Goal: Task Accomplishment & Management: Manage account settings

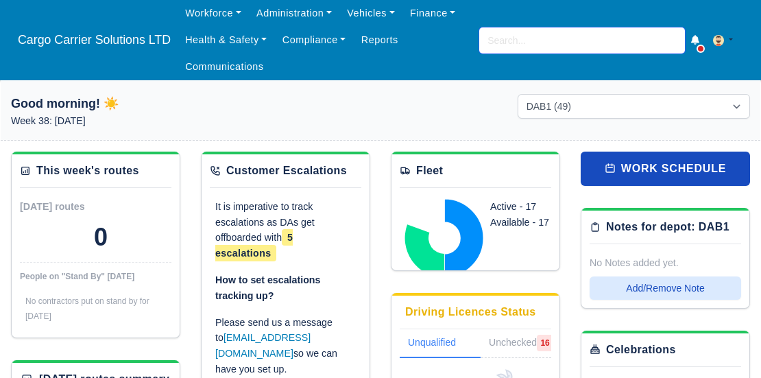
click at [540, 38] on input "search" at bounding box center [583, 40] width 206 height 26
type input "mat"
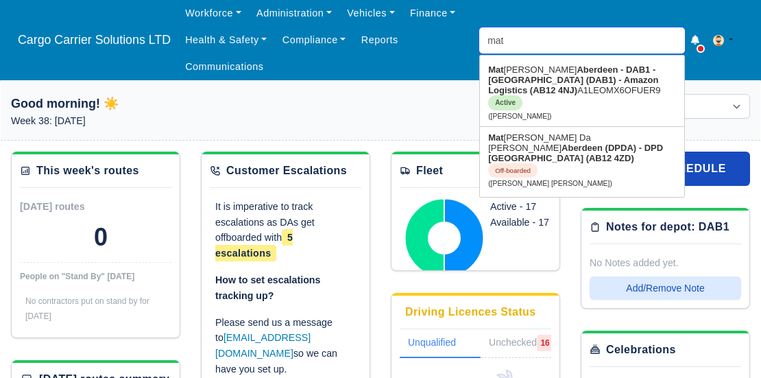
type input "matei Kiraly"
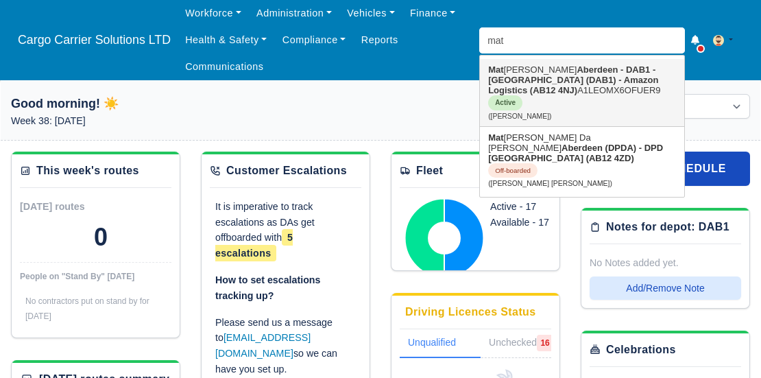
click at [557, 78] on strong "Aberdeen - DAB1 - [GEOGRAPHIC_DATA] (DAB1) - Amazon Logistics (AB12 4NJ)" at bounding box center [573, 79] width 170 height 31
type input "Matei Kiraly"
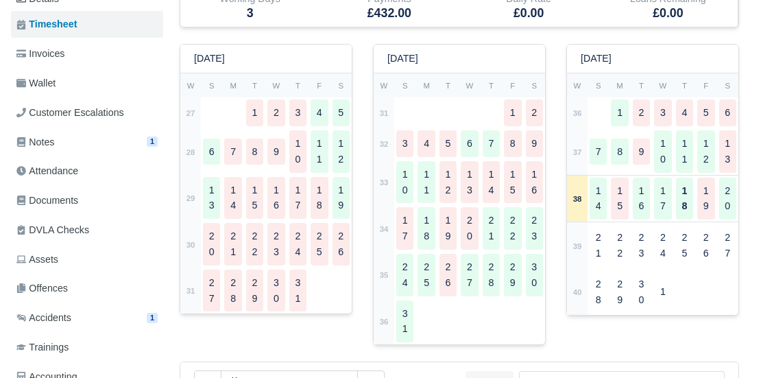
scroll to position [228, 0]
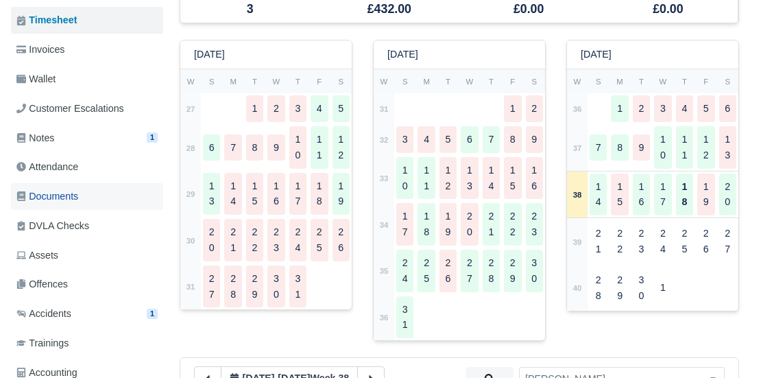
click at [64, 198] on span "Documents" at bounding box center [47, 197] width 62 height 16
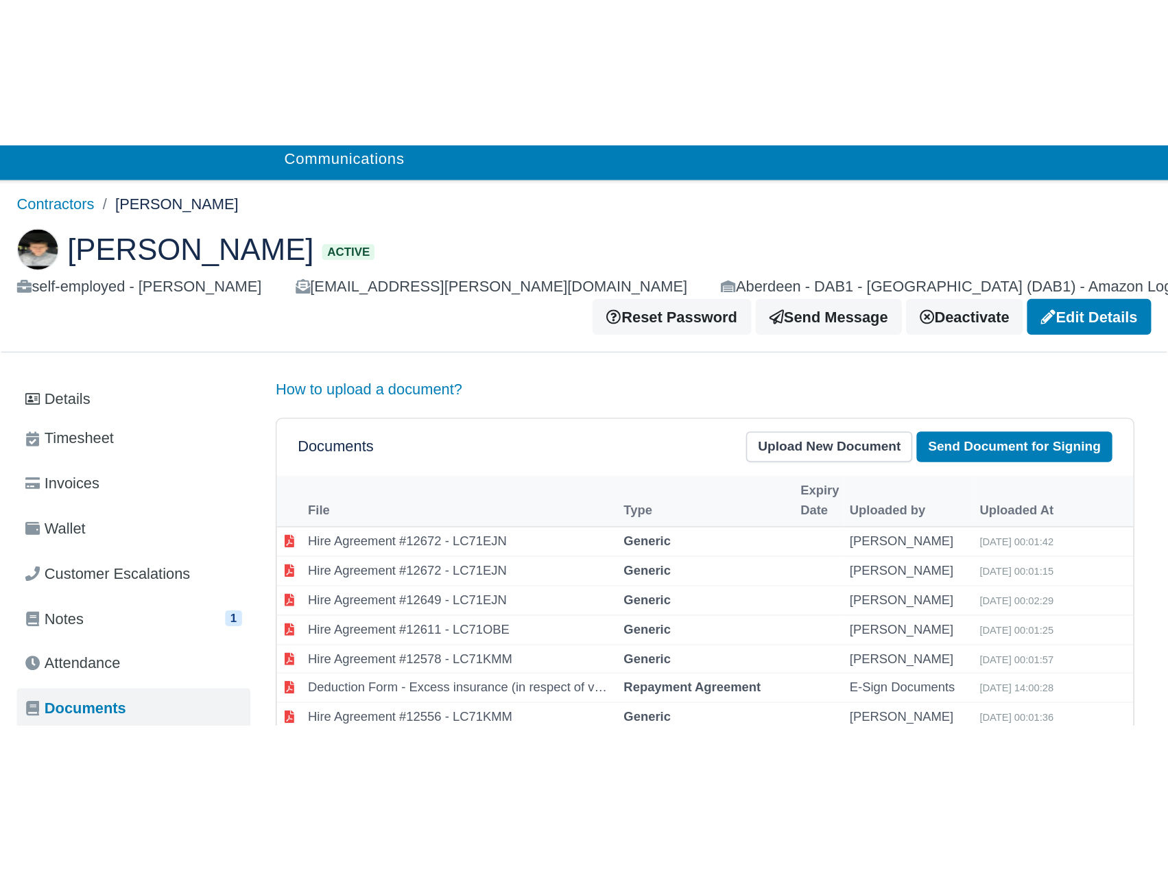
scroll to position [115, 0]
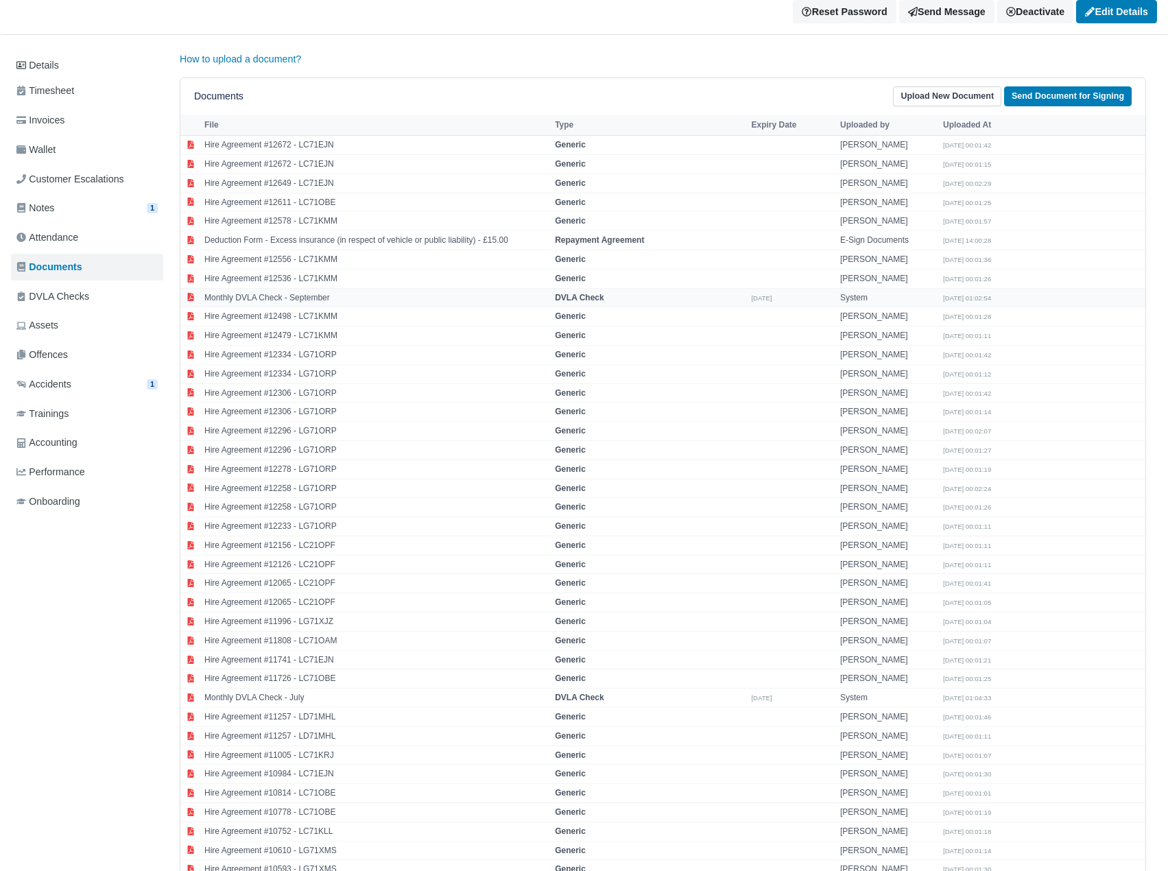
click at [398, 288] on td "Monthly DVLA Check - September" at bounding box center [376, 297] width 351 height 19
select select "dvla-check"
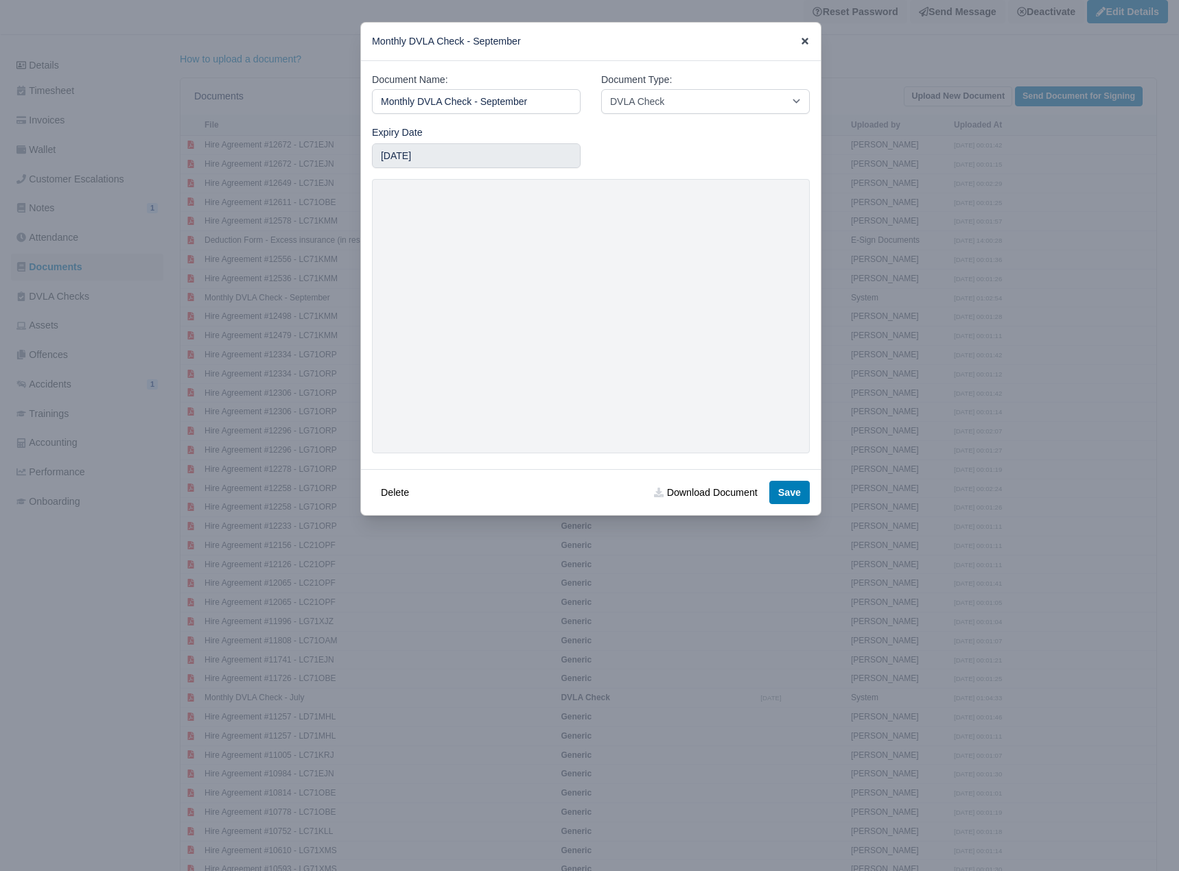
click at [761, 45] on icon at bounding box center [804, 41] width 7 height 7
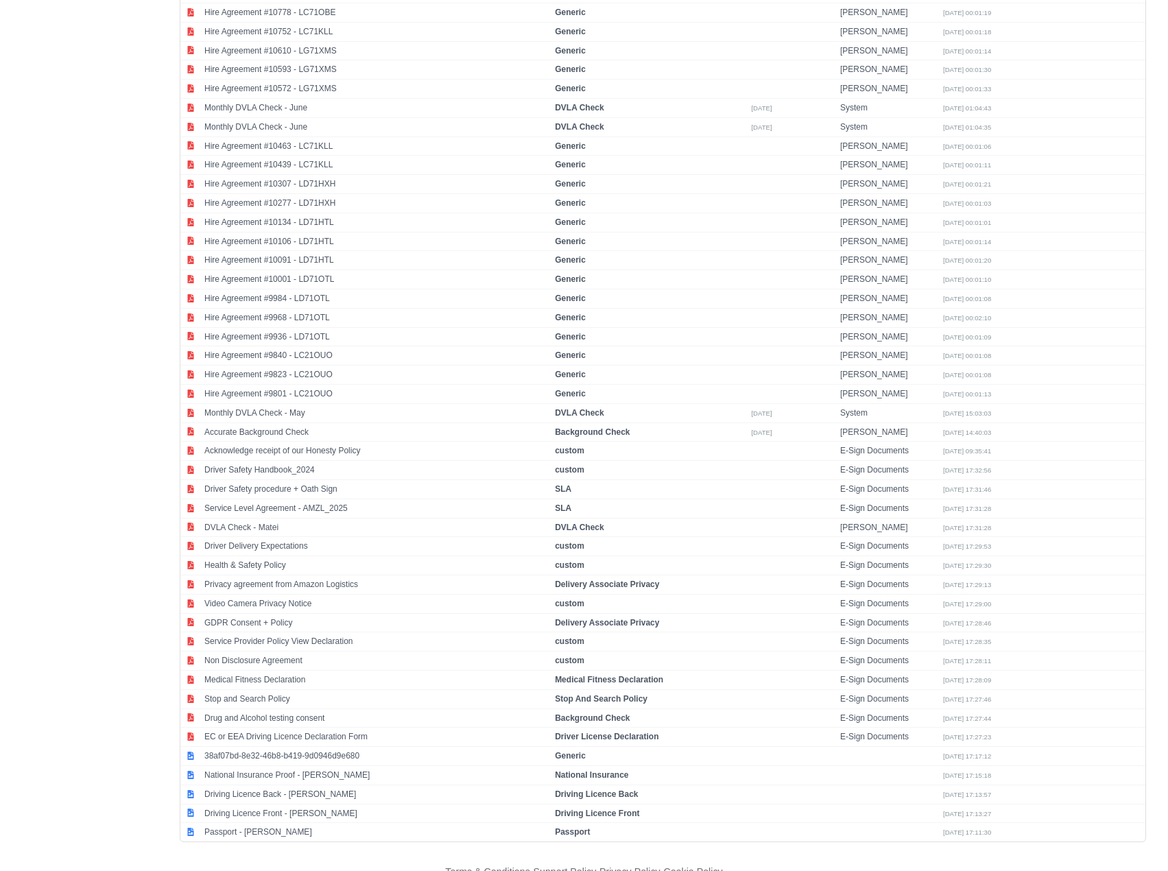
scroll to position [922, 0]
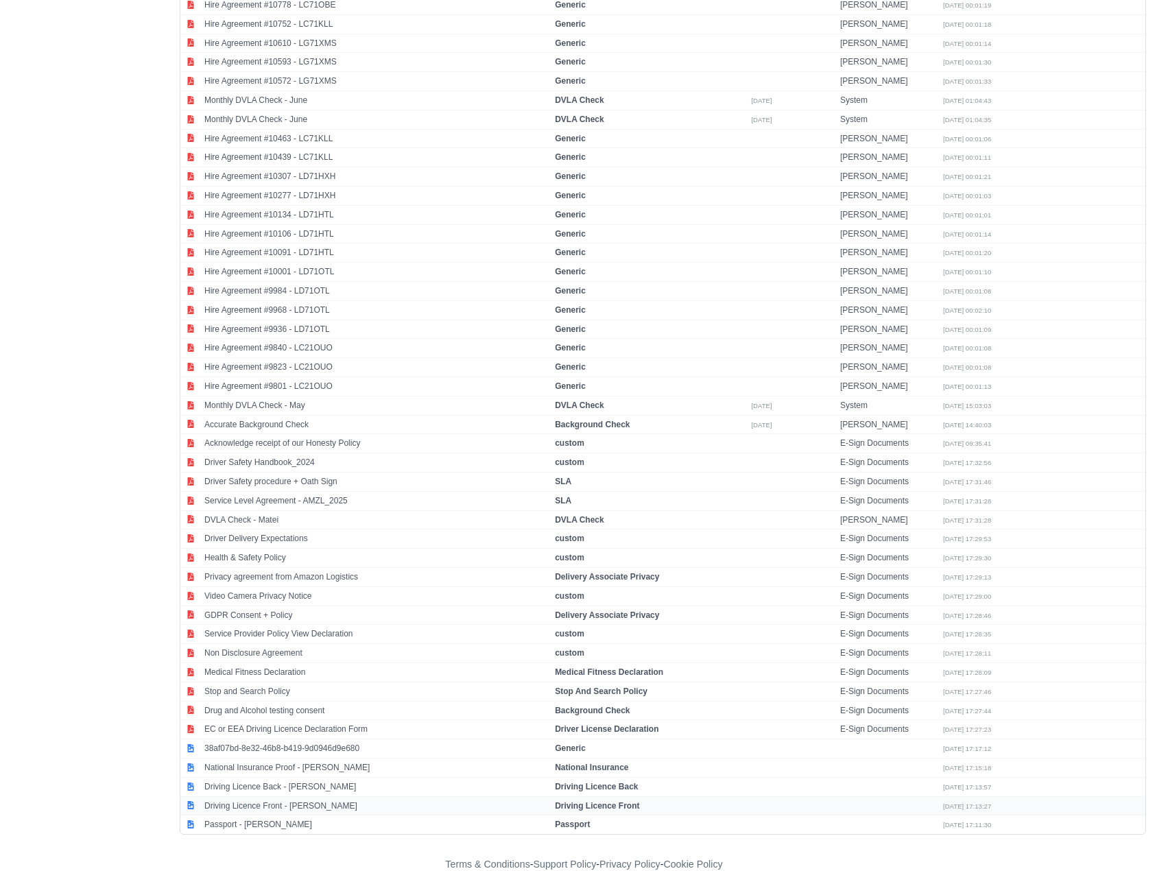
click at [311, 377] on td "Driving Licence Front - Matei Kiraly" at bounding box center [376, 805] width 351 height 19
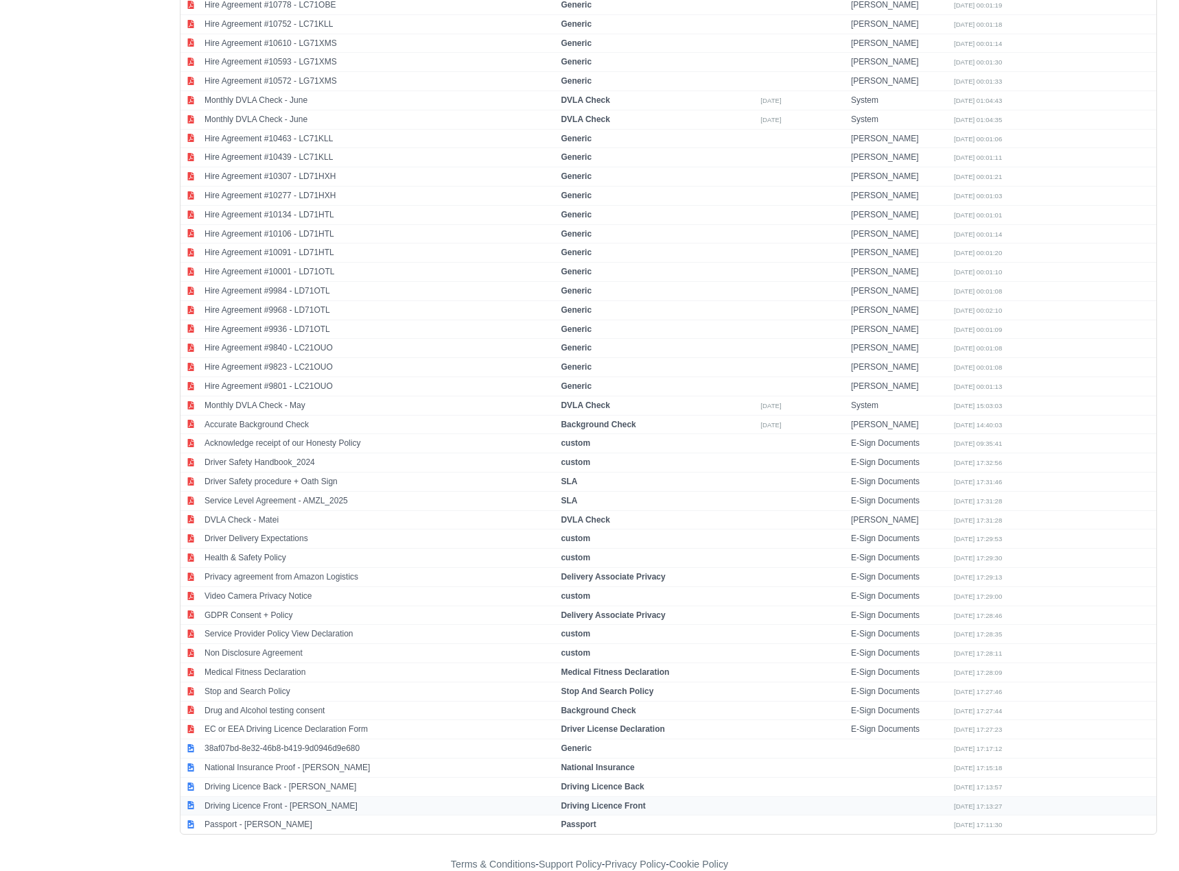
select select "driving-licence-front"
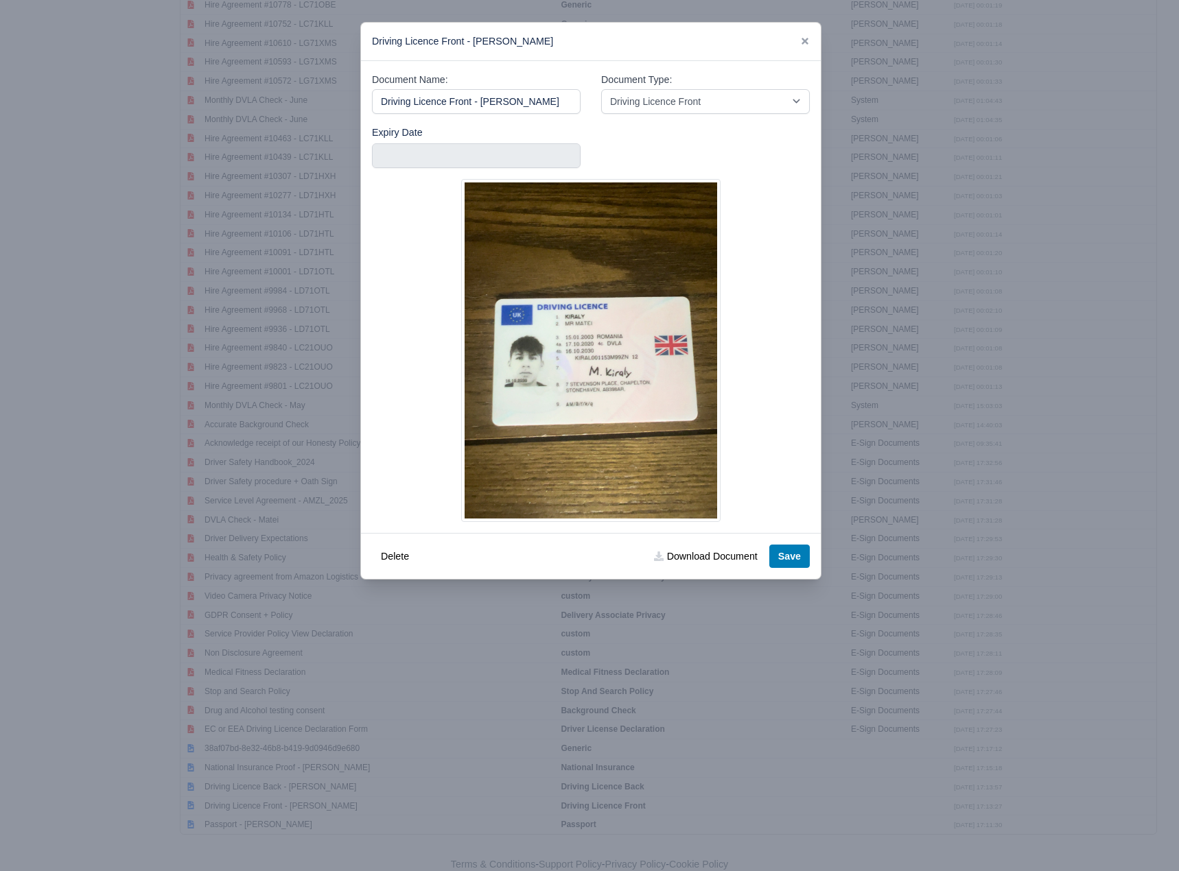
drag, startPoint x: 531, startPoint y: 102, endPoint x: 245, endPoint y: 109, distance: 286.2
click at [245, 109] on div "​ Driving Licence Front - Matei Kiraly Document Name: Driving Licence Front - M…" at bounding box center [589, 435] width 1179 height 871
click at [555, 154] on input "text" at bounding box center [476, 155] width 209 height 25
click at [627, 352] on img at bounding box center [590, 350] width 259 height 343
click at [559, 359] on img at bounding box center [590, 350] width 259 height 343
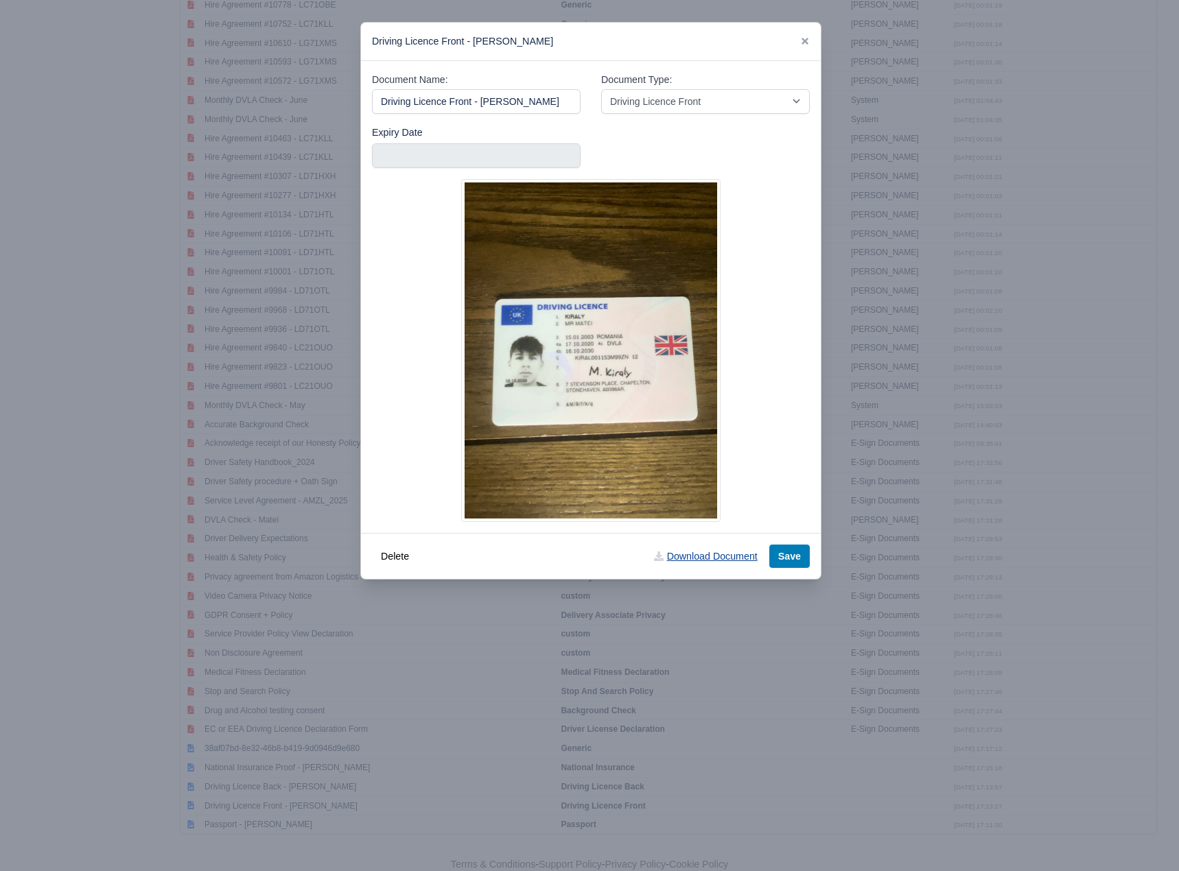
click at [702, 377] on link "Download Document" at bounding box center [705, 556] width 121 height 23
click at [761, 47] on div "Driving Licence Front - Matei Kiraly" at bounding box center [591, 42] width 460 height 38
click at [761, 42] on icon at bounding box center [805, 41] width 10 height 10
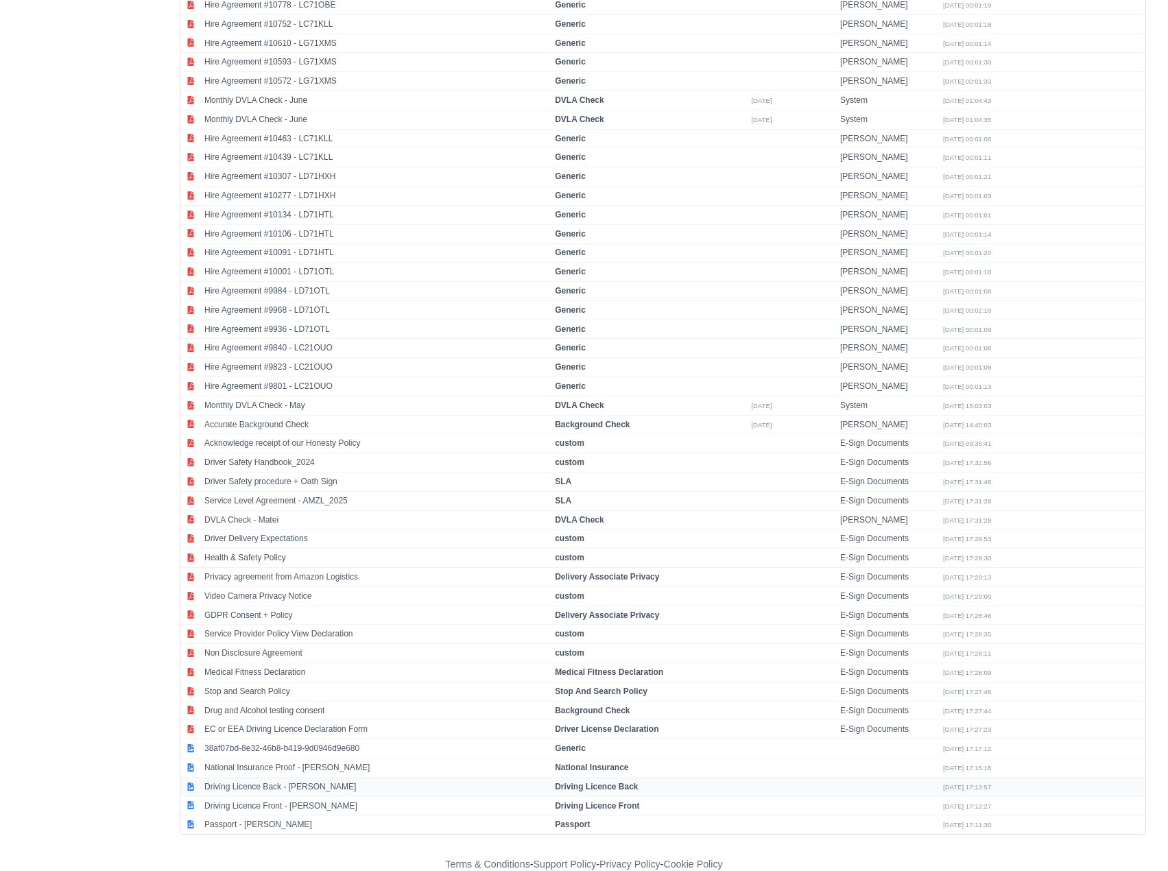
click at [399, 377] on td "Driving Licence Back - Matei Kiraly" at bounding box center [376, 786] width 351 height 19
select select "driving-licence-back"
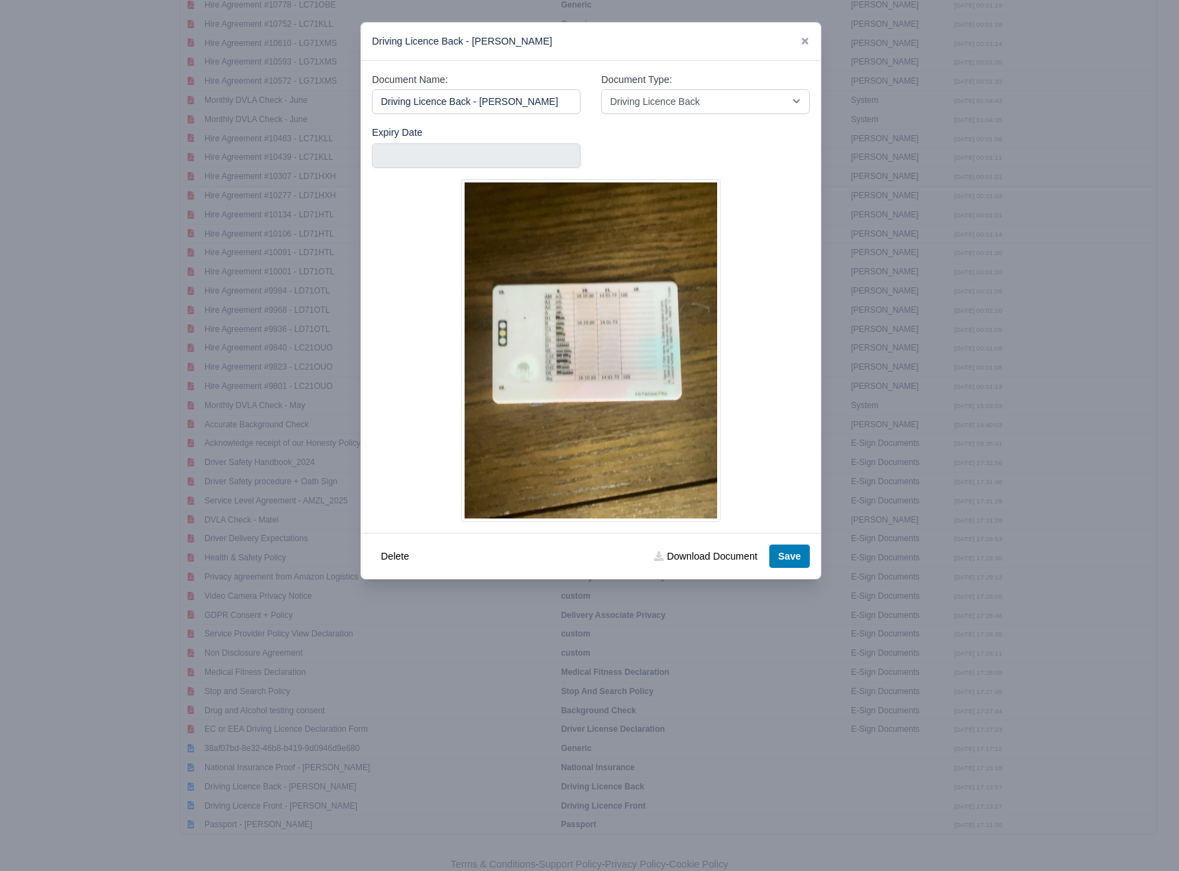
drag, startPoint x: 558, startPoint y: 97, endPoint x: 274, endPoint y: 97, distance: 284.0
click at [274, 97] on div "​ Driving Licence Back - Matei Kiraly Document Name: Driving Licence Back - Mat…" at bounding box center [589, 435] width 1179 height 871
click at [684, 377] on link "Download Document" at bounding box center [705, 556] width 121 height 23
click at [761, 43] on icon at bounding box center [805, 41] width 10 height 10
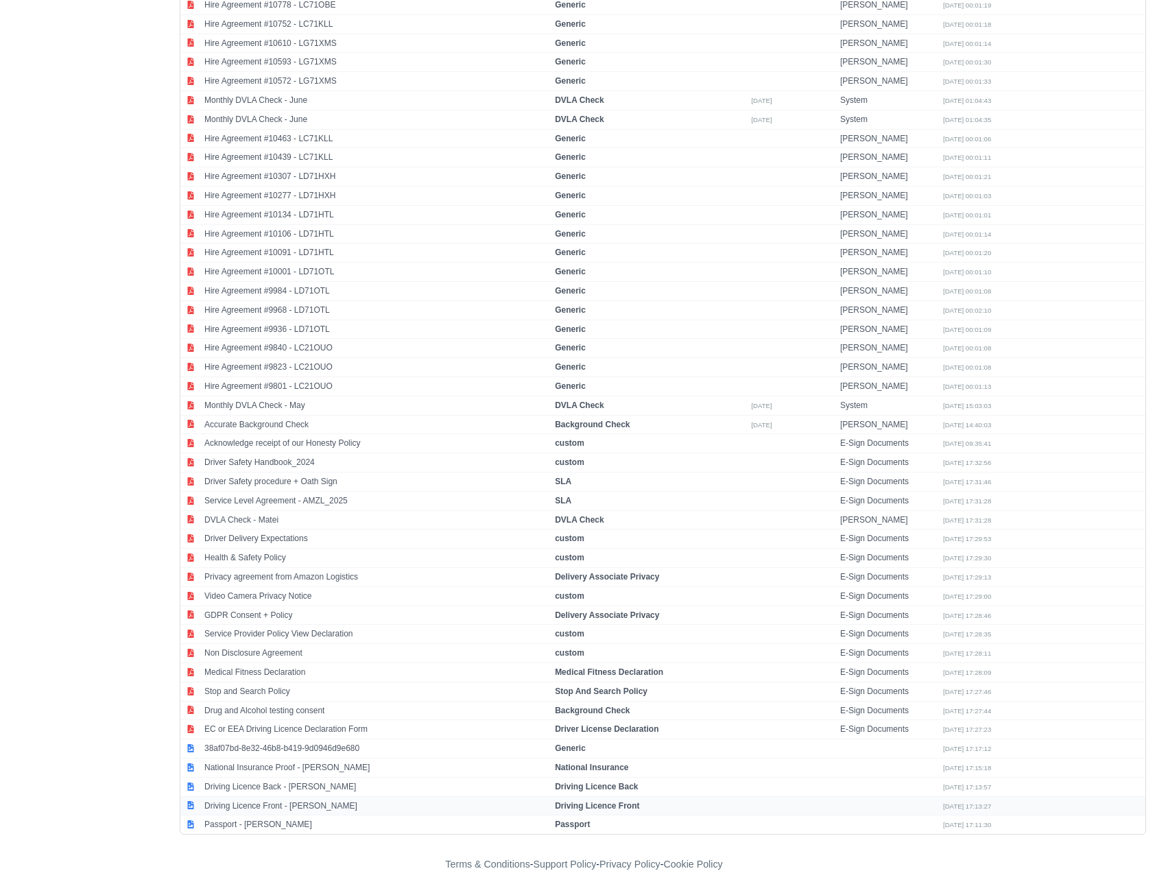
click at [481, 377] on td "Driving Licence Front - Matei Kiraly" at bounding box center [376, 805] width 351 height 19
select select "driving-licence-front"
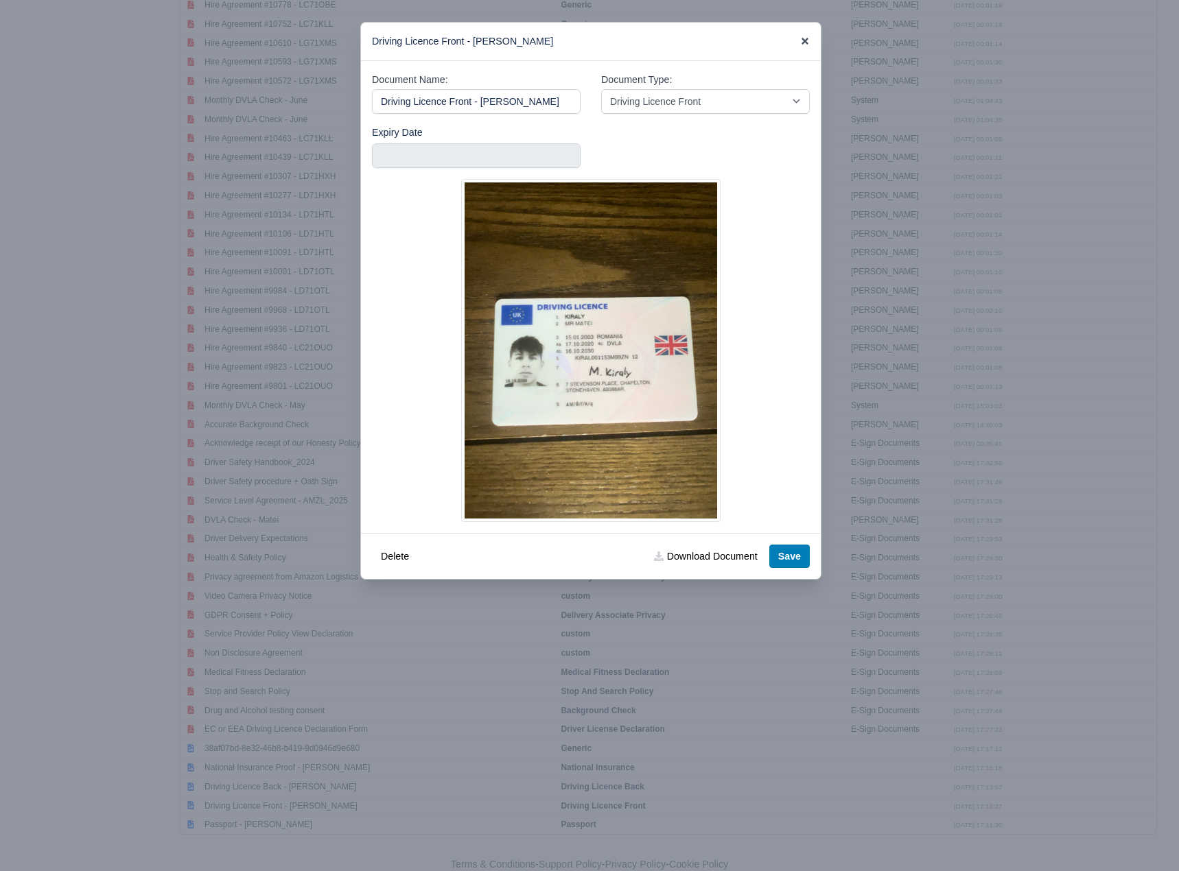
click at [761, 37] on icon at bounding box center [805, 41] width 10 height 10
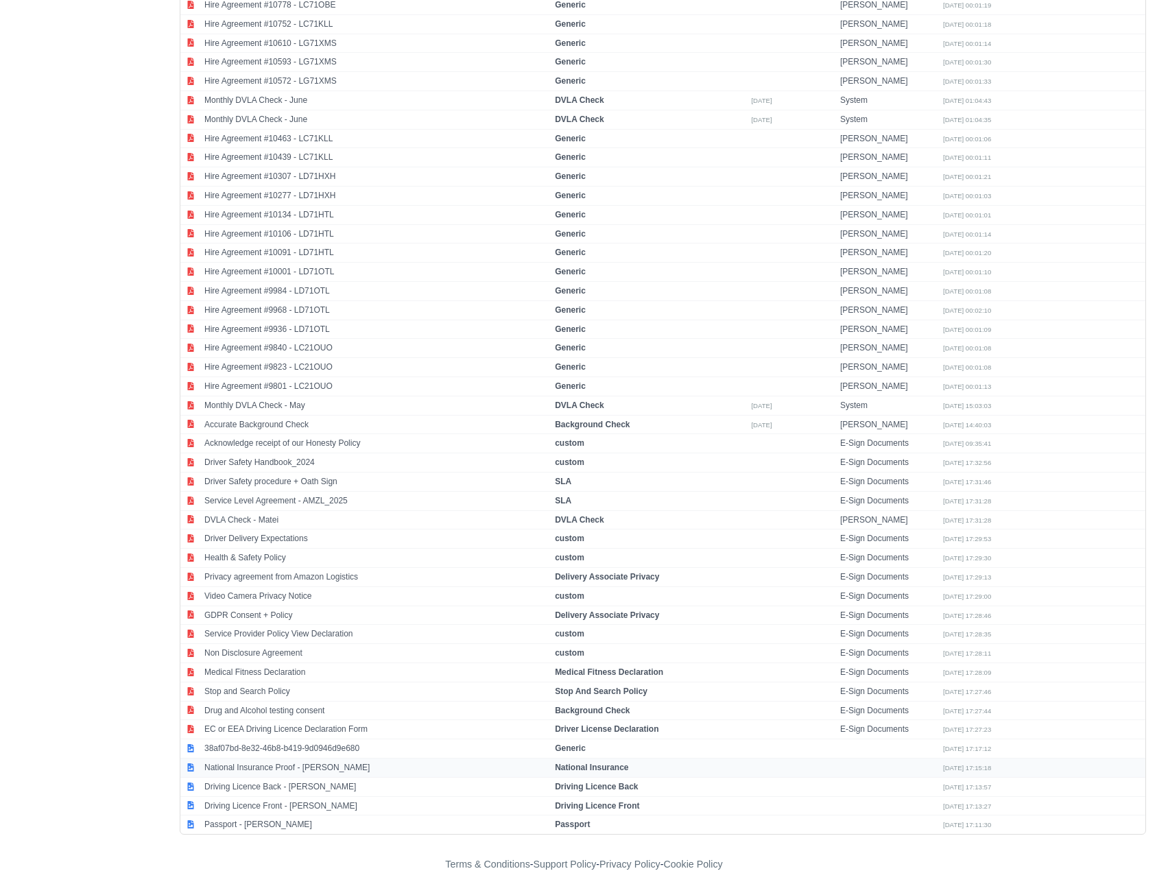
click at [339, 377] on td "National Insurance Proof - Matei Kiraly" at bounding box center [376, 767] width 351 height 19
select select "national-insurance"
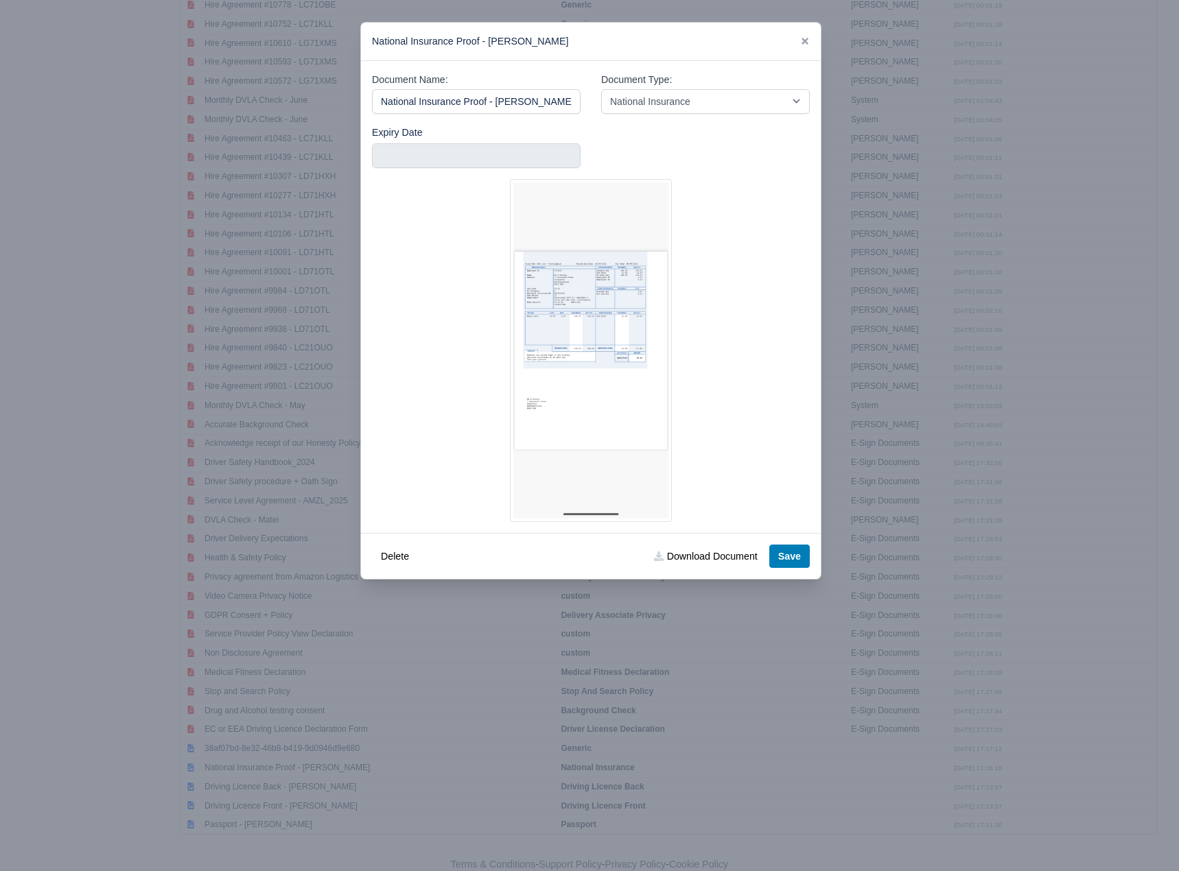
drag, startPoint x: 553, startPoint y: 102, endPoint x: 272, endPoint y: 104, distance: 280.6
click at [272, 104] on div "​ National Insurance Proof - Matei Kiraly Document Name: National Insurance Pro…" at bounding box center [589, 435] width 1179 height 871
click at [685, 377] on link "Download Document" at bounding box center [705, 556] width 121 height 23
click at [761, 38] on icon at bounding box center [805, 41] width 10 height 10
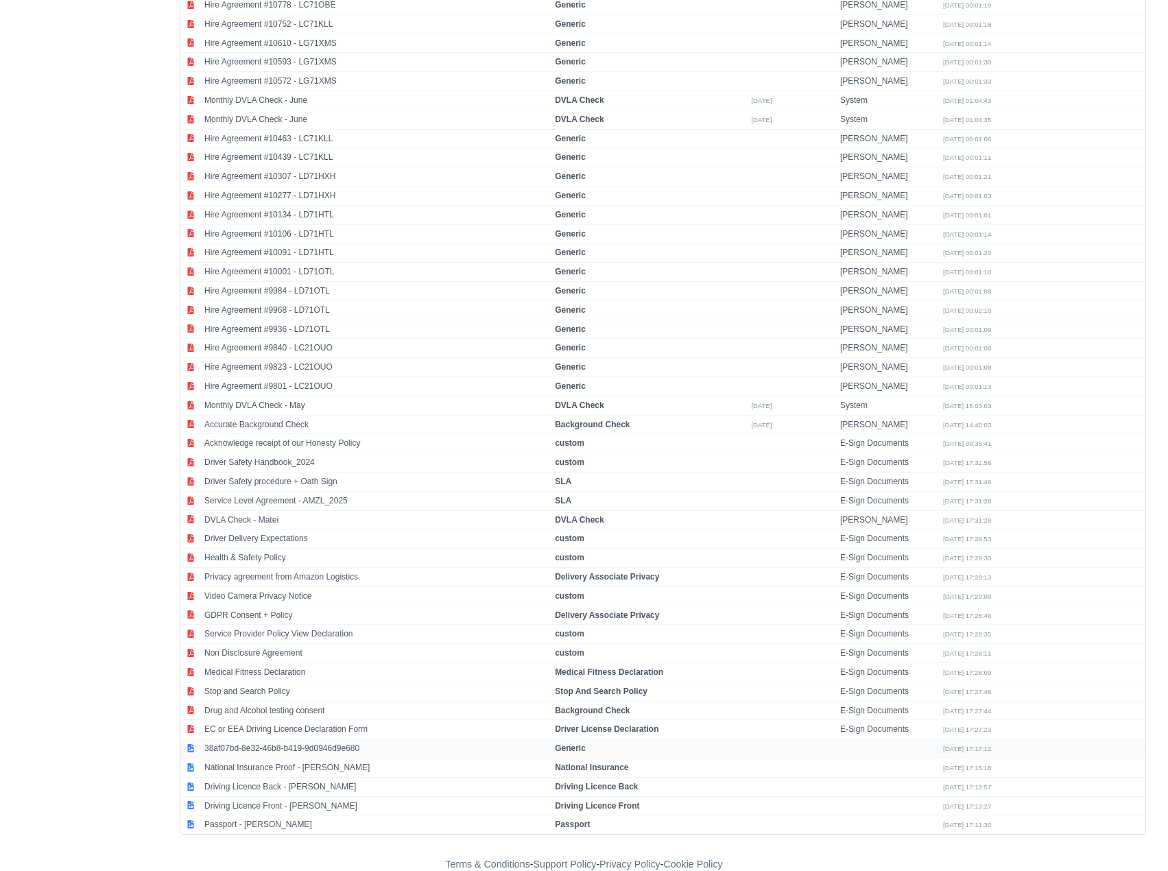
click at [287, 377] on td "38af07bd-8e32-46b8-b419-9d0946d9e680" at bounding box center [376, 749] width 351 height 19
select select "generic"
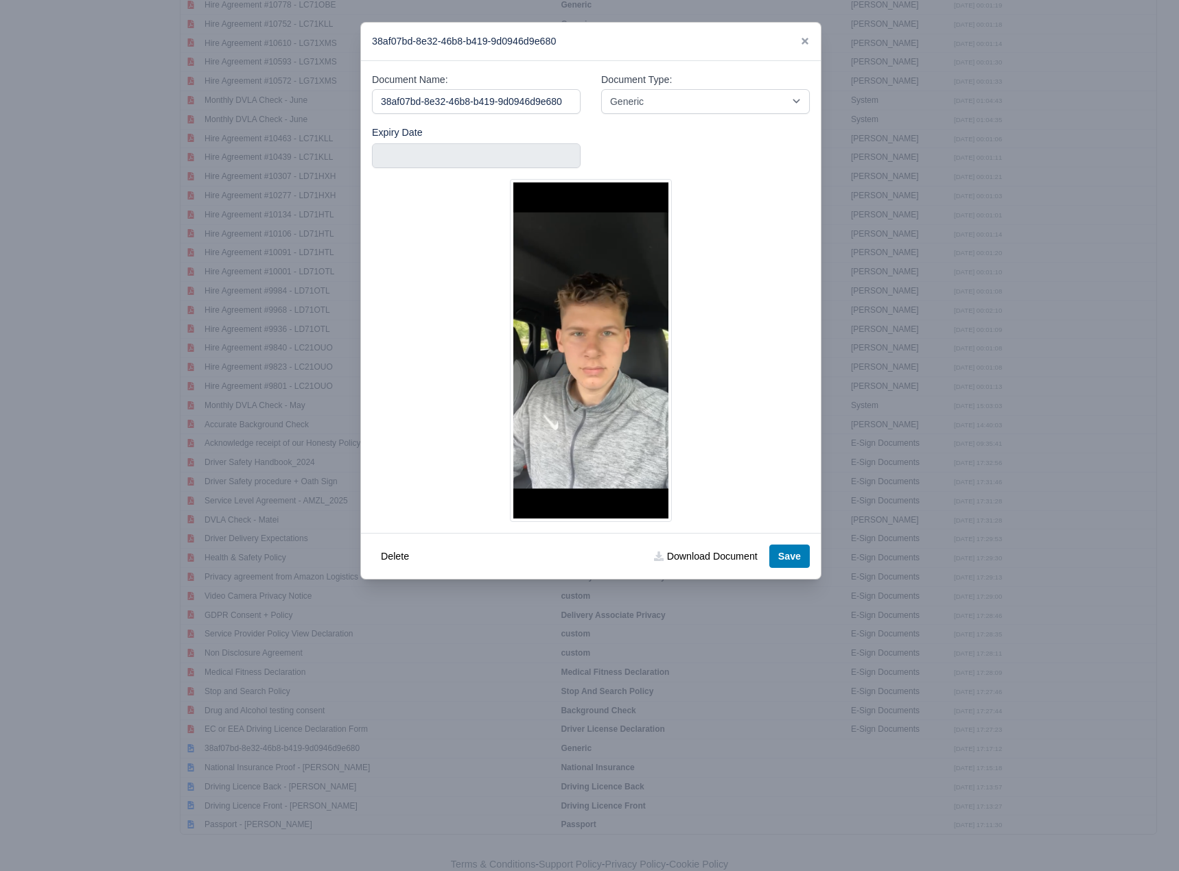
drag, startPoint x: 567, startPoint y: 99, endPoint x: 226, endPoint y: 98, distance: 341.6
click at [226, 98] on div "​ 38af07bd-8e32-46b8-b419-9d0946d9e680 Document Name: 38af07bd-8e32-46b8-b419-9…" at bounding box center [589, 435] width 1179 height 871
click at [481, 110] on input "Profile Pic" at bounding box center [476, 101] width 209 height 25
drag, startPoint x: 481, startPoint y: 110, endPoint x: 249, endPoint y: 96, distance: 232.3
click at [249, 96] on div "​ 38af07bd-8e32-46b8-b419-9d0946d9e680 Document Name: Profile Pic Document Type…" at bounding box center [589, 435] width 1179 height 871
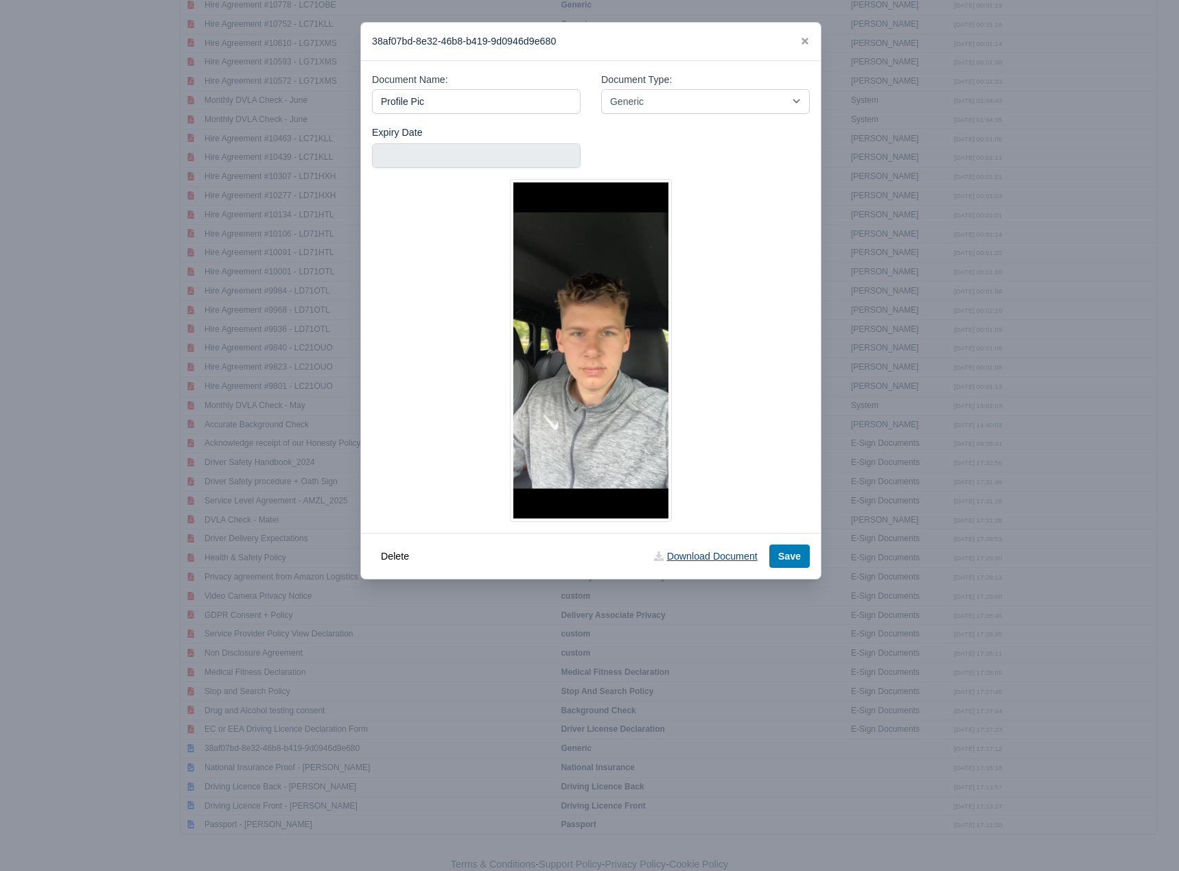
type input "Profile Pic"
click at [703, 377] on link "Download Document" at bounding box center [705, 556] width 121 height 23
click at [761, 42] on icon at bounding box center [804, 41] width 7 height 7
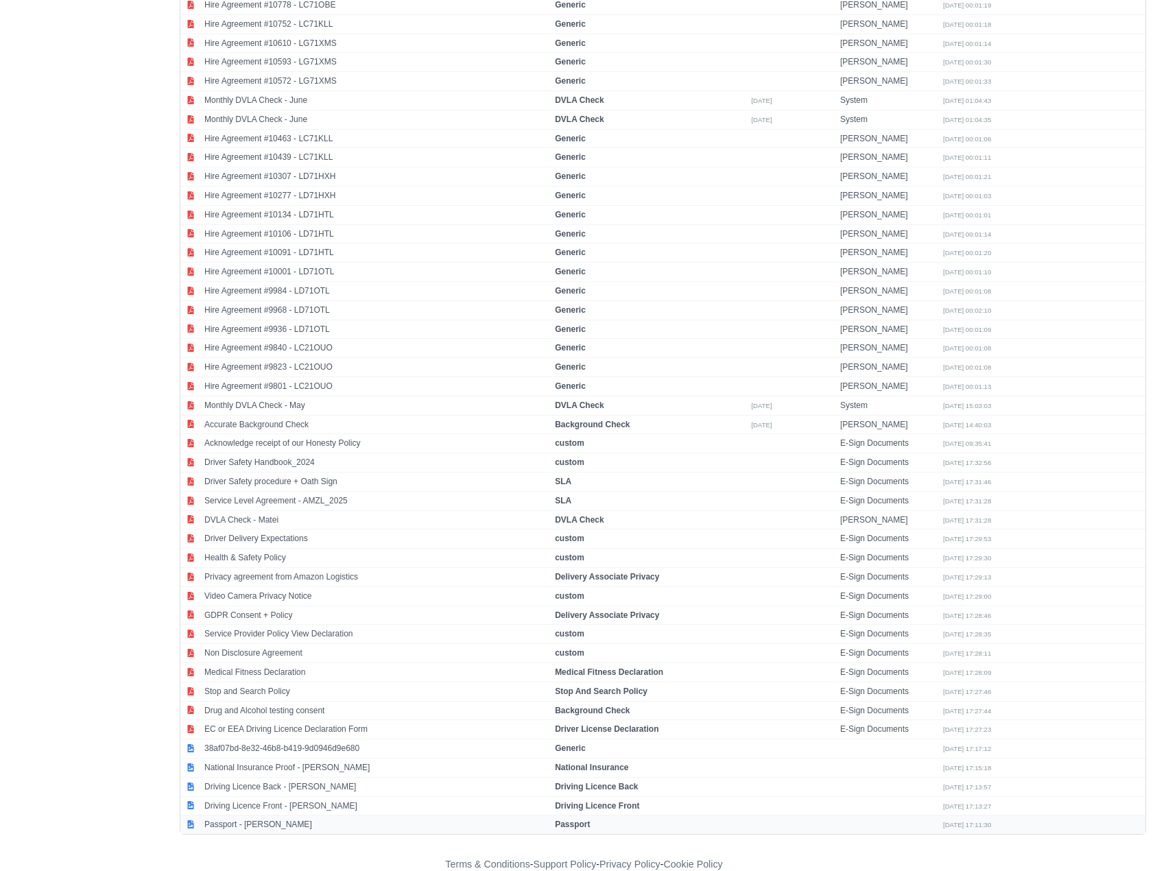
click at [272, 377] on td "Passport - Matei Kiraly" at bounding box center [376, 825] width 351 height 19
select select "passport"
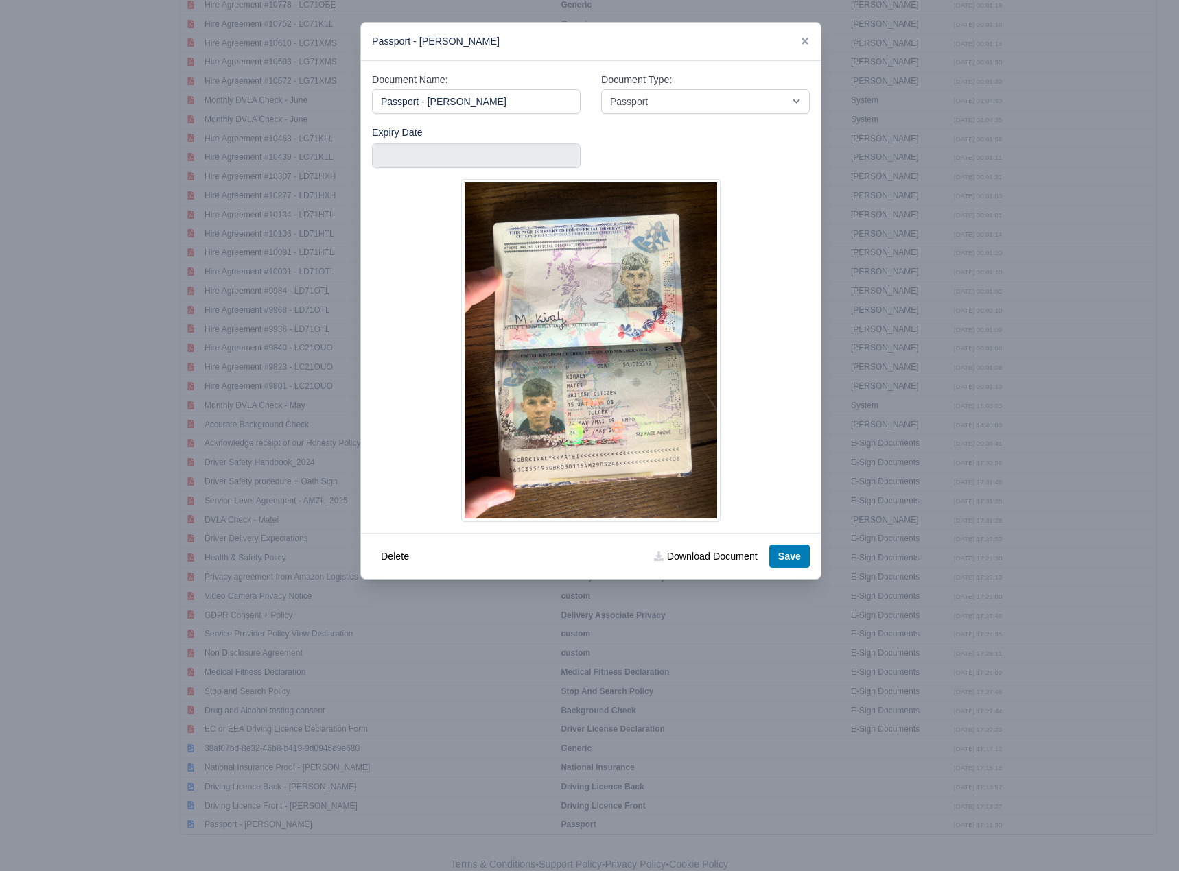
drag, startPoint x: 495, startPoint y: 101, endPoint x: 169, endPoint y: 102, distance: 325.2
click at [169, 102] on div "​ Passport - Matei Kiraly Document Name: Passport - Matei Kiraly Document Type:…" at bounding box center [589, 435] width 1179 height 871
click at [681, 377] on link "Download Document" at bounding box center [705, 556] width 121 height 23
click at [761, 41] on icon at bounding box center [805, 41] width 10 height 10
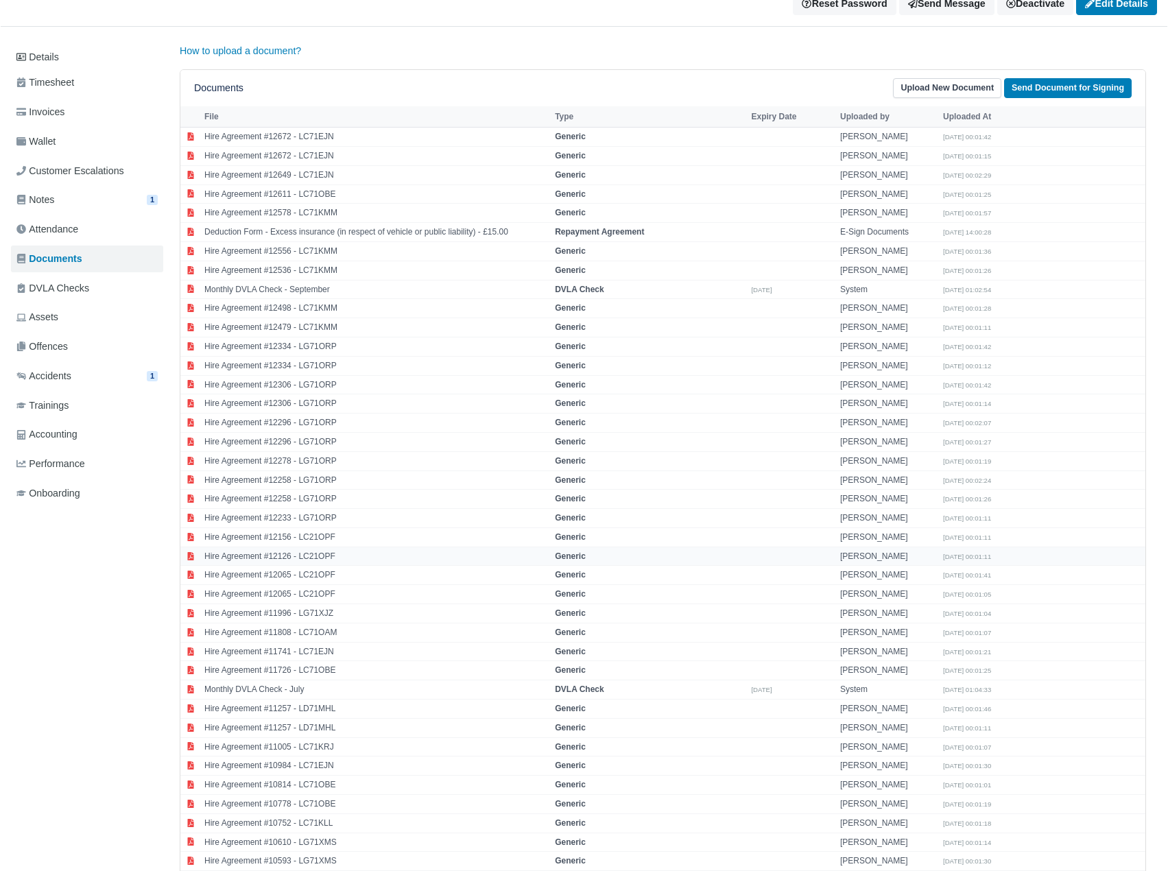
scroll to position [121, 0]
click at [311, 281] on td "Monthly DVLA Check - September" at bounding box center [376, 290] width 351 height 19
select select "dvla-check"
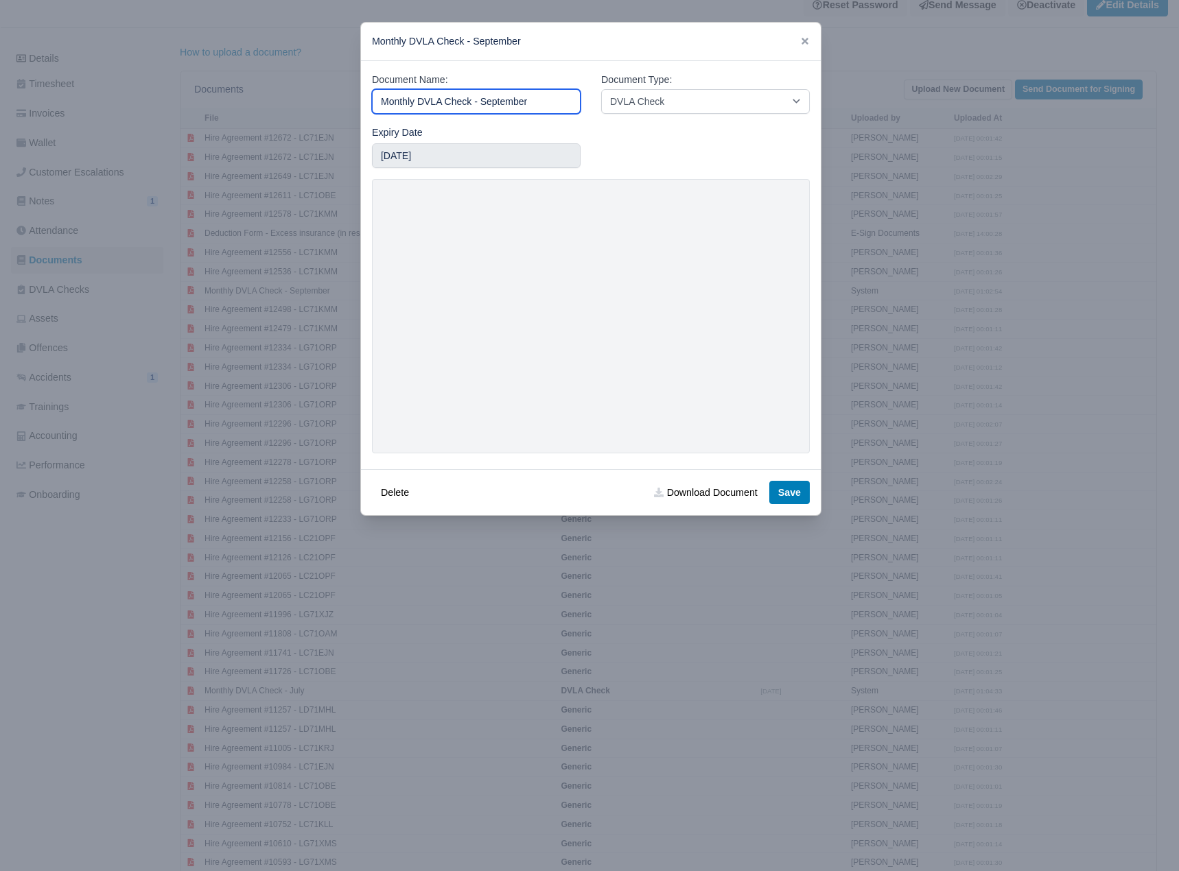
drag, startPoint x: 543, startPoint y: 99, endPoint x: 182, endPoint y: 102, distance: 360.2
click at [182, 102] on div "​ Monthly DVLA Check - September Document Name: Monthly DVLA Check - September …" at bounding box center [589, 435] width 1179 height 871
click at [761, 40] on icon at bounding box center [805, 41] width 10 height 10
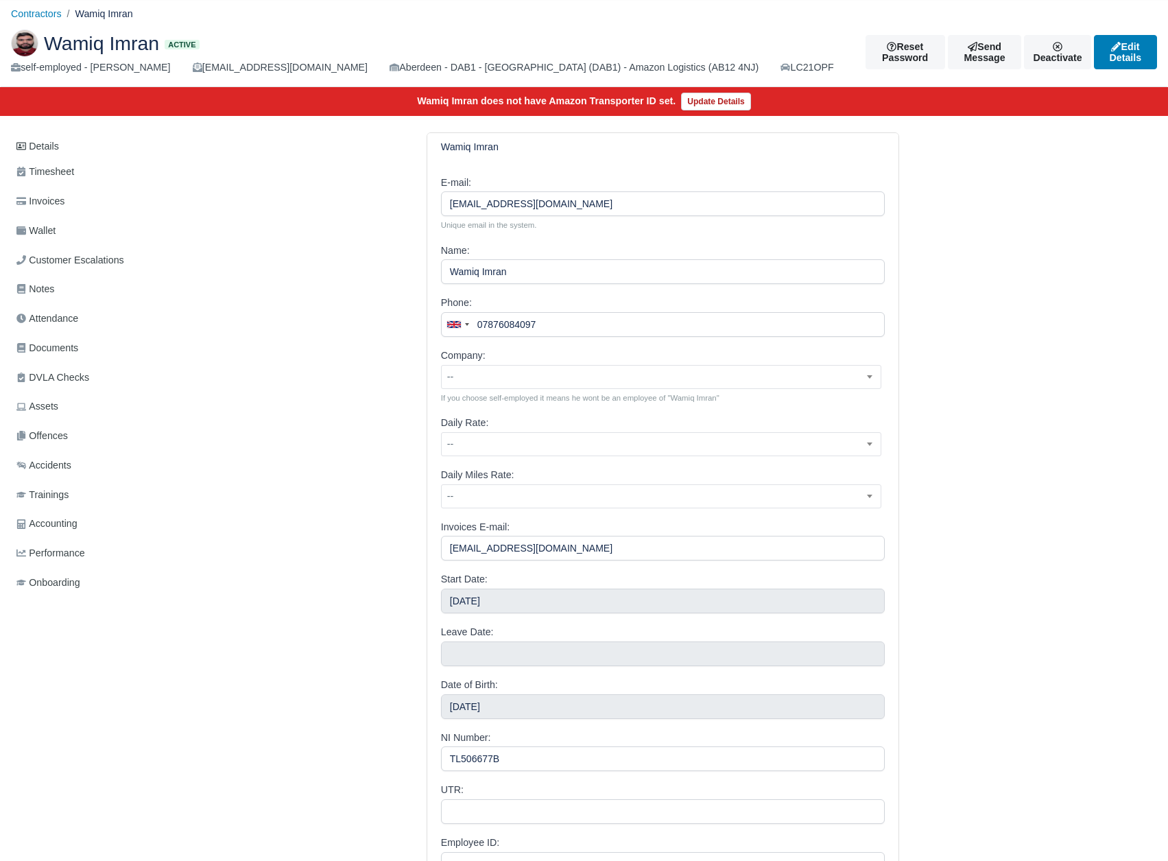
scroll to position [235, 0]
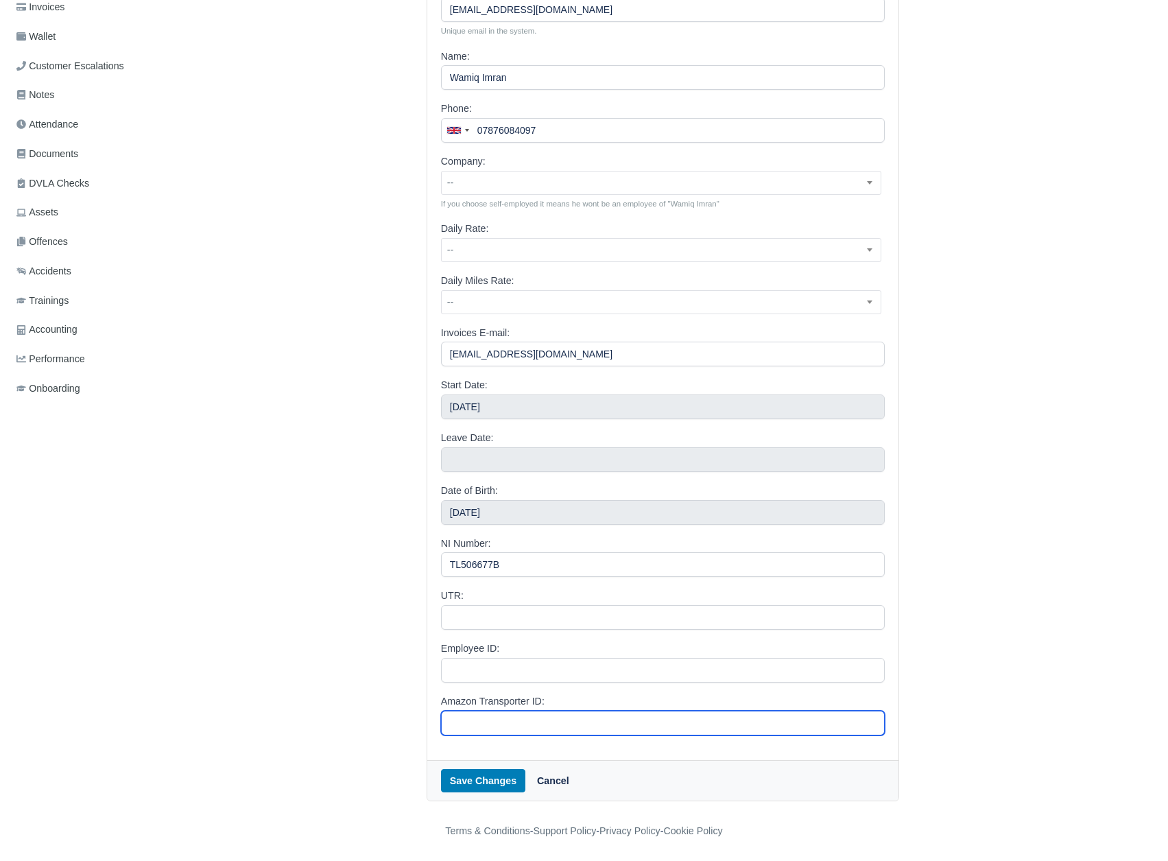
click at [481, 711] on input "Amazon Transporter ID:" at bounding box center [663, 723] width 445 height 25
paste input "A1V6XORKGZNDQK"
type input "A1V6XORKGZNDQK"
click at [486, 777] on button "Save Changes" at bounding box center [483, 780] width 84 height 23
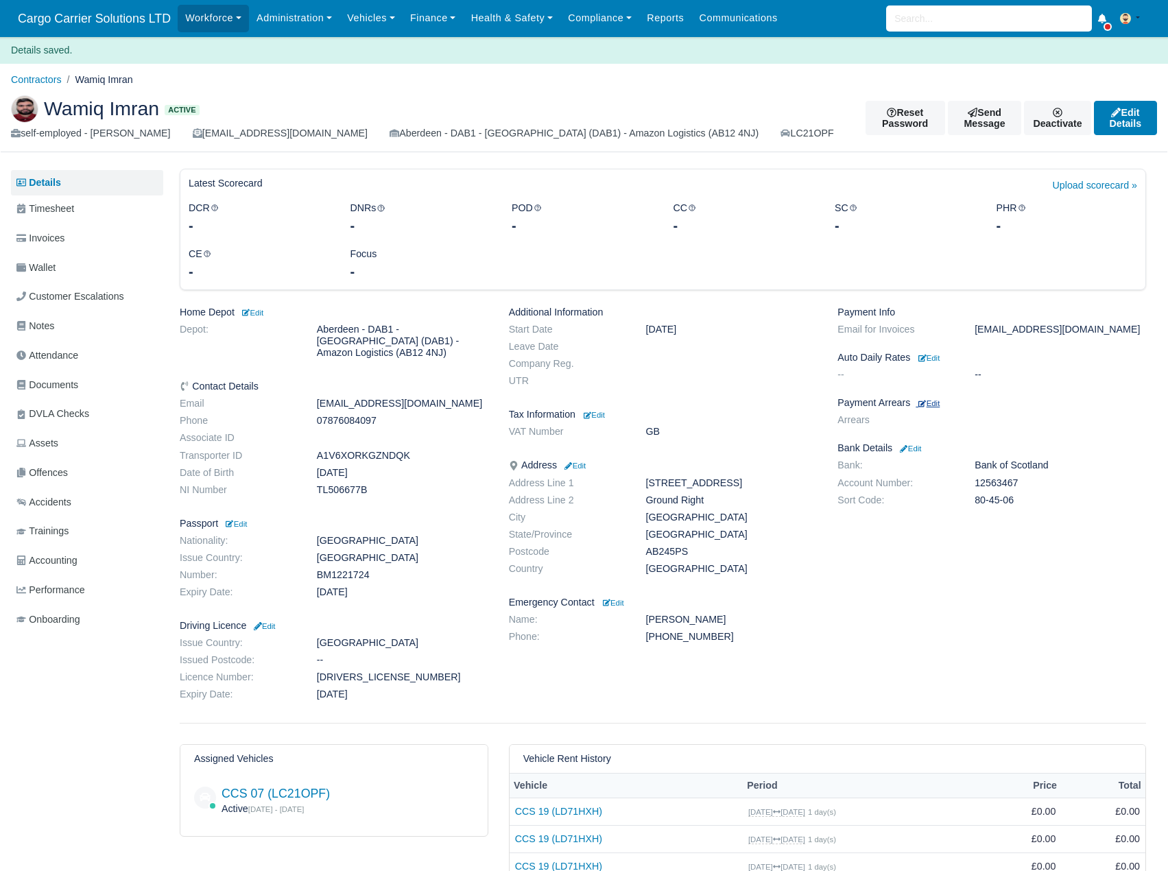
click at [929, 406] on small "Edit" at bounding box center [929, 403] width 21 height 8
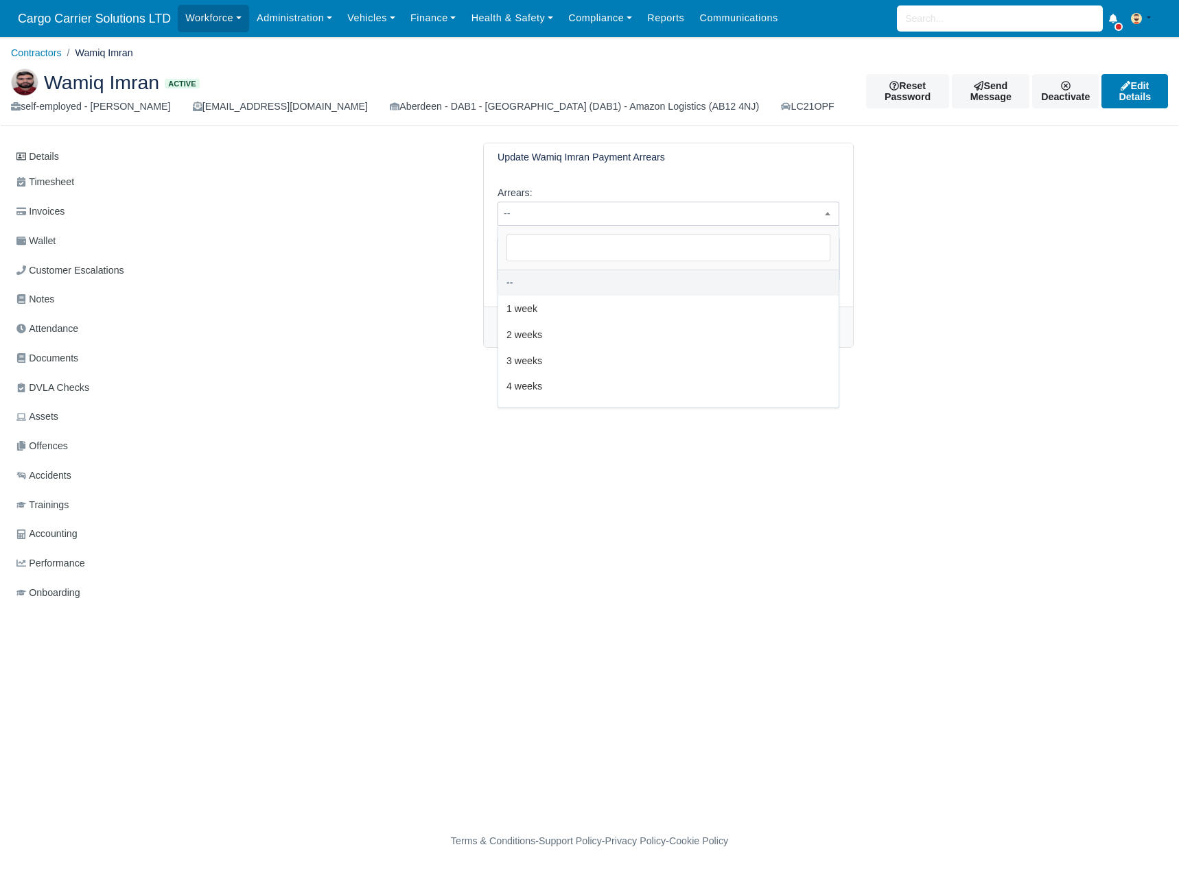
click at [597, 212] on span "--" at bounding box center [668, 213] width 340 height 17
select select "2W"
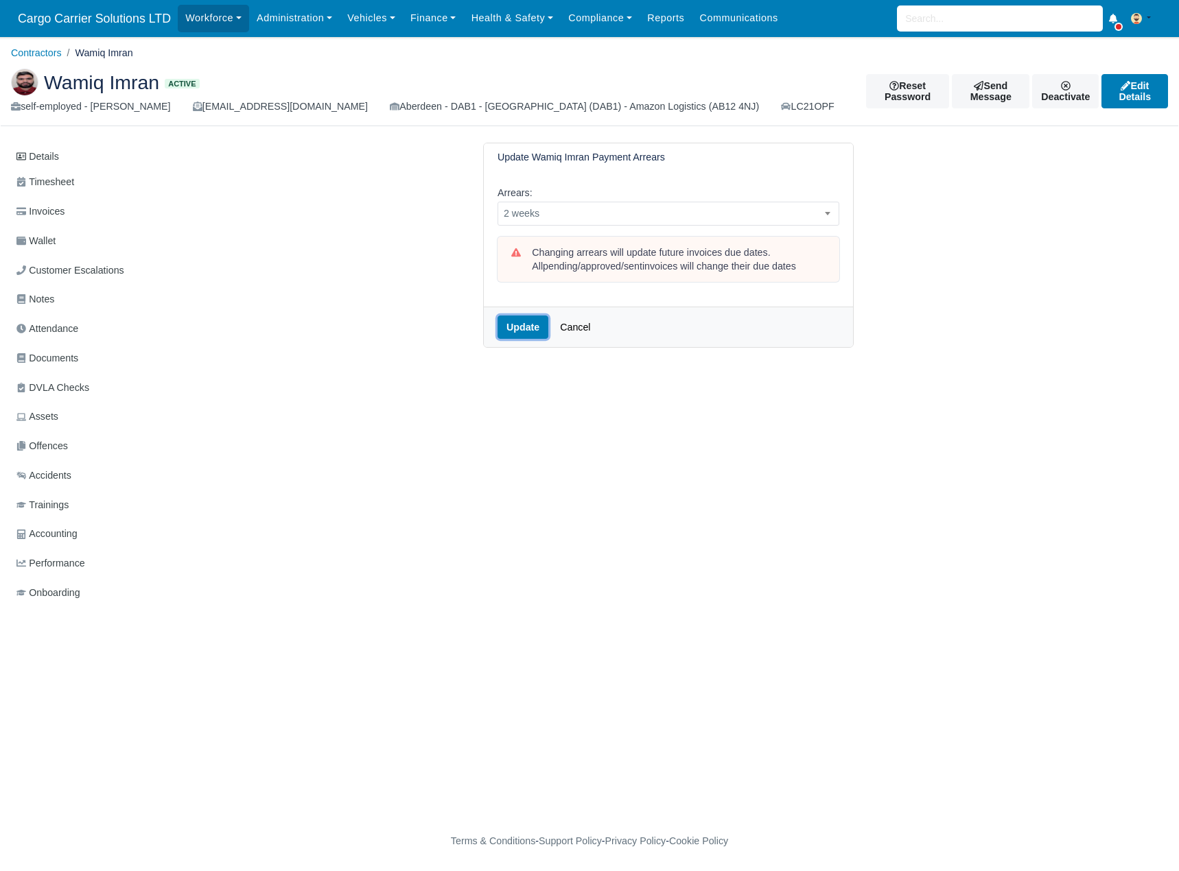
click at [523, 324] on button "Update" at bounding box center [522, 327] width 51 height 23
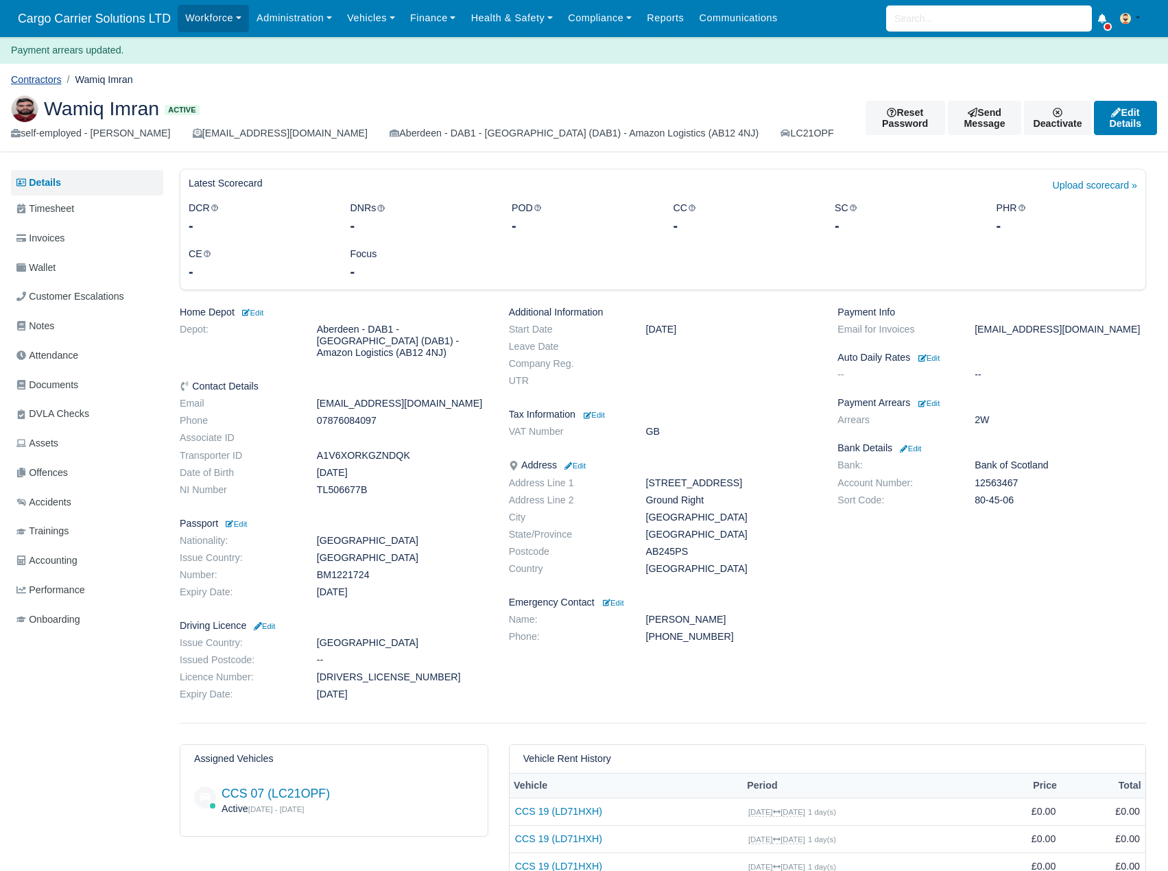
click at [25, 79] on link "Contractors" at bounding box center [36, 79] width 51 height 11
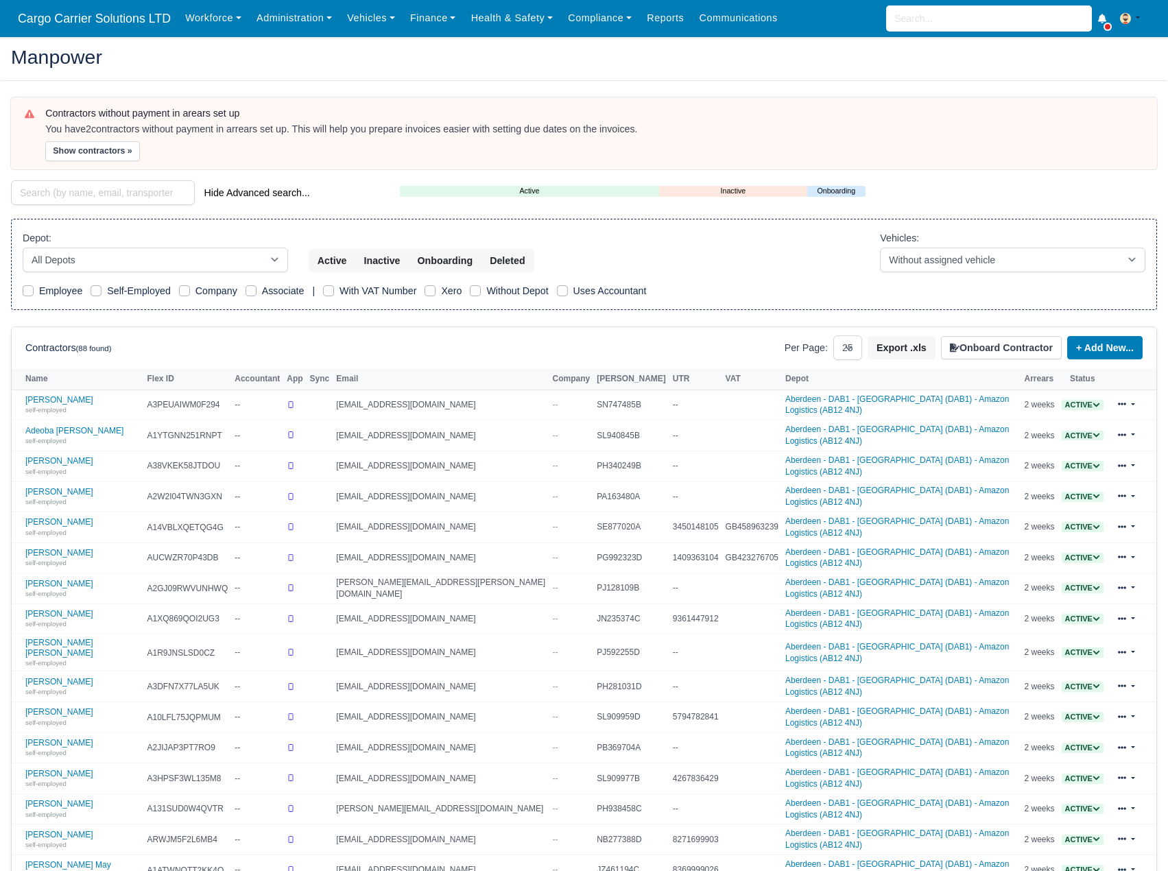
select select "25"
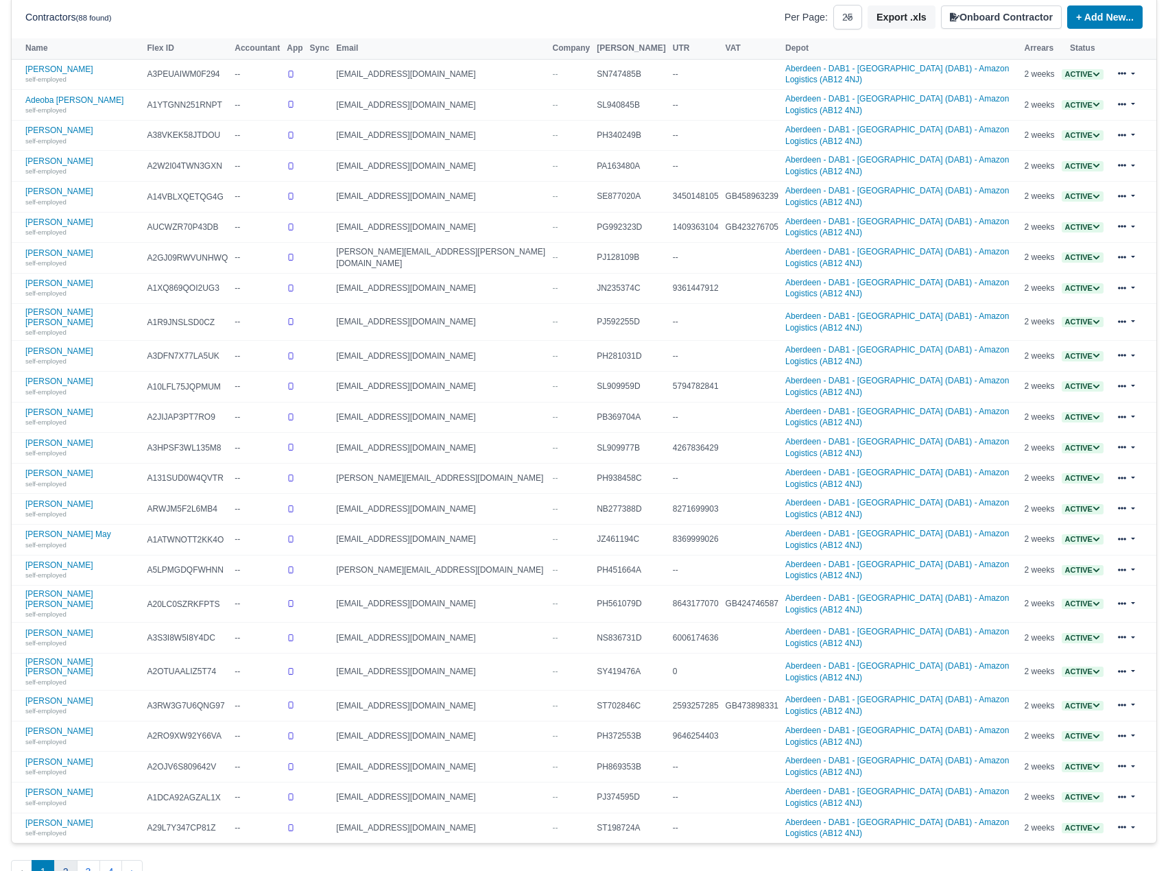
click at [67, 860] on button "2" at bounding box center [65, 872] width 23 height 25
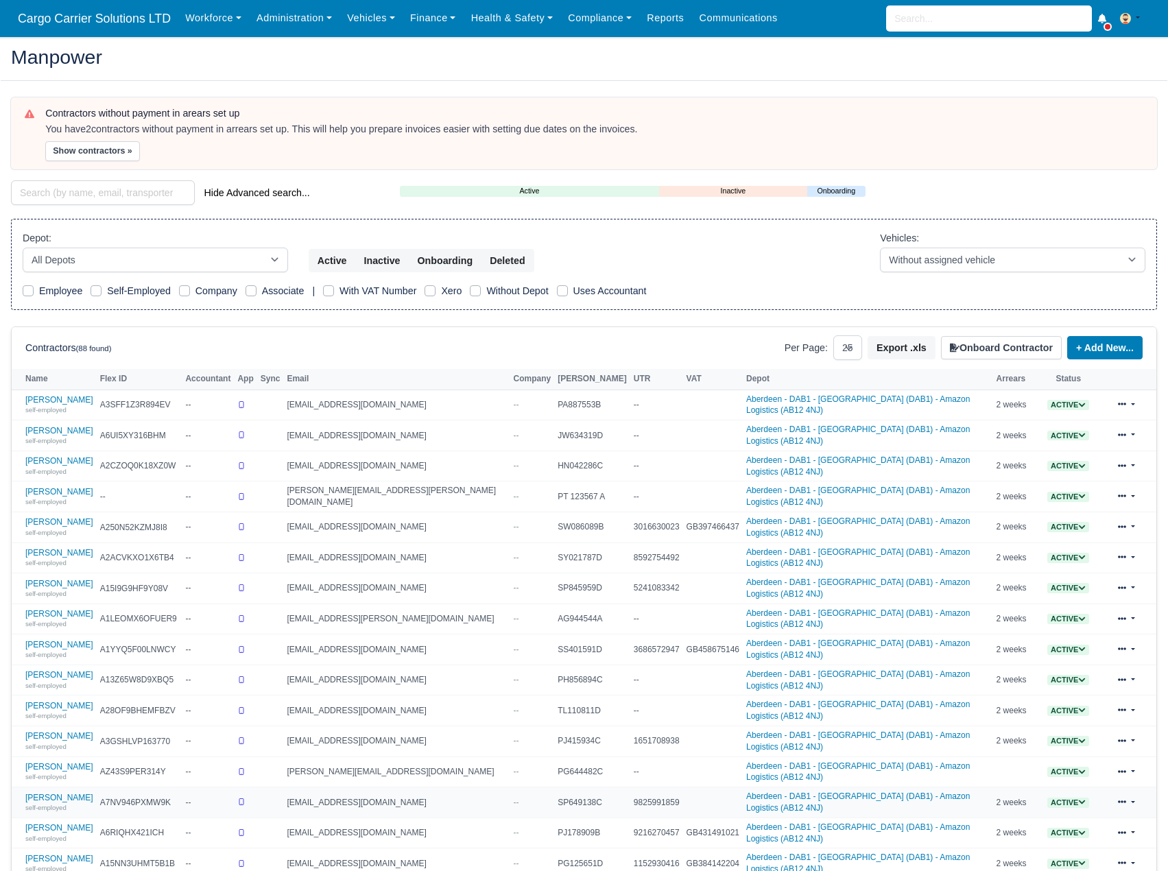
scroll to position [331, 0]
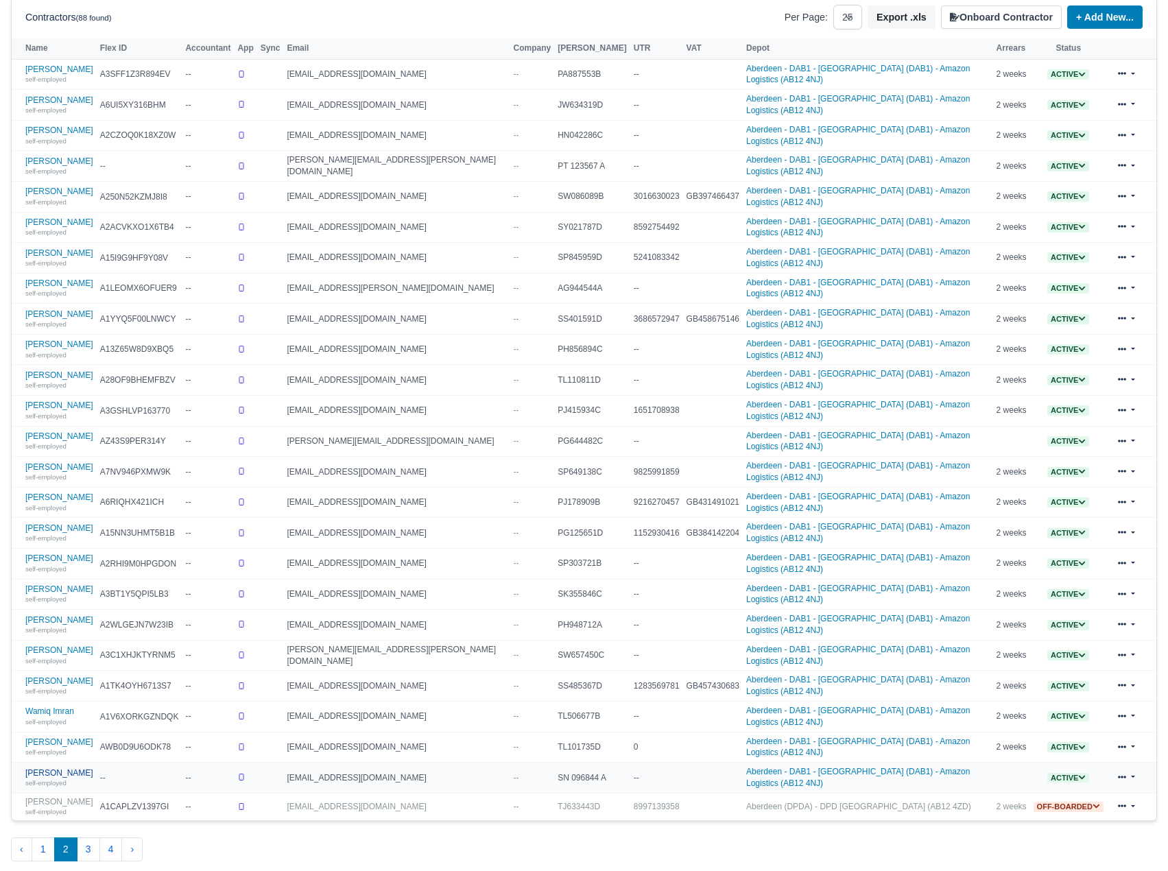
click at [29, 778] on div "self-employed" at bounding box center [59, 783] width 68 height 10
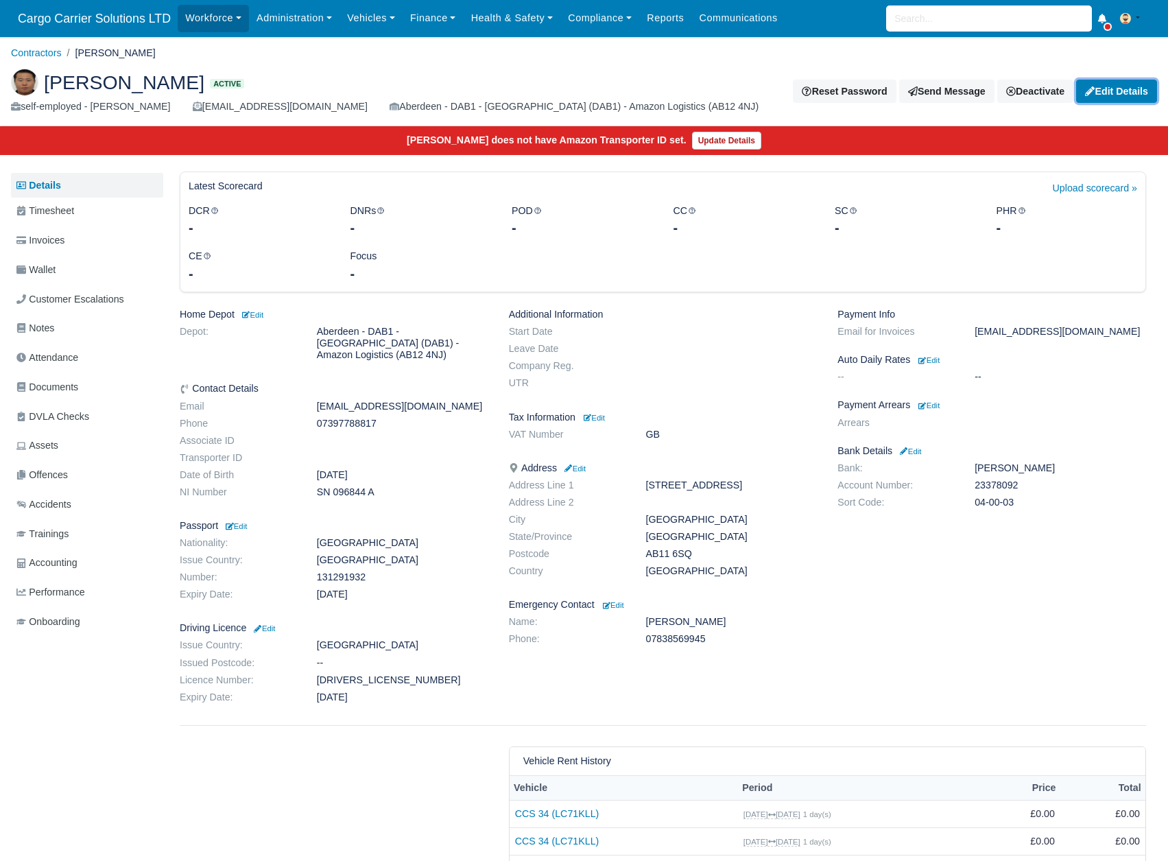
click at [1105, 91] on link "Edit Details" at bounding box center [1116, 91] width 81 height 23
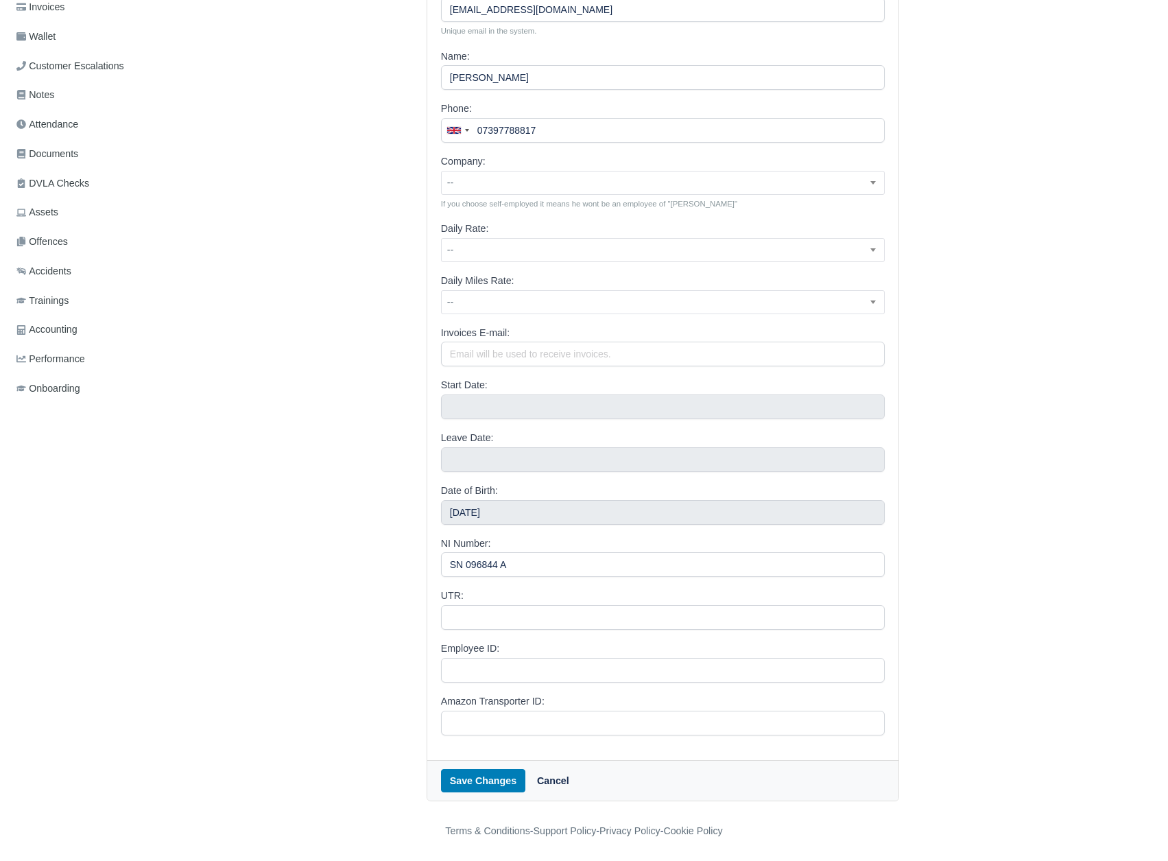
scroll to position [235, 0]
click at [464, 716] on input "Amazon Transporter ID:" at bounding box center [663, 723] width 445 height 25
paste input "ATO0EQ1RMWSBL"
type input "ATO0EQ1RMWSBL"
click at [499, 563] on input "SN 096844 A" at bounding box center [663, 564] width 445 height 25
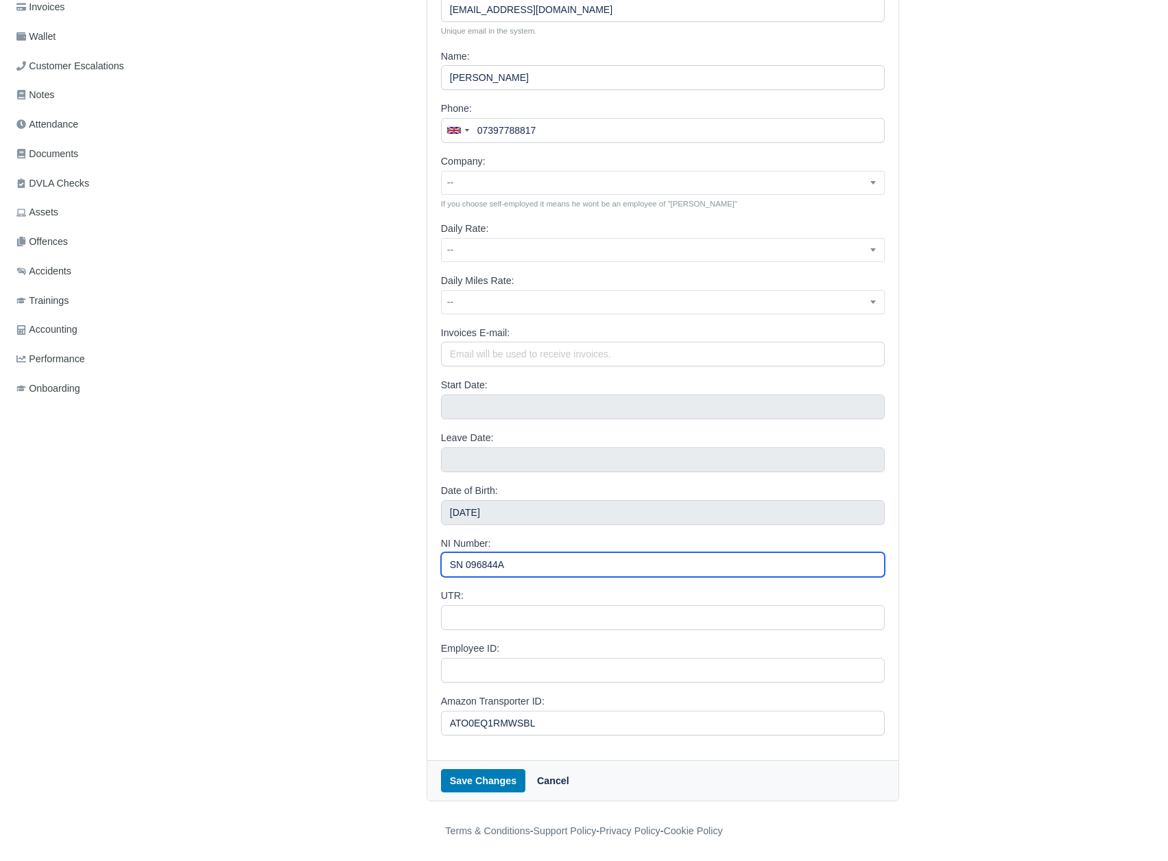
click at [467, 563] on input "SN 096844A" at bounding box center [663, 564] width 445 height 25
type input "SN096844A"
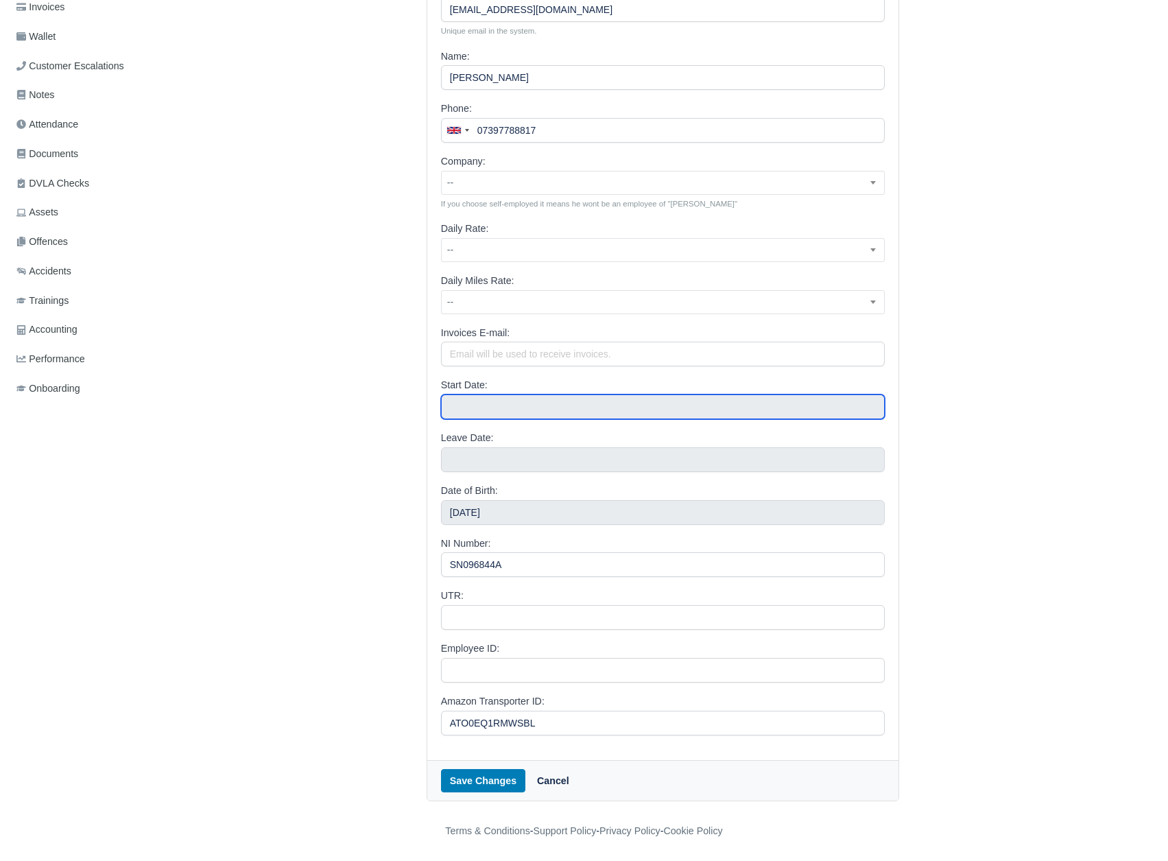
click at [484, 401] on input "text" at bounding box center [663, 406] width 445 height 25
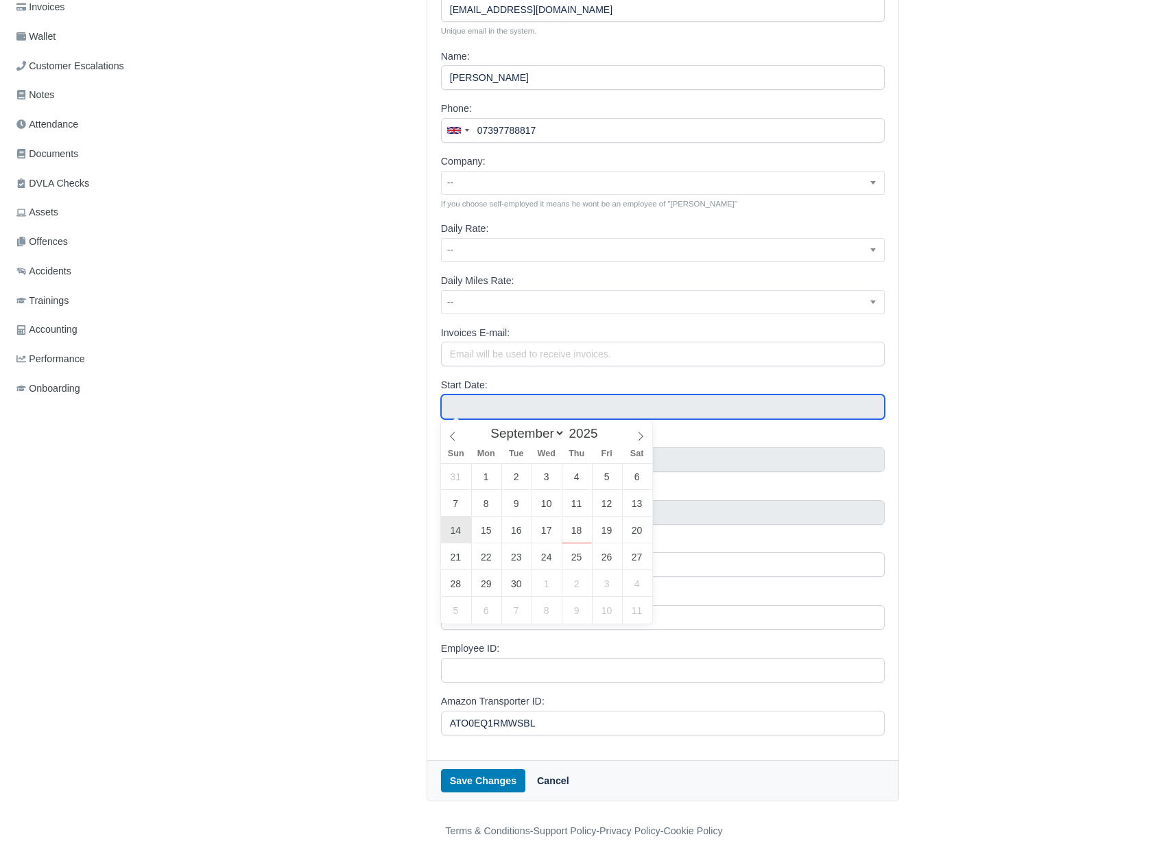
type input "September 14, 2025"
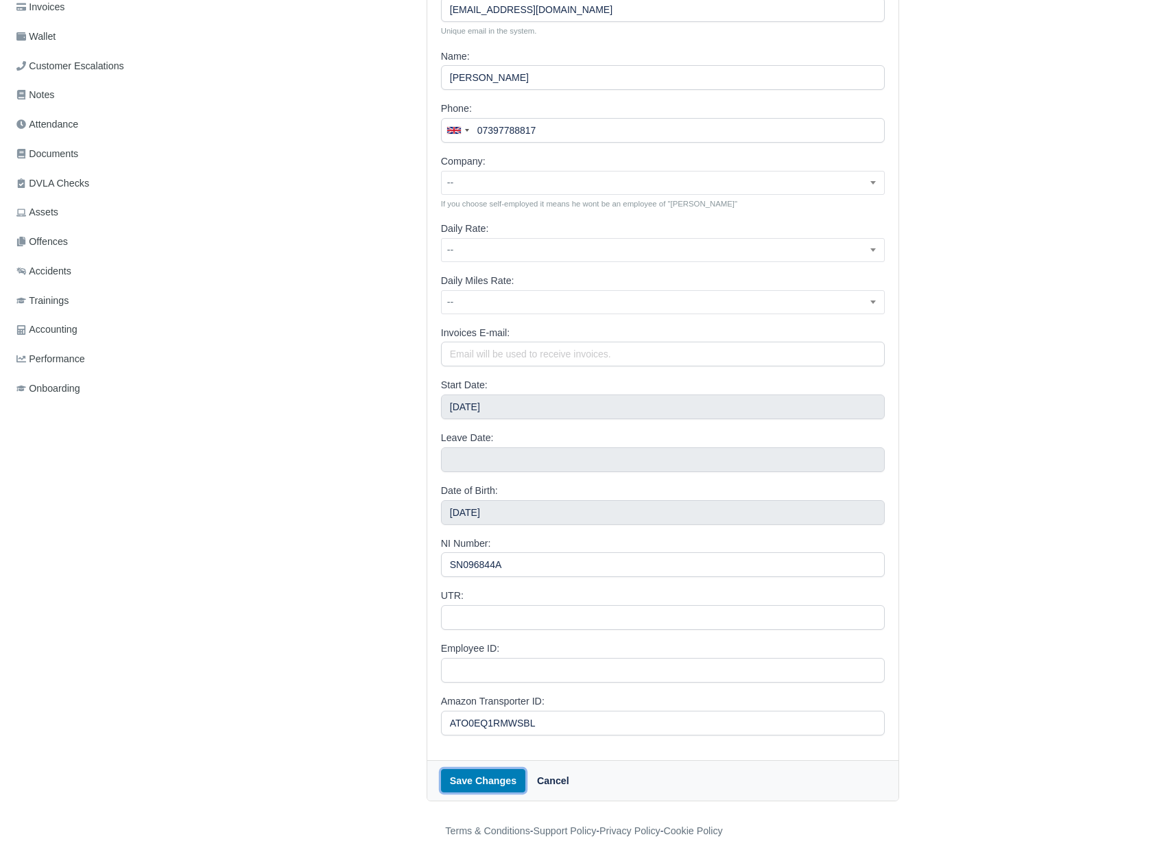
click at [475, 780] on button "Save Changes" at bounding box center [483, 780] width 84 height 23
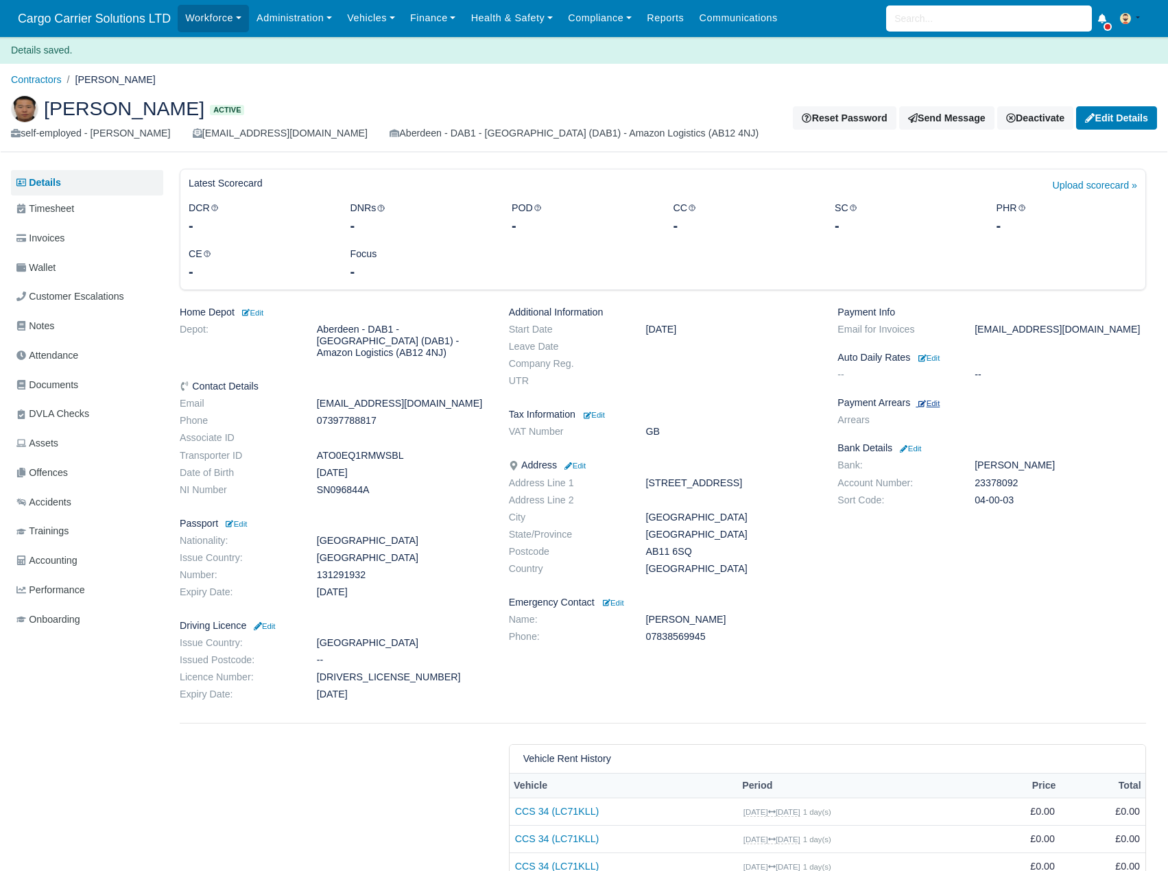
click at [932, 405] on small "Edit" at bounding box center [929, 403] width 21 height 8
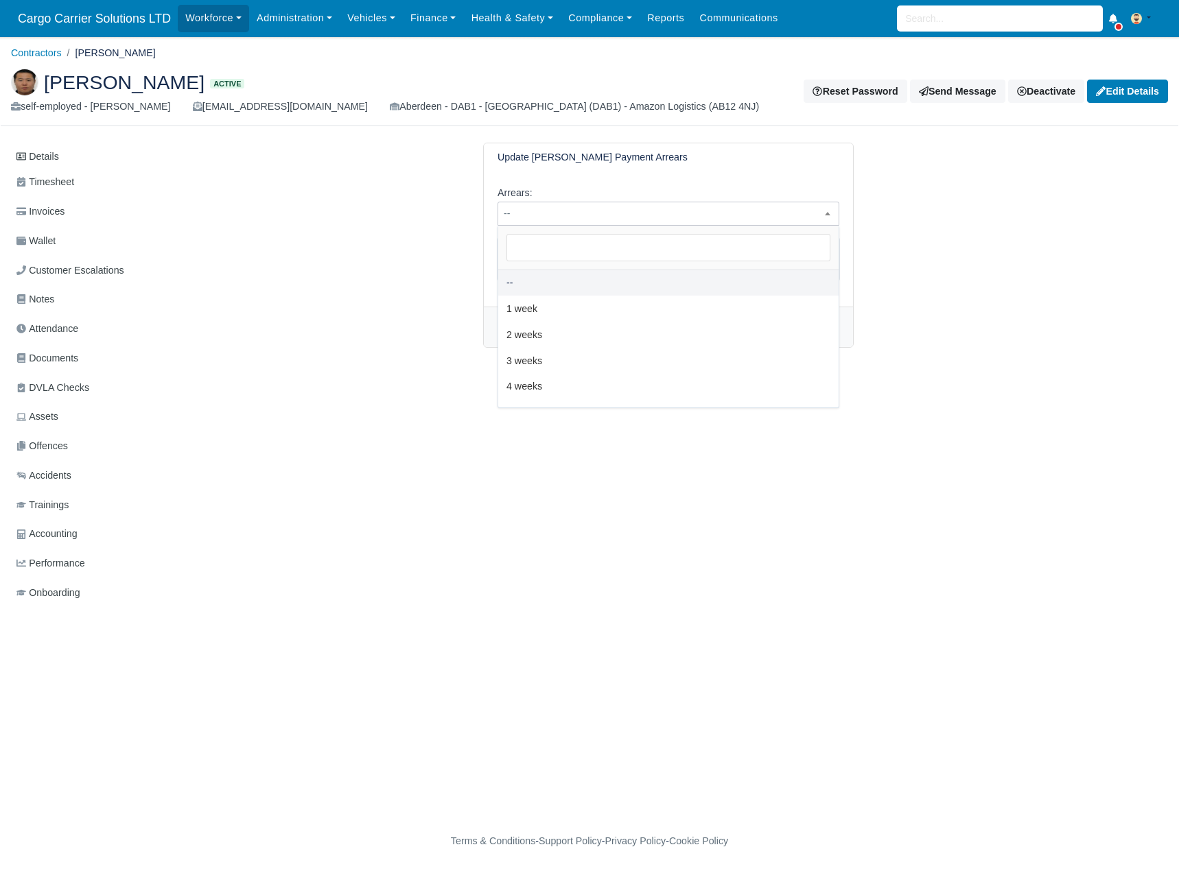
click at [591, 202] on span "--" at bounding box center [668, 214] width 342 height 24
select select "2W"
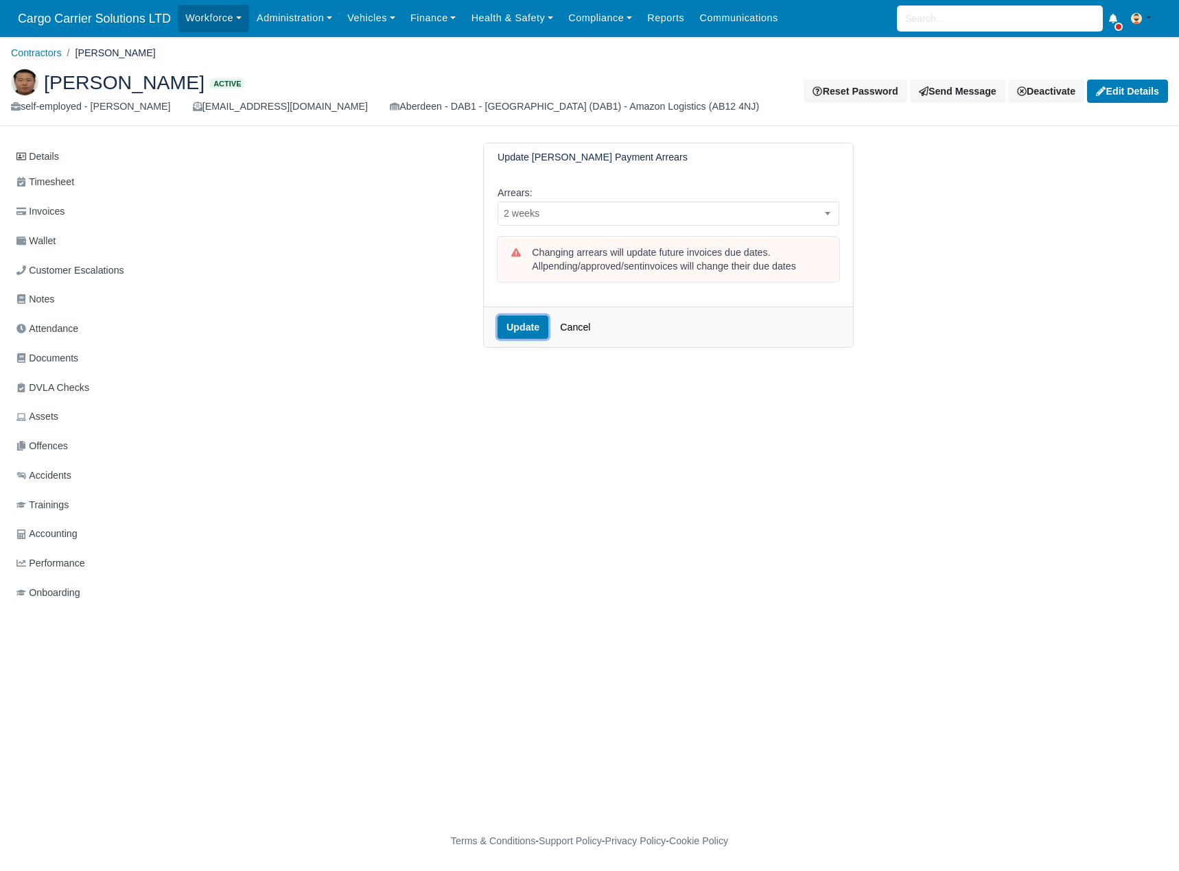
click at [532, 322] on button "Update" at bounding box center [522, 327] width 51 height 23
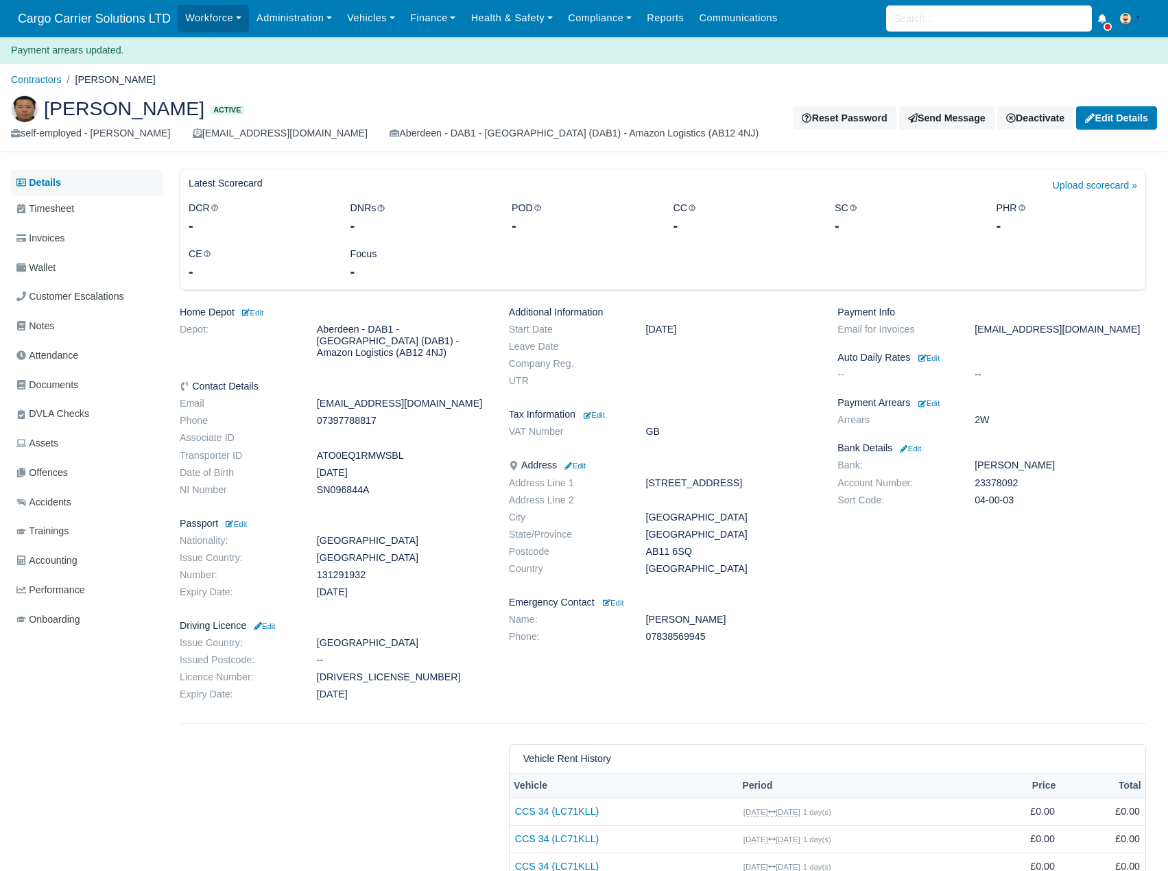
click at [56, 172] on link "Details" at bounding box center [87, 182] width 152 height 25
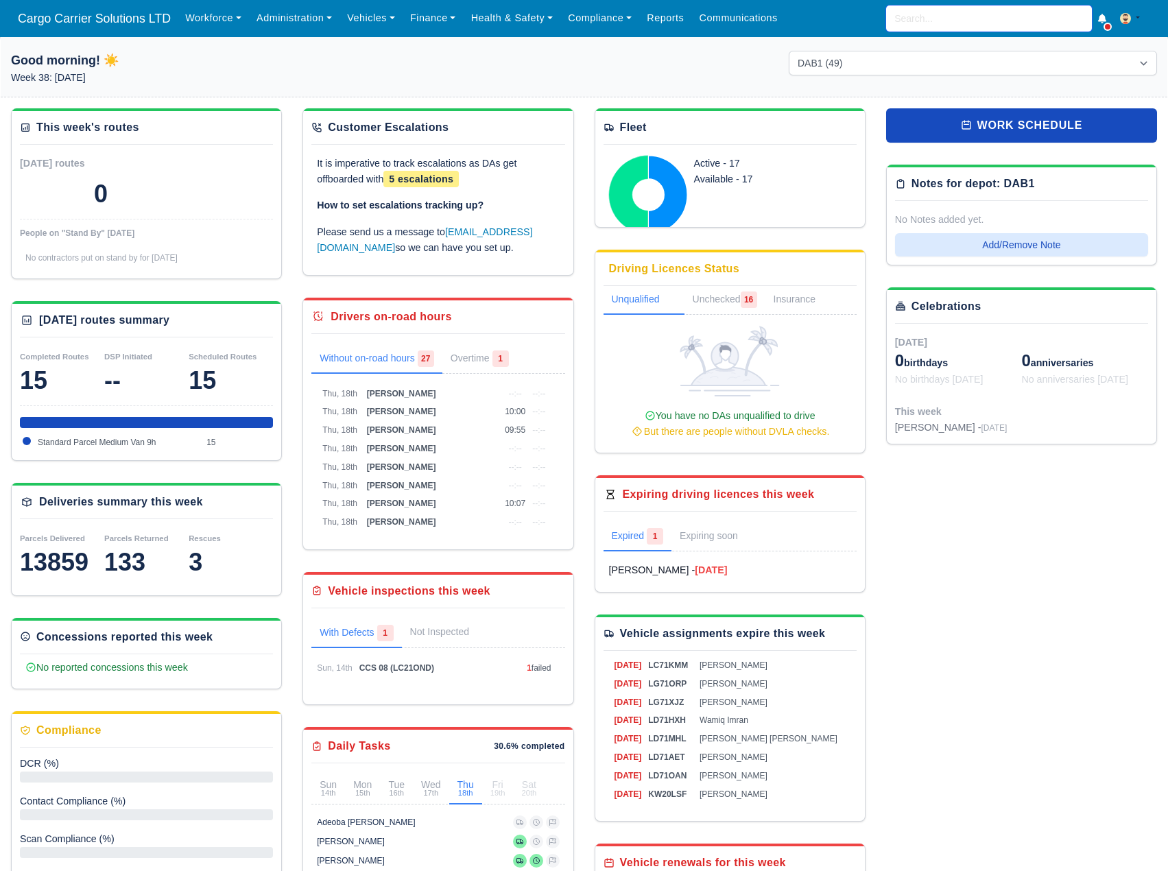
click at [909, 21] on input "search" at bounding box center [989, 18] width 206 height 26
paste input "Lawrence"
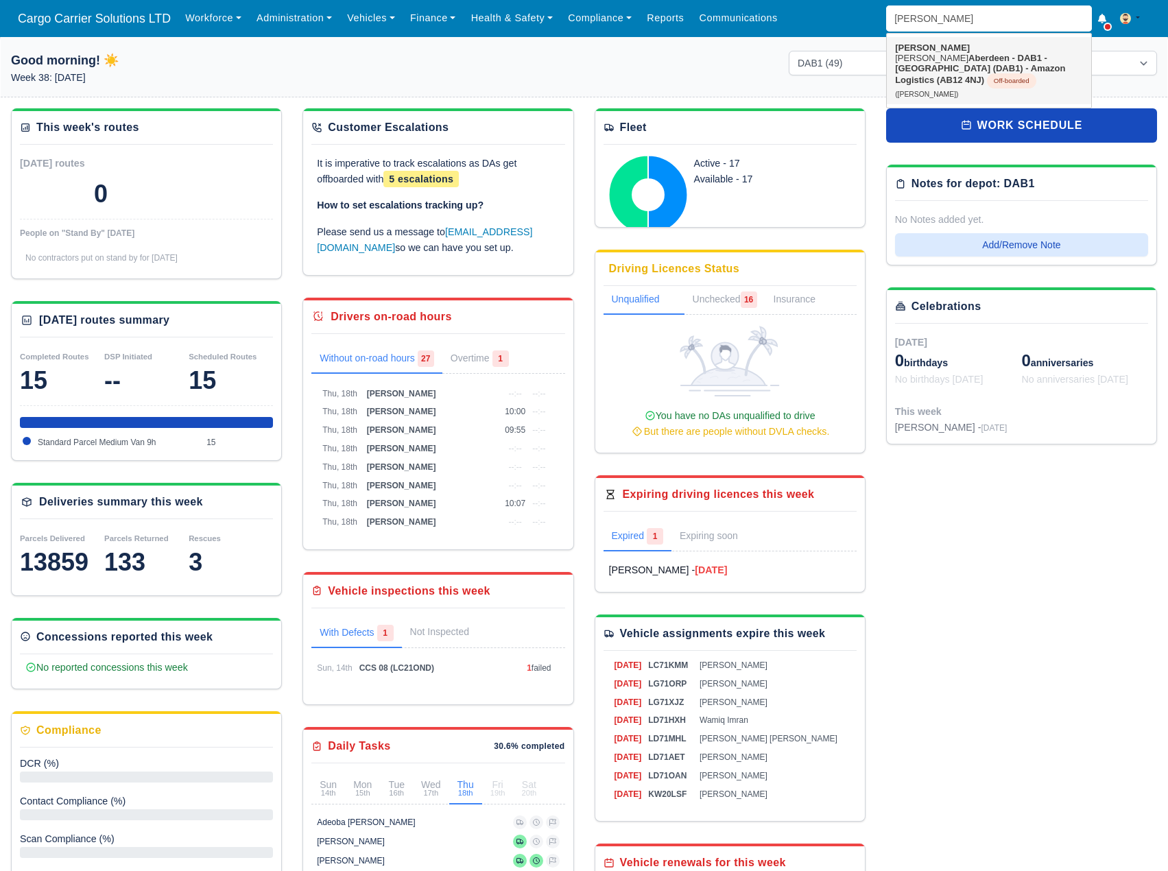
click at [960, 58] on strong "Aberdeen - DAB1 - [GEOGRAPHIC_DATA] (DAB1) - Amazon Logistics (AB12 4NJ)" at bounding box center [980, 69] width 170 height 32
type input "Lawrence Vincent Card"
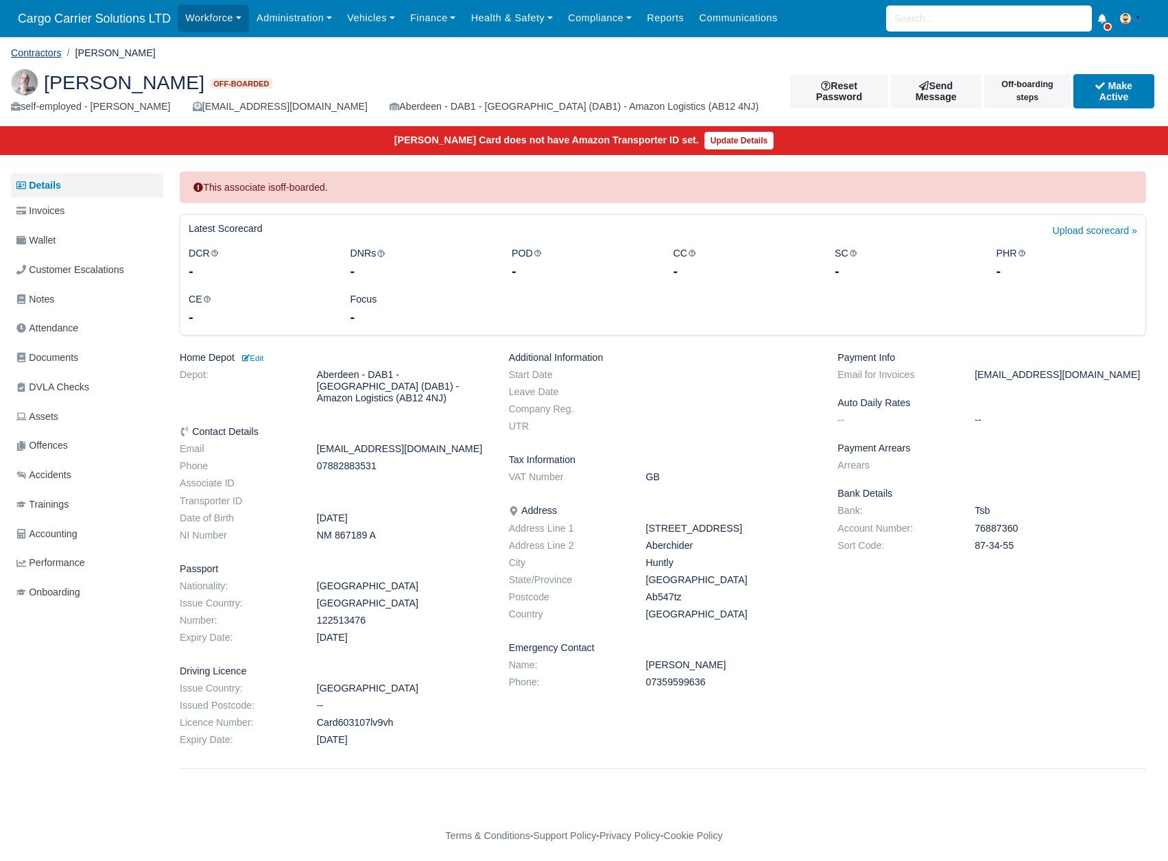
click at [32, 54] on link "Contractors" at bounding box center [36, 52] width 51 height 11
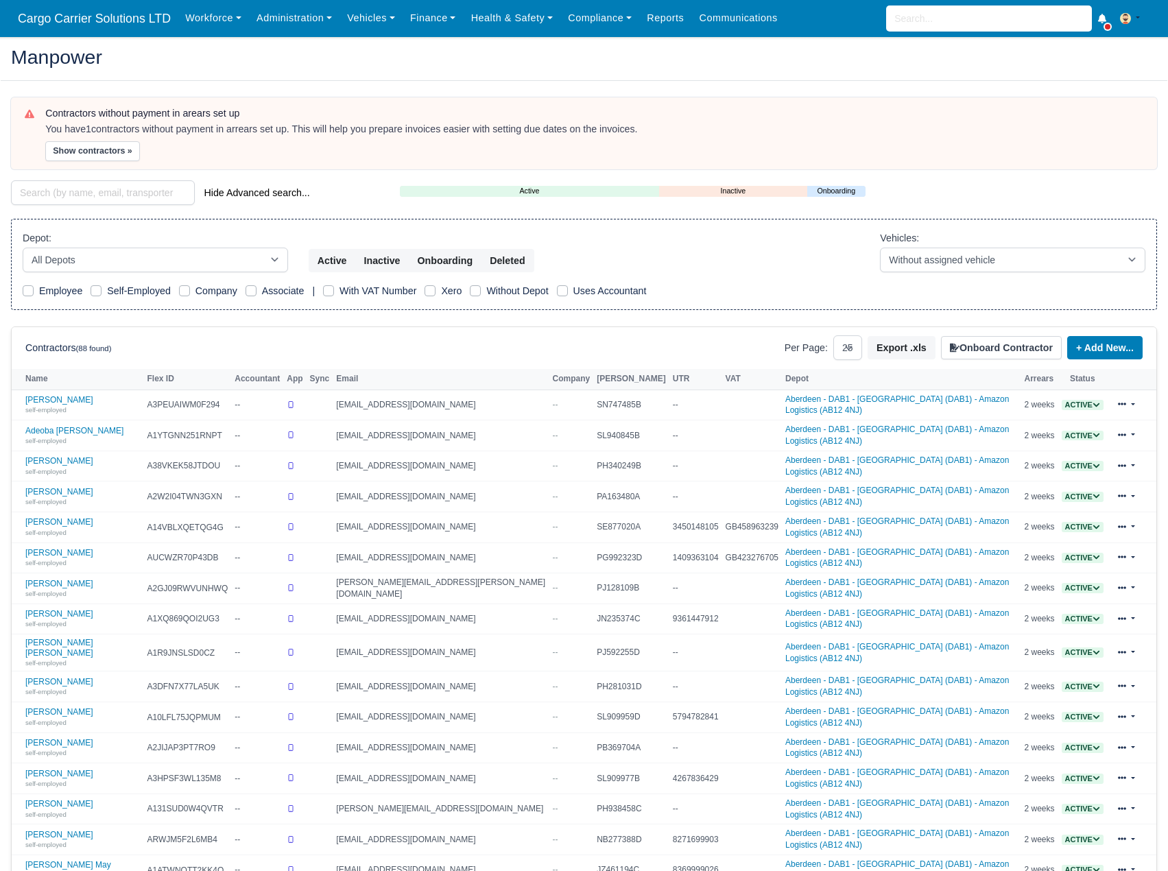
select select "25"
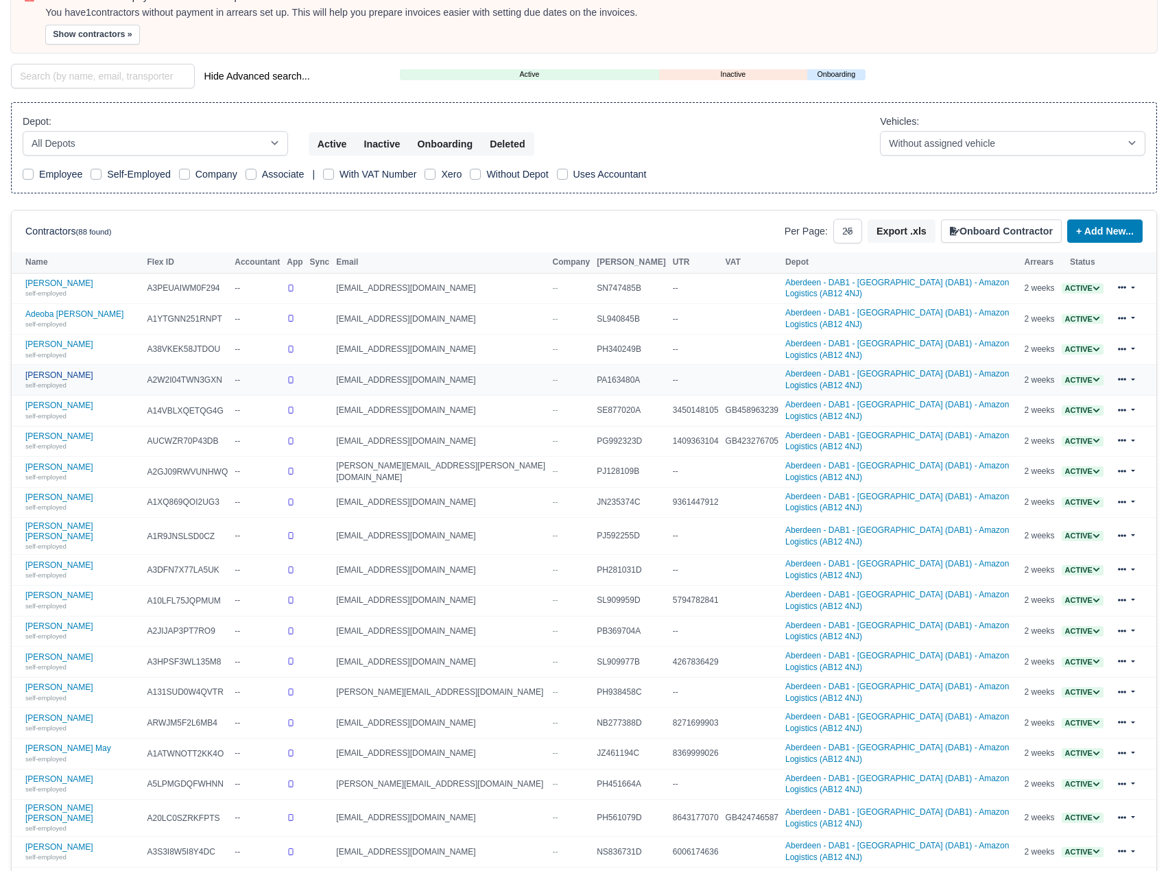
scroll to position [331, 0]
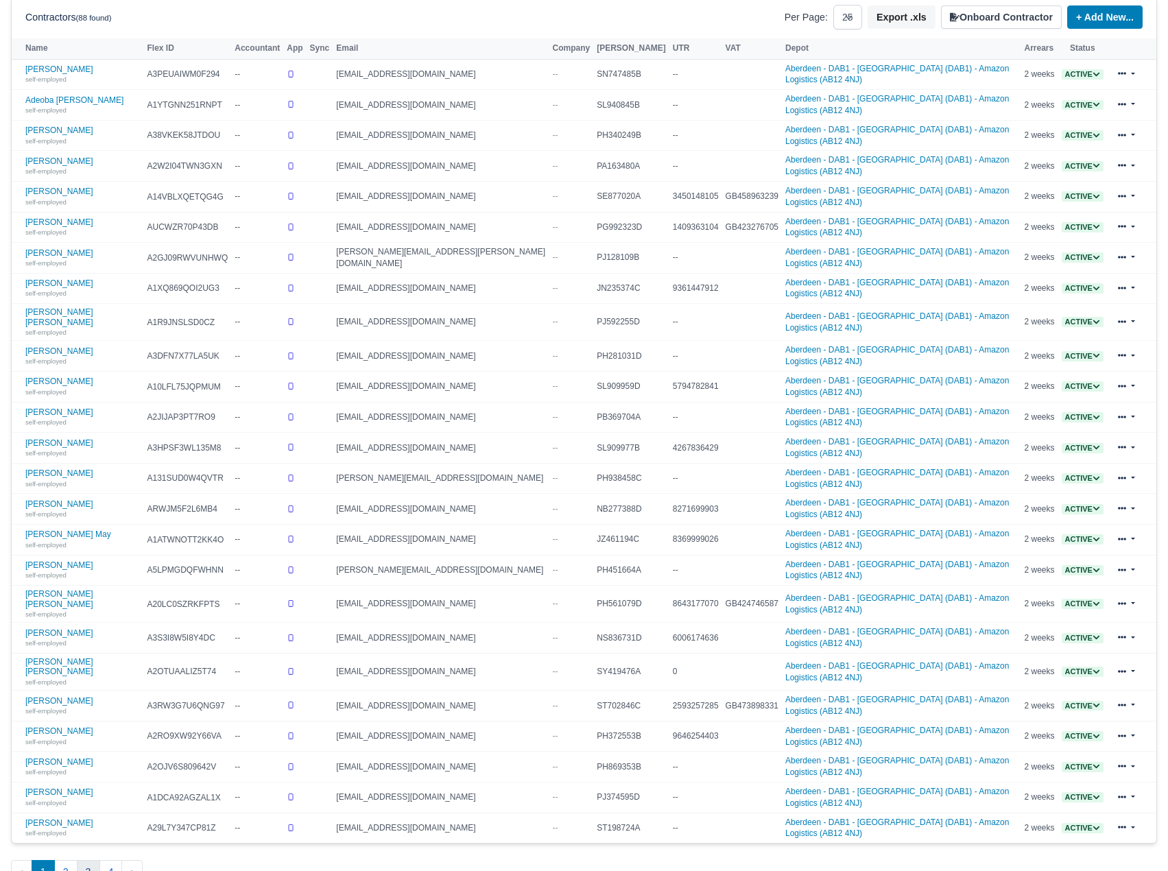
click at [86, 860] on button "3" at bounding box center [88, 872] width 23 height 25
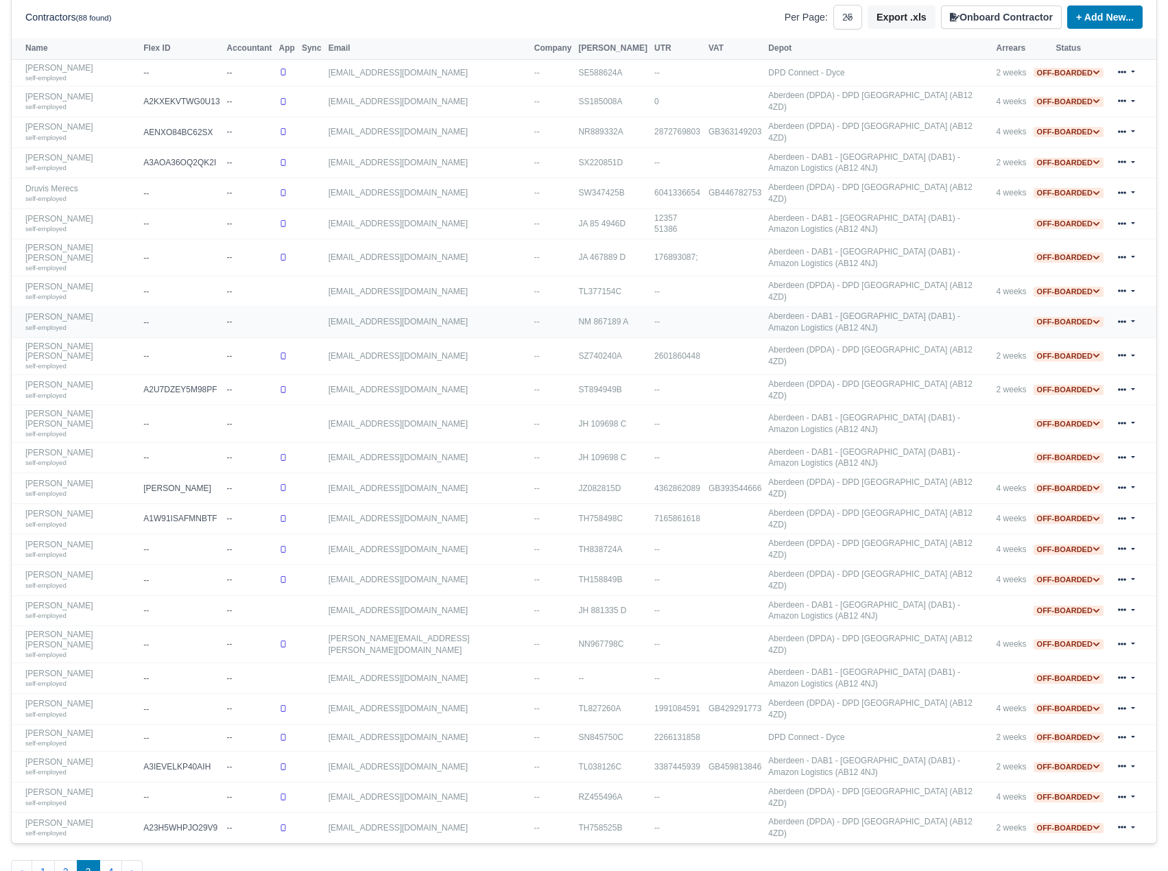
click at [1133, 313] on link at bounding box center [1127, 323] width 32 height 20
click at [1090, 405] on link "Delete" at bounding box center [1086, 414] width 122 height 19
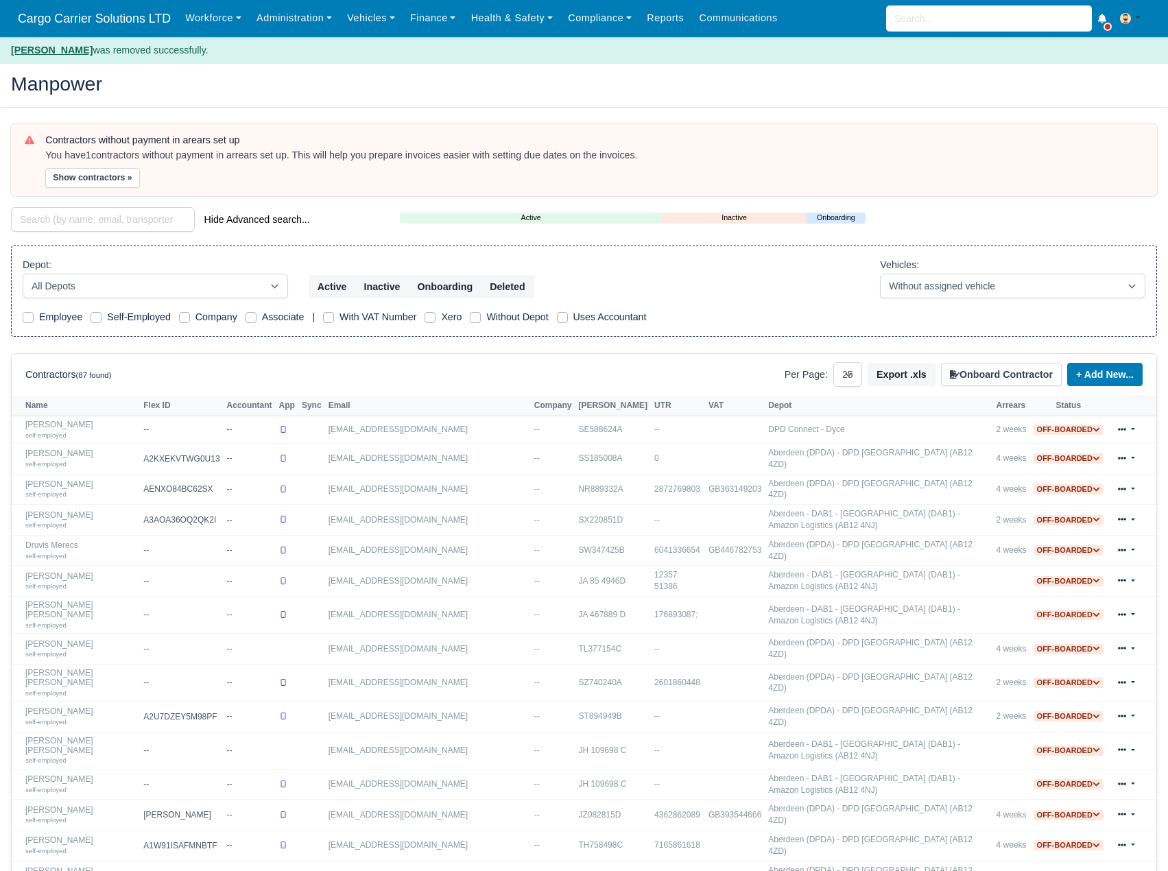
select select "25"
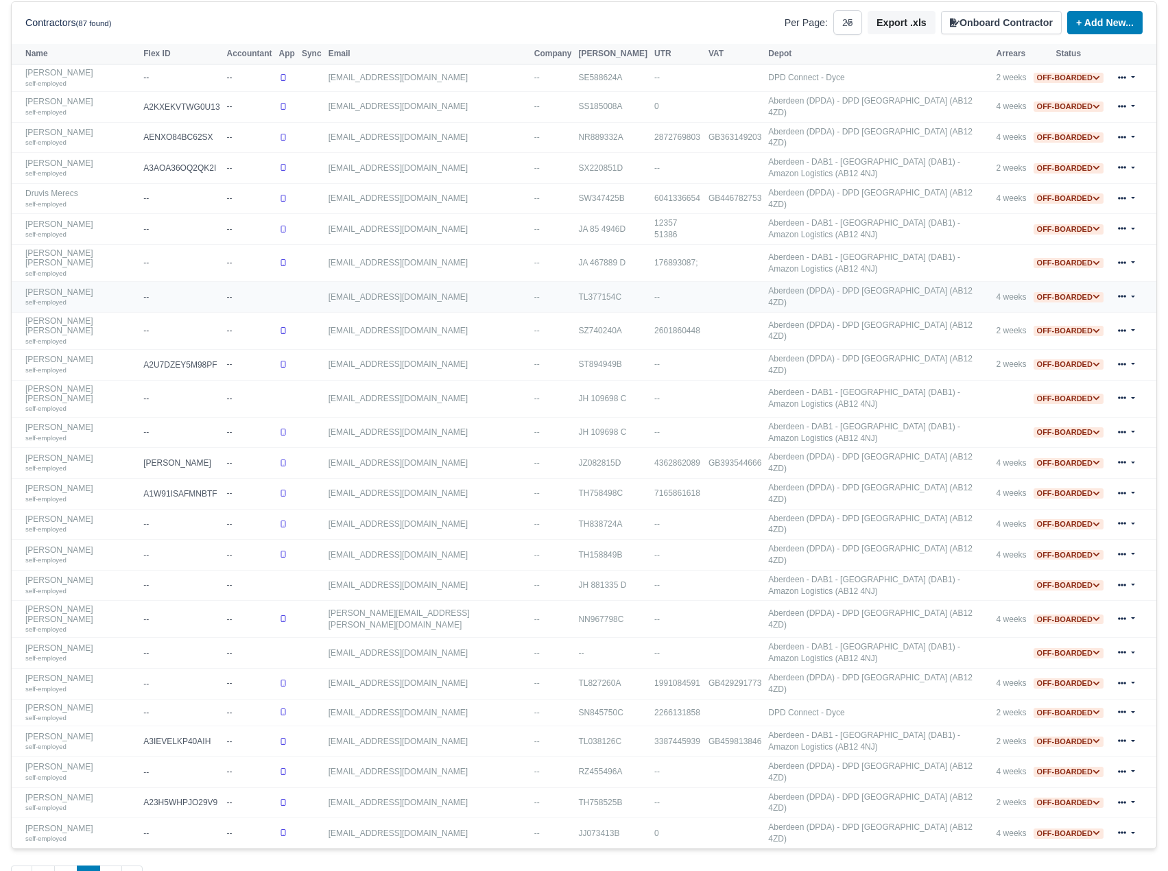
scroll to position [357, 0]
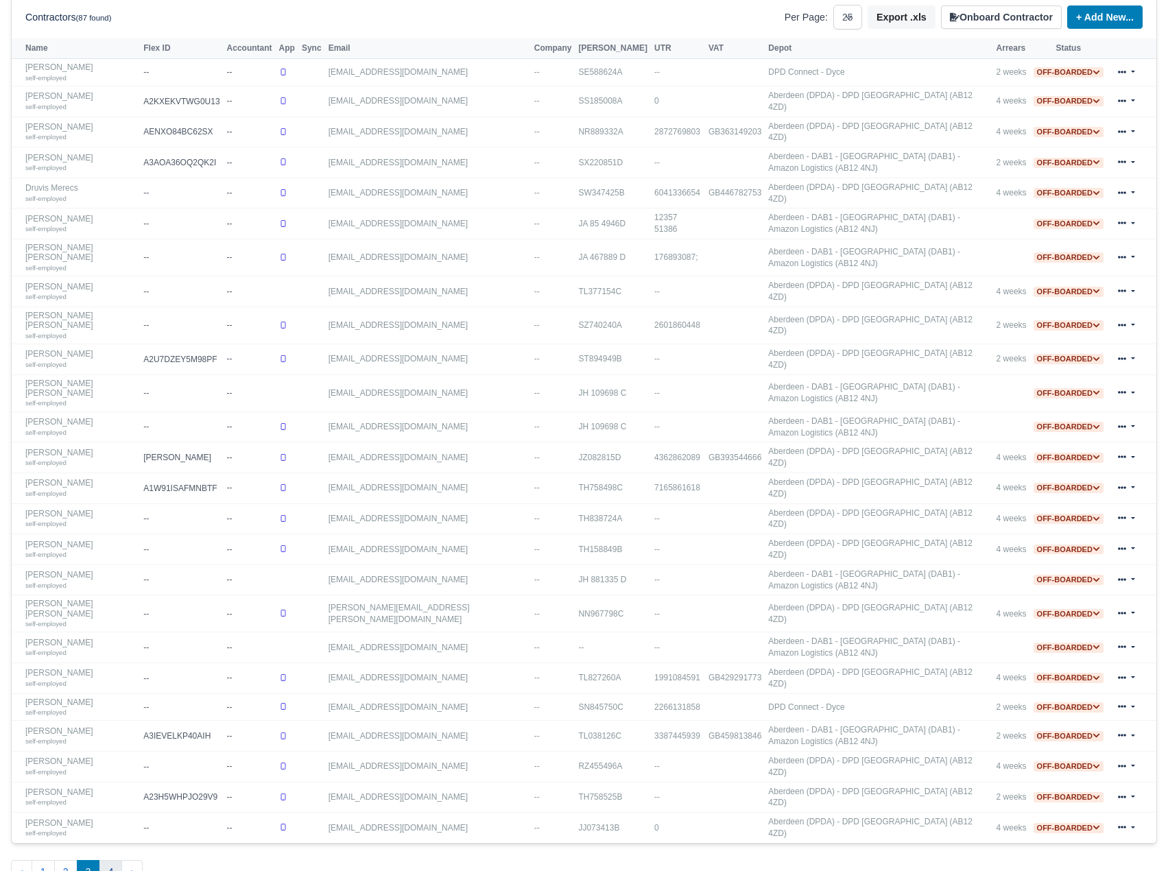
click at [113, 860] on button "4" at bounding box center [110, 872] width 23 height 25
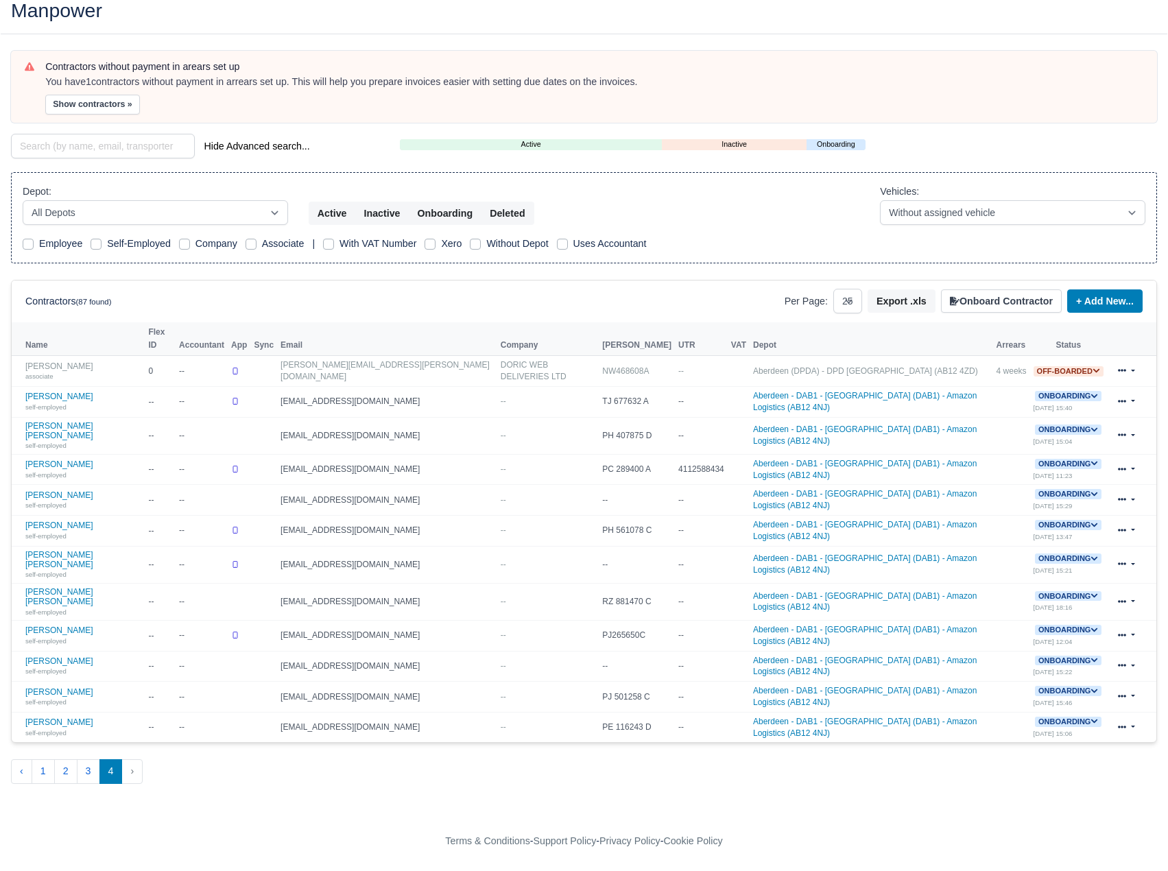
scroll to position [38, 0]
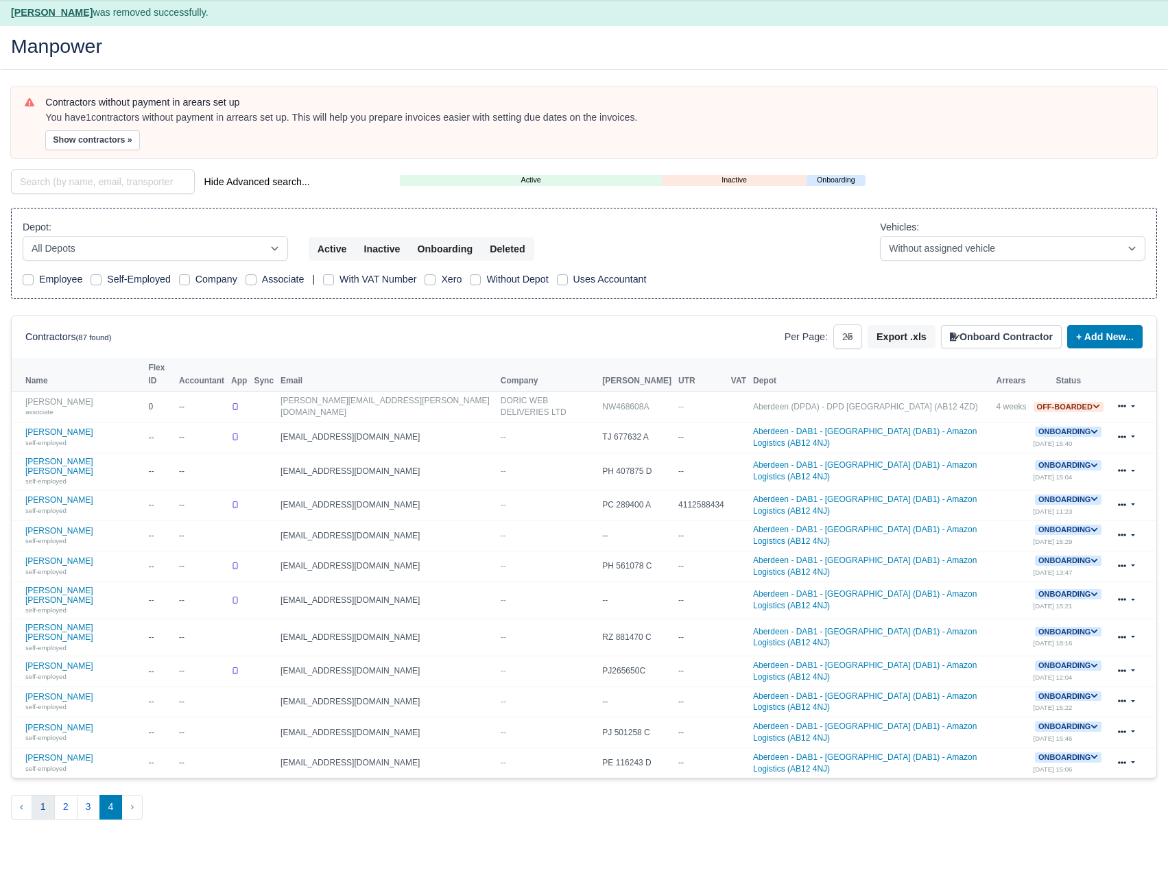
click at [51, 795] on button "1" at bounding box center [43, 807] width 23 height 25
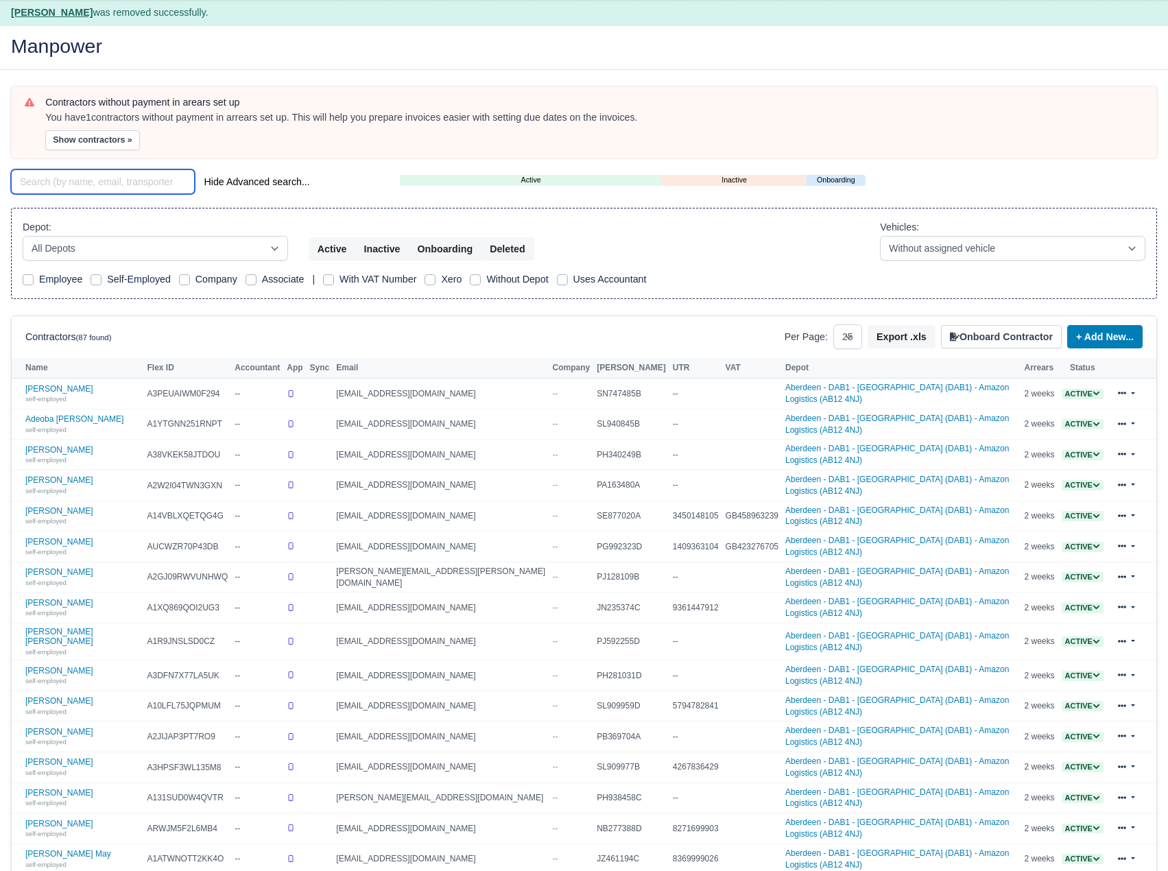
click at [78, 188] on input "search" at bounding box center [103, 181] width 184 height 25
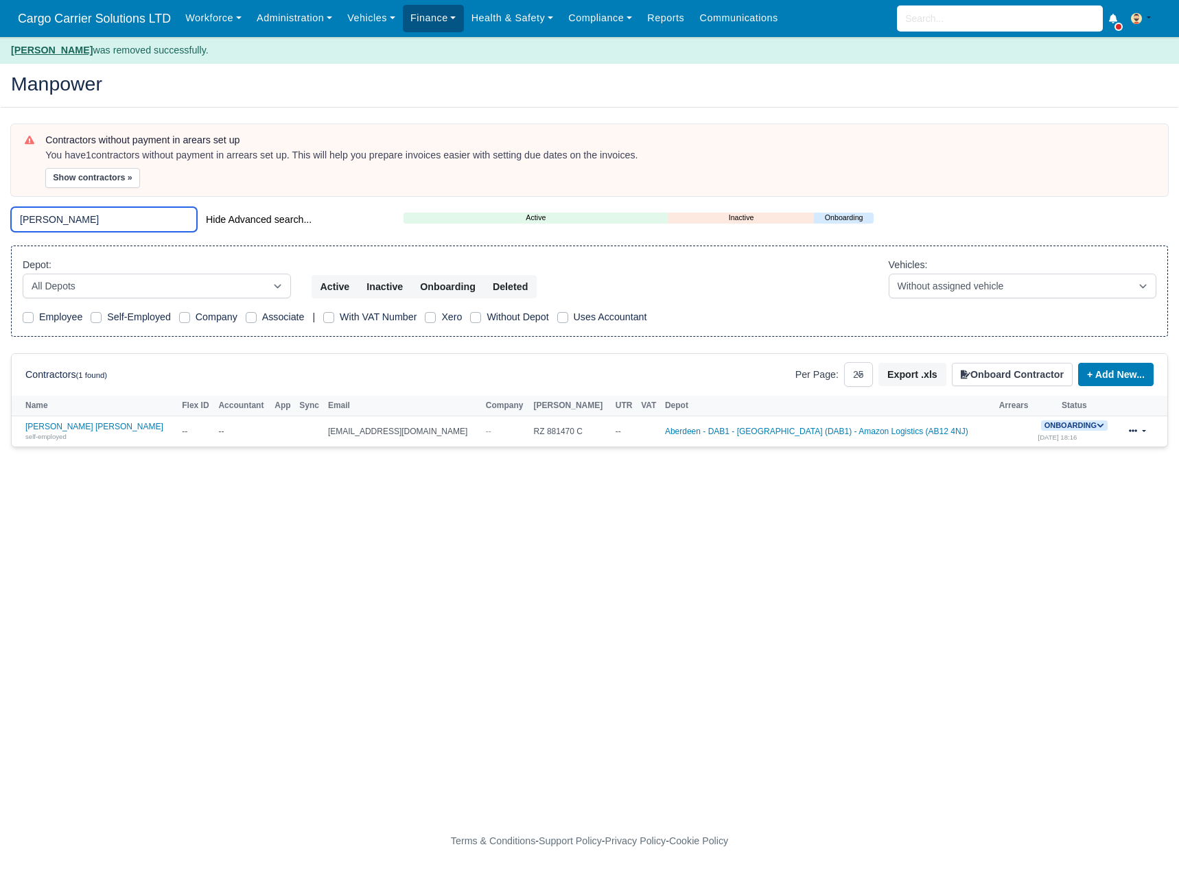
type input "jos"
click at [1077, 429] on span "Onboarding" at bounding box center [1074, 426] width 67 height 10
click at [1012, 474] on button "Deactivate" at bounding box center [1025, 467] width 64 height 23
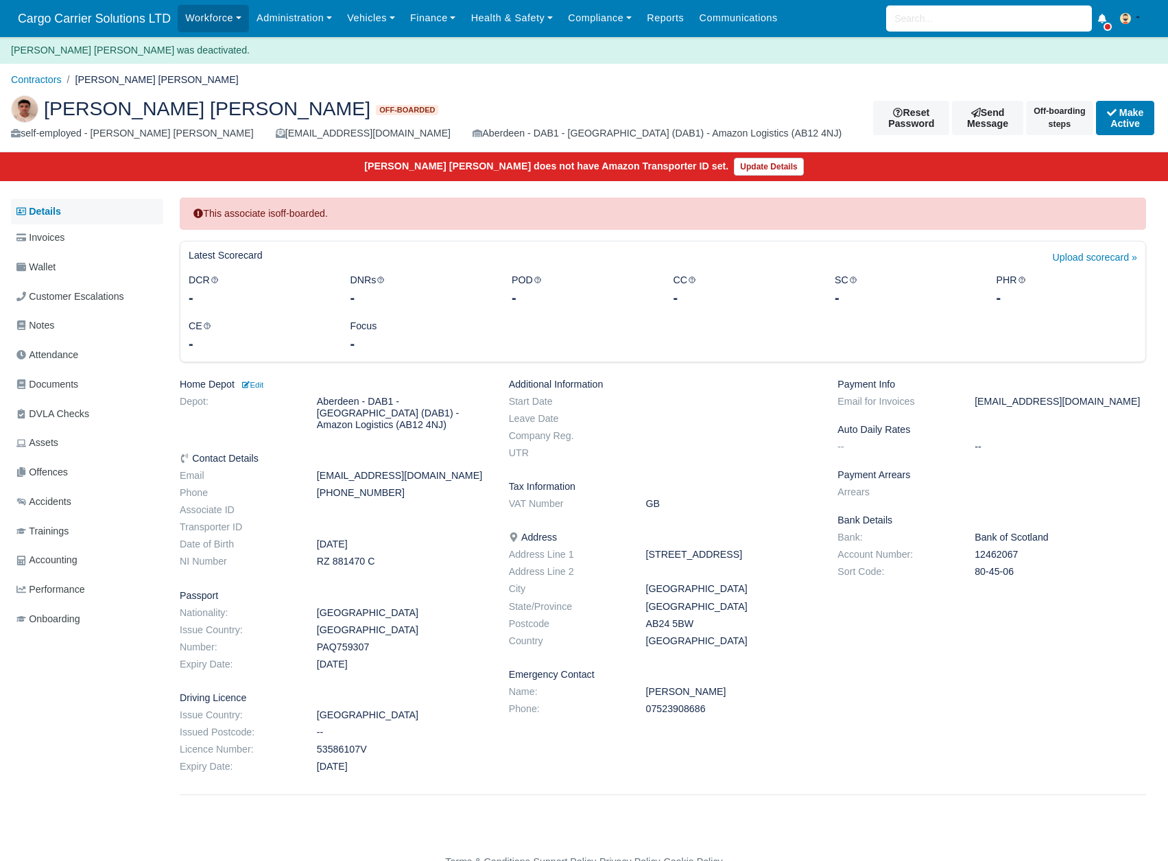
click at [76, 209] on link "Details" at bounding box center [87, 211] width 152 height 25
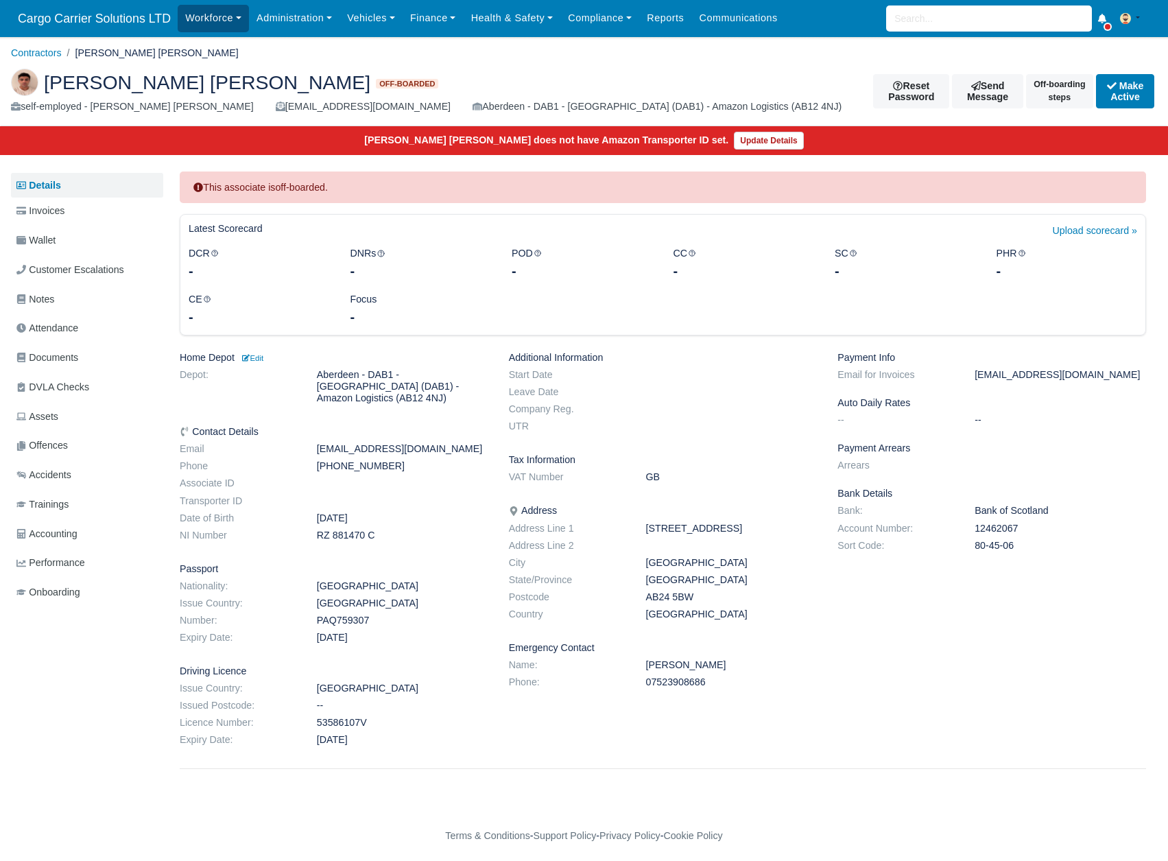
click at [214, 16] on link "Workforce" at bounding box center [213, 18] width 71 height 27
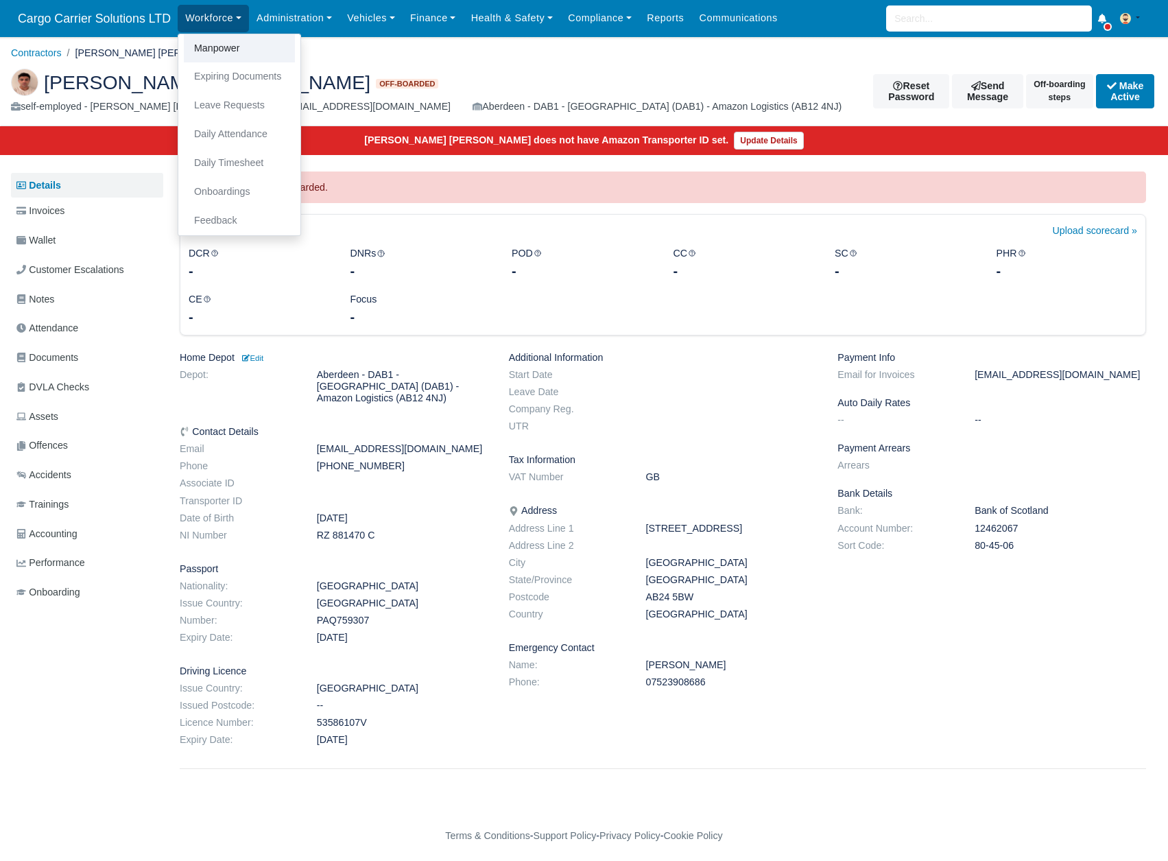
click at [212, 46] on link "Manpower" at bounding box center [239, 48] width 111 height 29
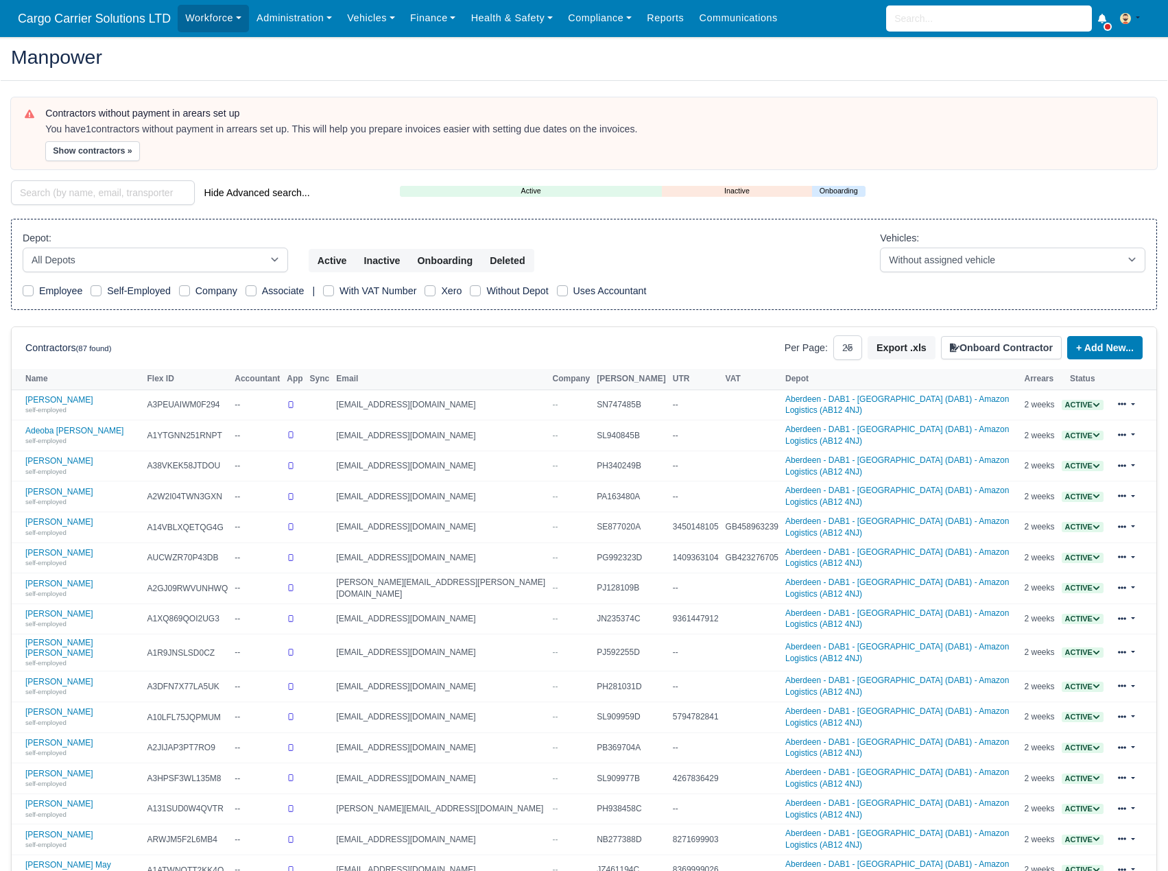
select select "25"
click at [844, 192] on link "Onboarding" at bounding box center [839, 191] width 54 height 12
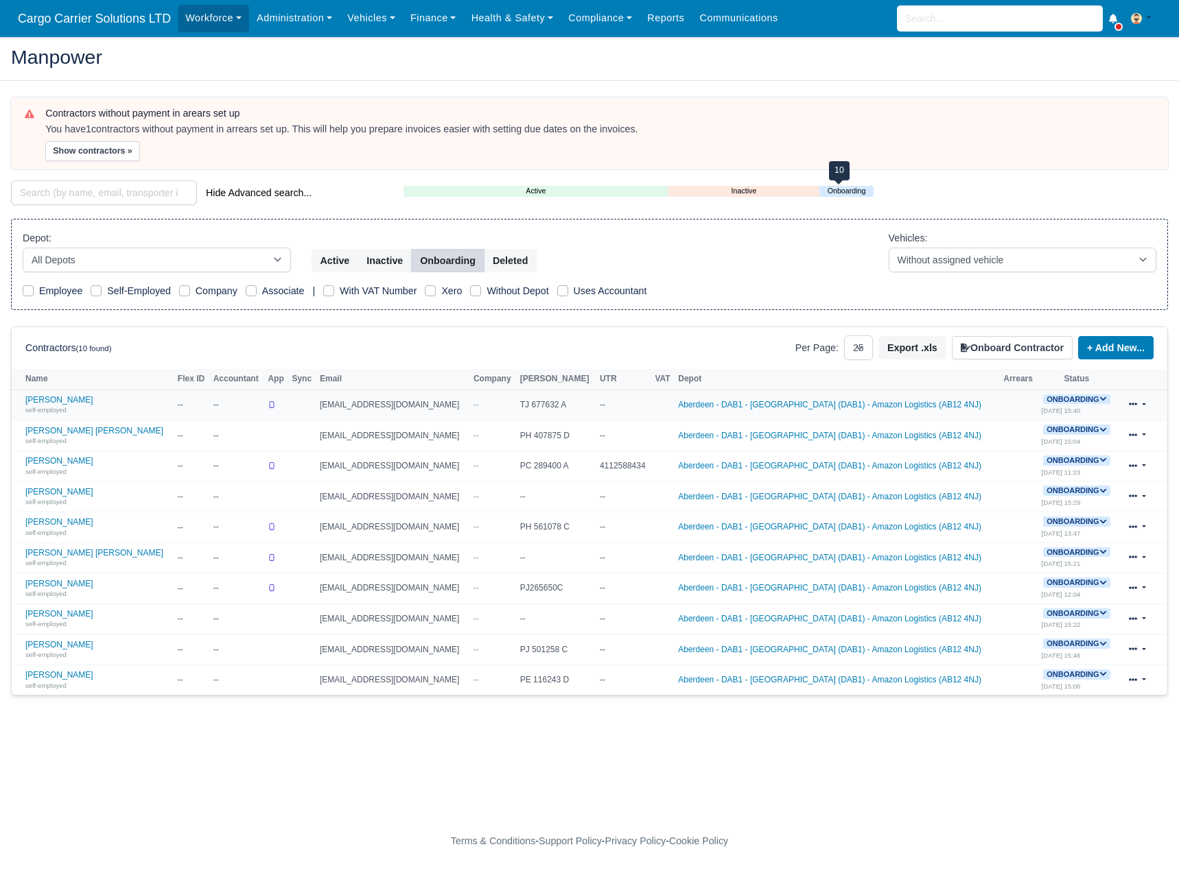
click at [1135, 412] on link at bounding box center [1137, 405] width 32 height 20
click at [1136, 405] on icon at bounding box center [1133, 404] width 8 height 3
click at [1139, 405] on link at bounding box center [1137, 405] width 32 height 20
click at [84, 405] on div "self-employed" at bounding box center [97, 410] width 145 height 10
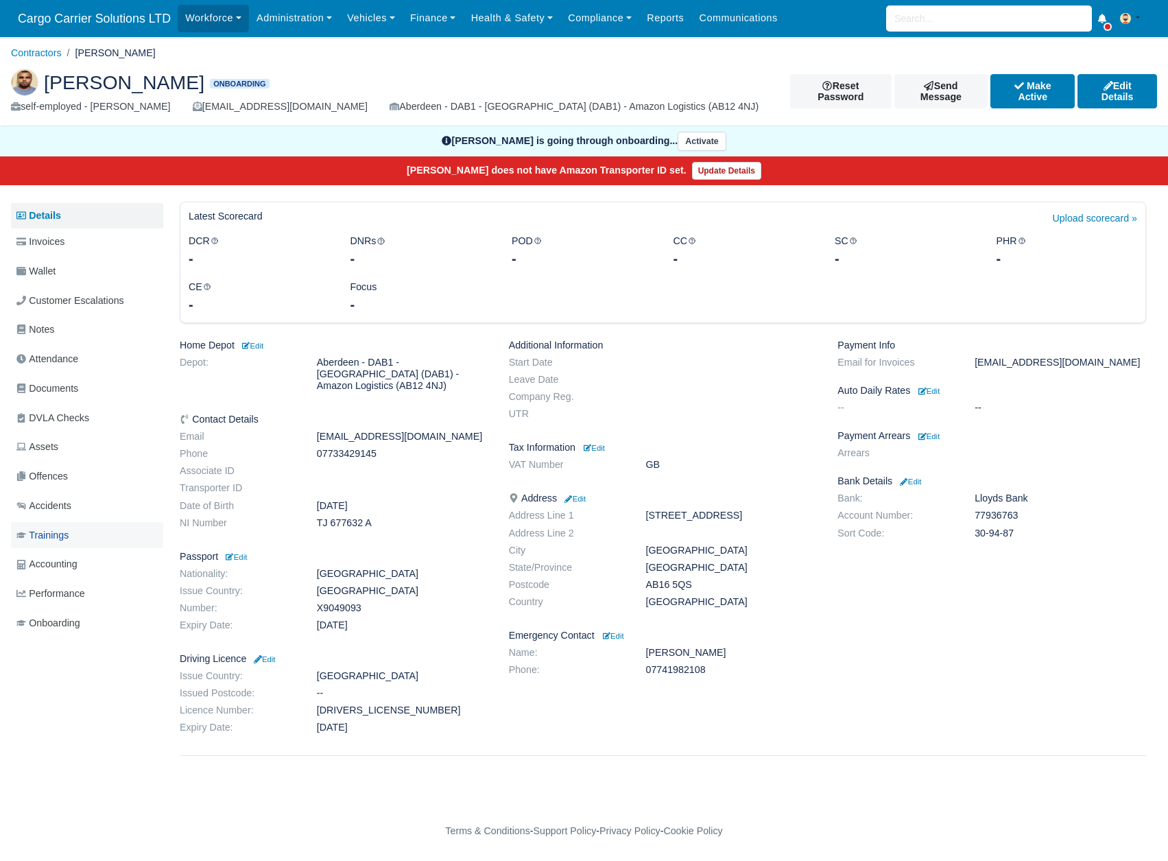
click at [58, 533] on span "Trainings" at bounding box center [42, 536] width 52 height 16
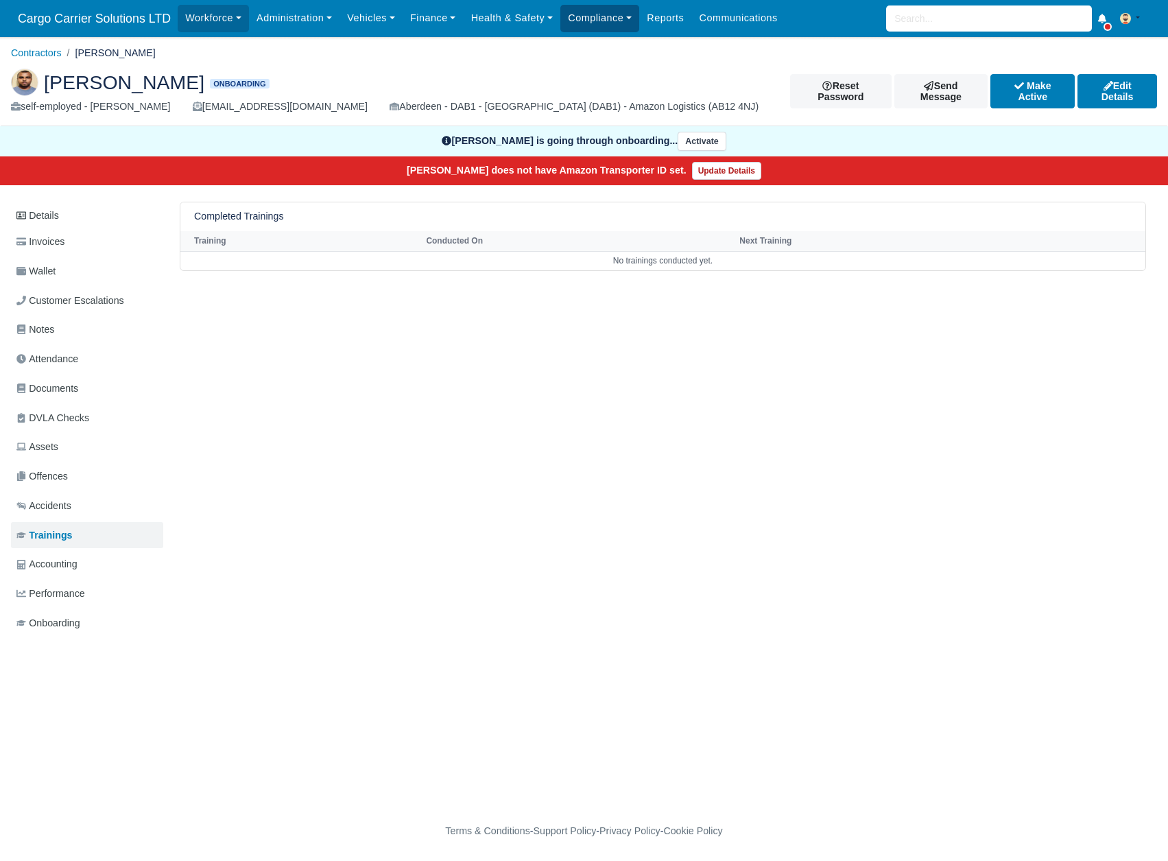
click at [622, 17] on link "Compliance" at bounding box center [599, 18] width 79 height 27
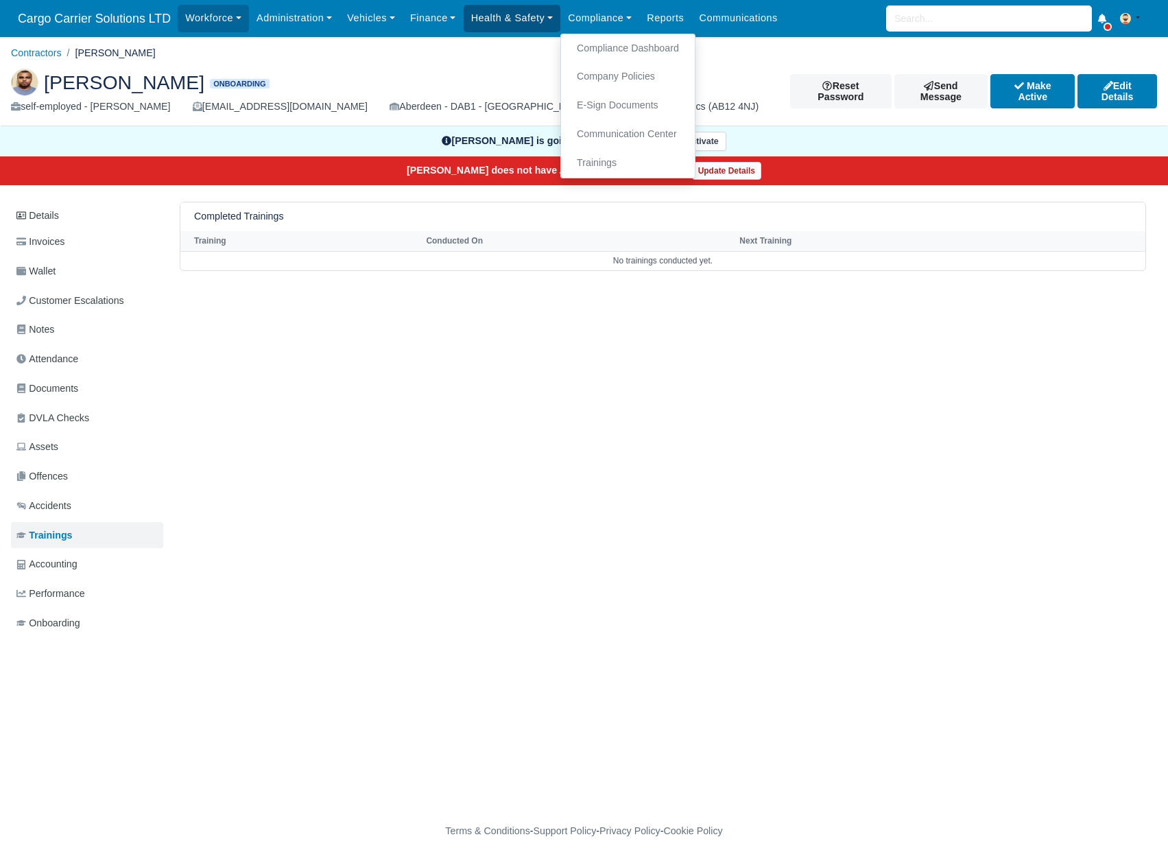
click at [534, 28] on link "Health & Safety" at bounding box center [512, 18] width 97 height 27
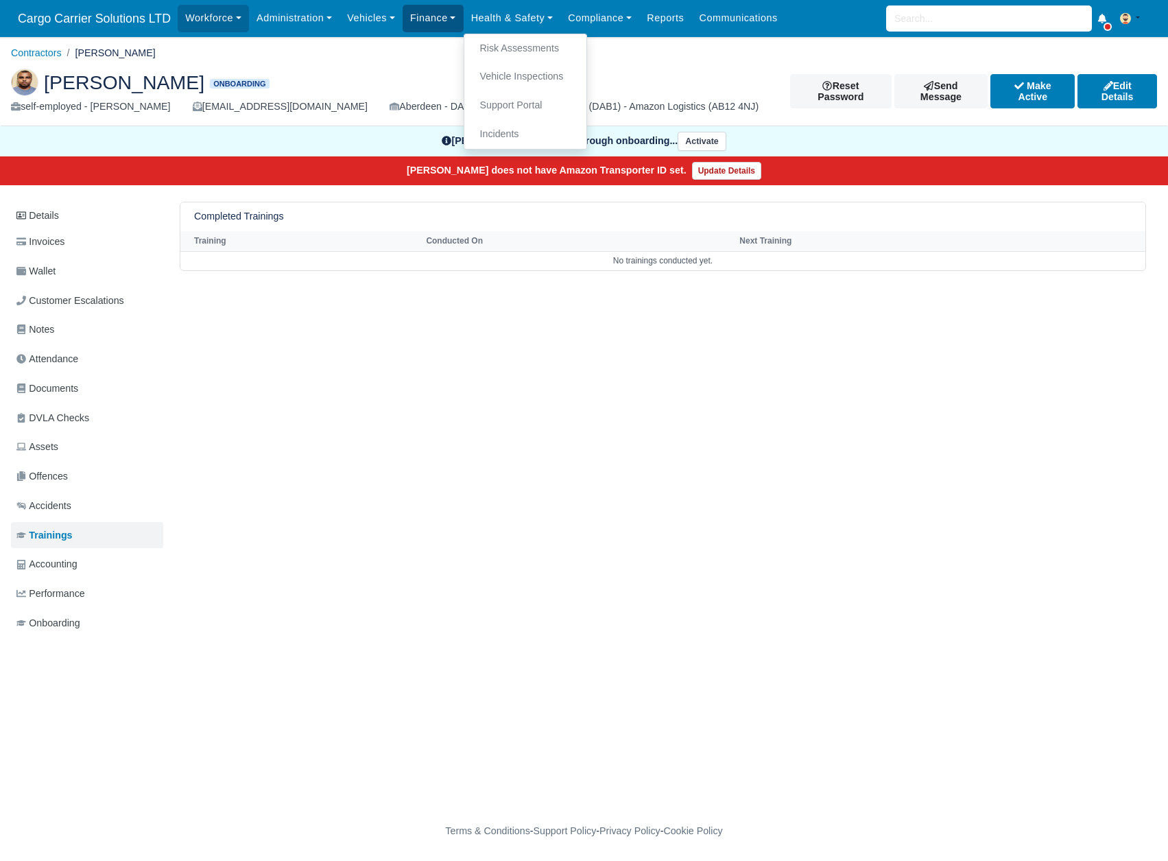
click at [435, 25] on link "Finance" at bounding box center [433, 18] width 61 height 27
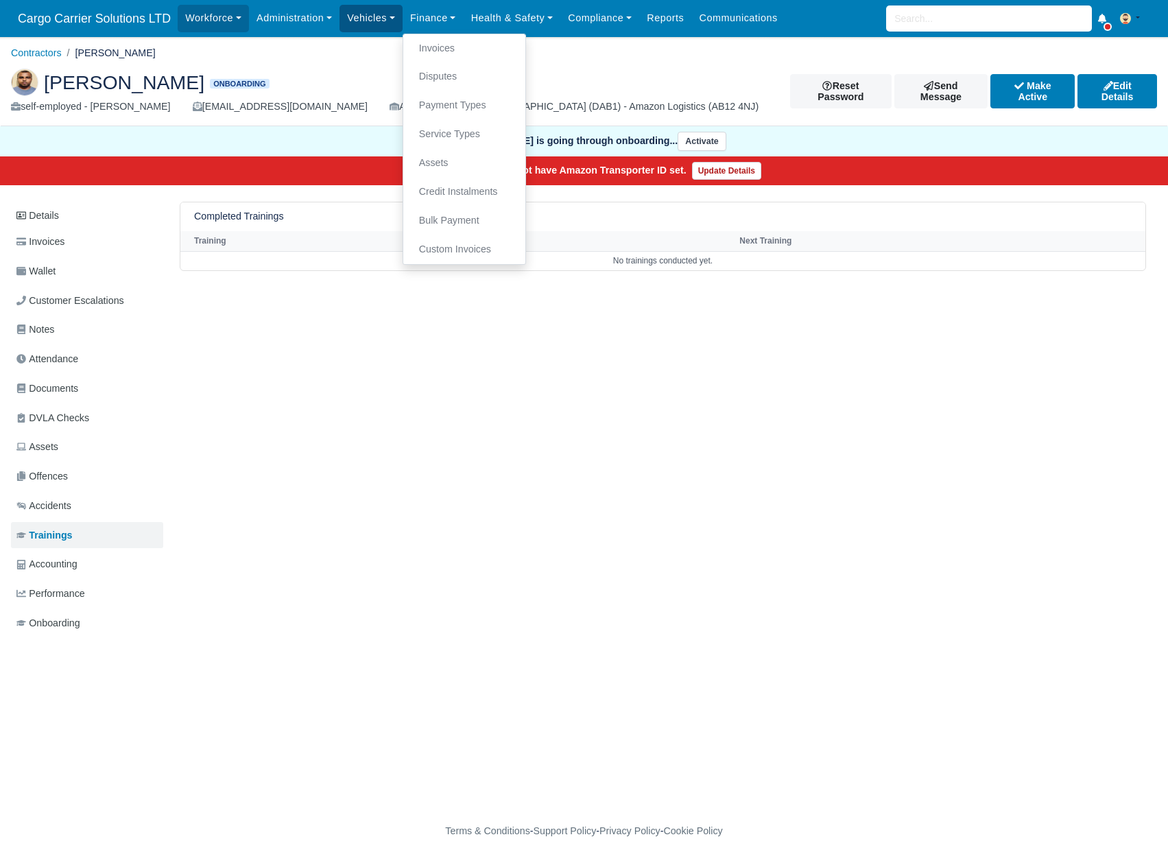
click at [370, 23] on link "Vehicles" at bounding box center [371, 18] width 63 height 27
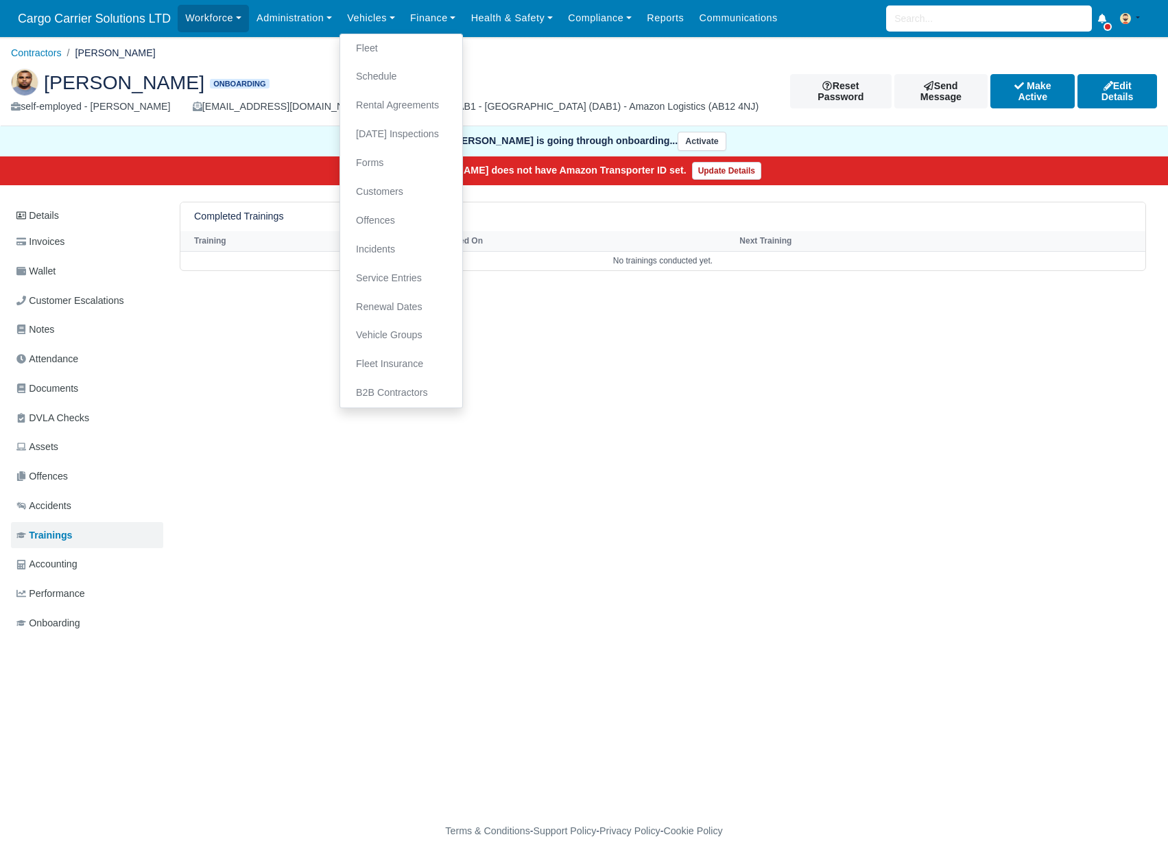
click at [300, 32] on div "Workforce Manpower Expiring Documents Leave Requests Daily Attendance Daily Tim…" at bounding box center [668, 18] width 980 height 37
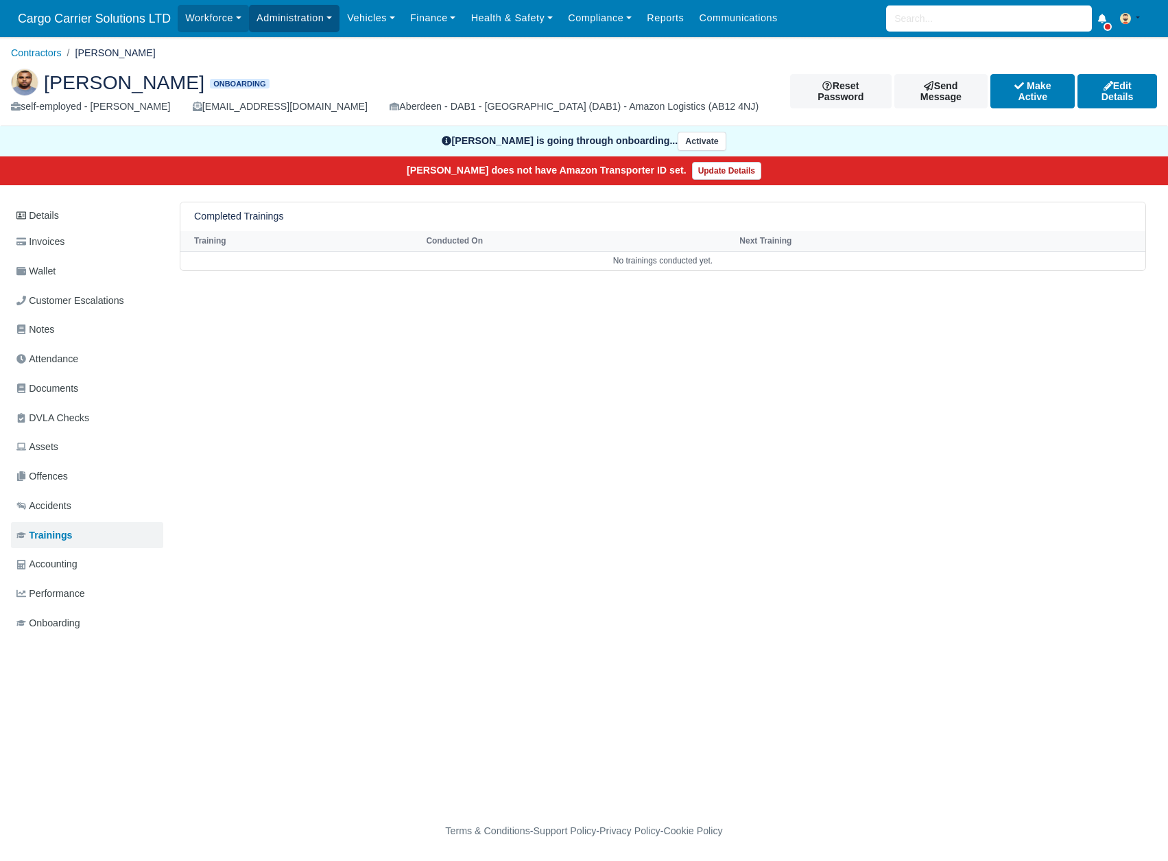
click at [302, 23] on link "Administration" at bounding box center [294, 18] width 91 height 27
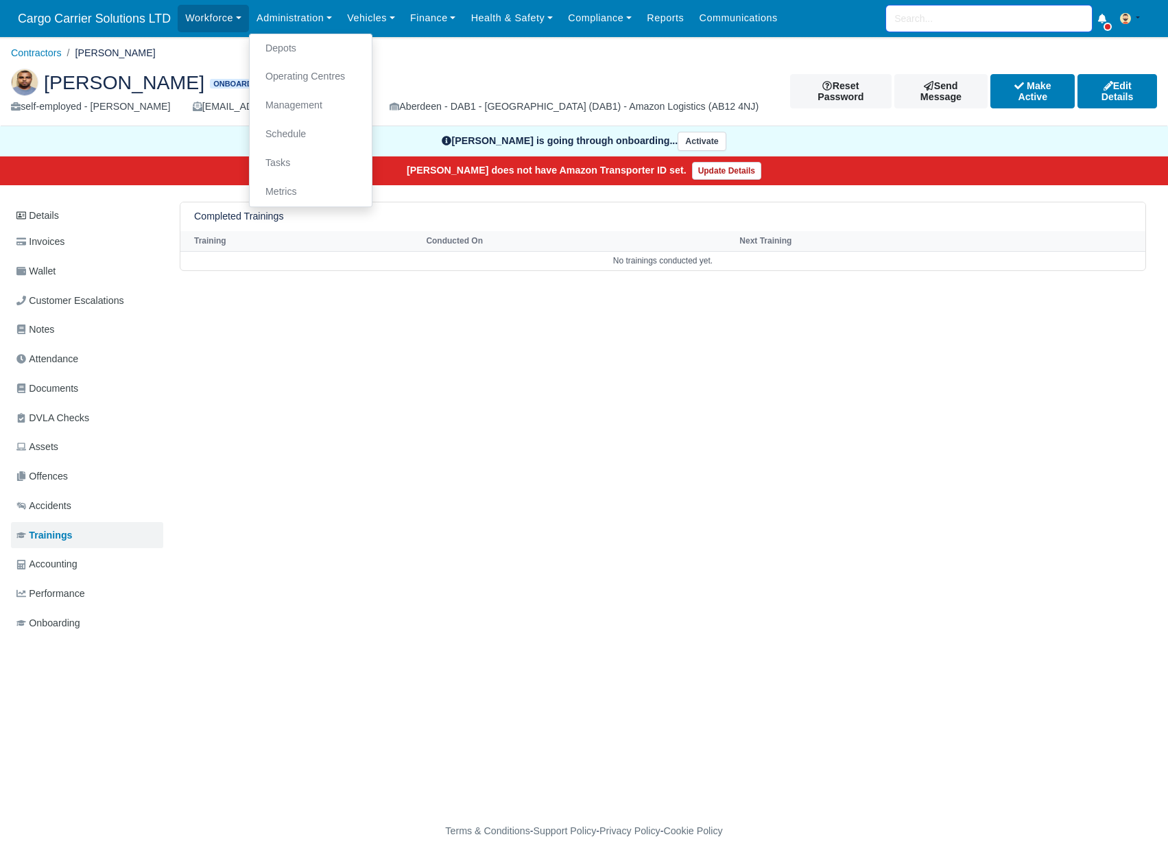
click at [1003, 11] on input "search" at bounding box center [989, 18] width 206 height 26
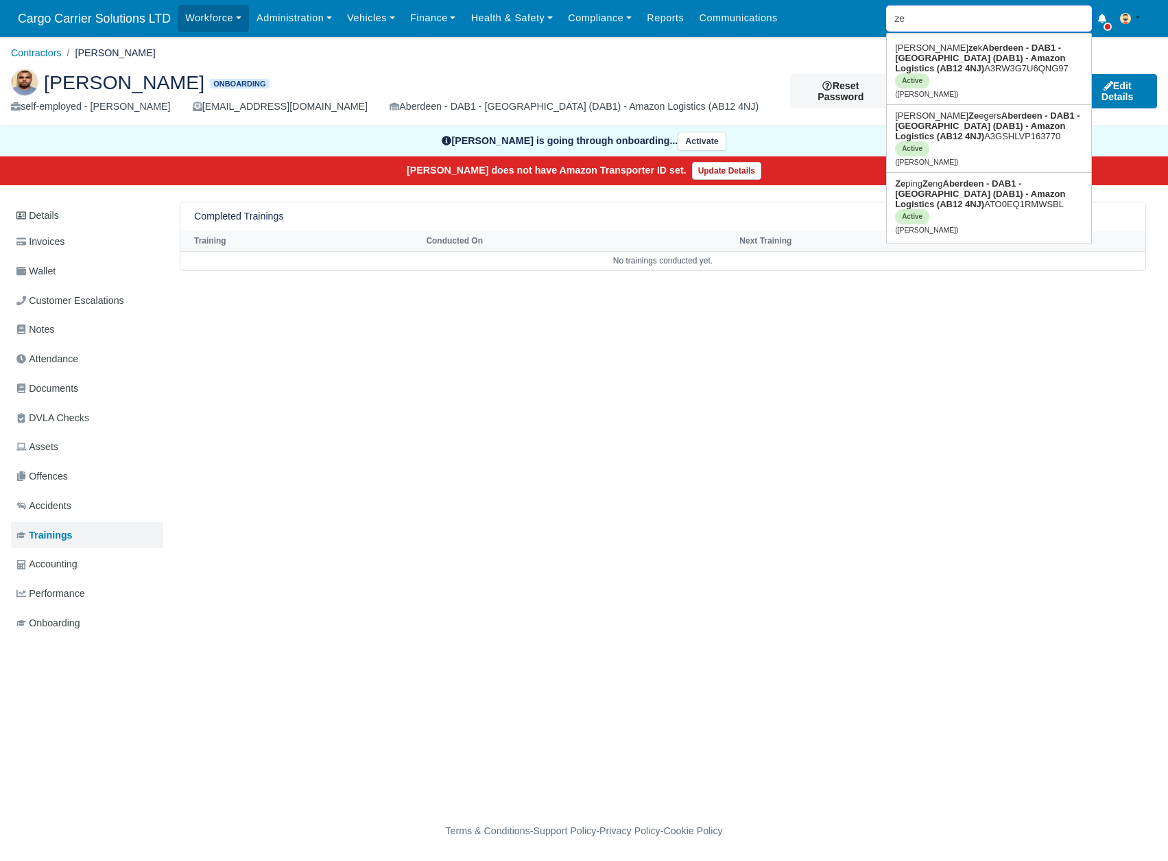
type input "zee"
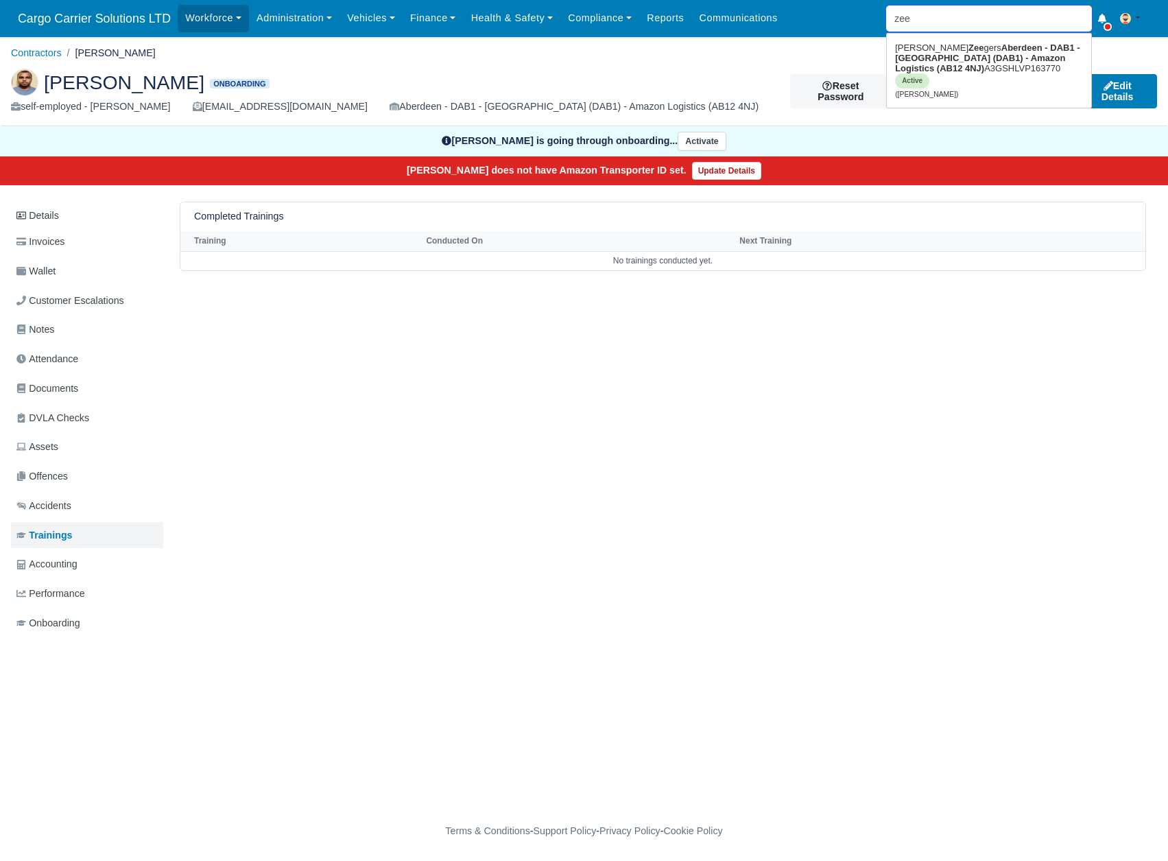
type input "ze"
type input "zeping Zeng"
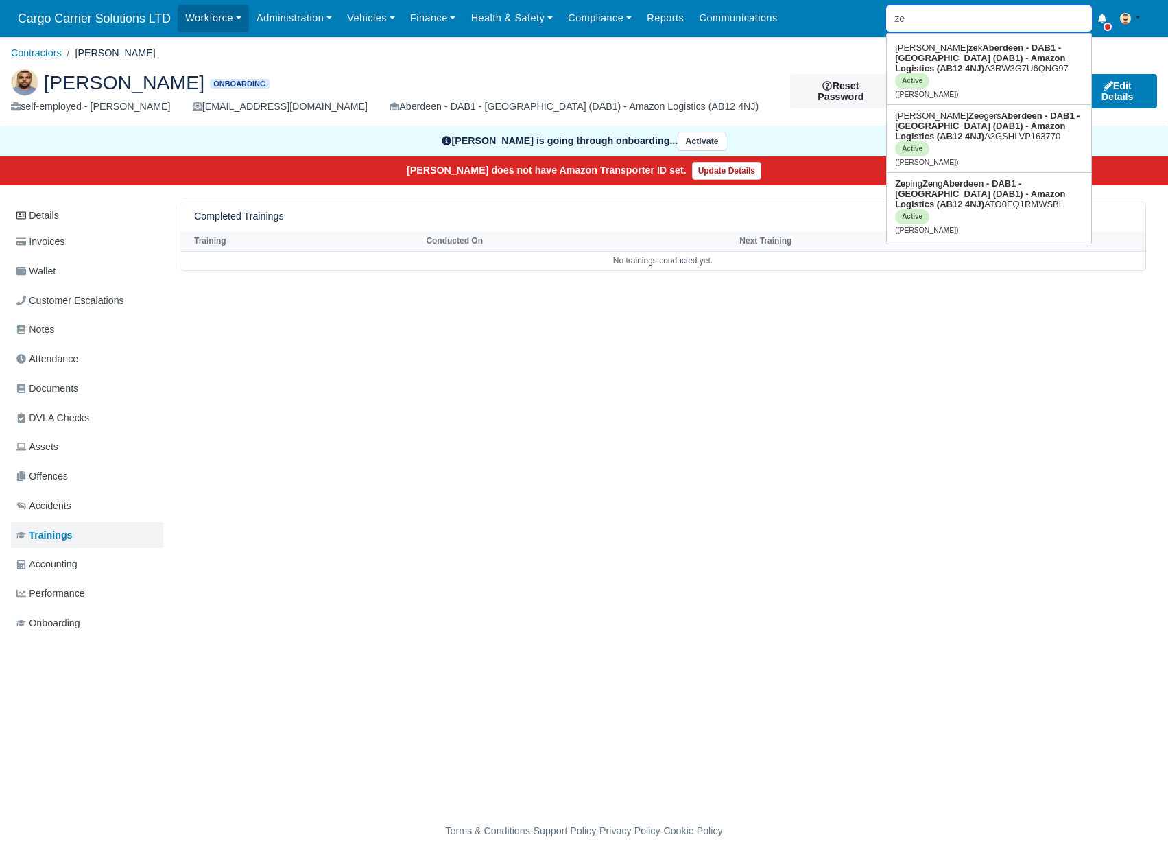
type input "zep"
type input "zeping Zeng"
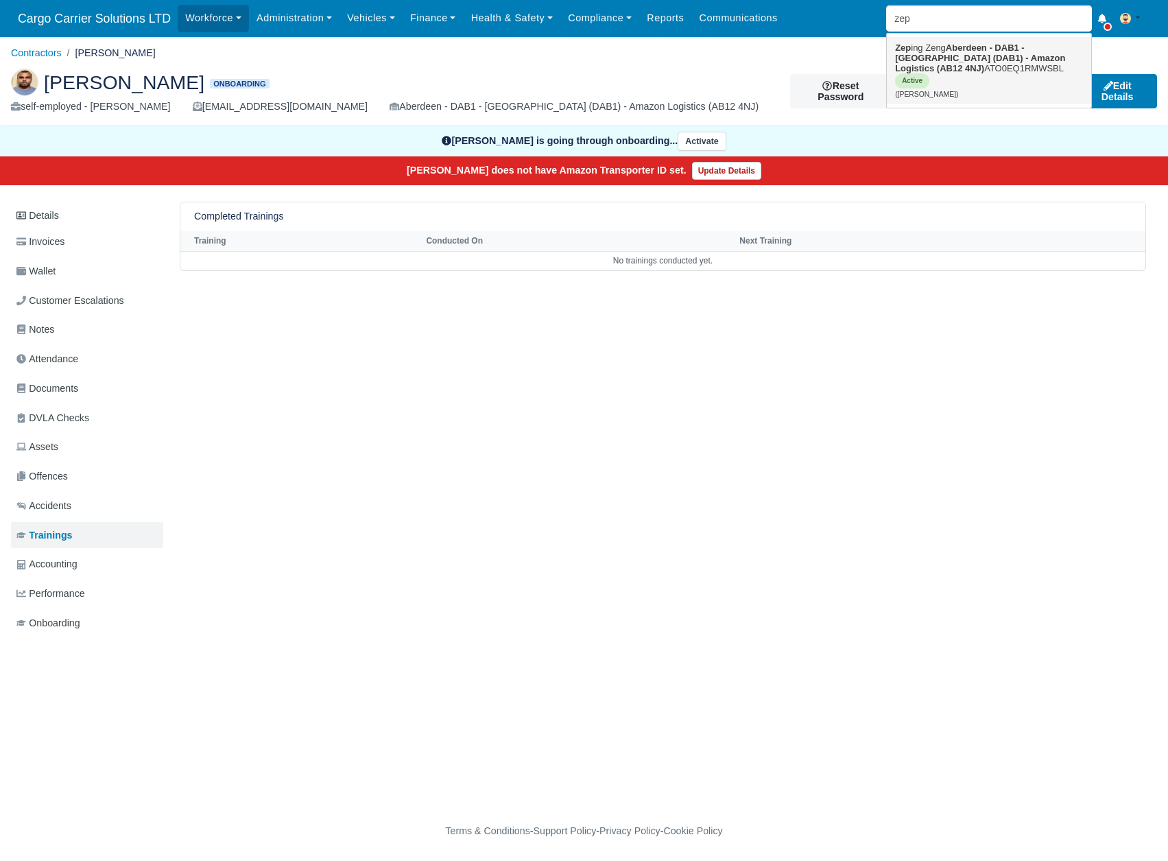
click at [966, 55] on strong "Aberdeen - DAB1 - [GEOGRAPHIC_DATA] (DAB1) - Amazon Logistics (AB12 4NJ)" at bounding box center [980, 58] width 170 height 31
type input "Zeping Zeng"
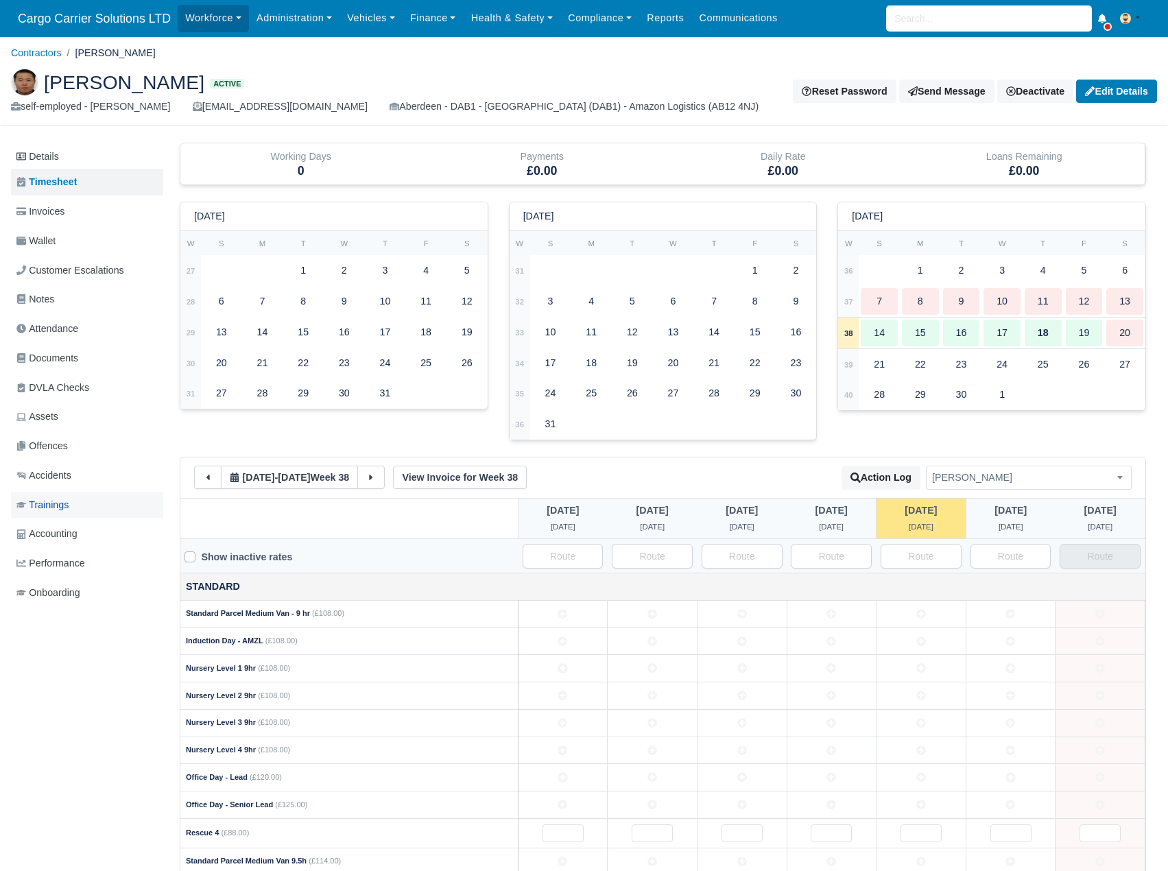
click at [62, 510] on span "Trainings" at bounding box center [42, 505] width 52 height 16
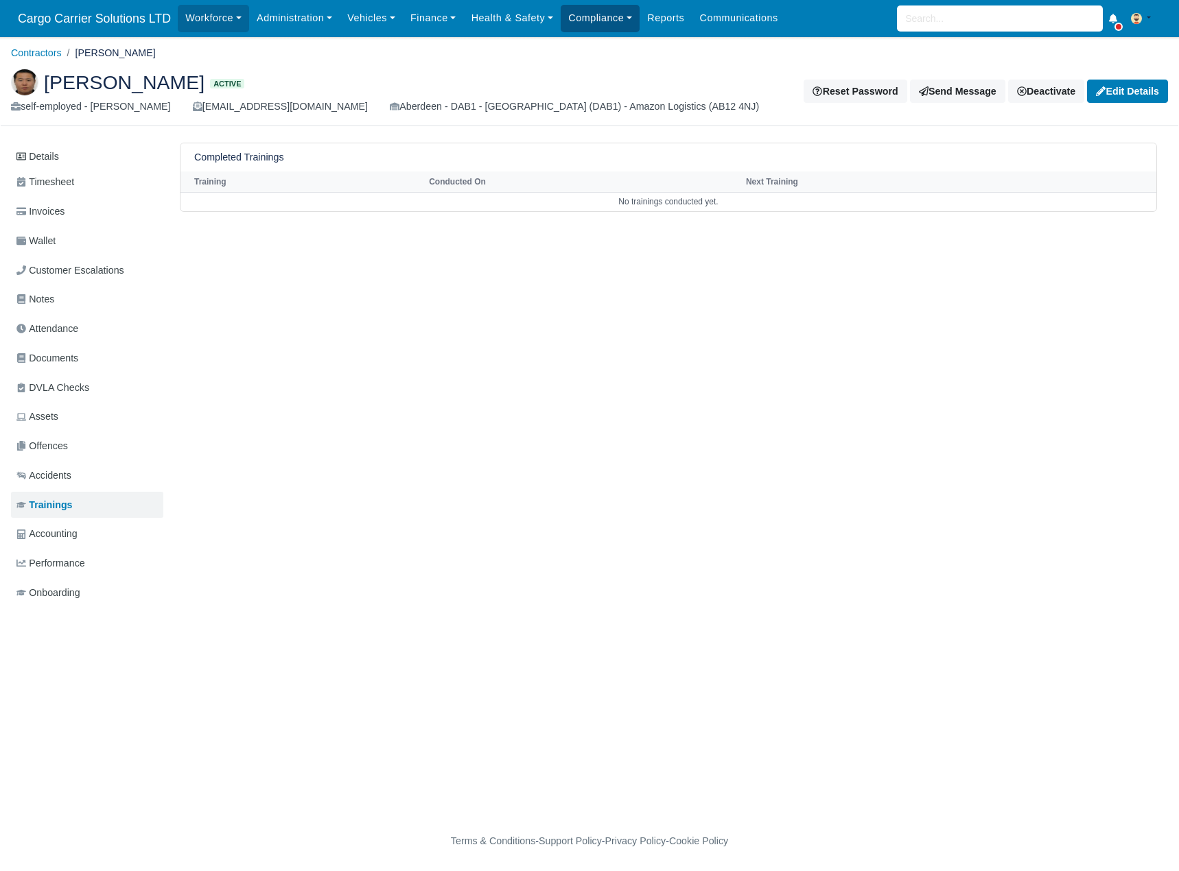
click at [609, 19] on link "Compliance" at bounding box center [599, 18] width 79 height 27
click at [602, 161] on link "Trainings" at bounding box center [628, 163] width 123 height 29
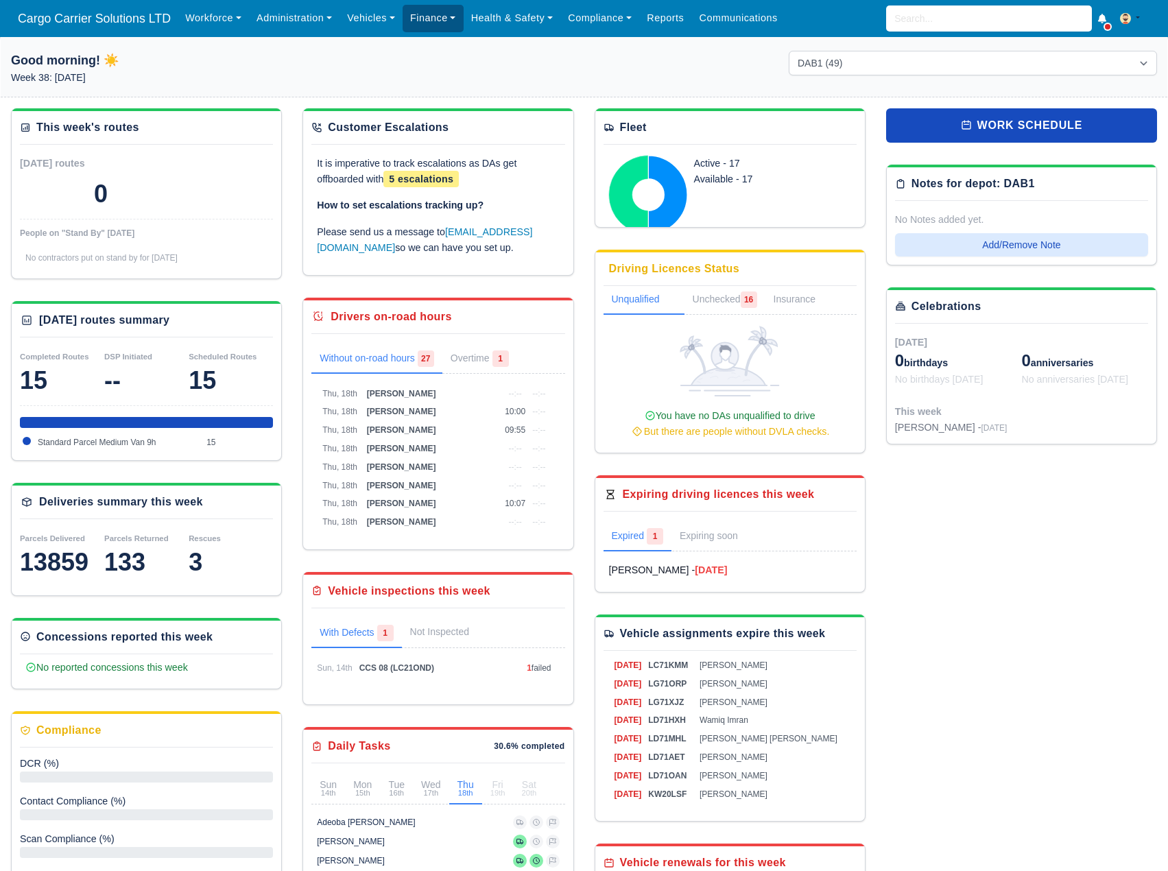
click at [440, 23] on link "Finance" at bounding box center [433, 18] width 61 height 27
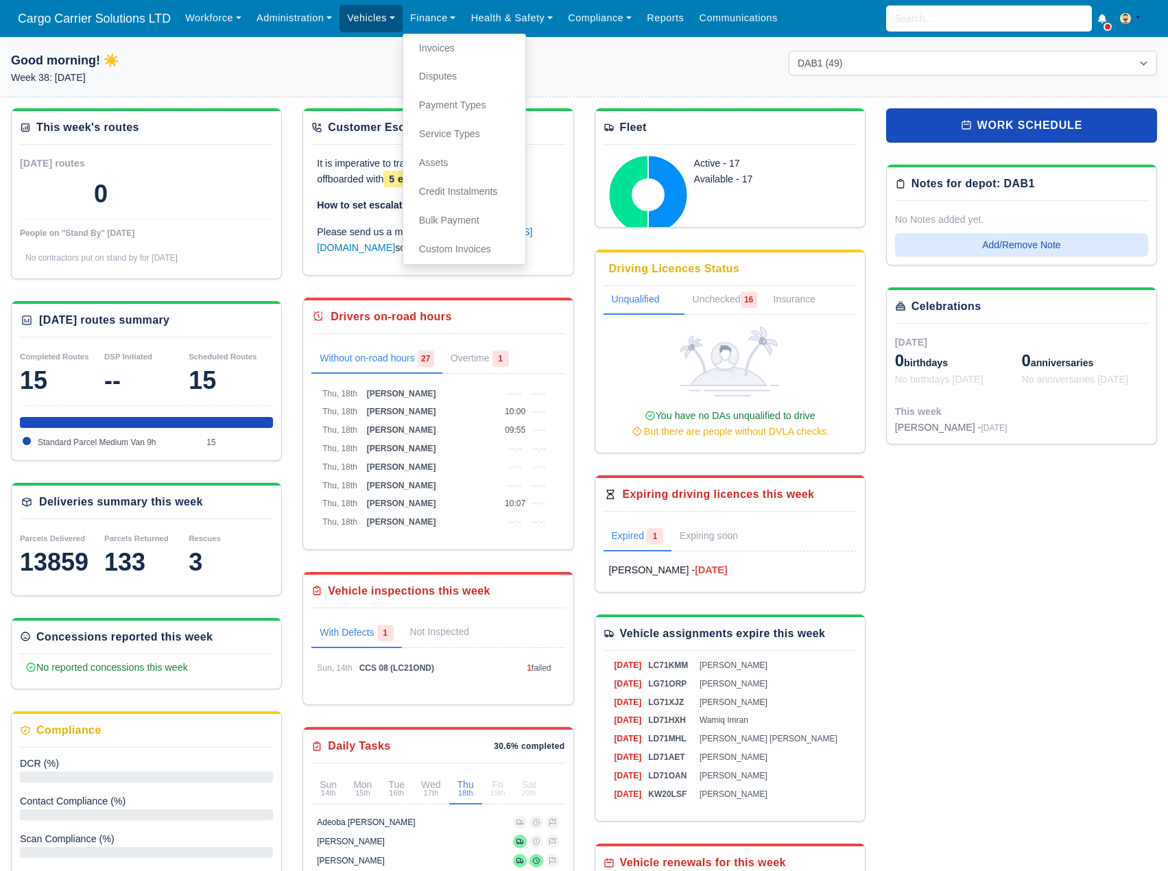
click at [351, 13] on link "Vehicles" at bounding box center [371, 18] width 63 height 27
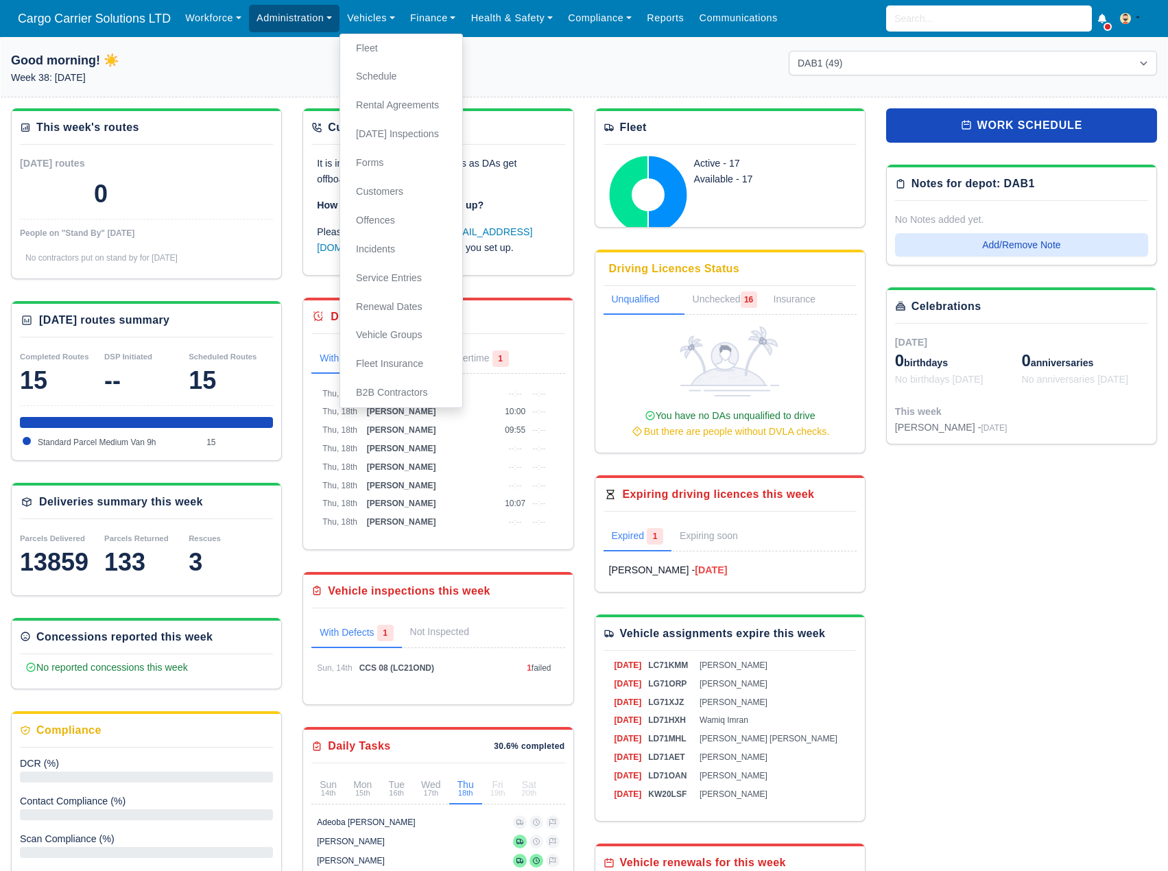
click at [304, 14] on link "Administration" at bounding box center [294, 18] width 91 height 27
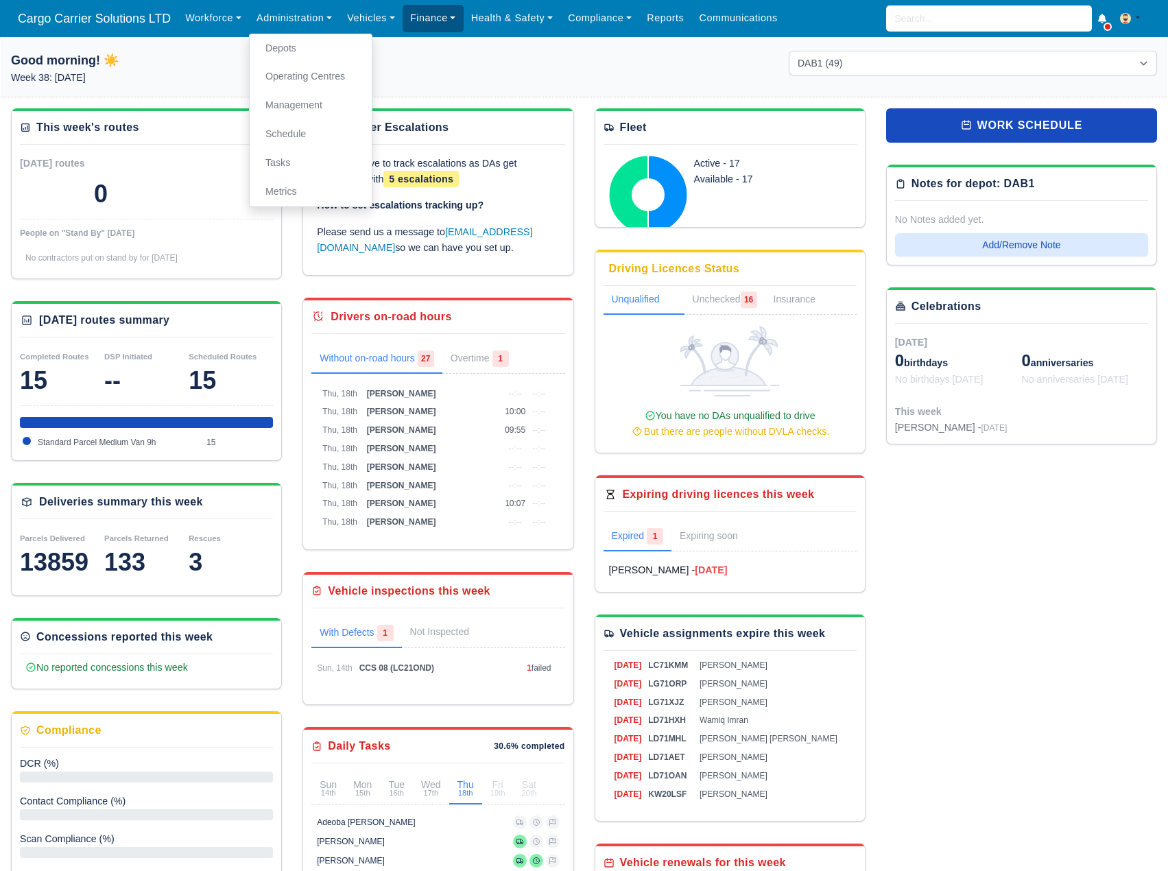
click at [421, 14] on link "Finance" at bounding box center [433, 18] width 61 height 27
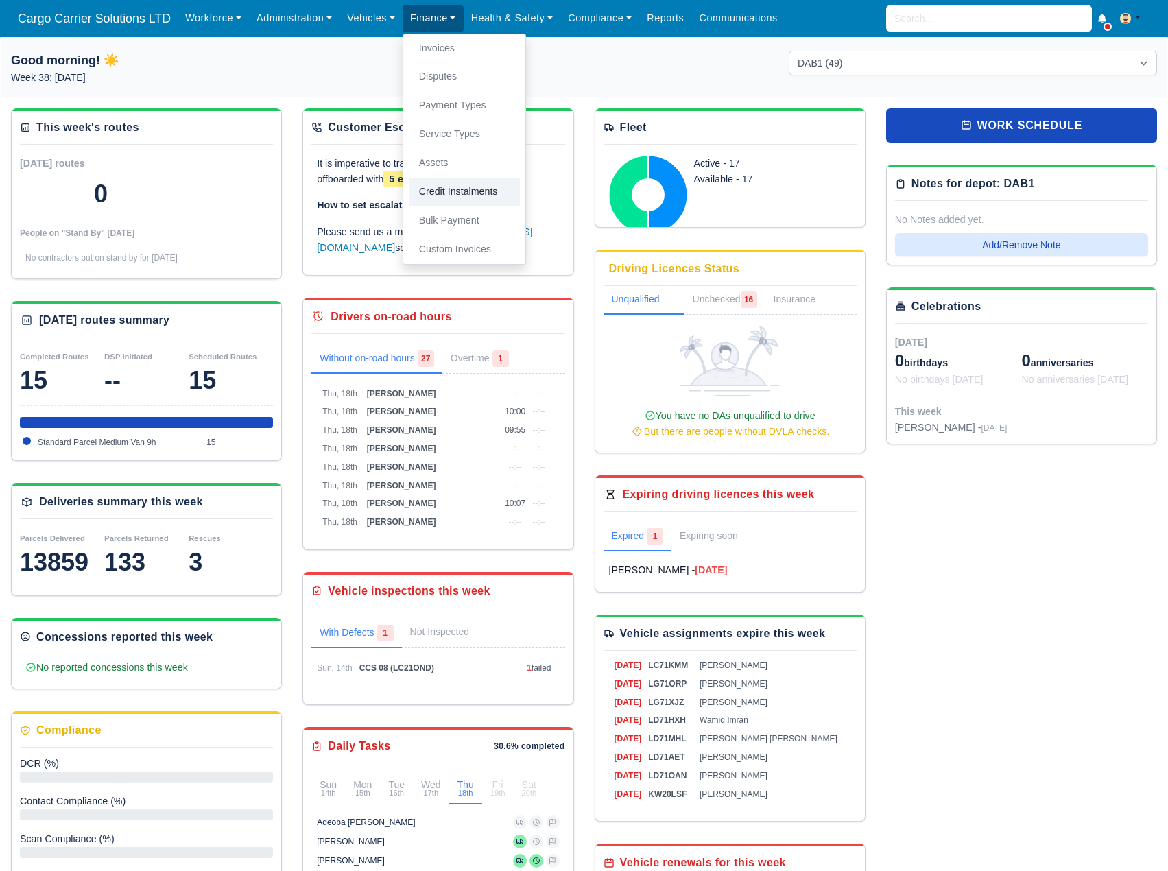
click at [466, 190] on link "Credit Instalments" at bounding box center [464, 192] width 111 height 29
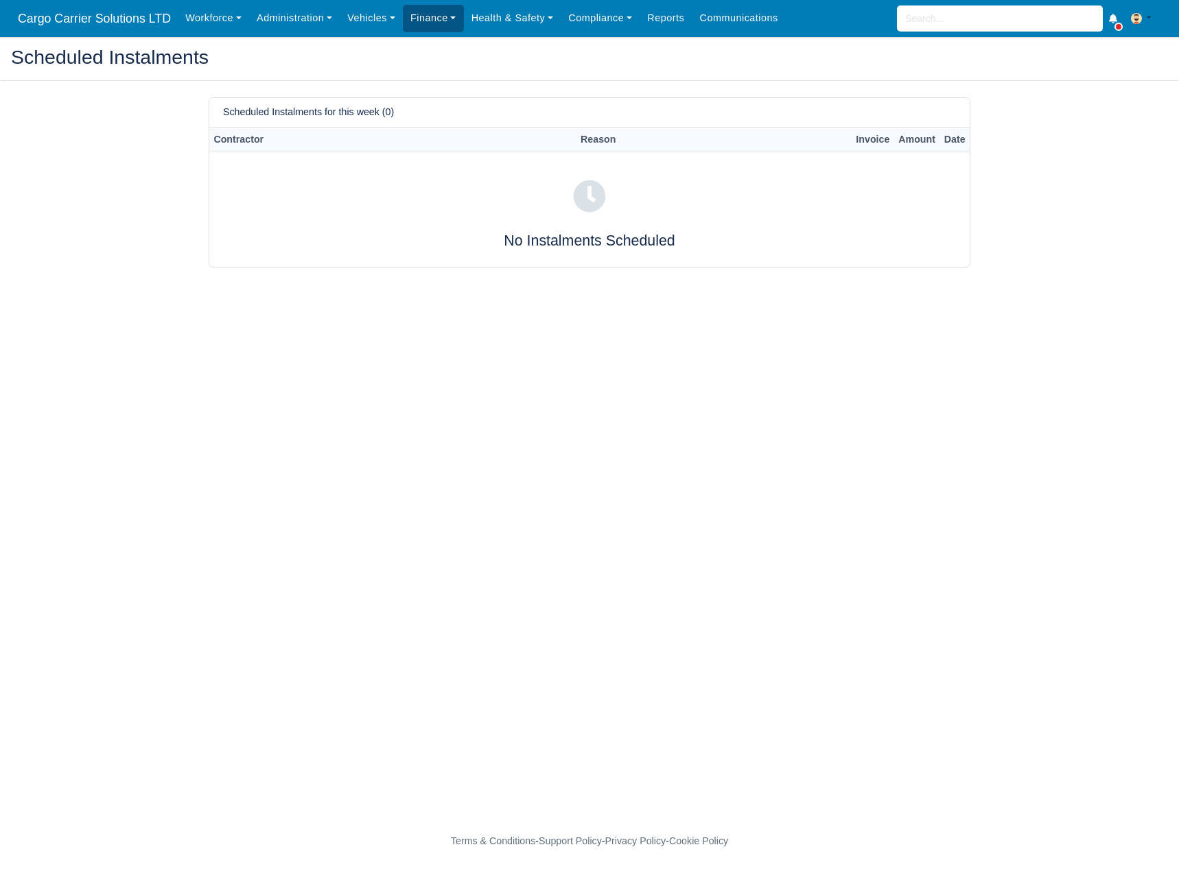
click at [430, 9] on link "Finance" at bounding box center [433, 18] width 61 height 27
click at [436, 191] on link "Credit Instalments" at bounding box center [464, 192] width 111 height 29
click at [437, 19] on link "Finance" at bounding box center [433, 18] width 61 height 27
click at [435, 129] on link "Service Types" at bounding box center [464, 134] width 111 height 29
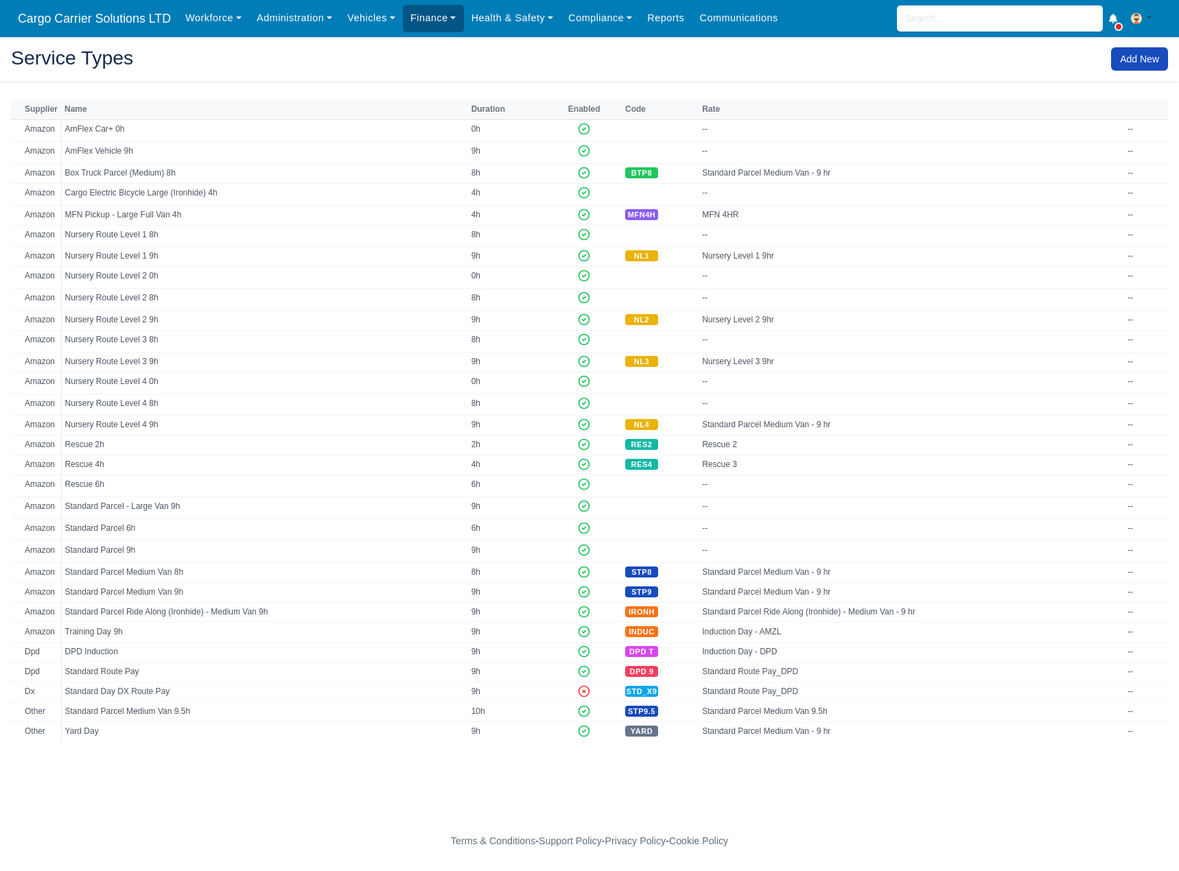
click at [427, 14] on link "Finance" at bounding box center [433, 18] width 61 height 27
click at [420, 102] on link "Payment Types" at bounding box center [464, 105] width 111 height 29
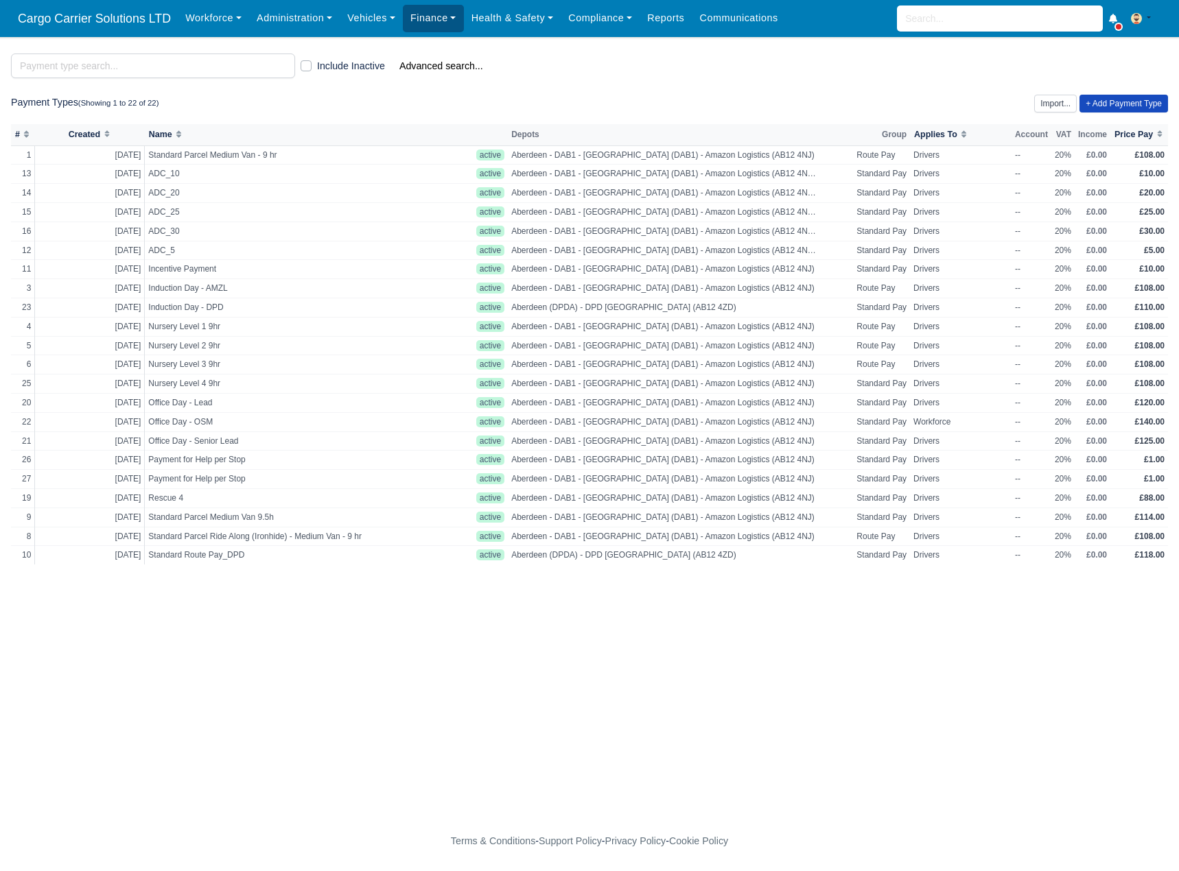
click at [427, 19] on link "Finance" at bounding box center [433, 18] width 61 height 27
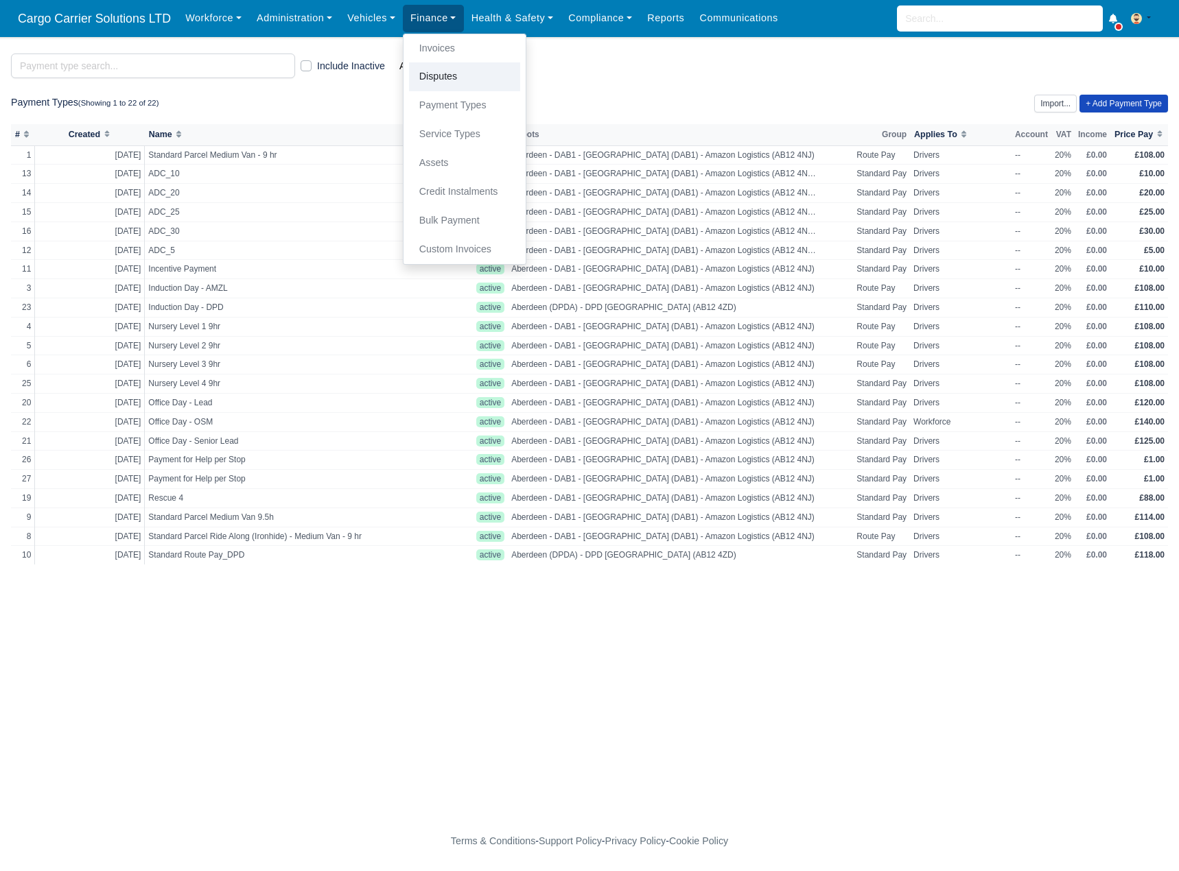
click at [431, 91] on link "Disputes" at bounding box center [464, 76] width 111 height 29
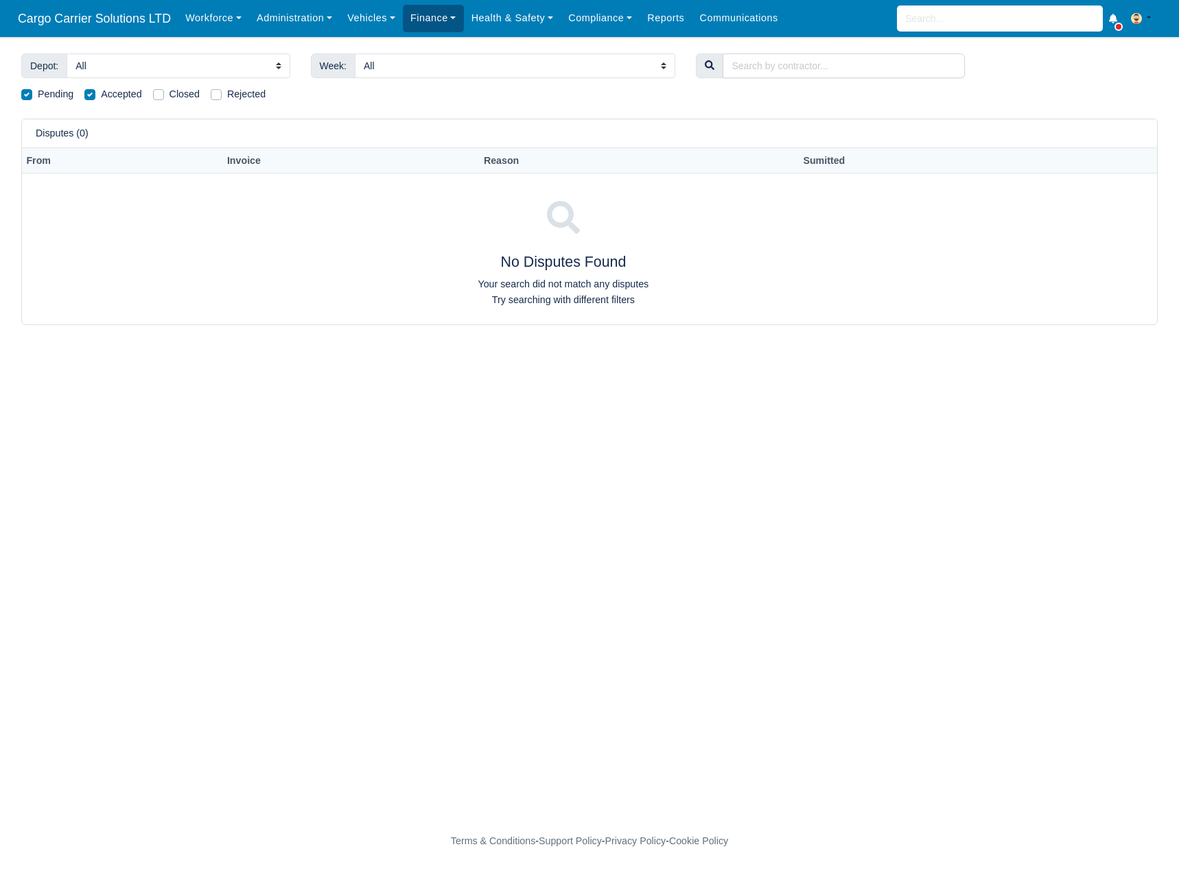
click at [434, 12] on link "Finance" at bounding box center [433, 18] width 61 height 27
click at [440, 46] on link "Invoices" at bounding box center [464, 48] width 111 height 29
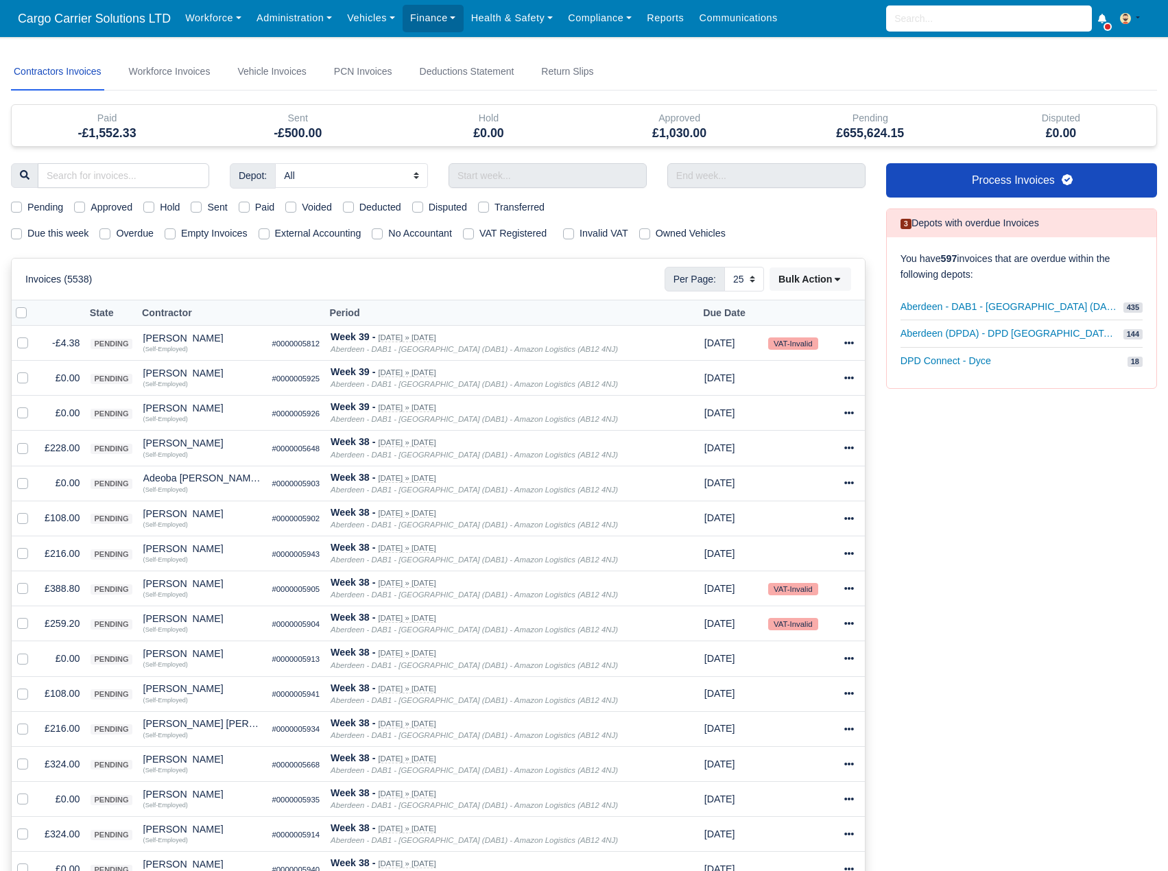
select select "25"
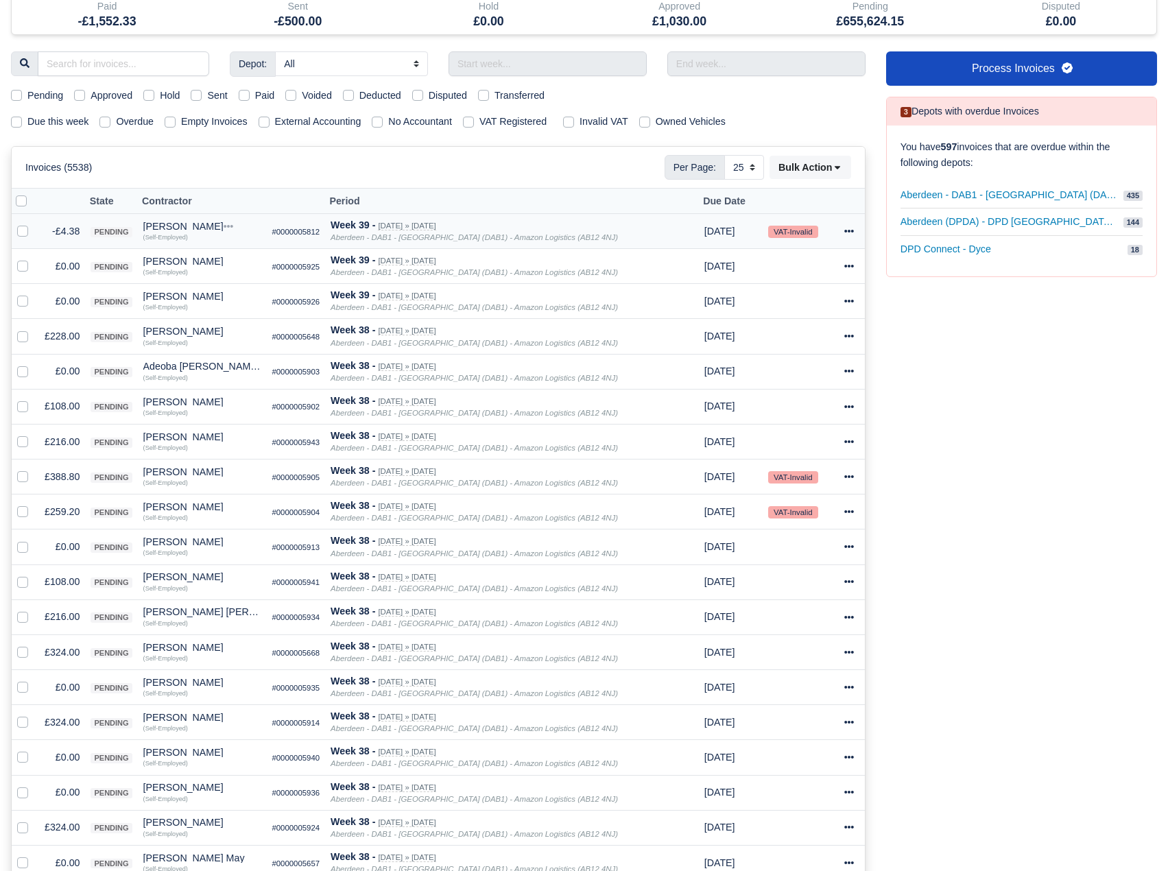
scroll to position [115, 0]
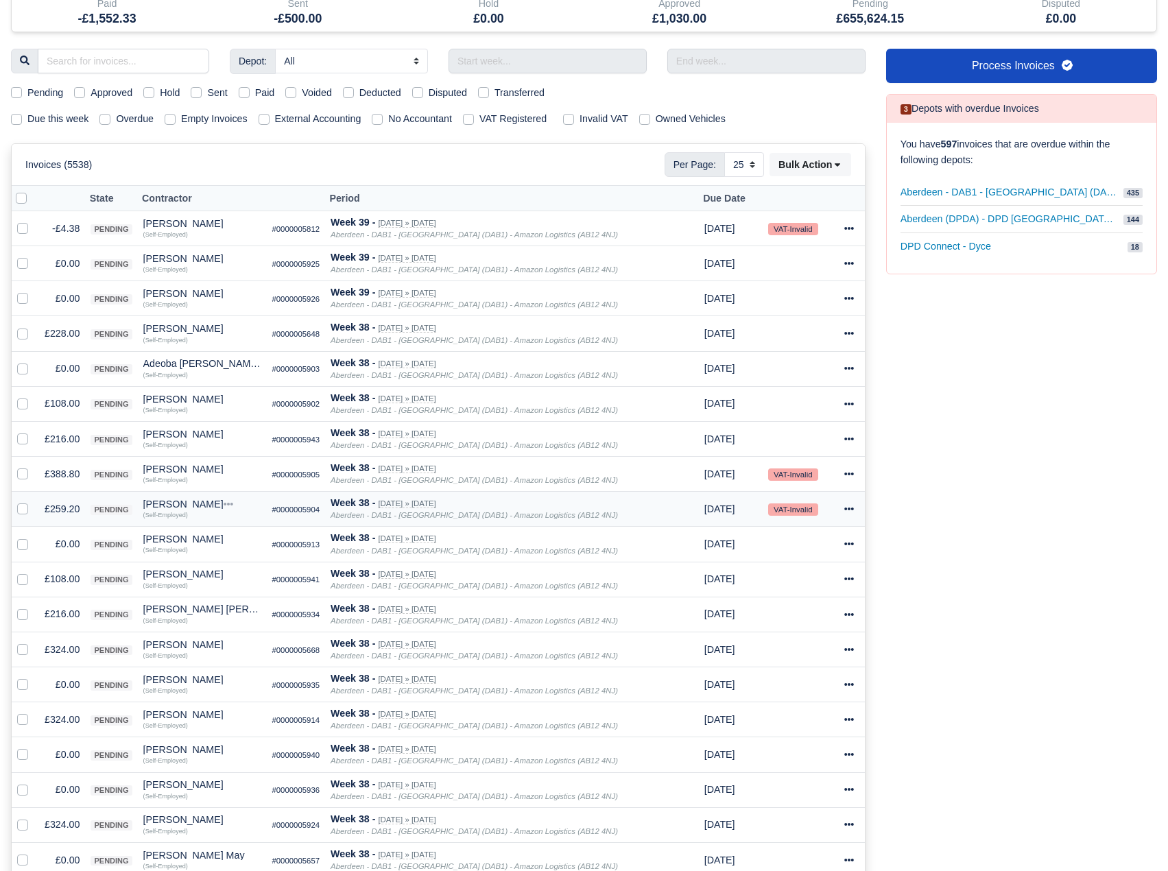
click at [794, 512] on small "VAT-Invalid" at bounding box center [792, 510] width 49 height 12
click at [844, 514] on icon at bounding box center [849, 509] width 10 height 10
click at [808, 547] on link "Show Invoice" at bounding box center [800, 551] width 122 height 21
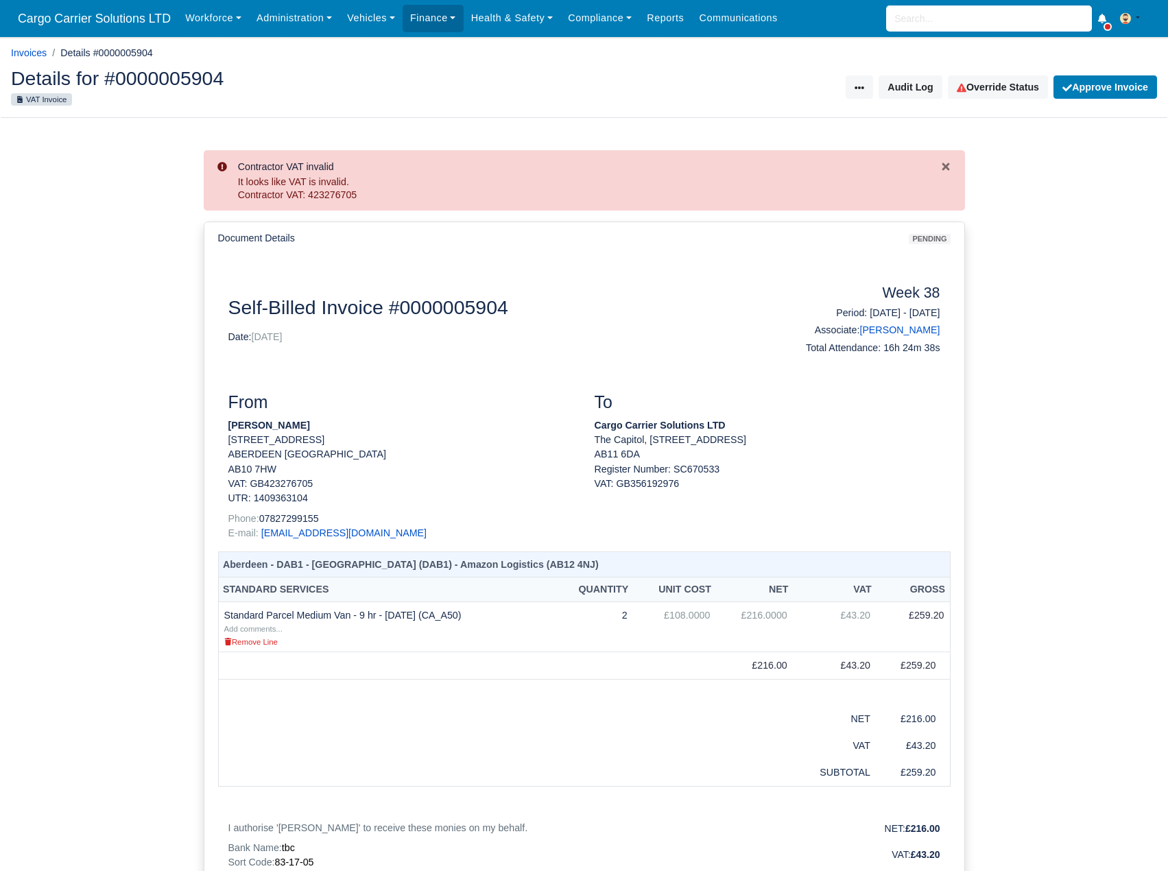
click at [339, 197] on div "It looks like VAT is invalid. Contractor VAT: 423276705" at bounding box center [589, 189] width 702 height 27
copy div "423276705"
click at [903, 334] on link "Angus Munday" at bounding box center [900, 329] width 80 height 11
click at [20, 54] on link "Invoices" at bounding box center [29, 52] width 36 height 11
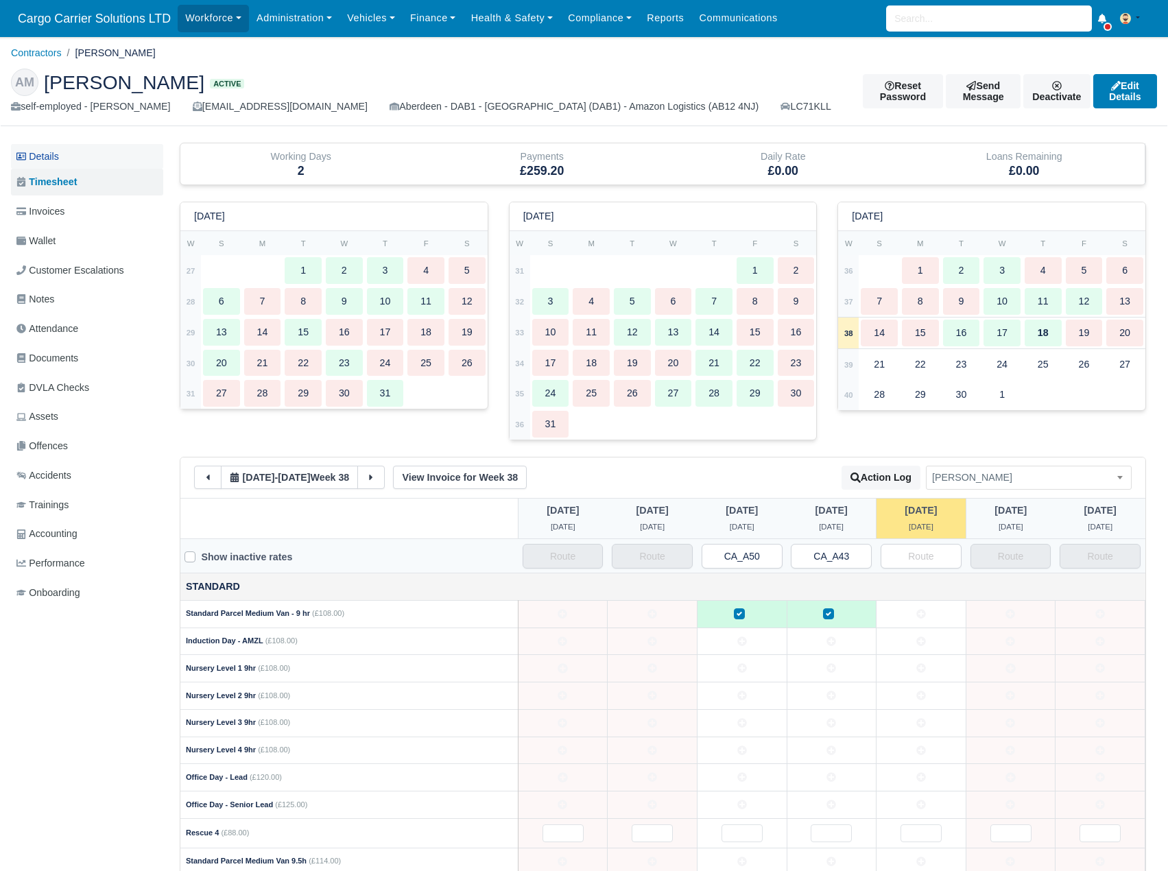
click at [43, 159] on link "Details" at bounding box center [87, 156] width 152 height 25
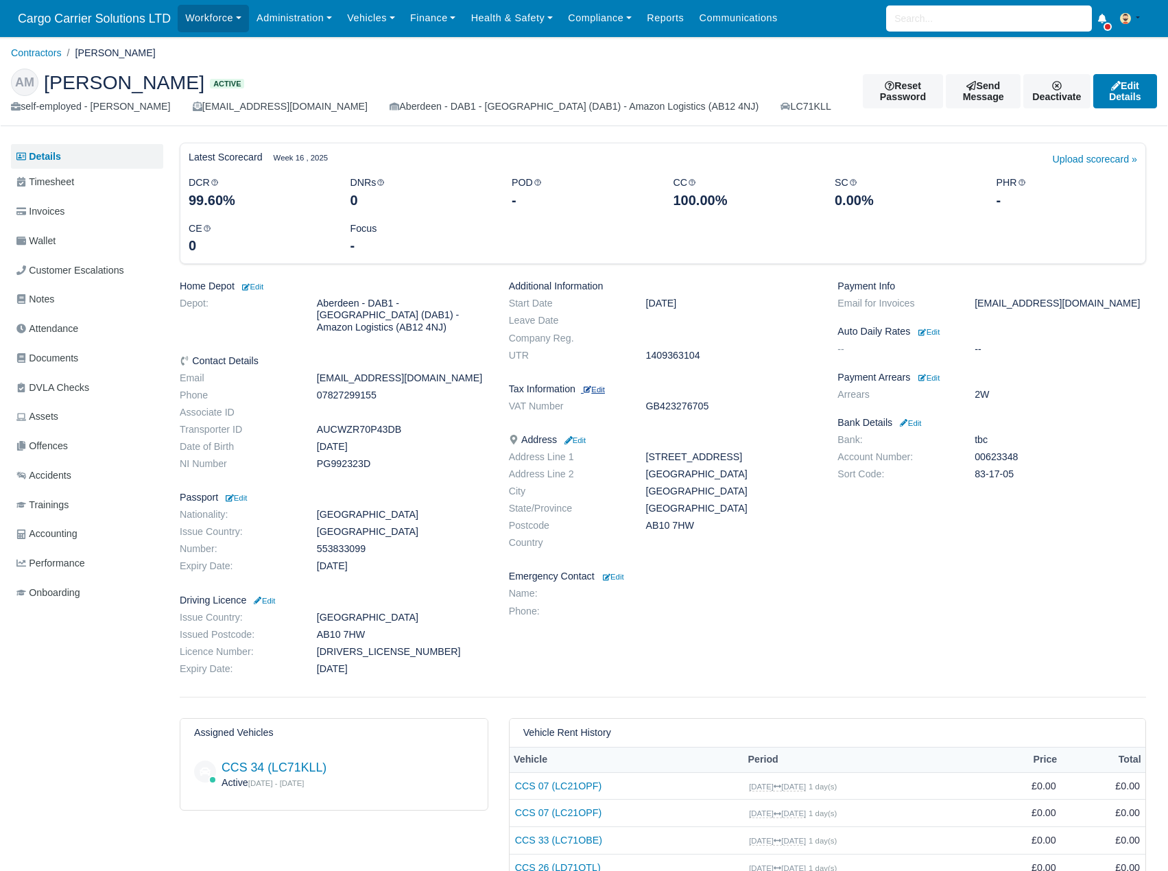
click at [605, 392] on small "Edit" at bounding box center [594, 390] width 21 height 8
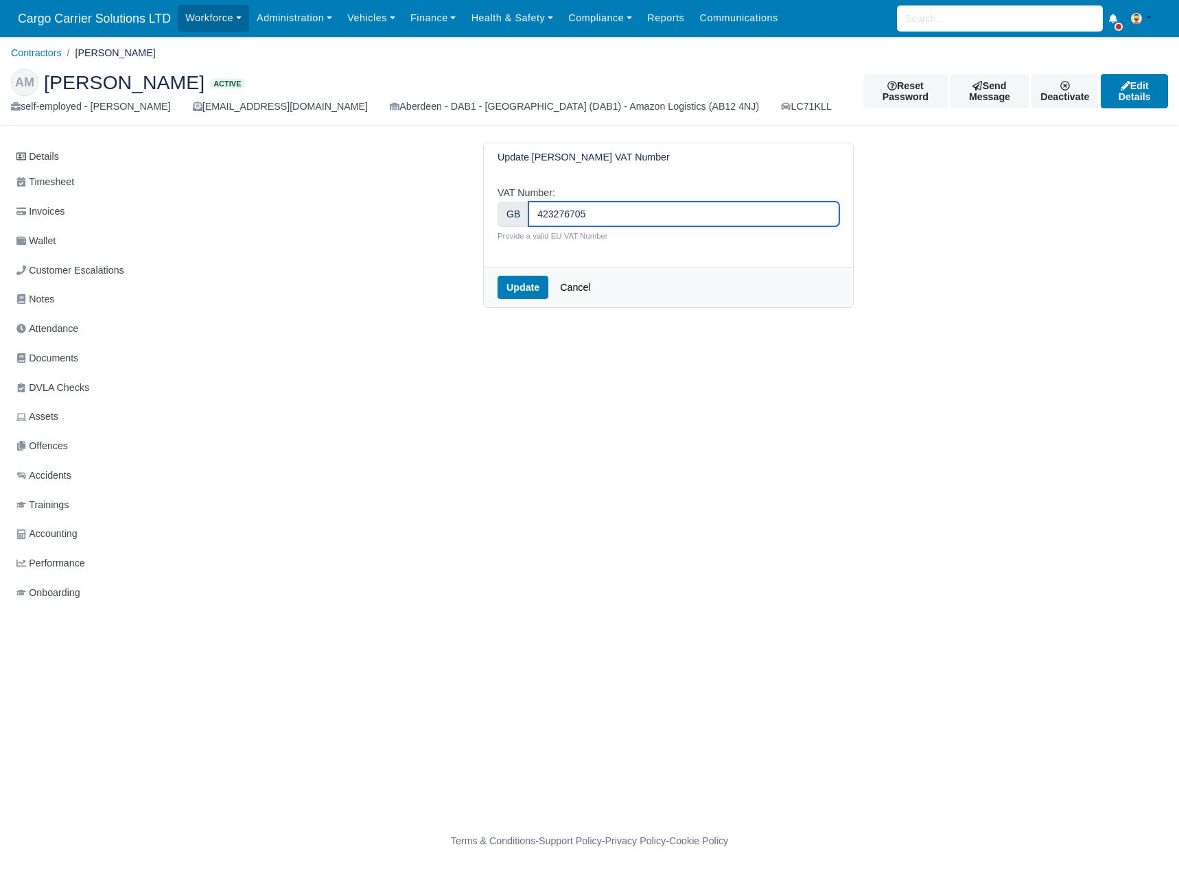
drag, startPoint x: 608, startPoint y: 205, endPoint x: 406, endPoint y: 204, distance: 202.4
click at [406, 204] on div "Update [PERSON_NAME] VAT Number VAT Number: GB 423276705 Provide a valid EU VAT…" at bounding box center [668, 225] width 782 height 165
paste input "423276705"
click at [537, 215] on input "423276705" at bounding box center [683, 214] width 311 height 25
type input "GB423276705"
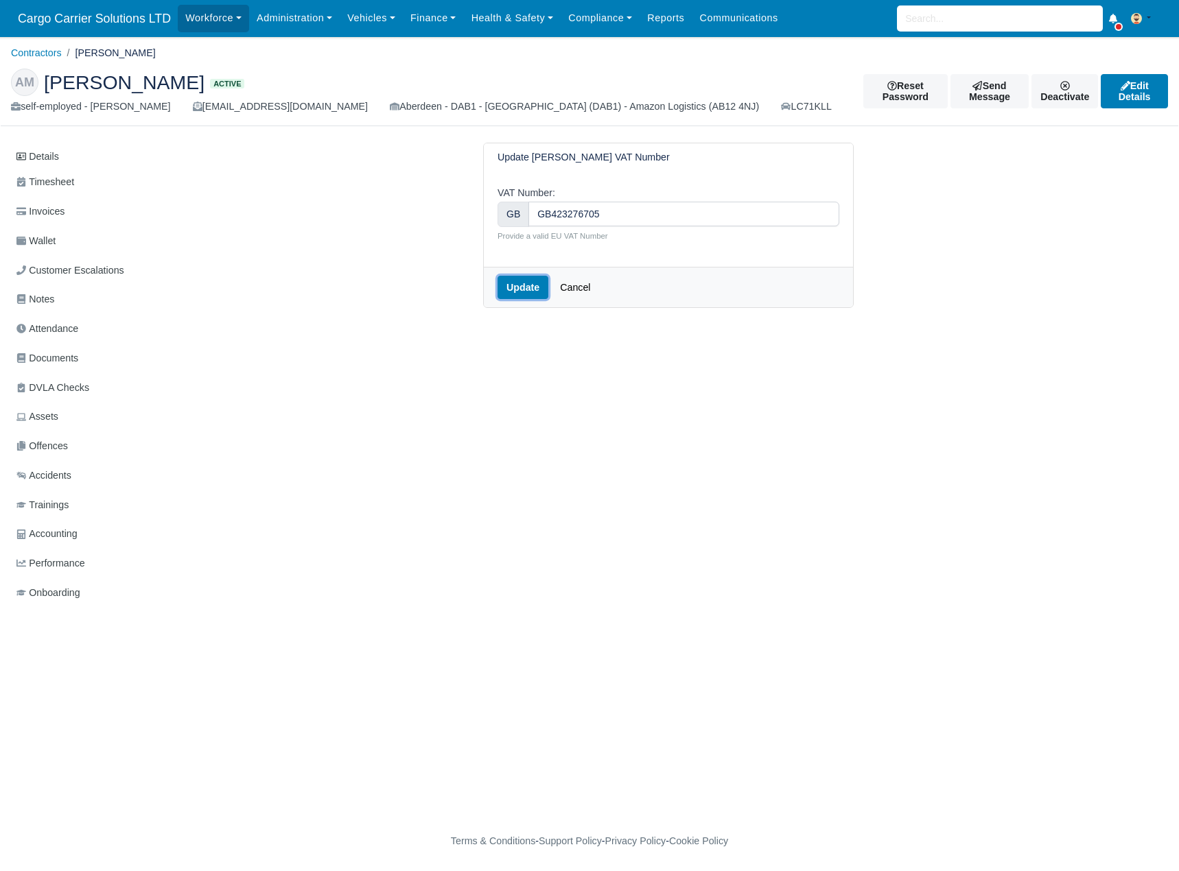
click at [519, 290] on button "Update" at bounding box center [522, 287] width 51 height 23
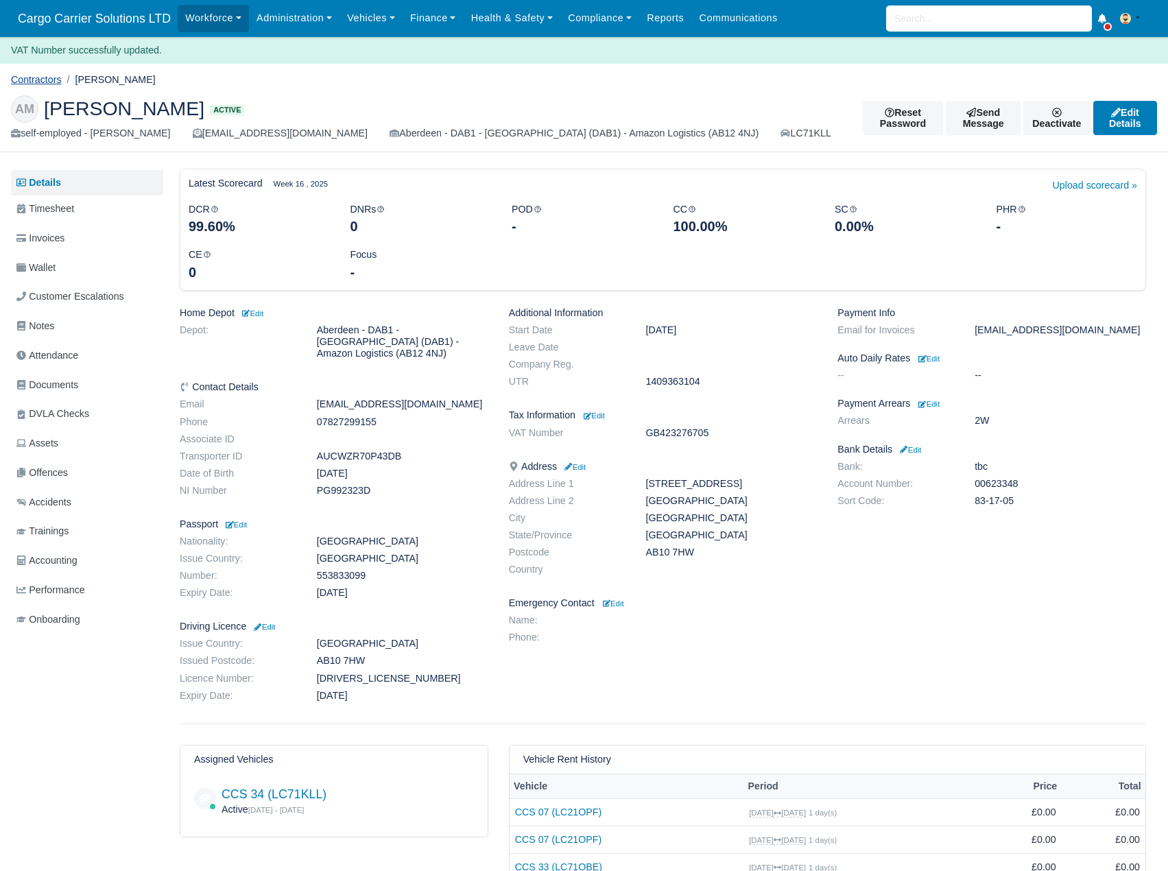
click at [29, 82] on link "Contractors" at bounding box center [36, 79] width 51 height 11
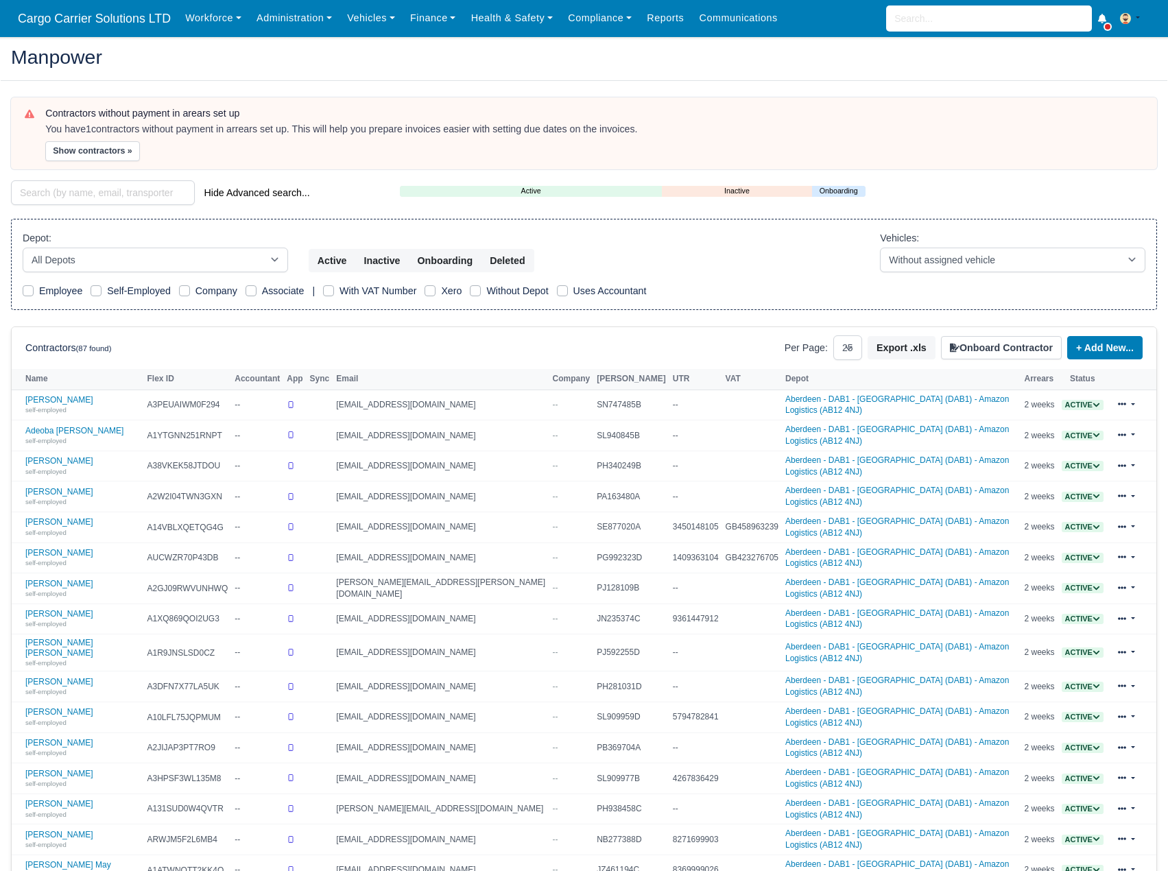
select select "25"
click at [414, 22] on link "Finance" at bounding box center [433, 18] width 61 height 27
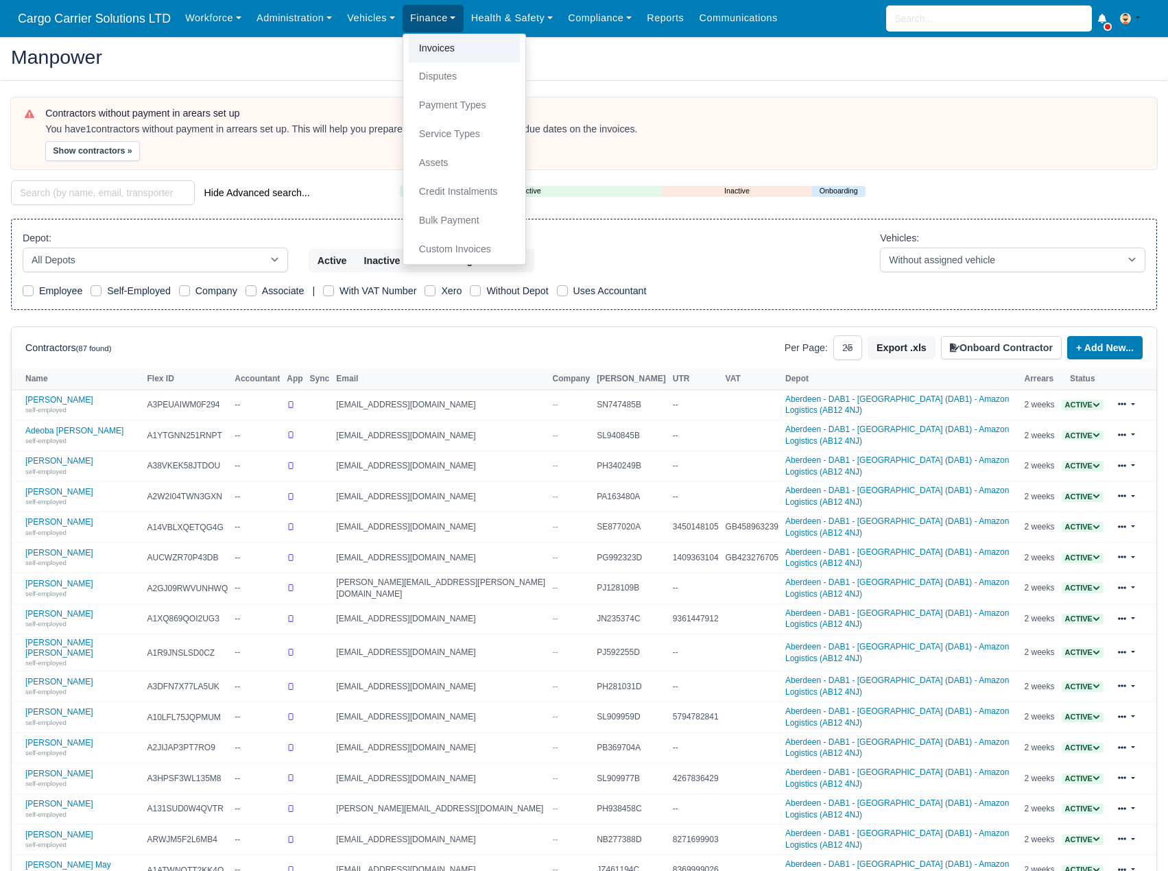
click at [442, 52] on link "Invoices" at bounding box center [464, 48] width 111 height 29
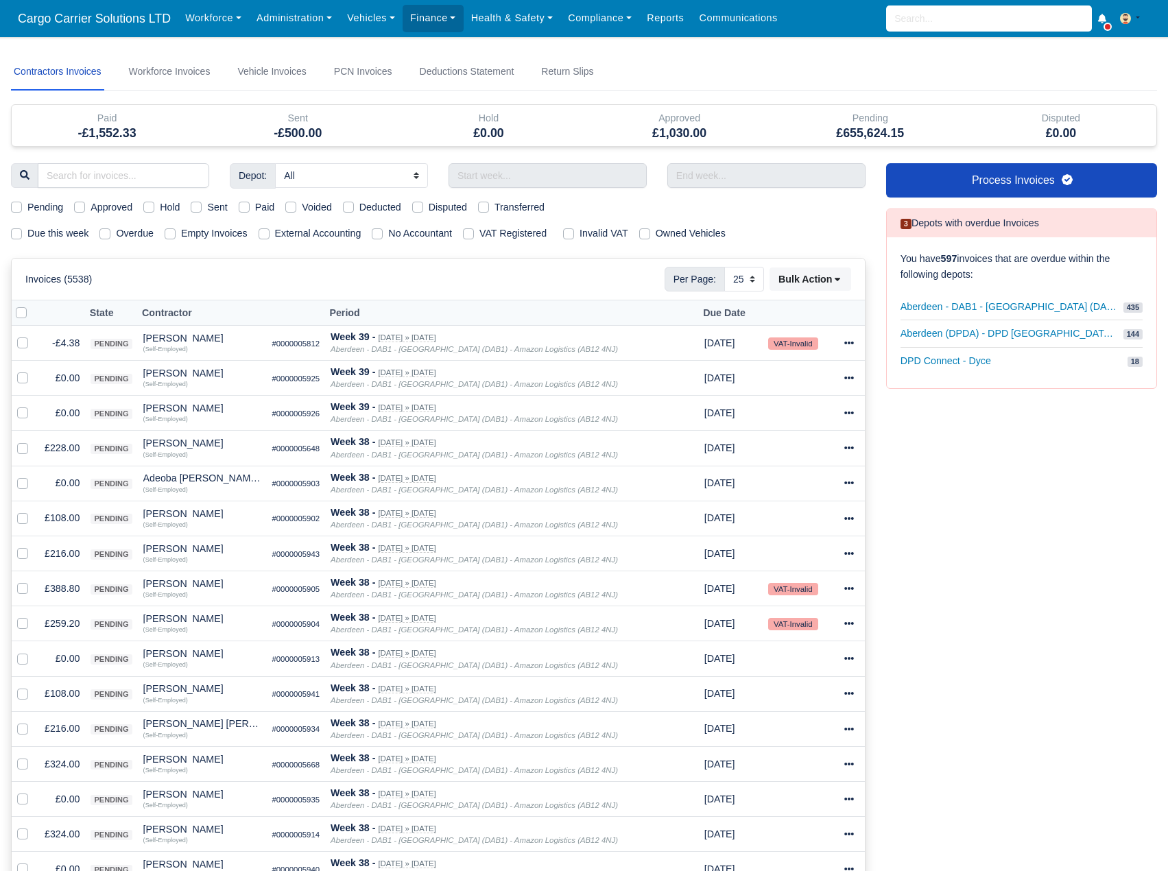
select select "25"
click at [792, 628] on small "VAT-Invalid" at bounding box center [792, 624] width 49 height 12
click at [849, 620] on icon at bounding box center [849, 624] width 10 height 10
click at [801, 666] on link "Show Invoice" at bounding box center [800, 665] width 122 height 21
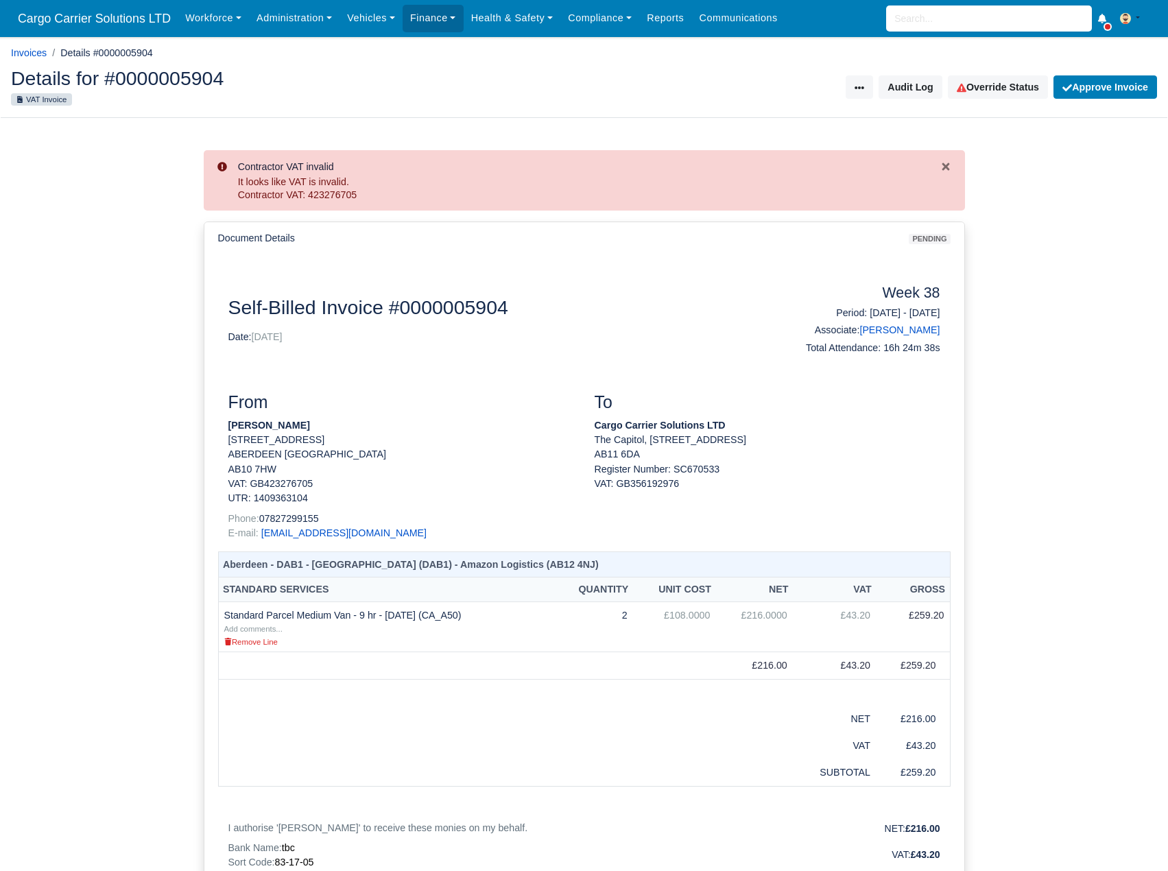
click at [296, 196] on div "It looks like VAT is invalid. Contractor VAT: 423276705" at bounding box center [589, 189] width 702 height 27
click at [948, 163] on icon "Close" at bounding box center [946, 166] width 11 height 11
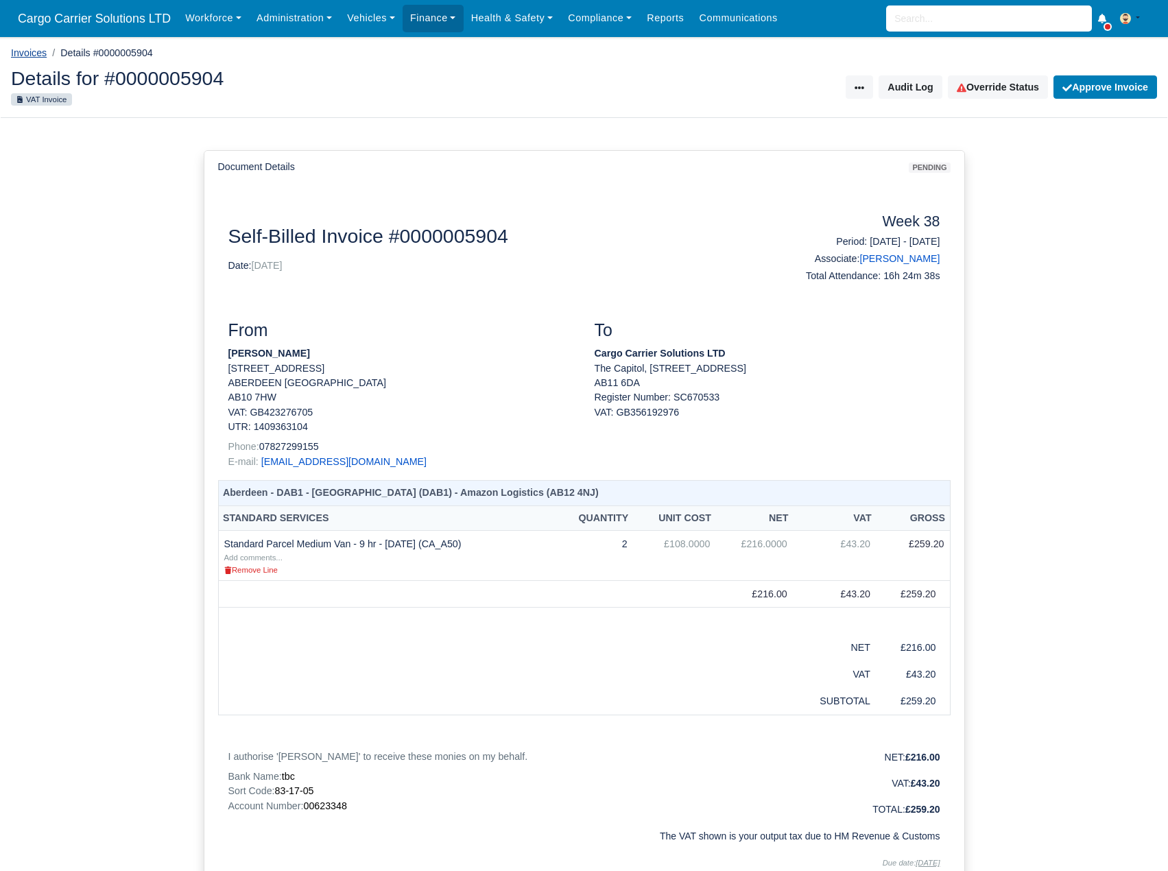
click at [30, 50] on link "Invoices" at bounding box center [29, 52] width 36 height 11
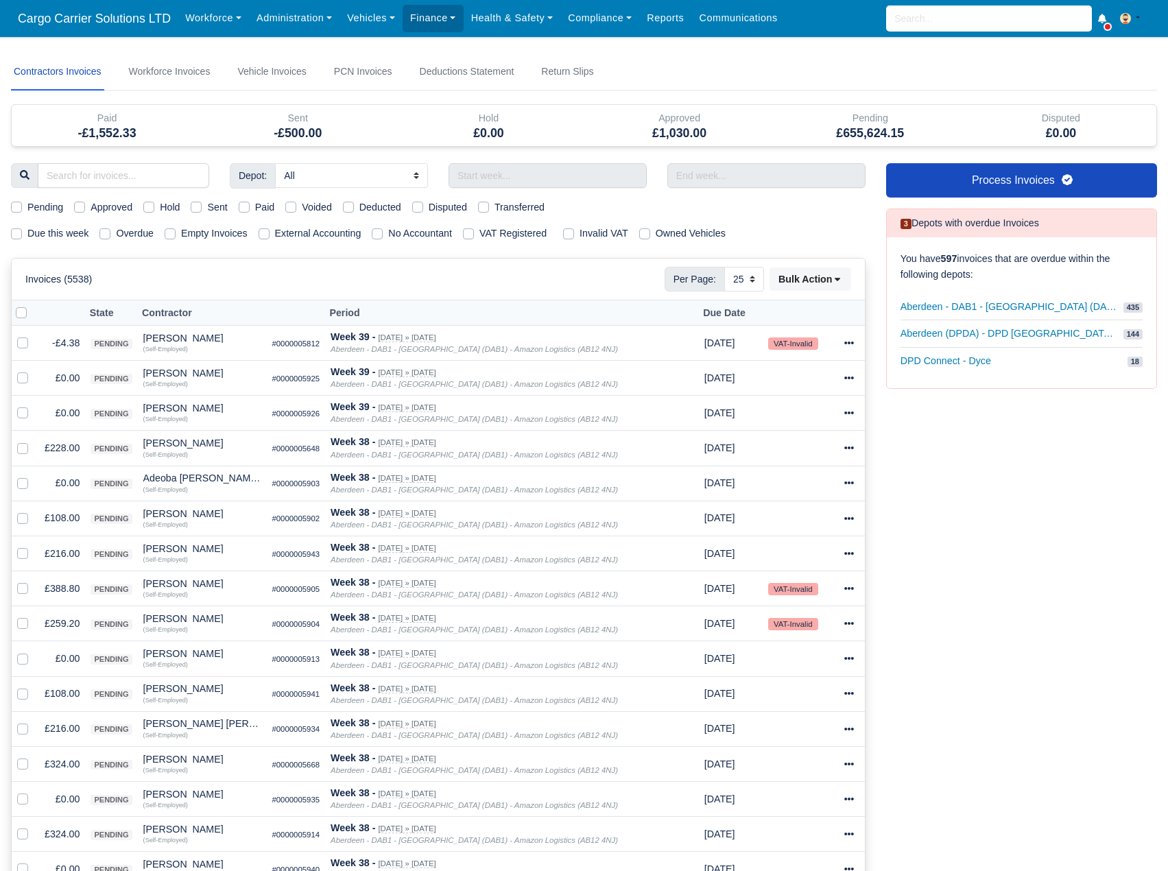
select select "25"
click at [121, 547] on td "pending" at bounding box center [111, 553] width 52 height 35
click at [64, 550] on td "£216.00" at bounding box center [62, 553] width 46 height 35
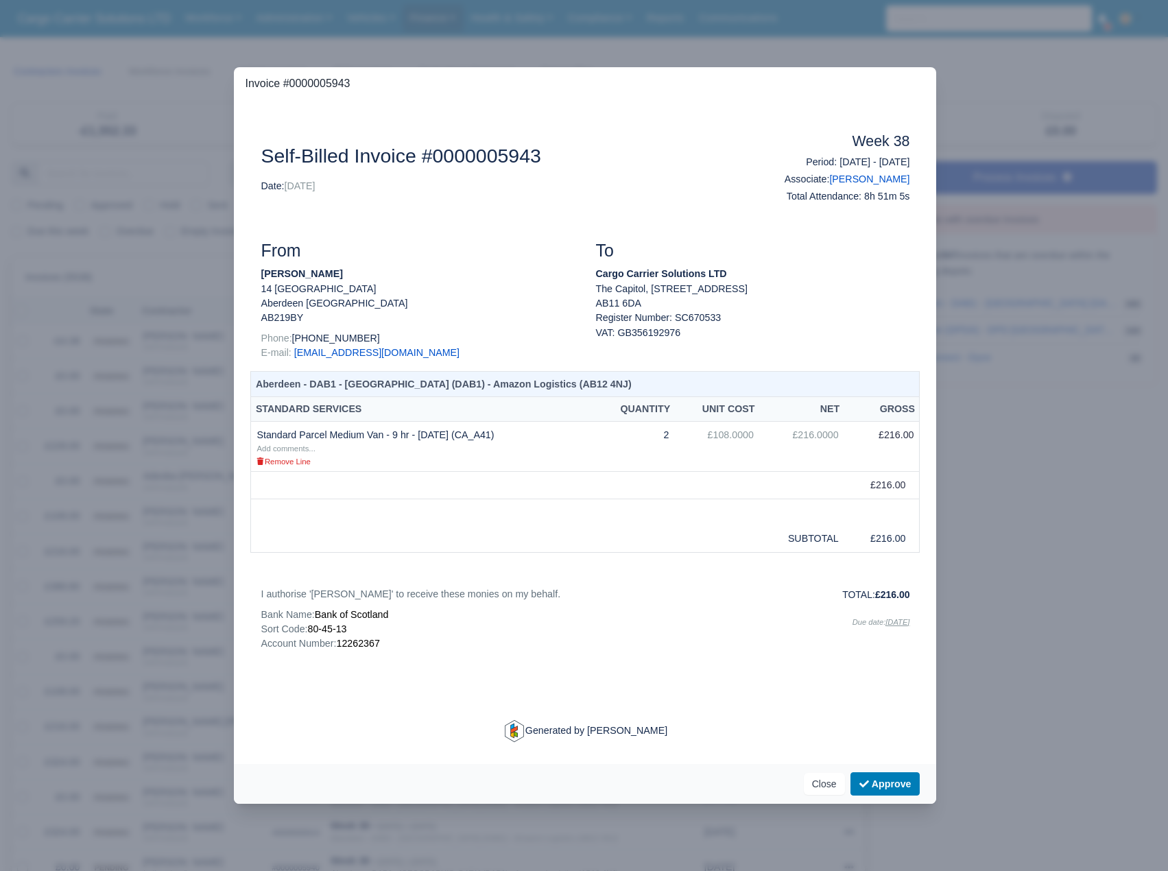
click at [990, 124] on div at bounding box center [584, 435] width 1168 height 871
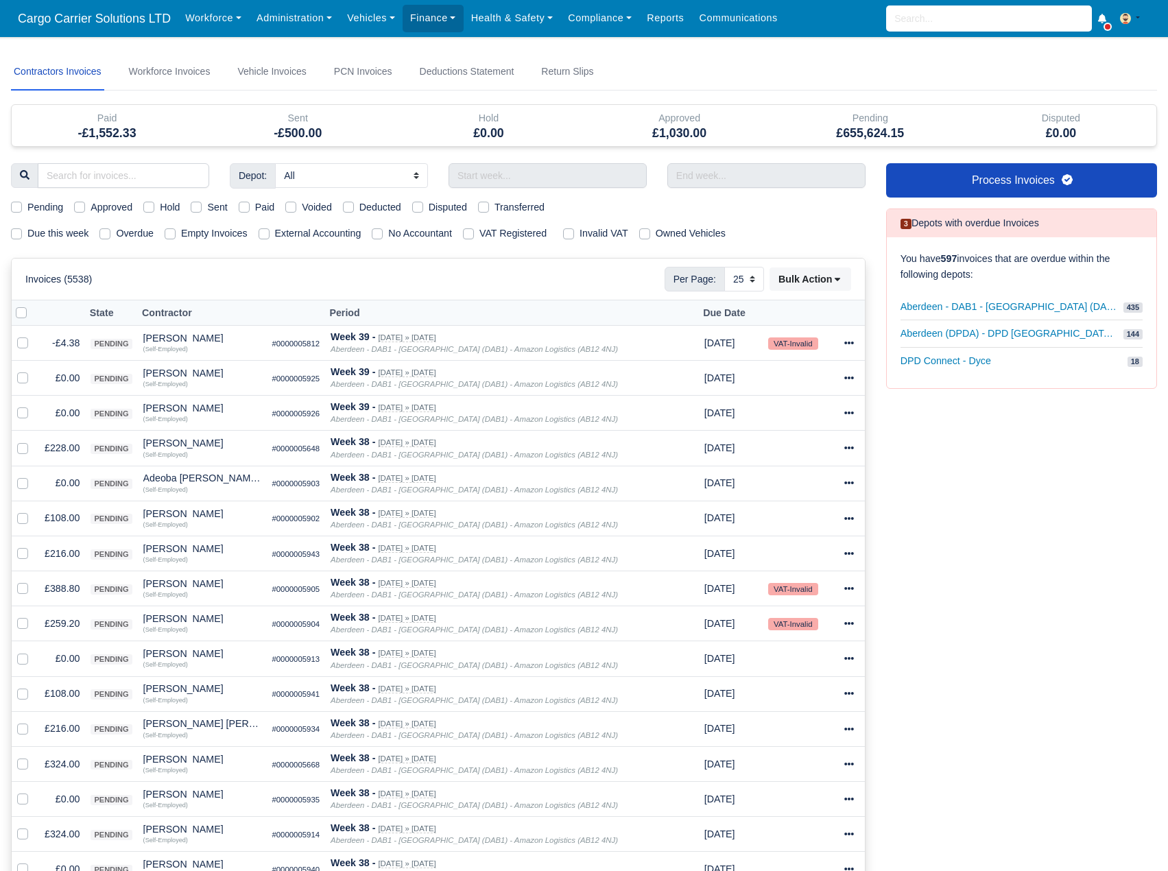
click at [286, 137] on h5 "-£500.00" at bounding box center [298, 133] width 170 height 14
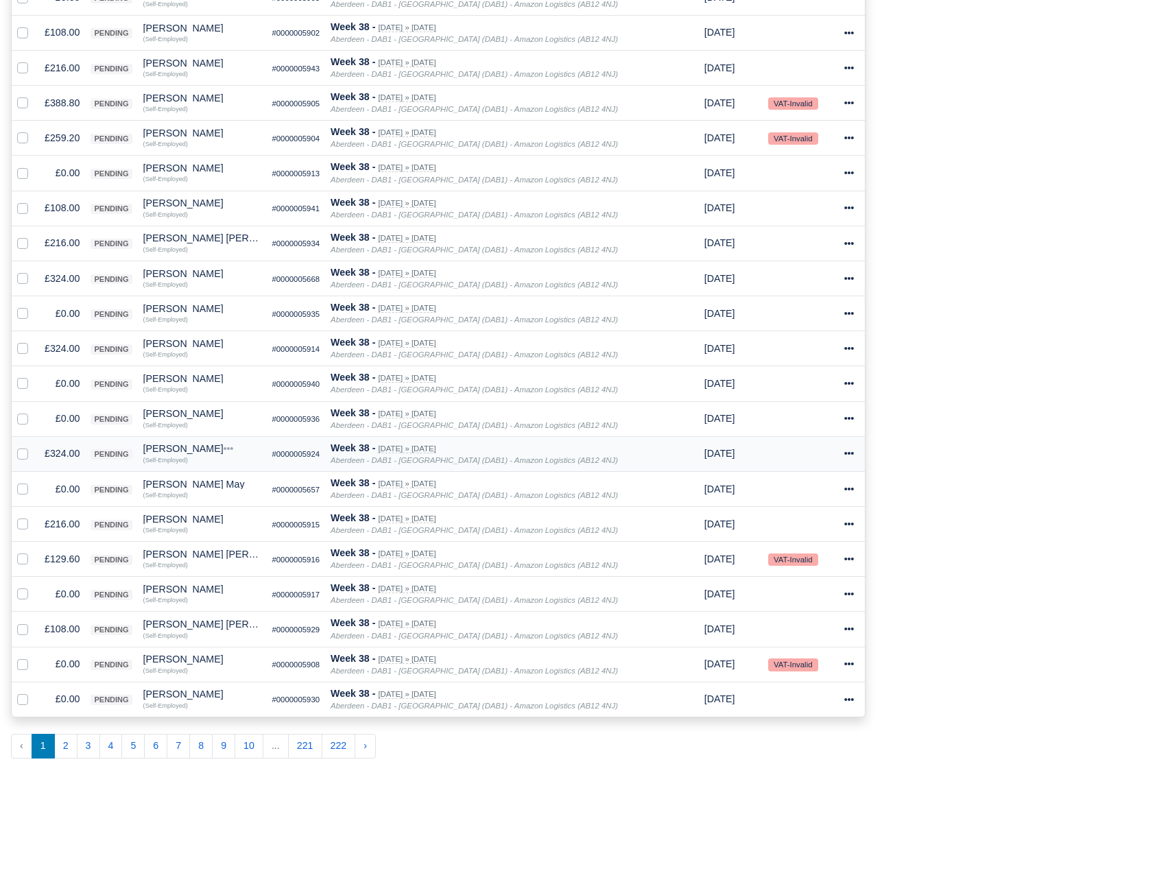
scroll to position [553, 0]
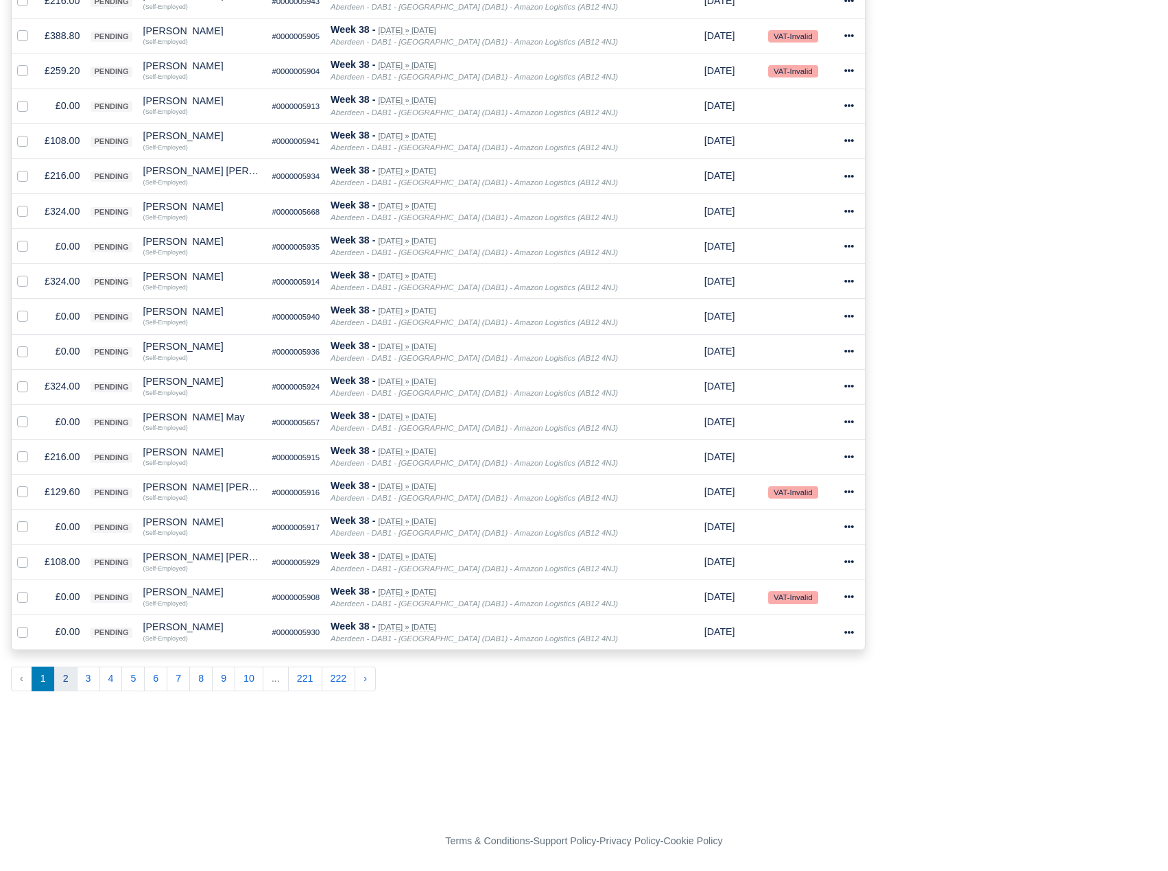
click at [58, 681] on button "2" at bounding box center [65, 679] width 23 height 25
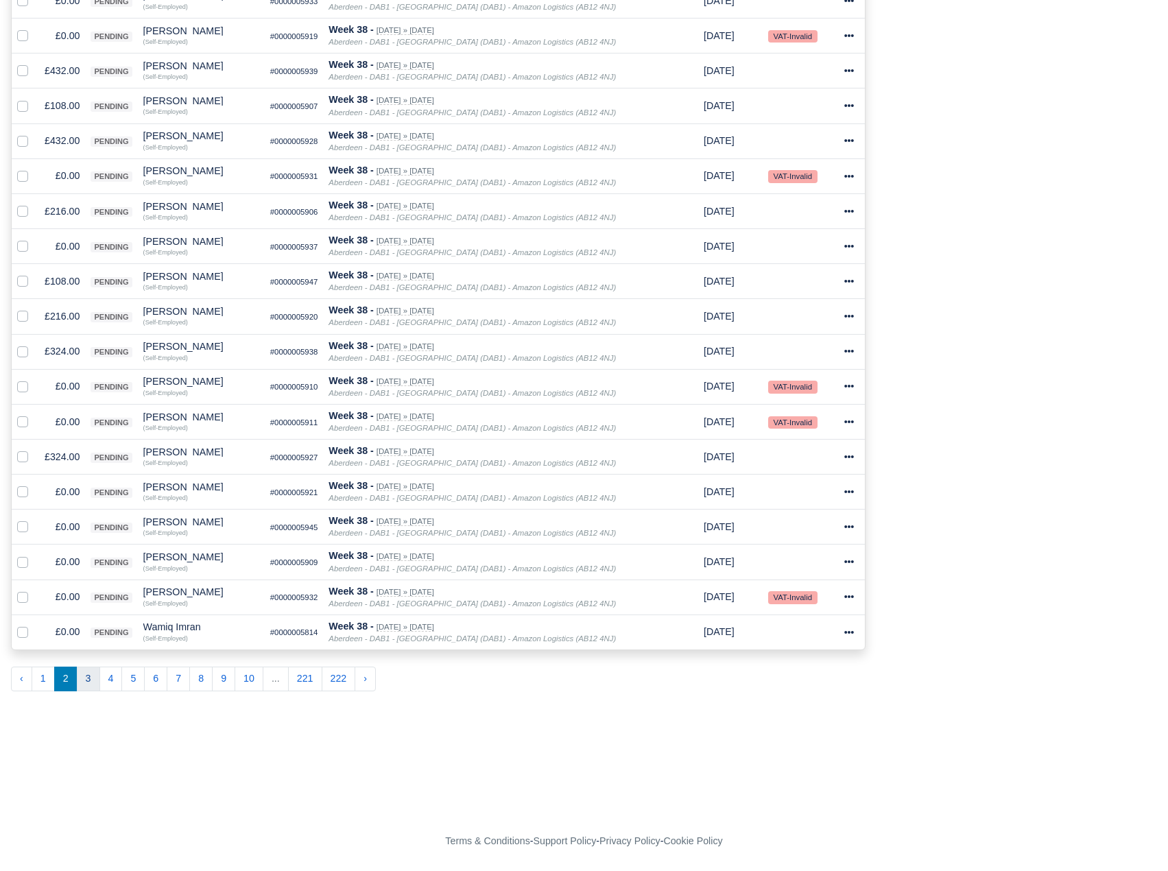
click at [84, 681] on button "3" at bounding box center [88, 679] width 23 height 25
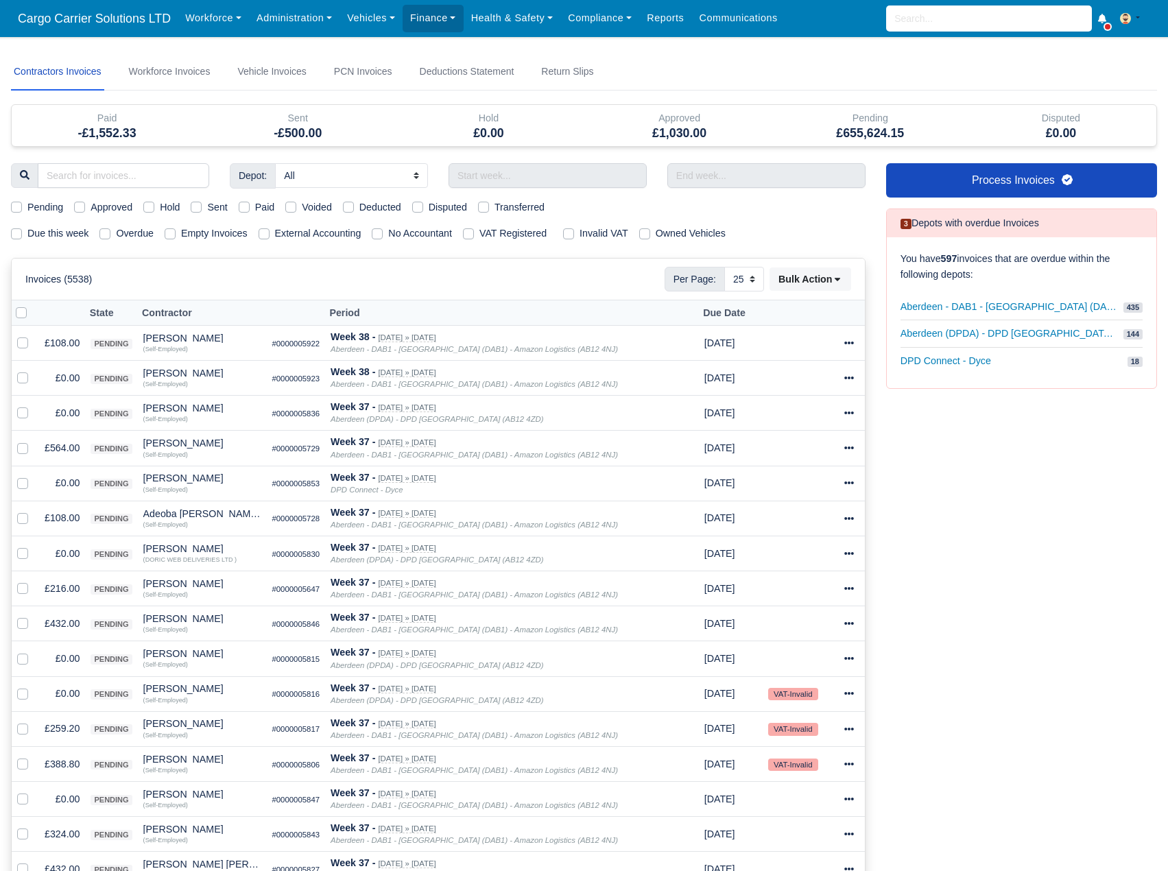
click at [32, 305] on label at bounding box center [32, 305] width 0 height 0
click at [21, 314] on input "checkbox" at bounding box center [21, 310] width 11 height 11
checkbox input "true"
click at [801, 278] on button "Bulk Action" at bounding box center [811, 279] width 82 height 23
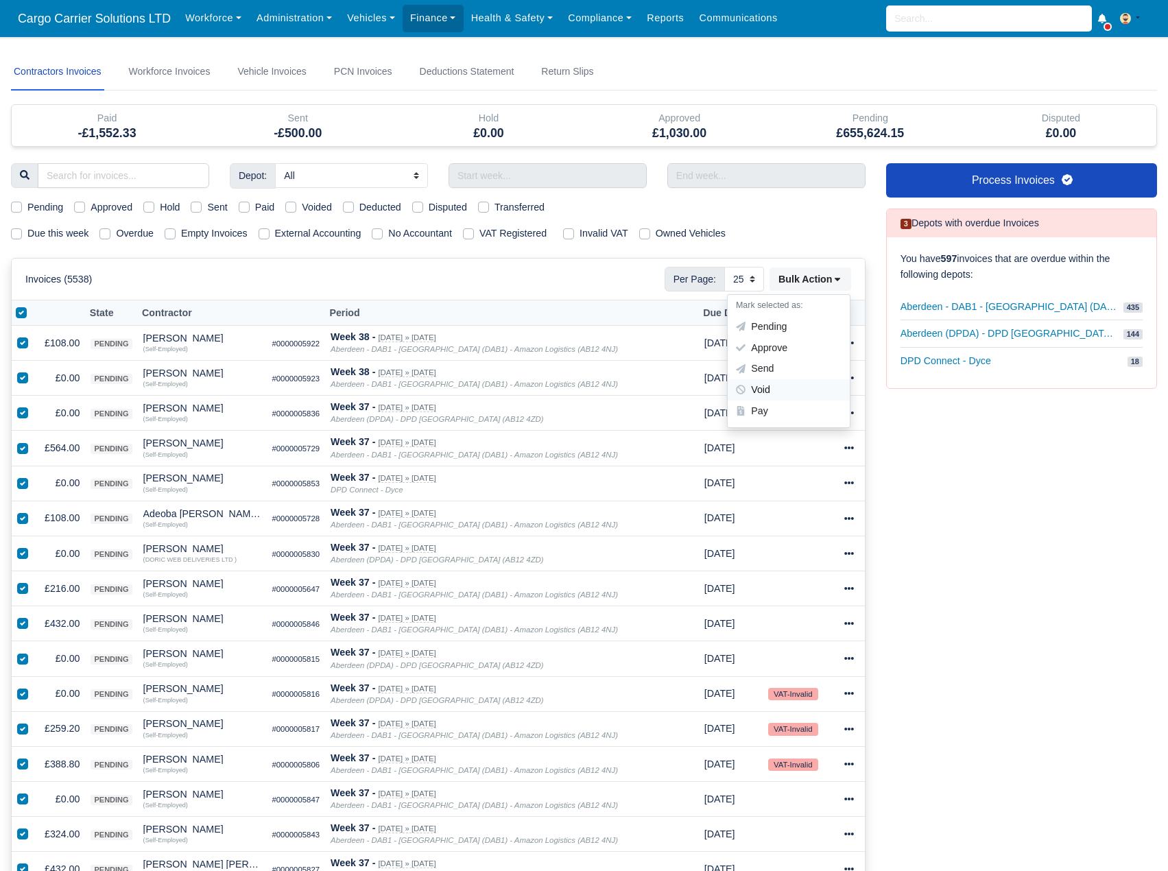
click at [777, 387] on div "Void" at bounding box center [789, 389] width 122 height 21
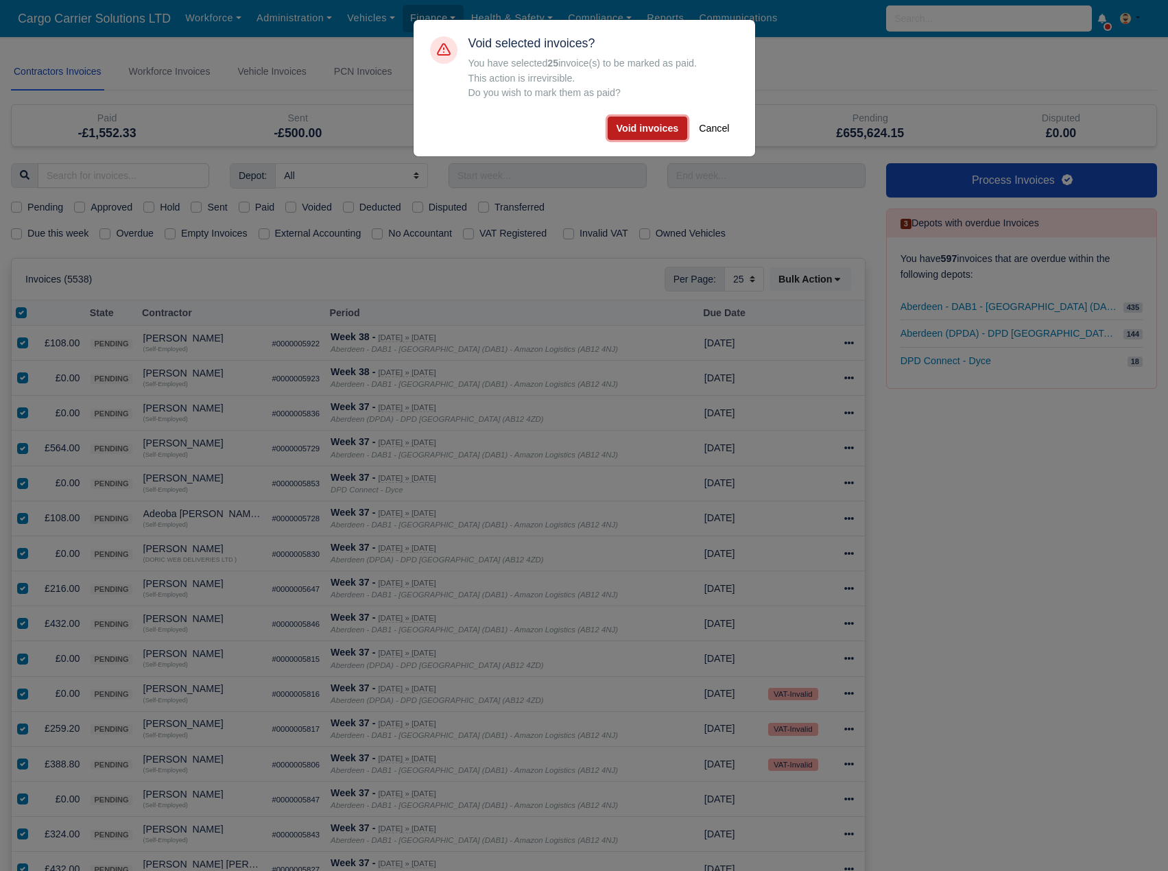
click at [647, 132] on button "Void invoices" at bounding box center [648, 128] width 80 height 23
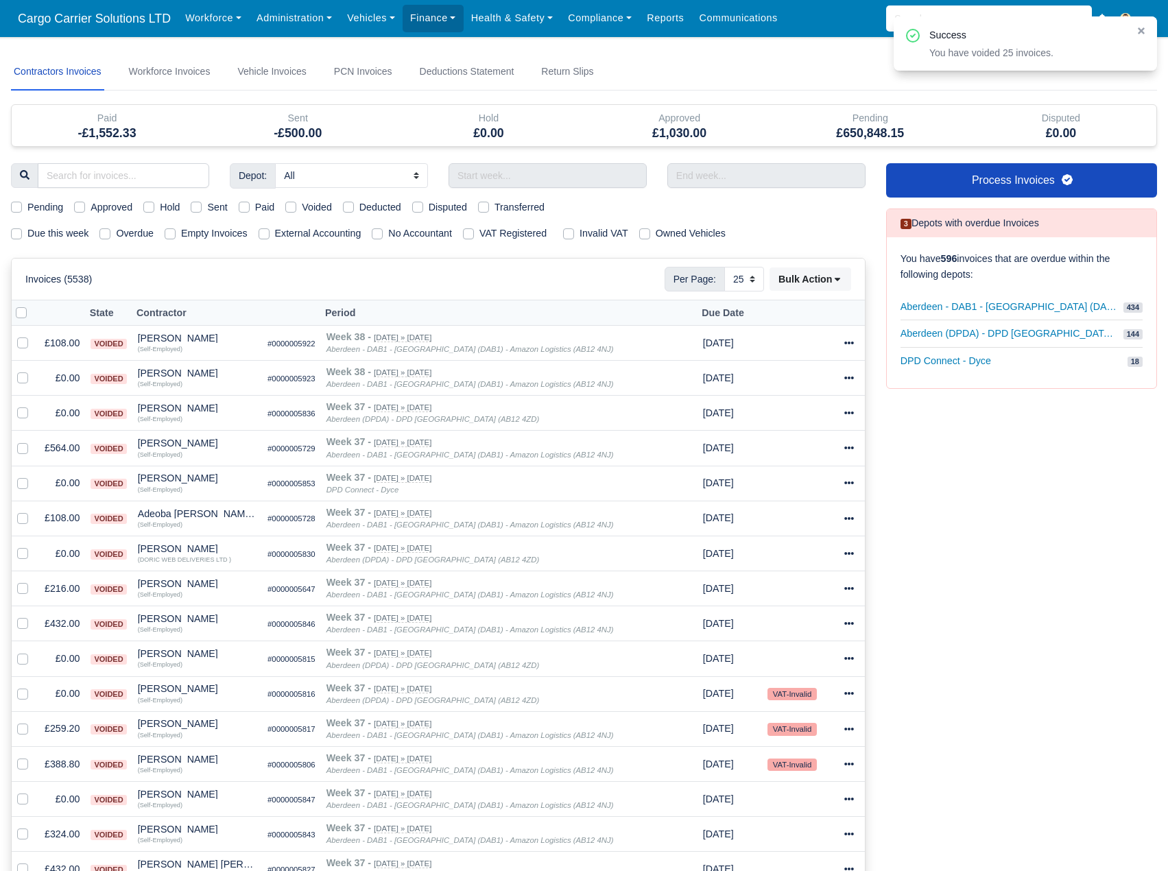
click at [32, 305] on label at bounding box center [32, 305] width 0 height 0
click at [21, 307] on input "checkbox" at bounding box center [21, 310] width 11 height 11
checkbox input "true"
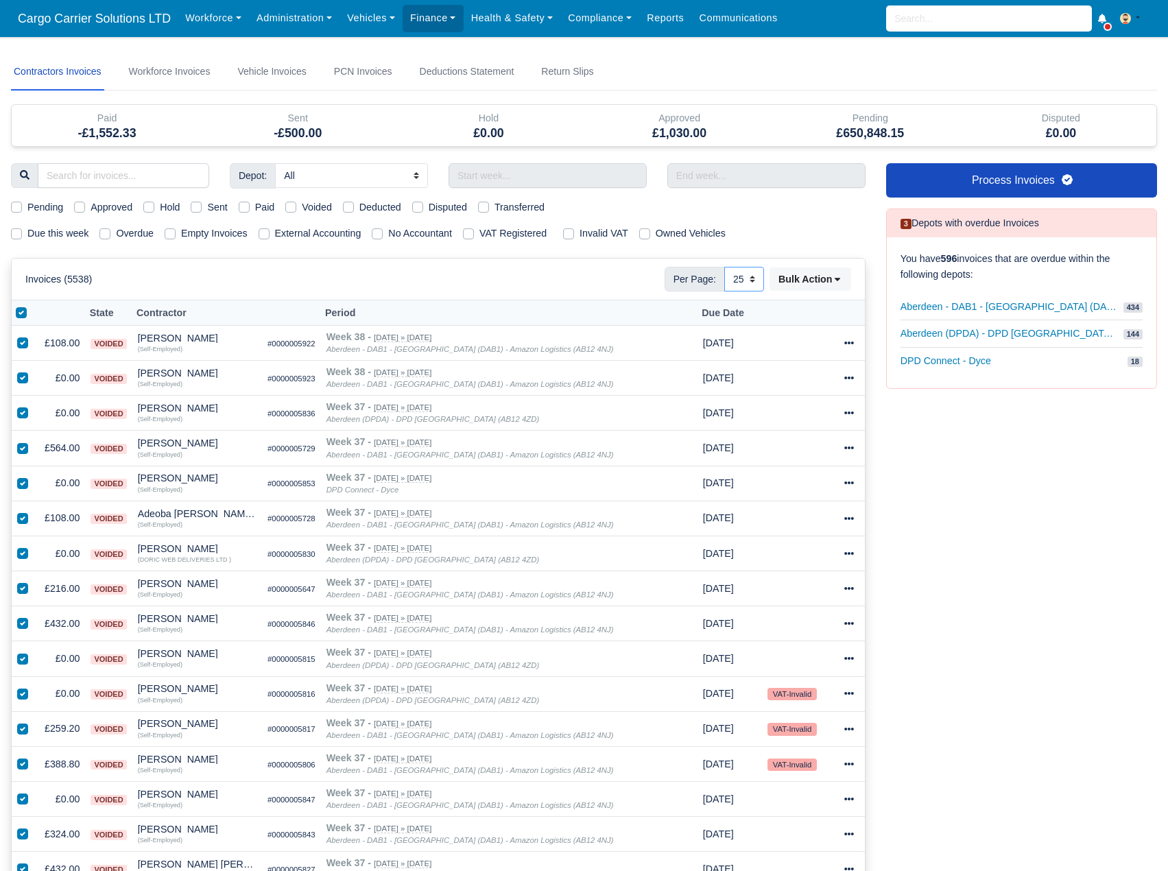
click at [753, 276] on select "10 25 50" at bounding box center [744, 279] width 40 height 25
select select "50"
click at [724, 267] on select "10 25 50" at bounding box center [744, 279] width 40 height 25
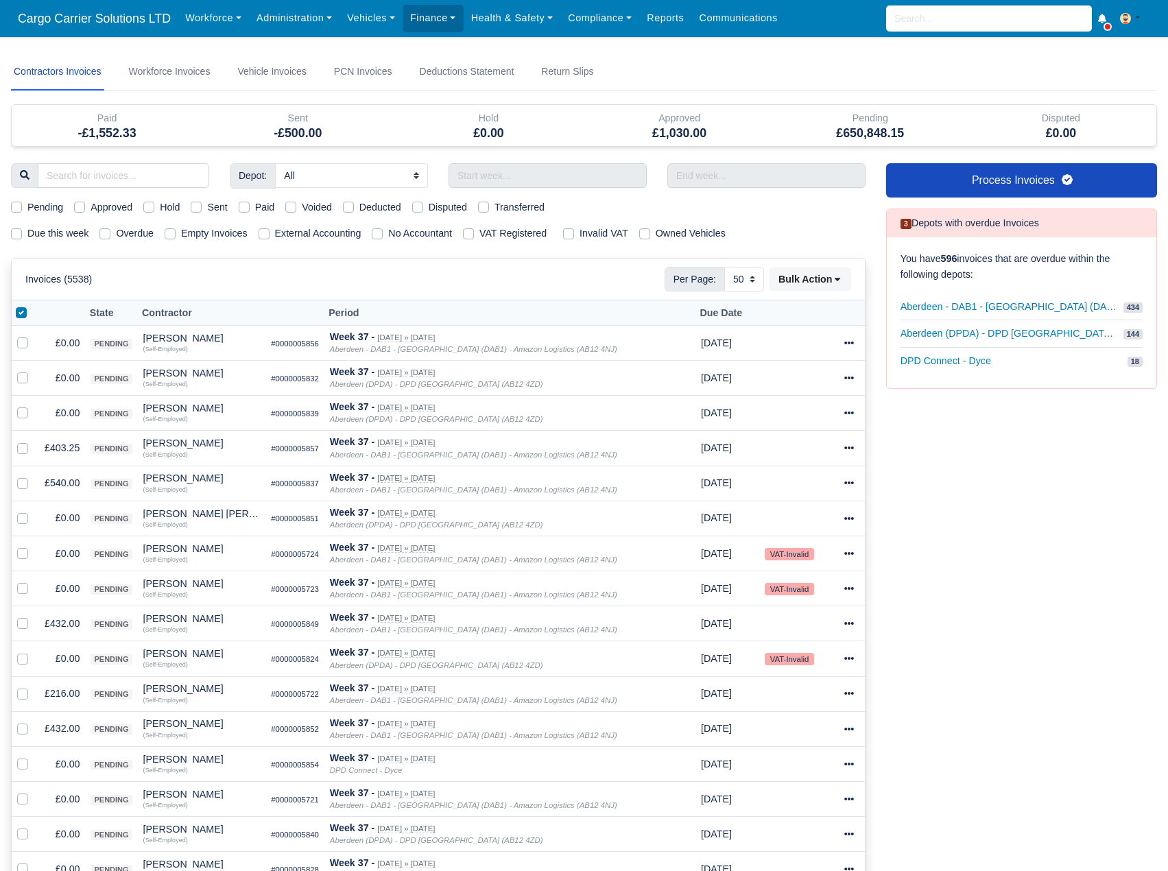
click at [32, 305] on label at bounding box center [32, 305] width 0 height 0
click at [23, 316] on input "checkbox" at bounding box center [21, 310] width 11 height 11
checkbox input "false"
click at [831, 281] on button "Bulk Action" at bounding box center [811, 279] width 82 height 23
click at [788, 388] on div "Void" at bounding box center [789, 389] width 122 height 21
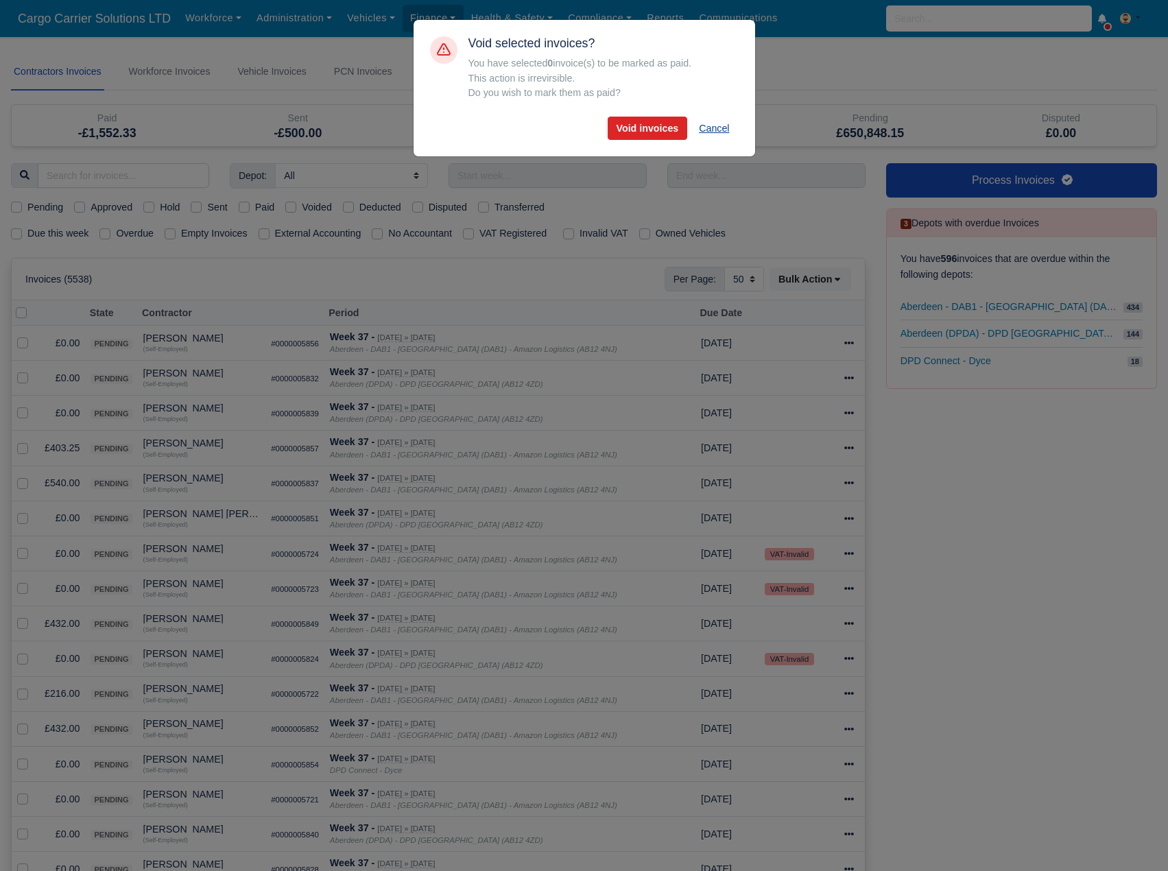
click at [711, 133] on button "Cancel" at bounding box center [714, 128] width 48 height 23
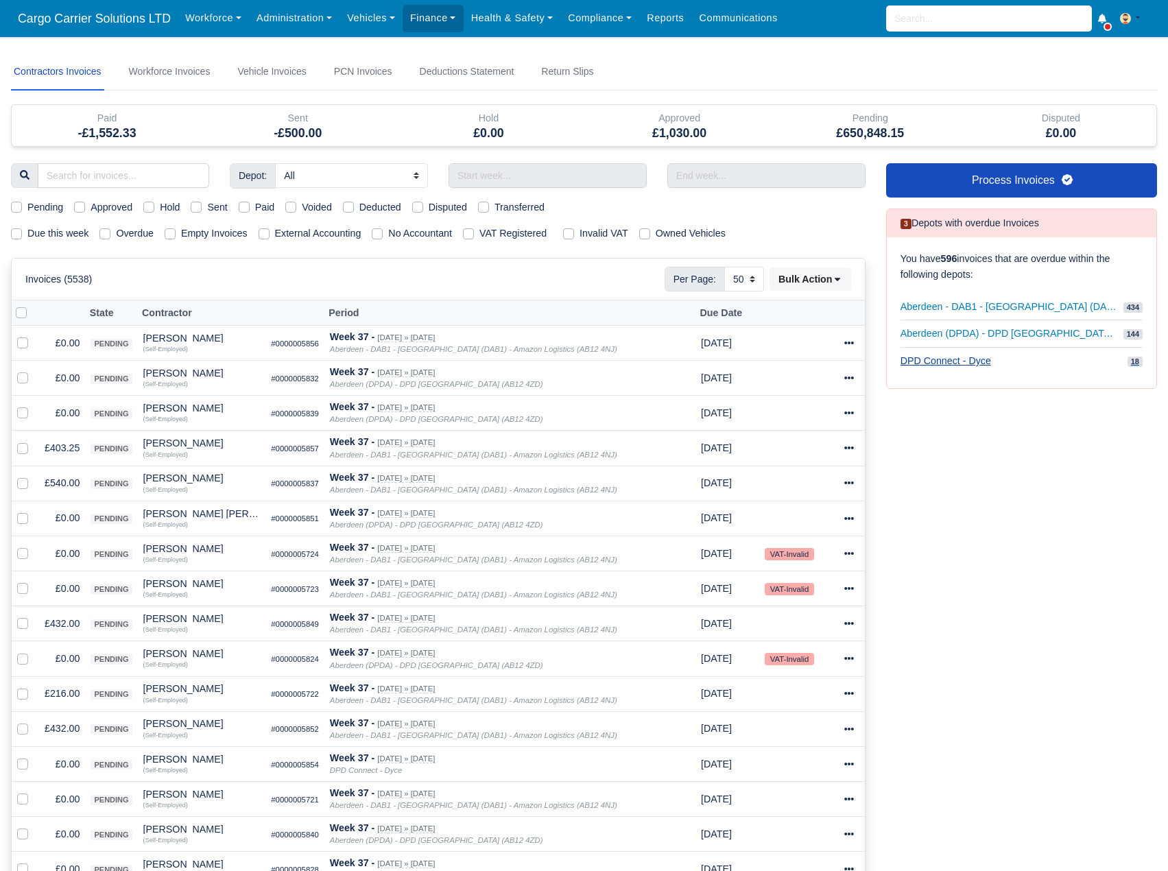
click at [945, 355] on span "DPD Connect - Dyce" at bounding box center [946, 361] width 91 height 16
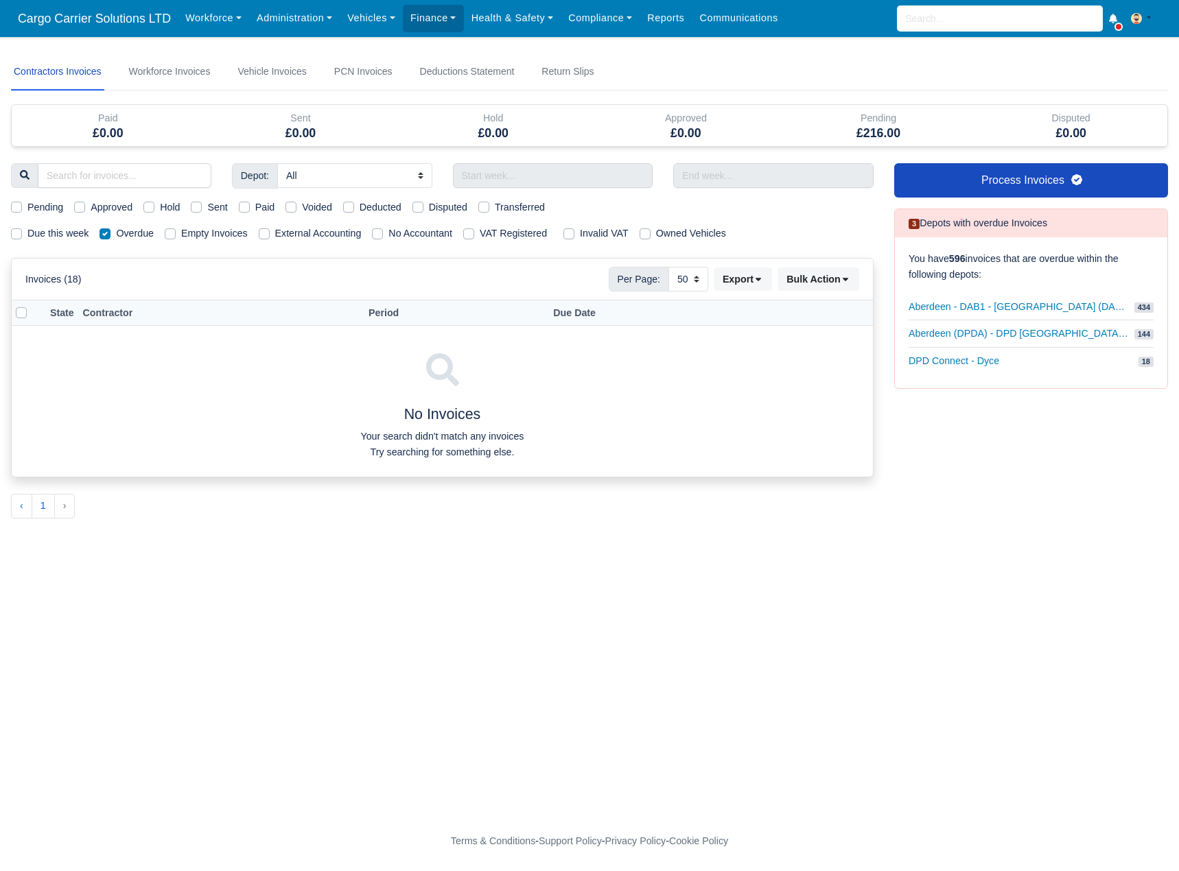
click at [116, 233] on label "Overdue" at bounding box center [135, 234] width 38 height 16
click at [104, 233] on input "Overdue" at bounding box center [104, 231] width 11 height 11
checkbox input "false"
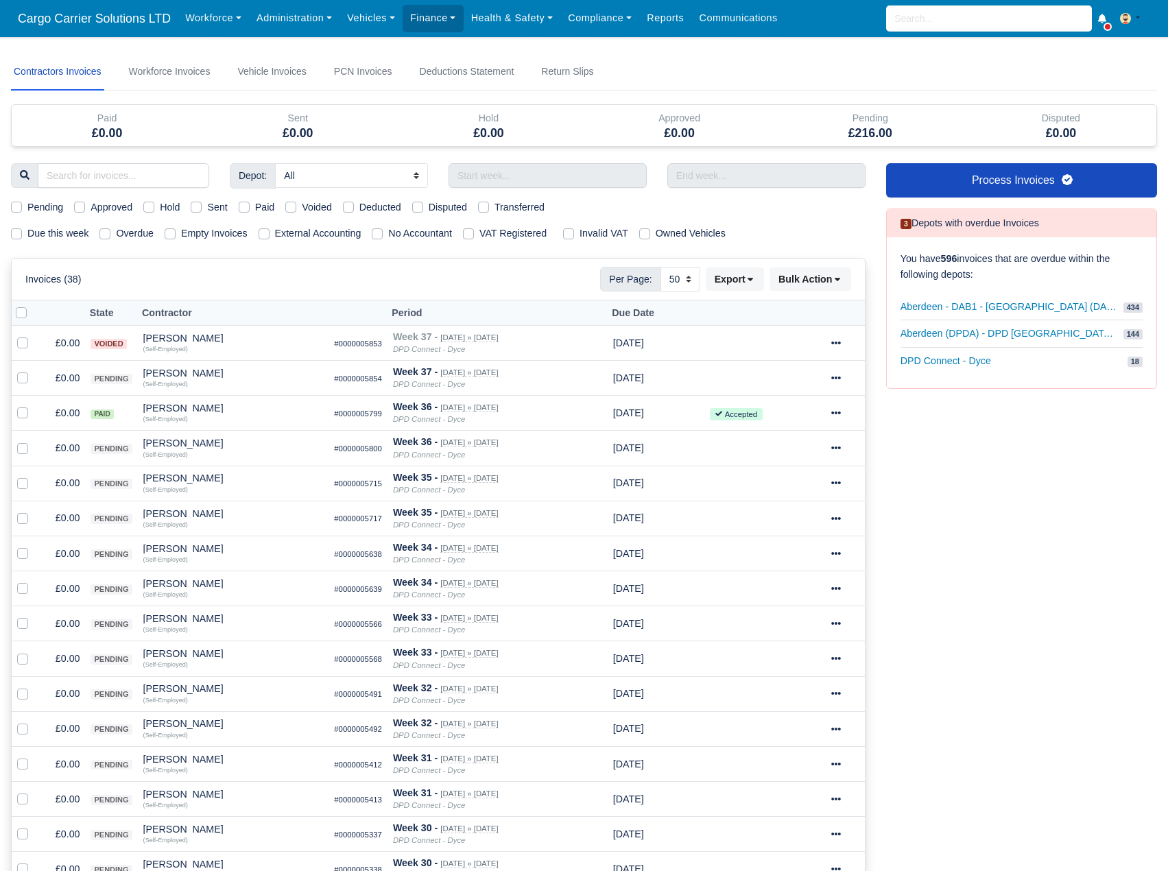
click at [32, 305] on label at bounding box center [32, 305] width 0 height 0
click at [20, 307] on input "checkbox" at bounding box center [21, 310] width 11 height 11
checkbox input "true"
click at [811, 276] on button "Bulk Action" at bounding box center [811, 279] width 82 height 23
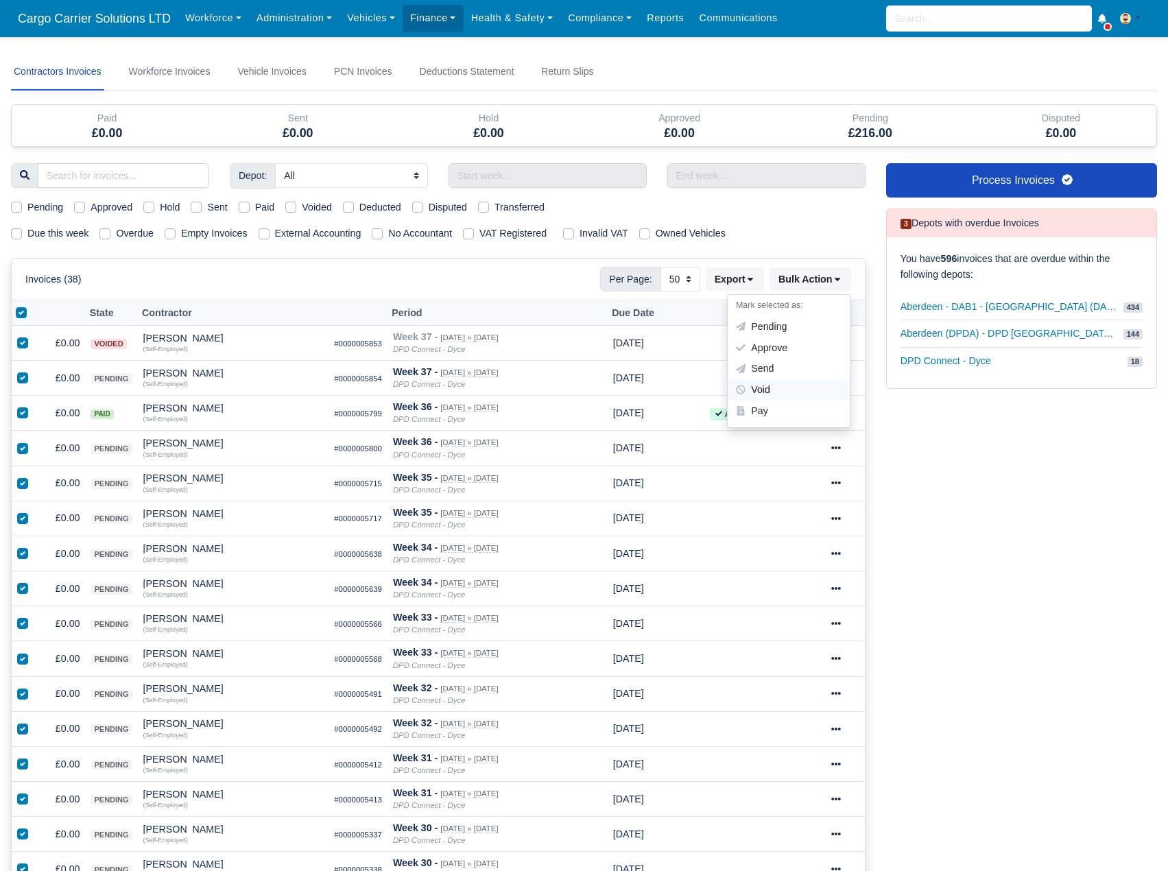
click at [772, 392] on div "Void" at bounding box center [789, 389] width 122 height 21
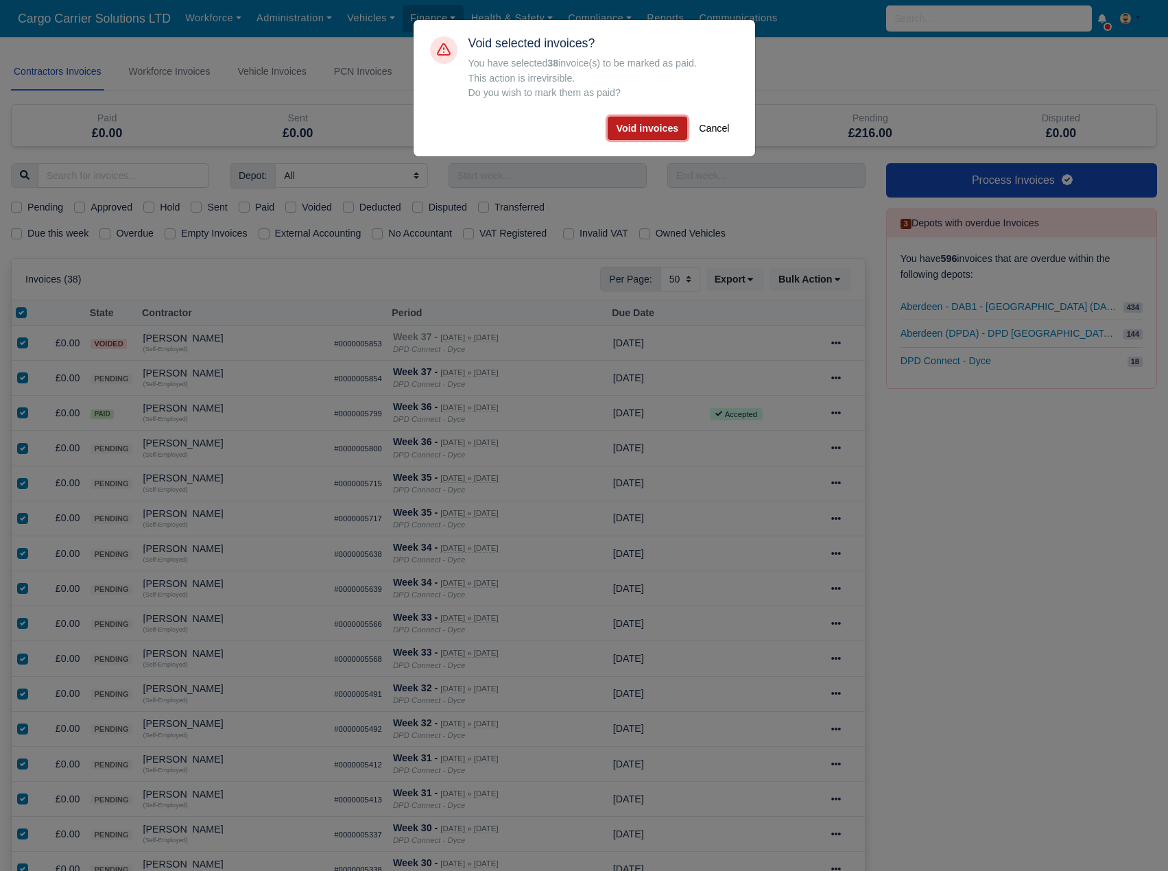
click at [656, 125] on button "Void invoices" at bounding box center [648, 128] width 80 height 23
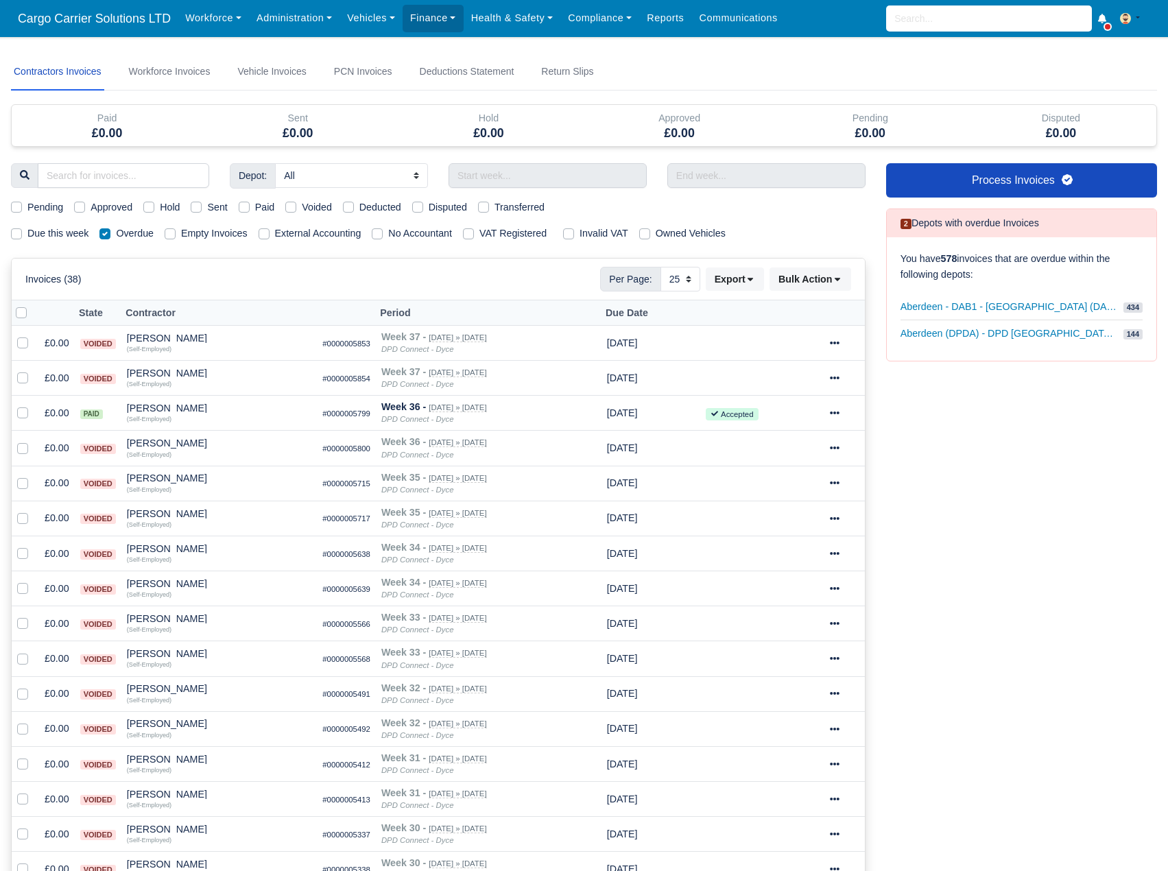
select select "25"
click at [984, 309] on span "Aberdeen - DAB1 - [GEOGRAPHIC_DATA] (DAB1) - Amazon Logistics (AB12 4NJ)" at bounding box center [1009, 307] width 217 height 16
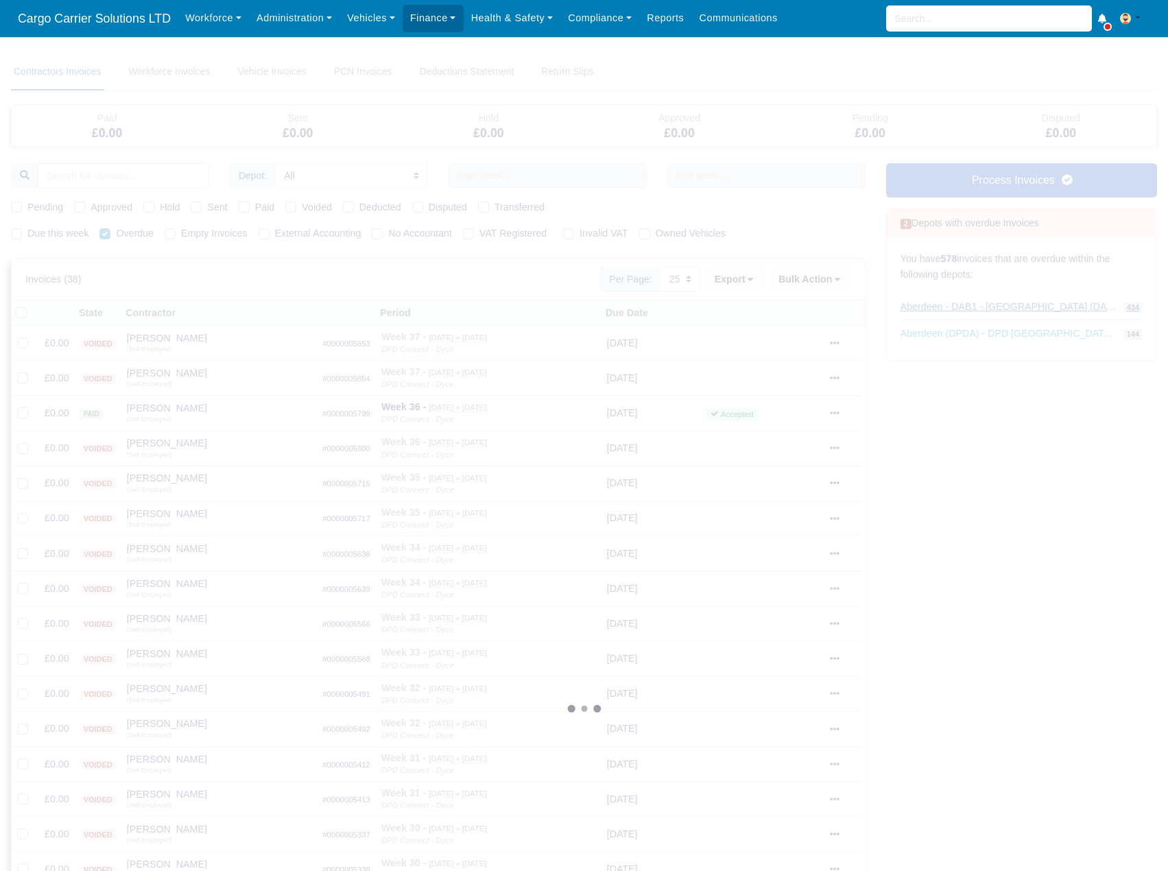
select select "3"
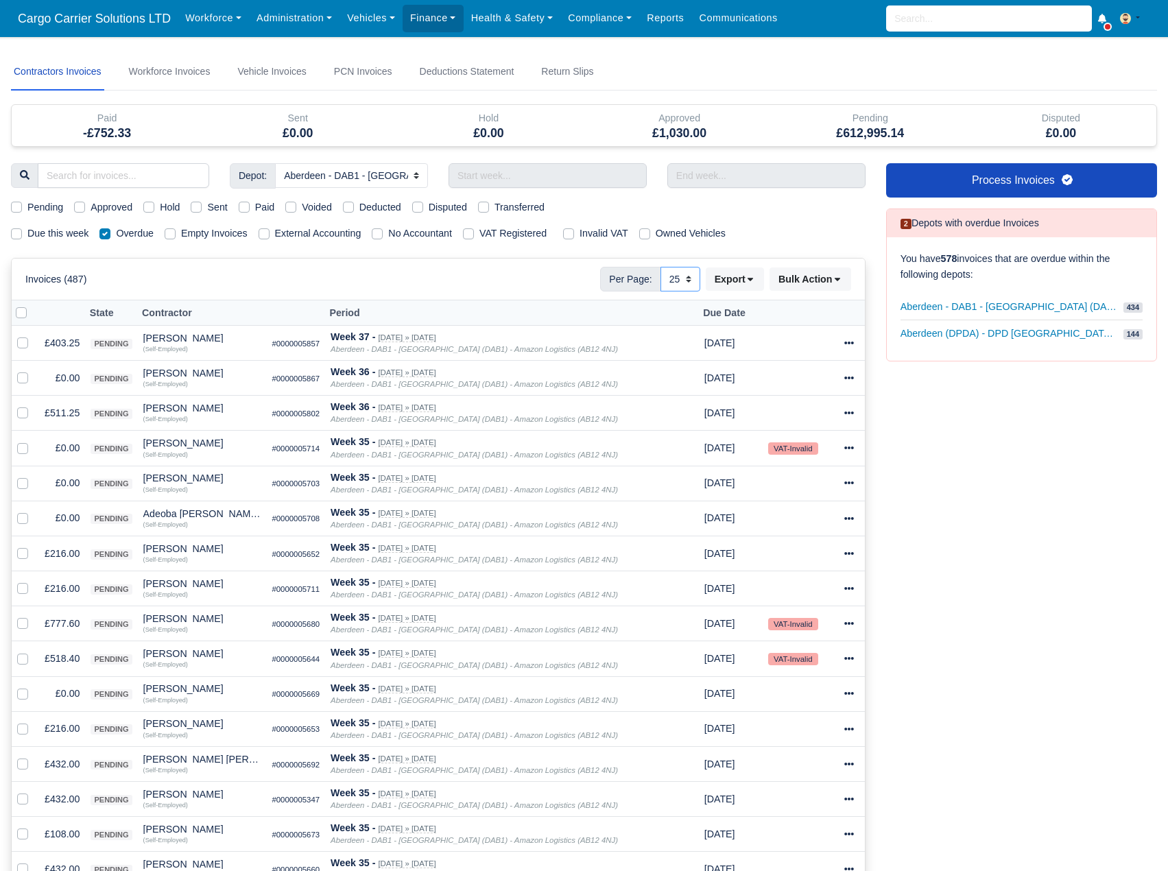
click at [672, 279] on select "10 25 50" at bounding box center [681, 279] width 40 height 25
select select "50"
click at [661, 267] on select "10 25 50" at bounding box center [681, 279] width 40 height 25
click at [32, 305] on label at bounding box center [32, 305] width 0 height 0
click at [21, 316] on input "checkbox" at bounding box center [21, 310] width 11 height 11
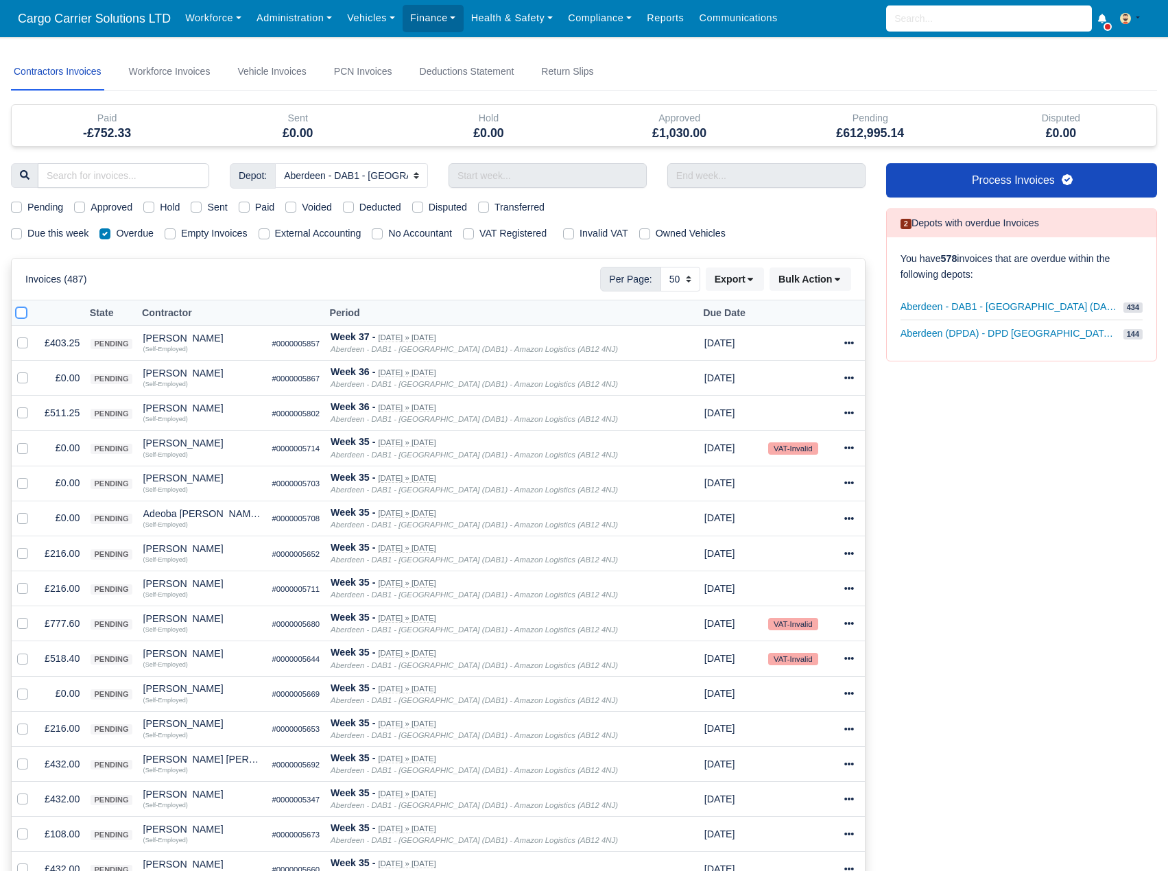
checkbox input "true"
click at [814, 287] on button "Bulk Action" at bounding box center [811, 279] width 82 height 23
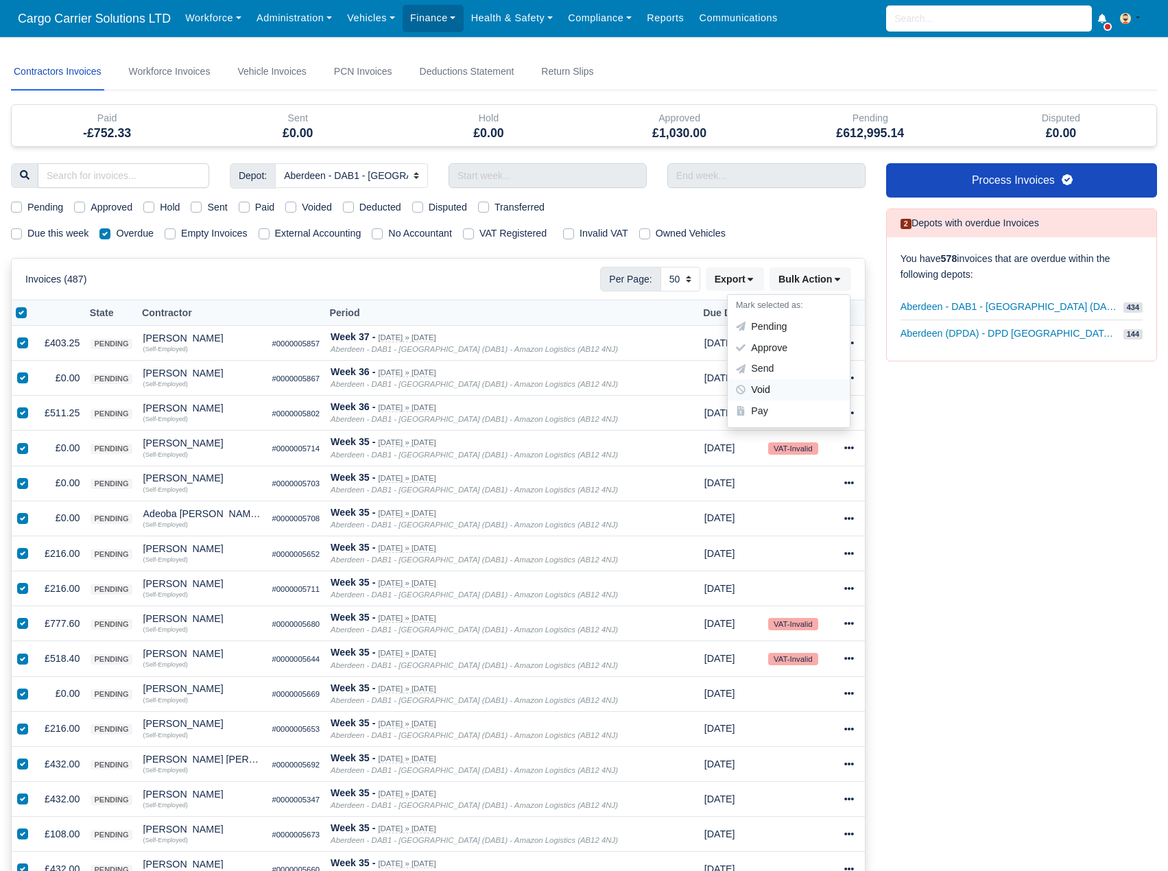
click at [783, 383] on div "Void" at bounding box center [789, 389] width 122 height 21
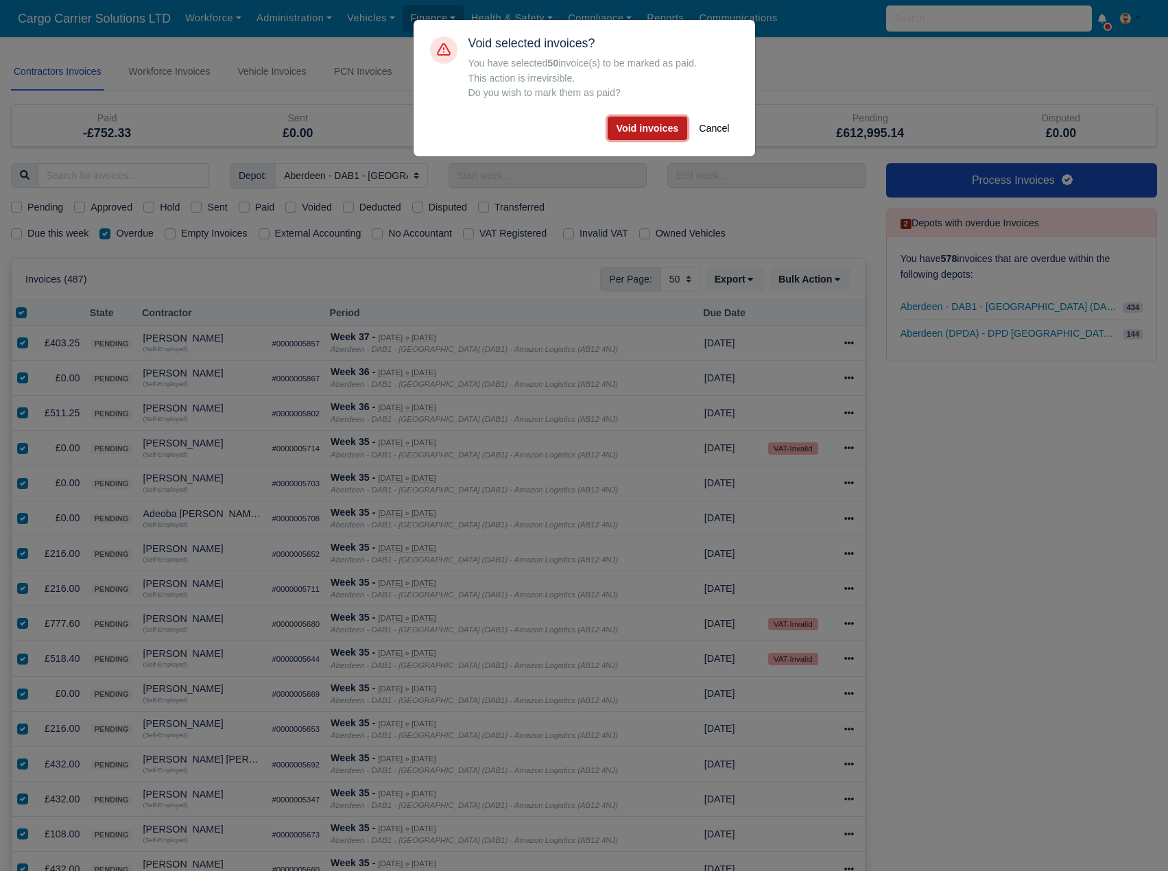
click at [656, 130] on button "Void invoices" at bounding box center [648, 128] width 80 height 23
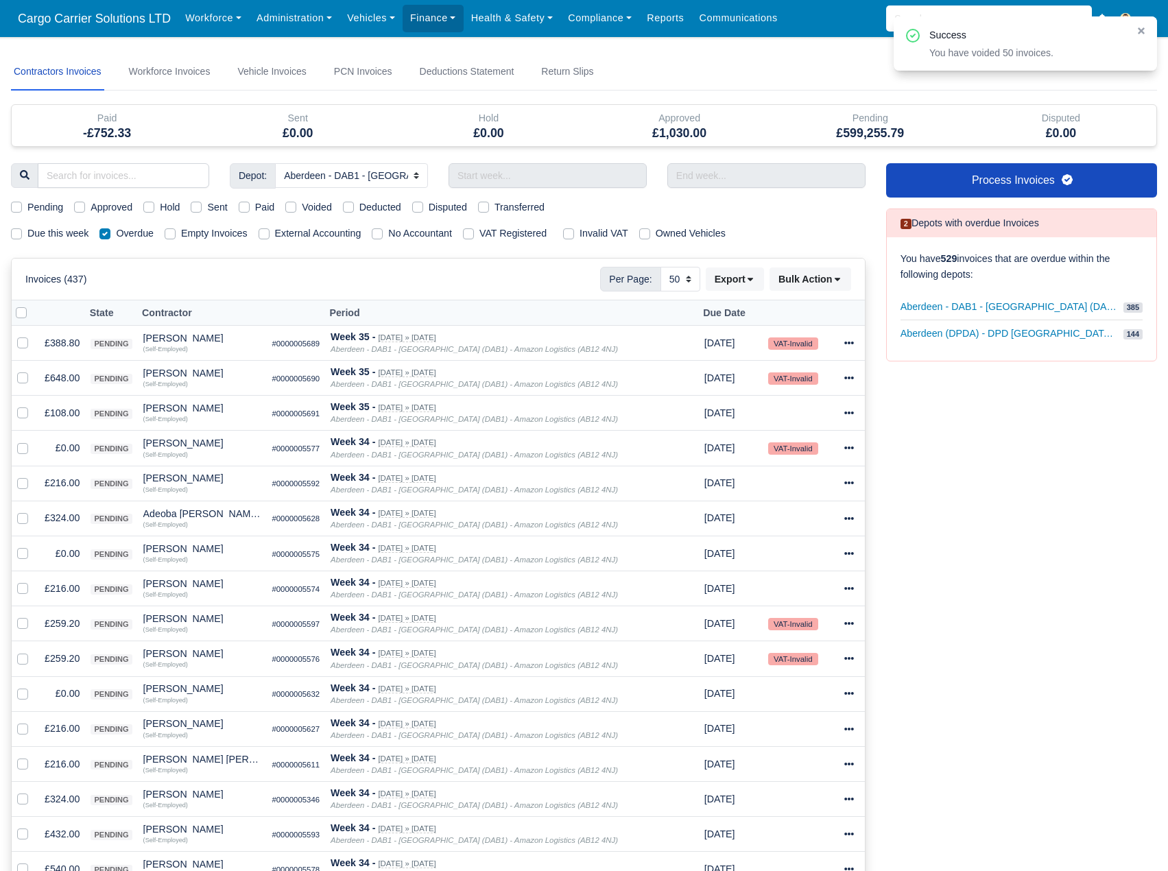
click at [32, 305] on label at bounding box center [32, 305] width 0 height 0
click at [21, 314] on input "checkbox" at bounding box center [21, 310] width 11 height 11
checkbox input "true"
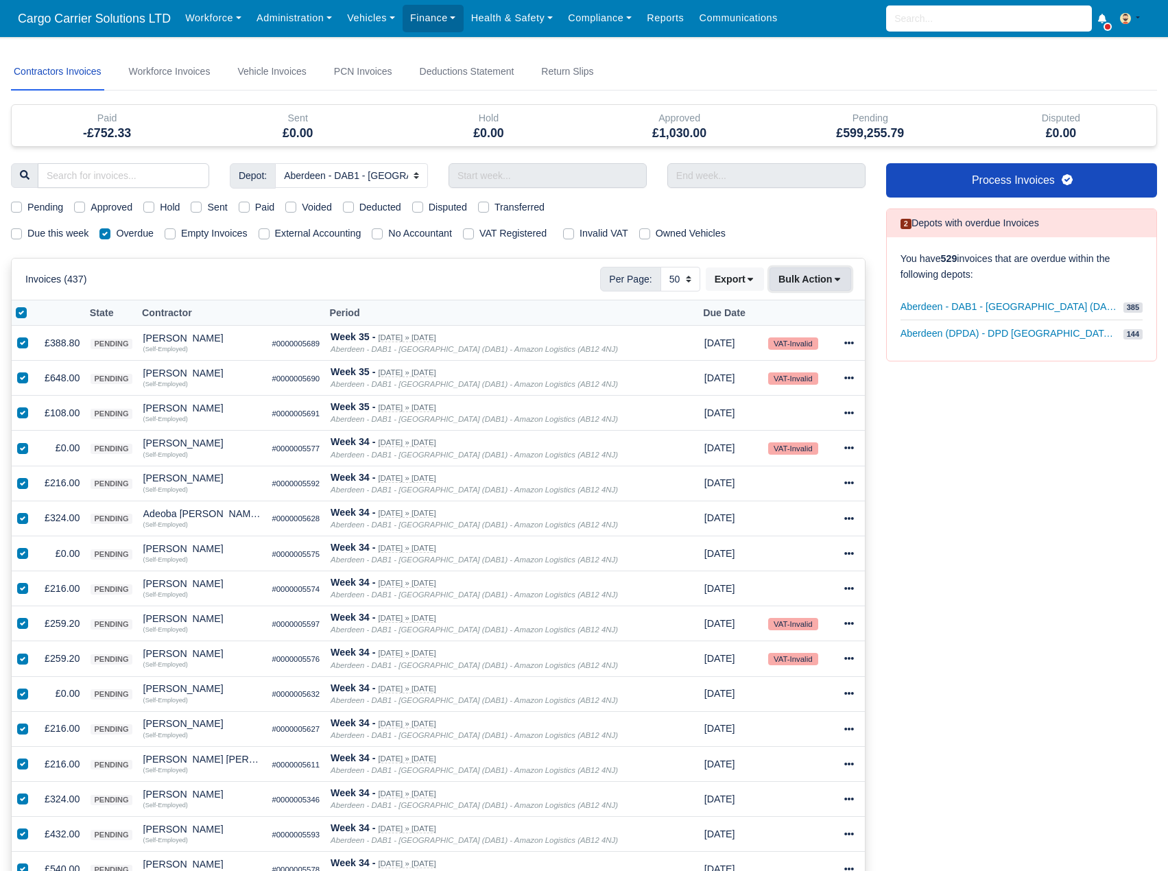
click at [848, 280] on button "Bulk Action" at bounding box center [811, 279] width 82 height 23
click at [777, 387] on div "Void" at bounding box center [789, 389] width 122 height 21
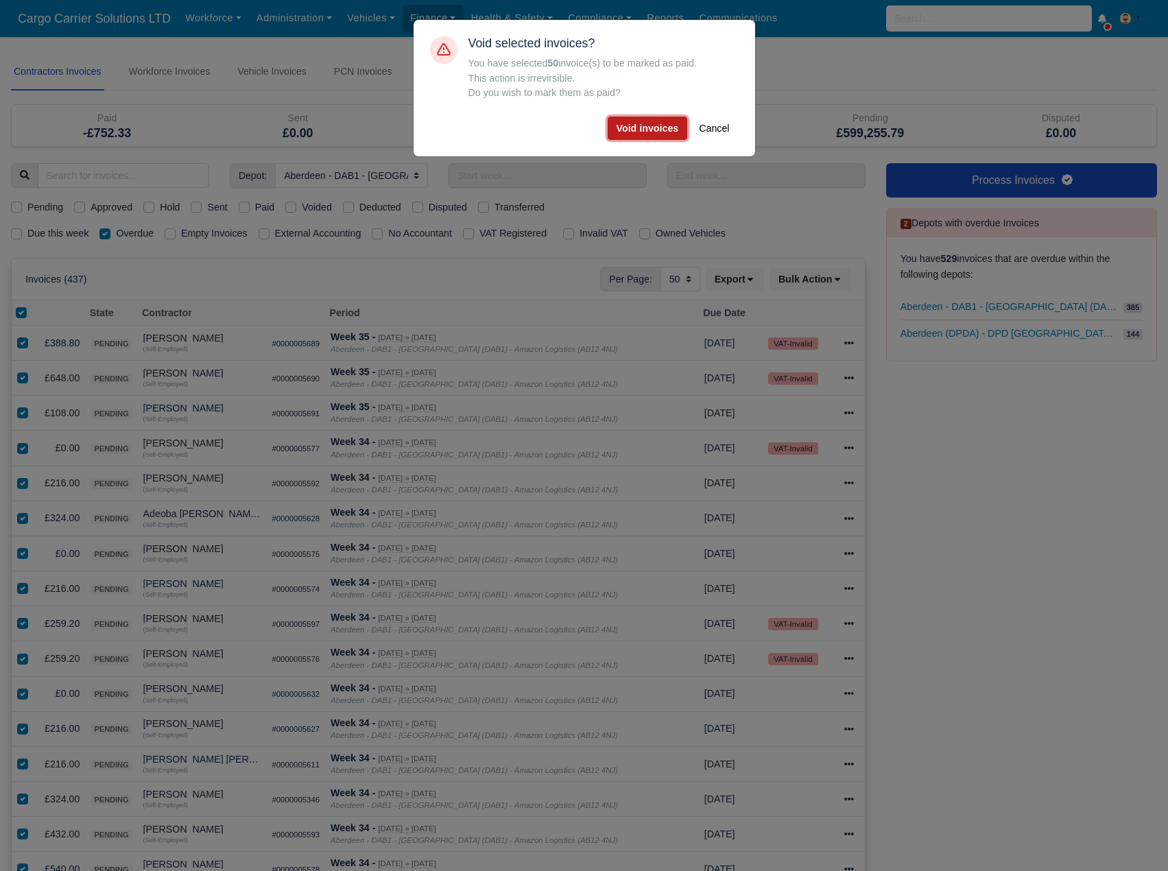
click at [659, 135] on button "Void invoices" at bounding box center [648, 128] width 80 height 23
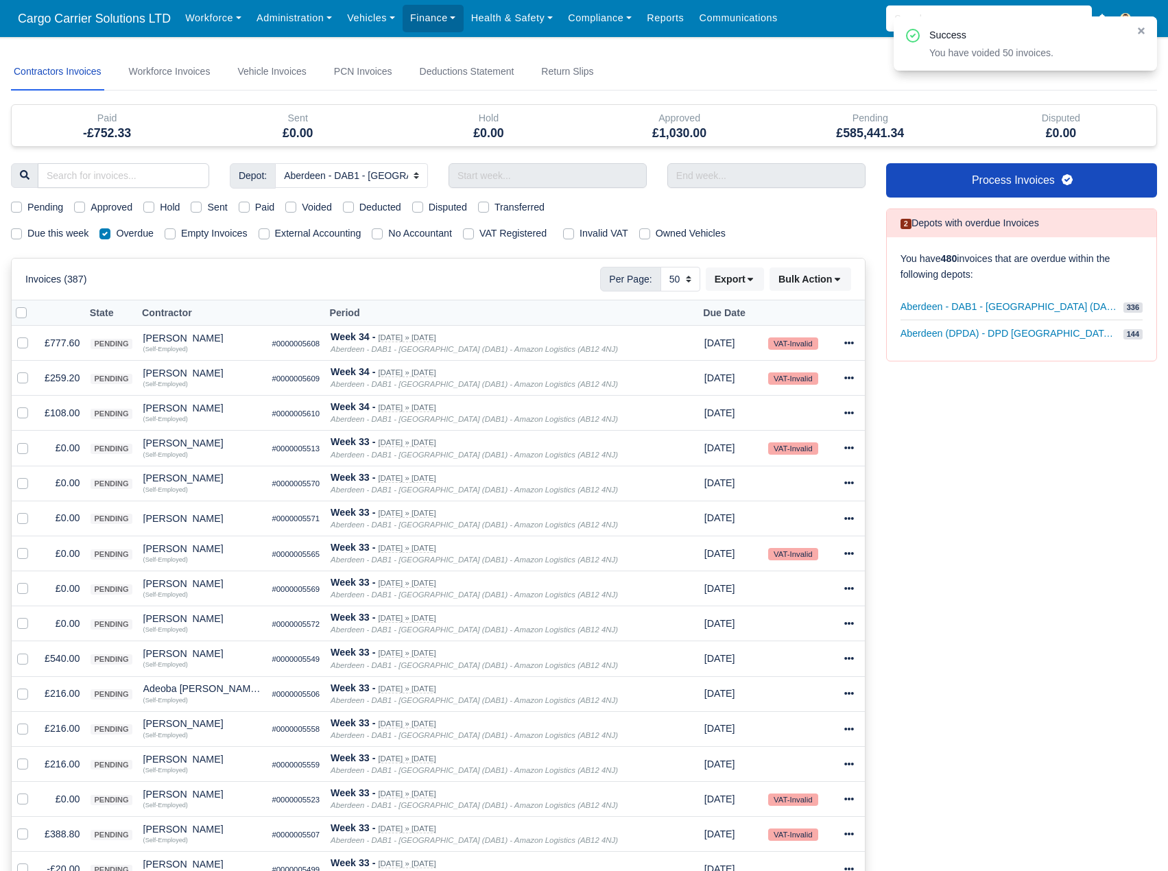
click at [23, 320] on div at bounding box center [25, 313] width 19 height 16
click at [32, 305] on label at bounding box center [32, 305] width 0 height 0
click at [19, 316] on input "checkbox" at bounding box center [21, 310] width 11 height 11
checkbox input "true"
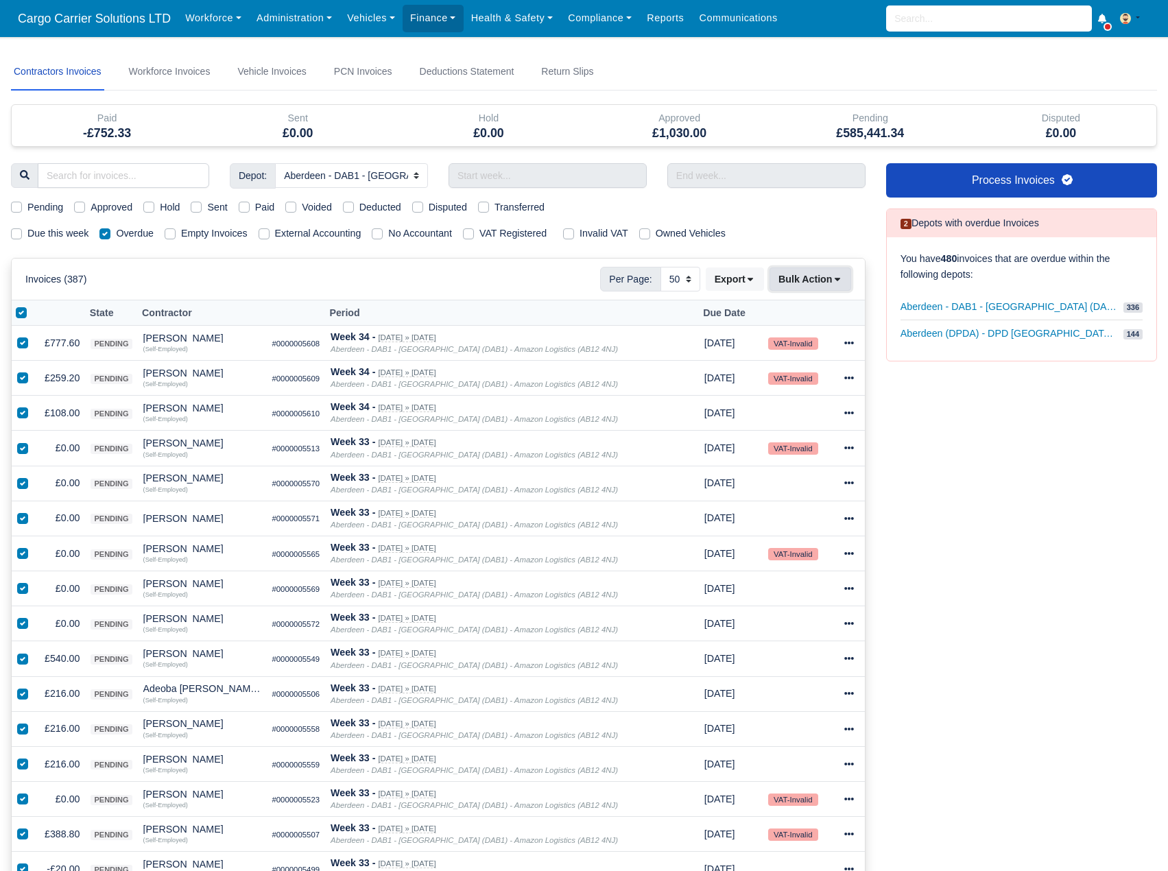
click at [833, 274] on button "Bulk Action" at bounding box center [811, 279] width 82 height 23
click at [782, 385] on div "Void" at bounding box center [789, 389] width 122 height 21
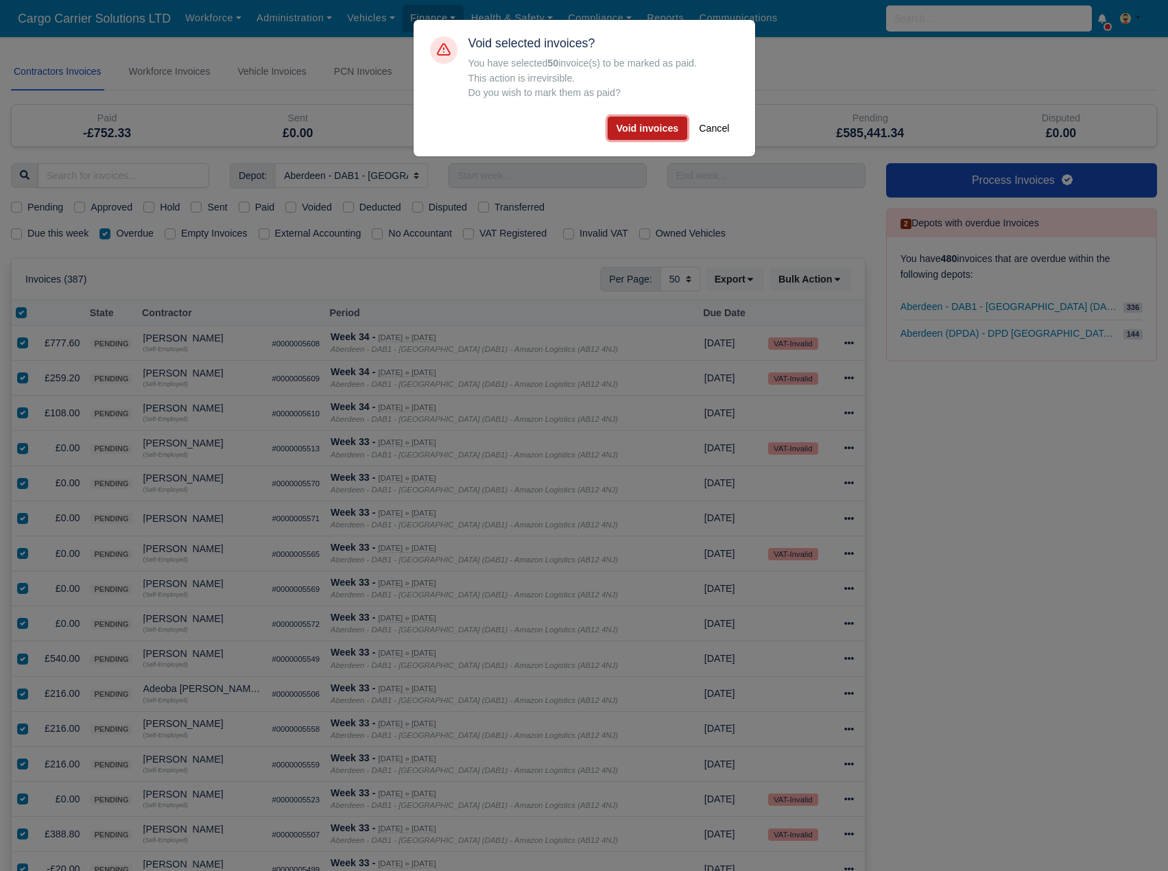
click at [636, 136] on button "Void invoices" at bounding box center [648, 128] width 80 height 23
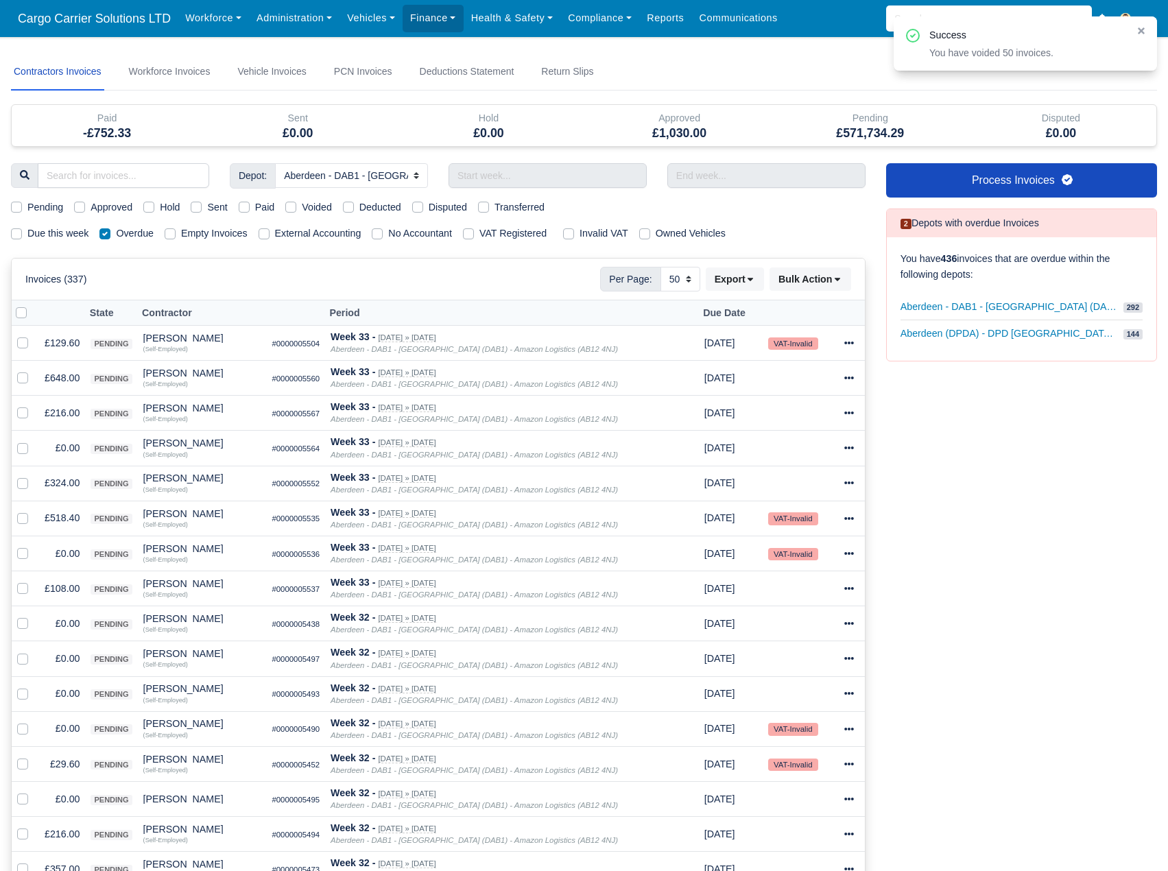
click at [32, 305] on label at bounding box center [32, 305] width 0 height 0
click at [24, 311] on input "checkbox" at bounding box center [21, 310] width 11 height 11
checkbox input "true"
click at [823, 281] on button "Bulk Action" at bounding box center [811, 279] width 82 height 23
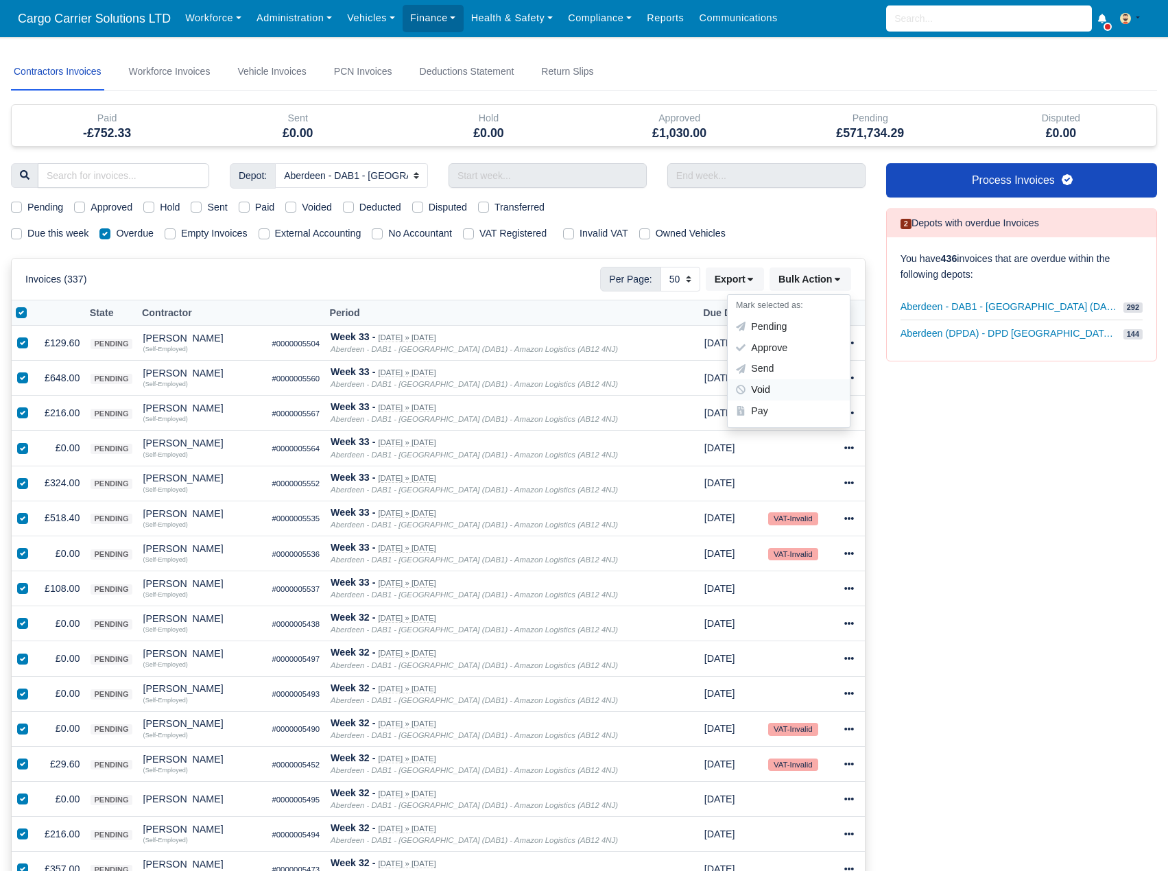
click at [780, 385] on div "Void" at bounding box center [789, 389] width 122 height 21
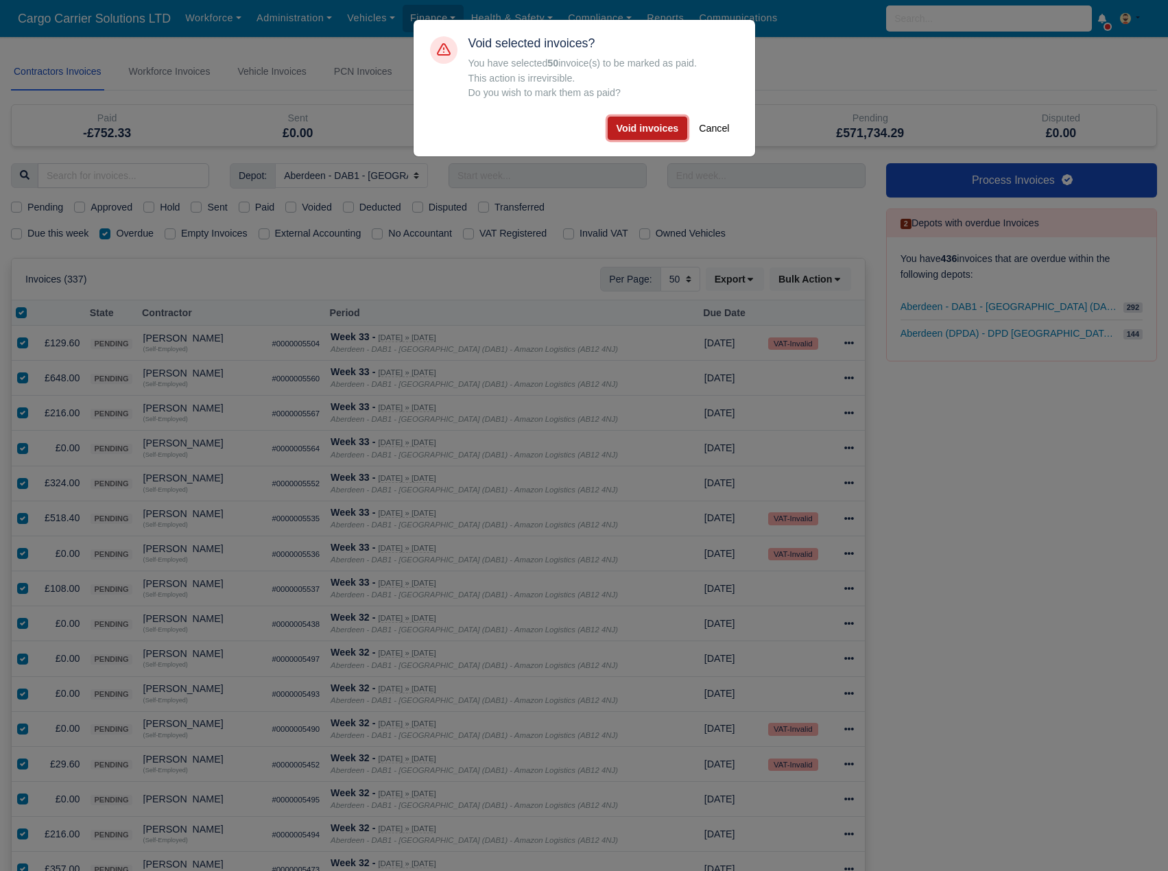
click at [650, 134] on button "Void invoices" at bounding box center [648, 128] width 80 height 23
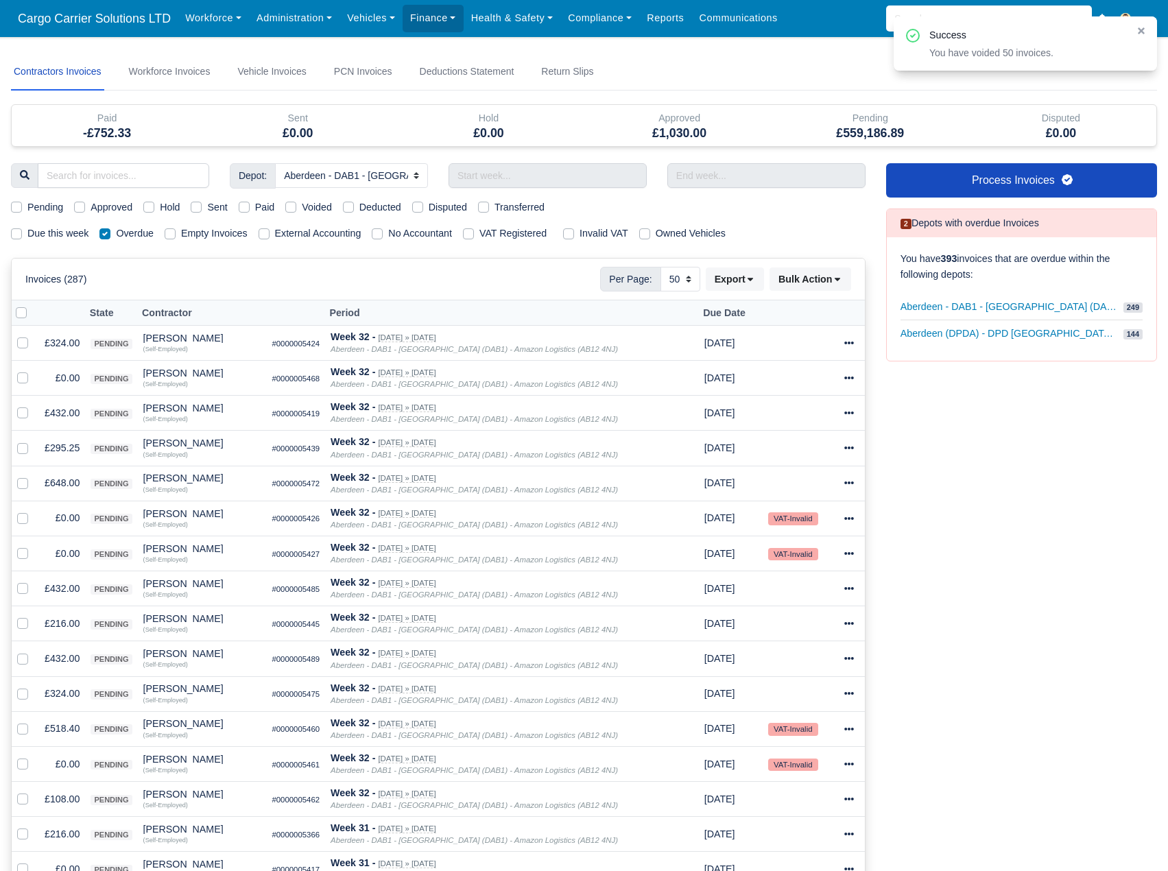
click at [32, 305] on label at bounding box center [32, 305] width 0 height 0
click at [21, 314] on input "checkbox" at bounding box center [21, 310] width 11 height 11
checkbox input "true"
click at [836, 280] on icon at bounding box center [836, 280] width 5 height 3
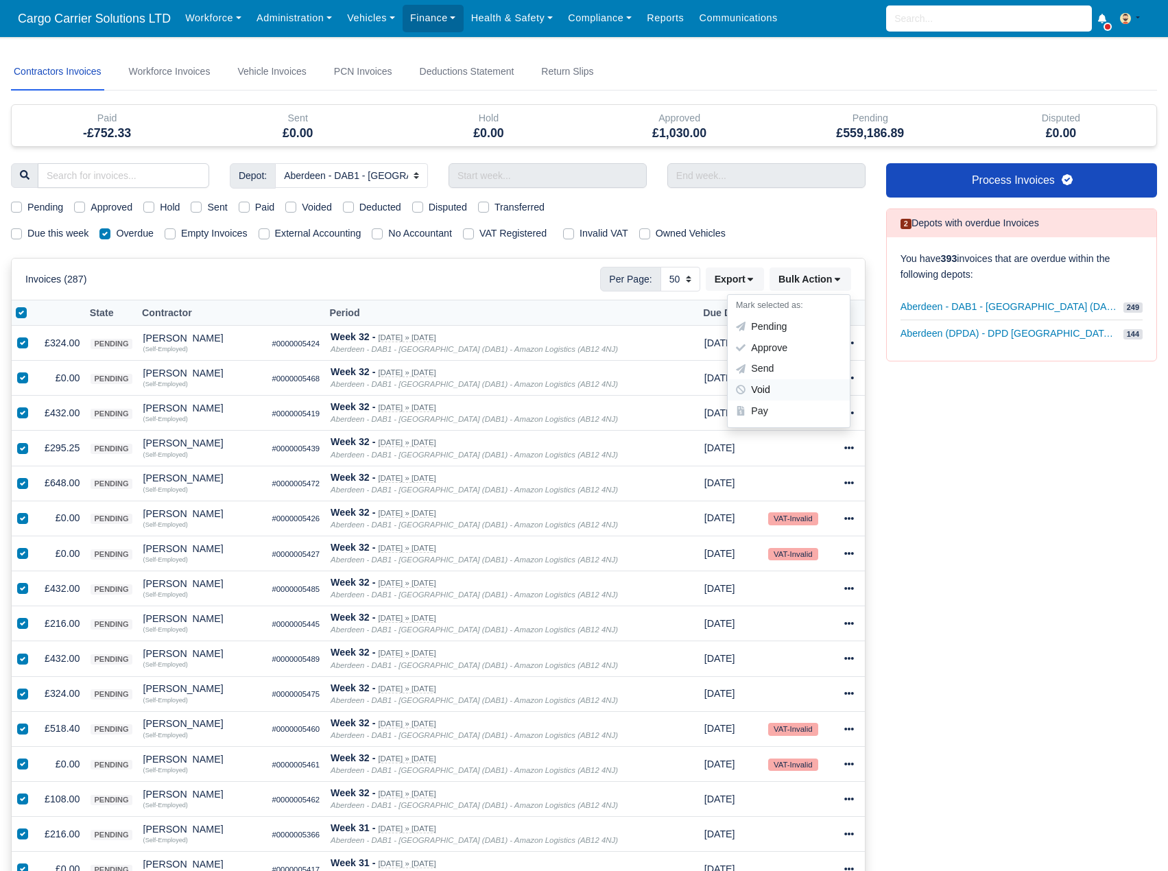
click at [779, 386] on div "Void" at bounding box center [789, 389] width 122 height 21
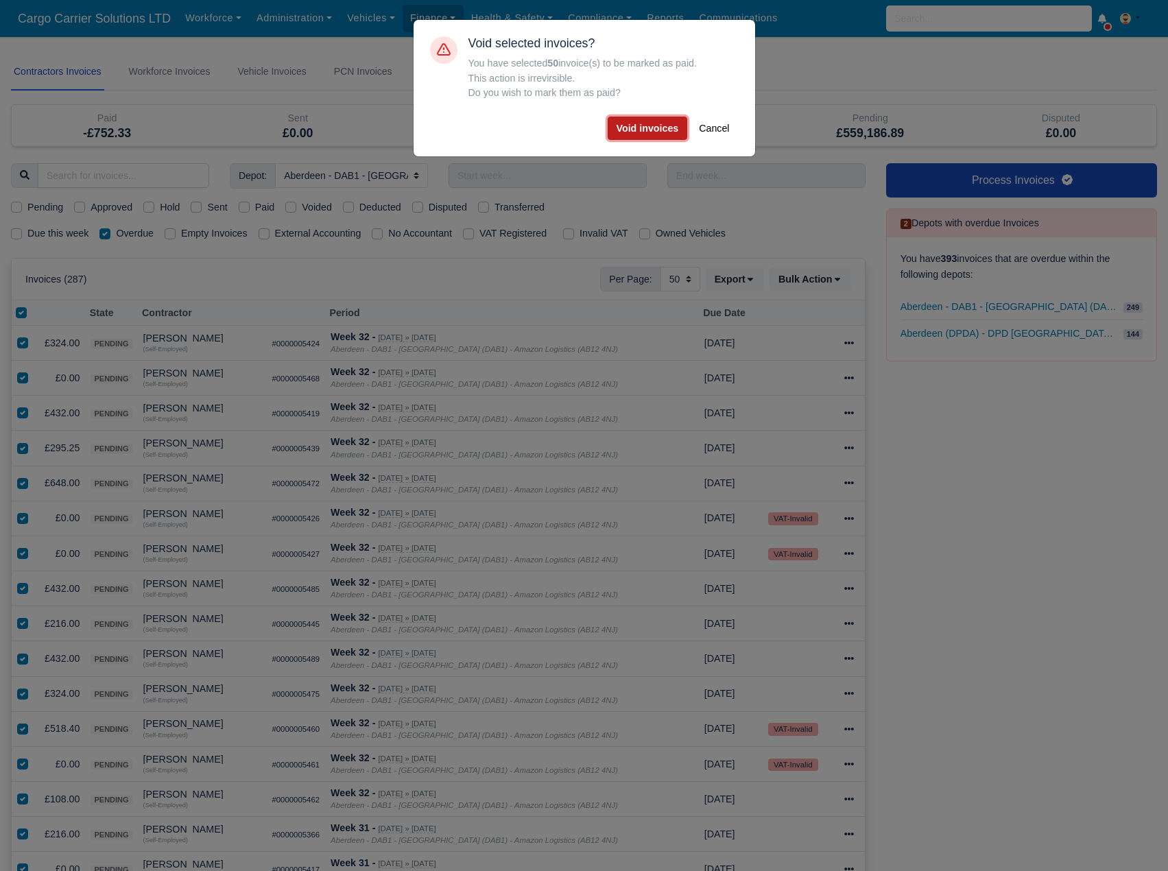
click at [683, 121] on button "Void invoices" at bounding box center [648, 128] width 80 height 23
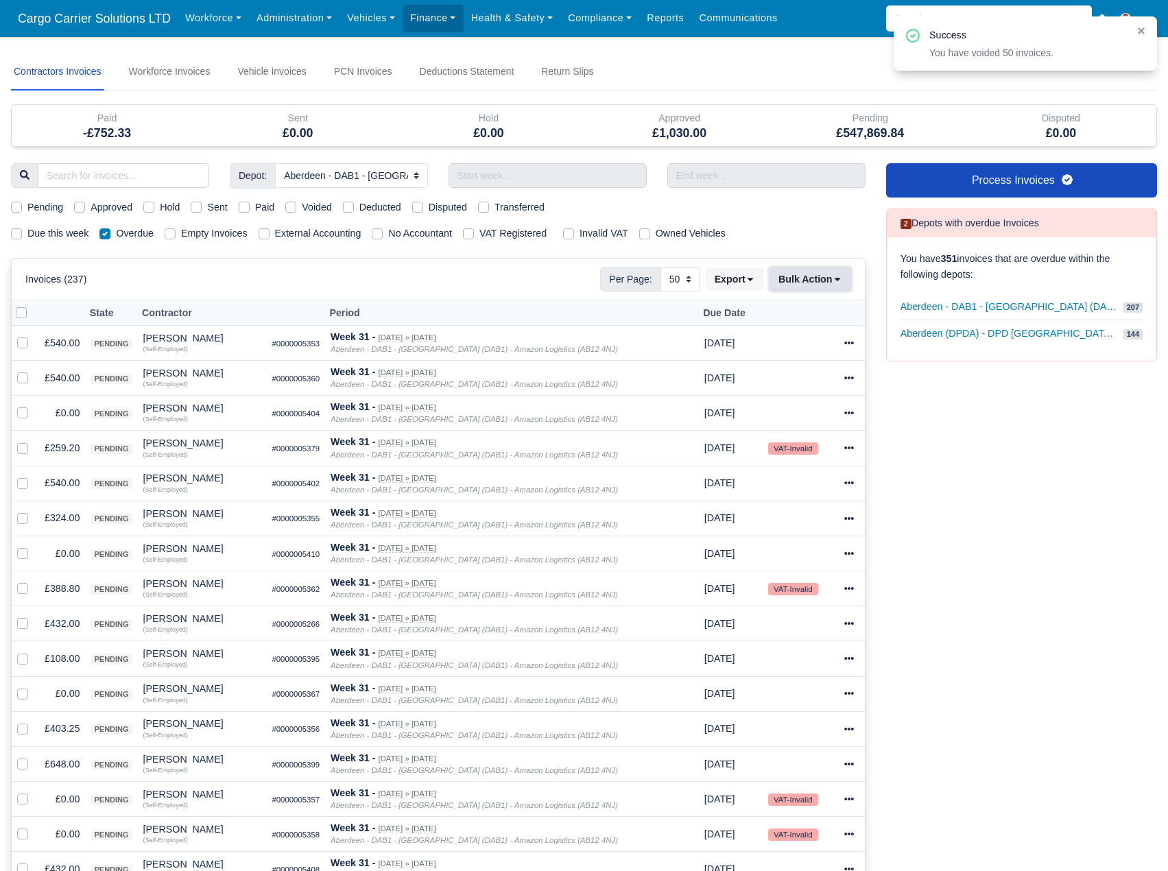
click at [823, 274] on button "Bulk Action" at bounding box center [811, 279] width 82 height 23
click at [770, 388] on div "Void" at bounding box center [789, 389] width 122 height 21
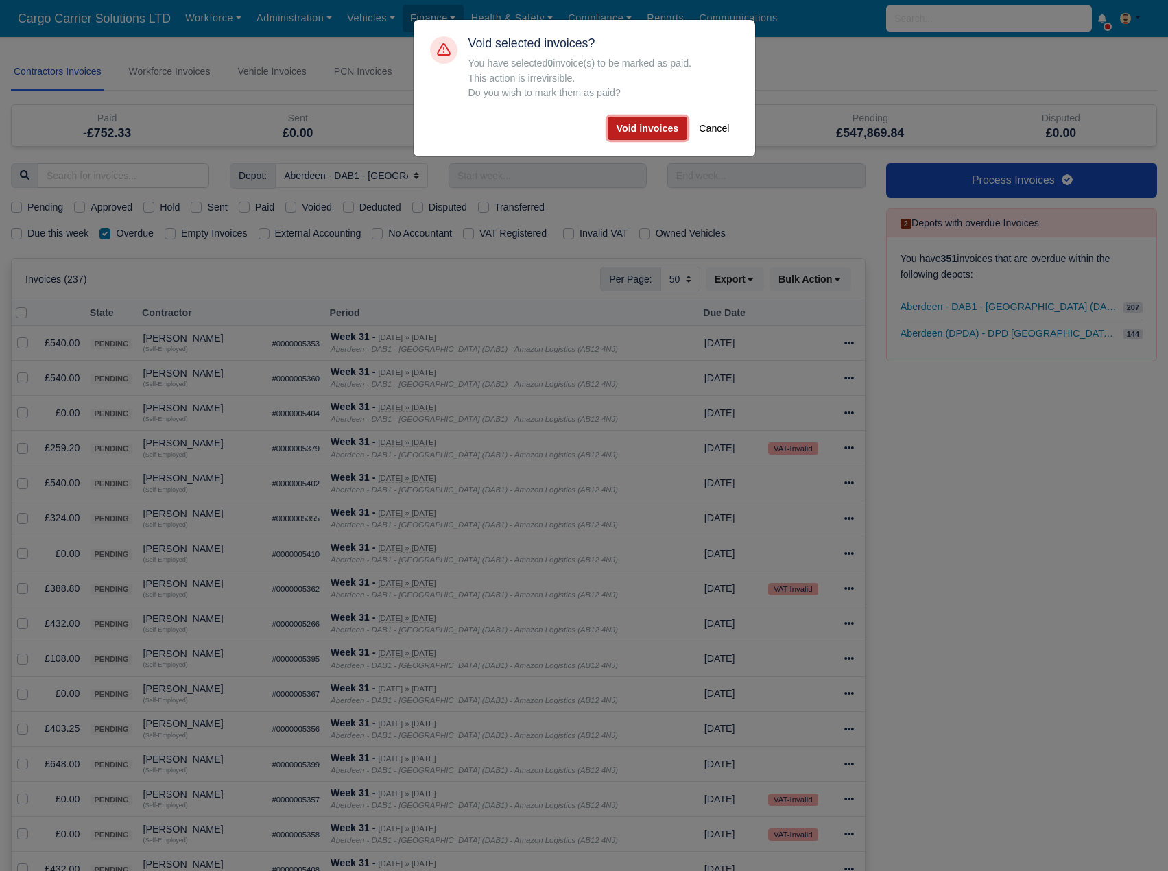
click at [650, 128] on button "Void invoices" at bounding box center [648, 128] width 80 height 23
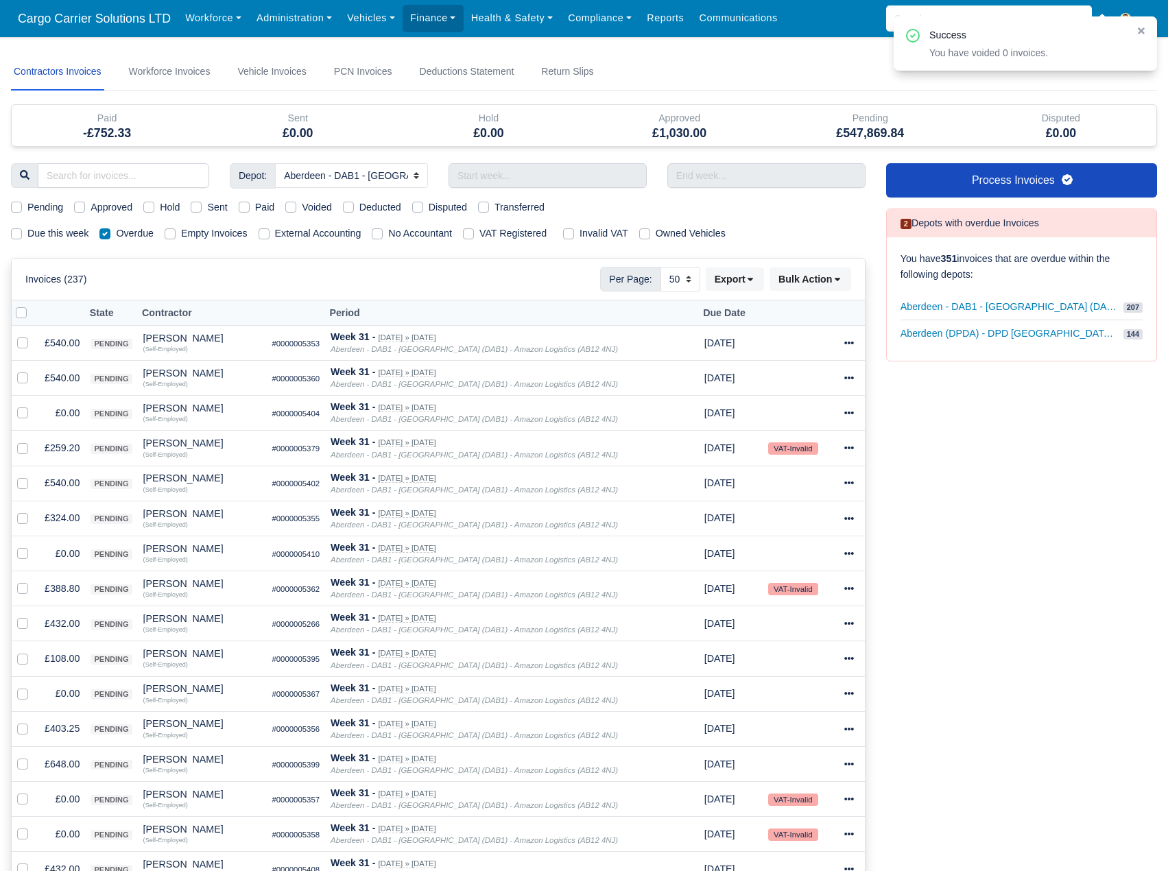
click at [32, 305] on label at bounding box center [32, 305] width 0 height 0
click at [18, 315] on input "checkbox" at bounding box center [21, 310] width 11 height 11
checkbox input "true"
click at [827, 277] on button "Bulk Action" at bounding box center [811, 279] width 82 height 23
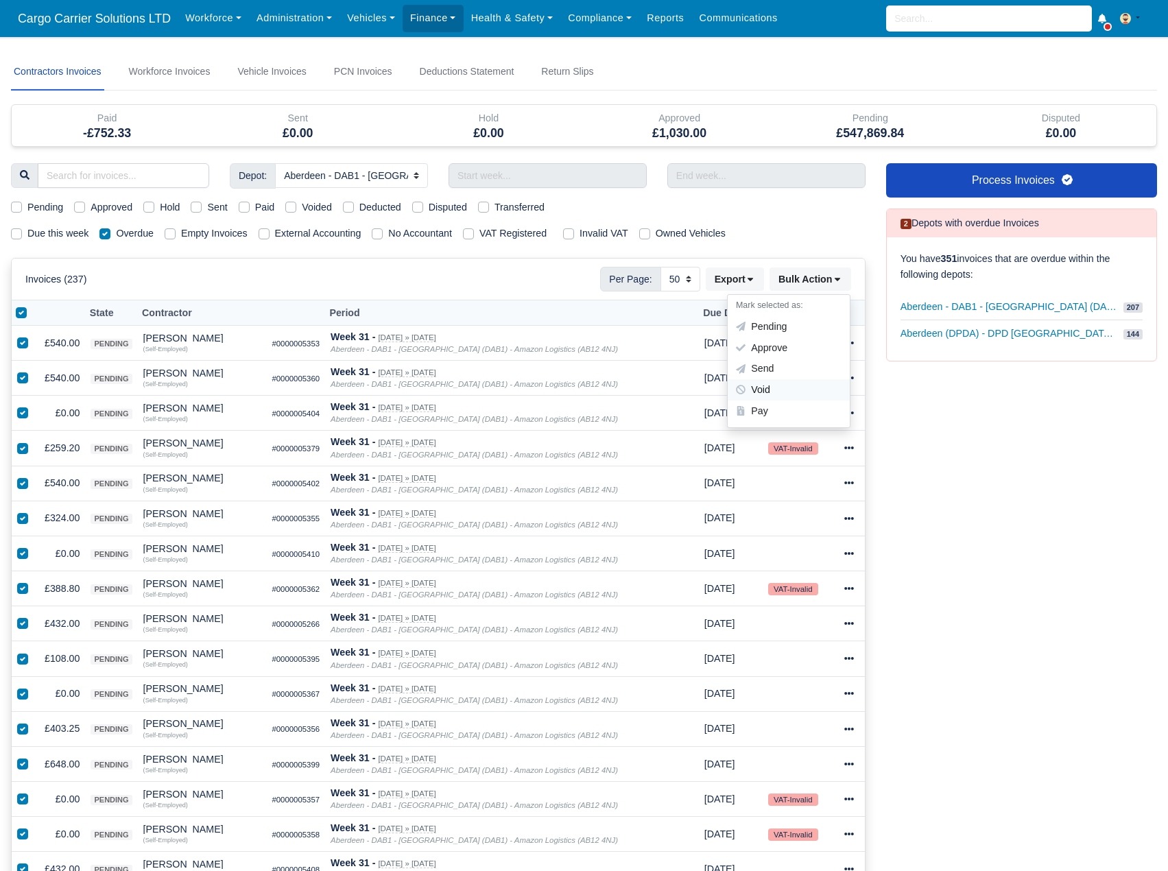
click at [796, 387] on div "Void" at bounding box center [789, 389] width 122 height 21
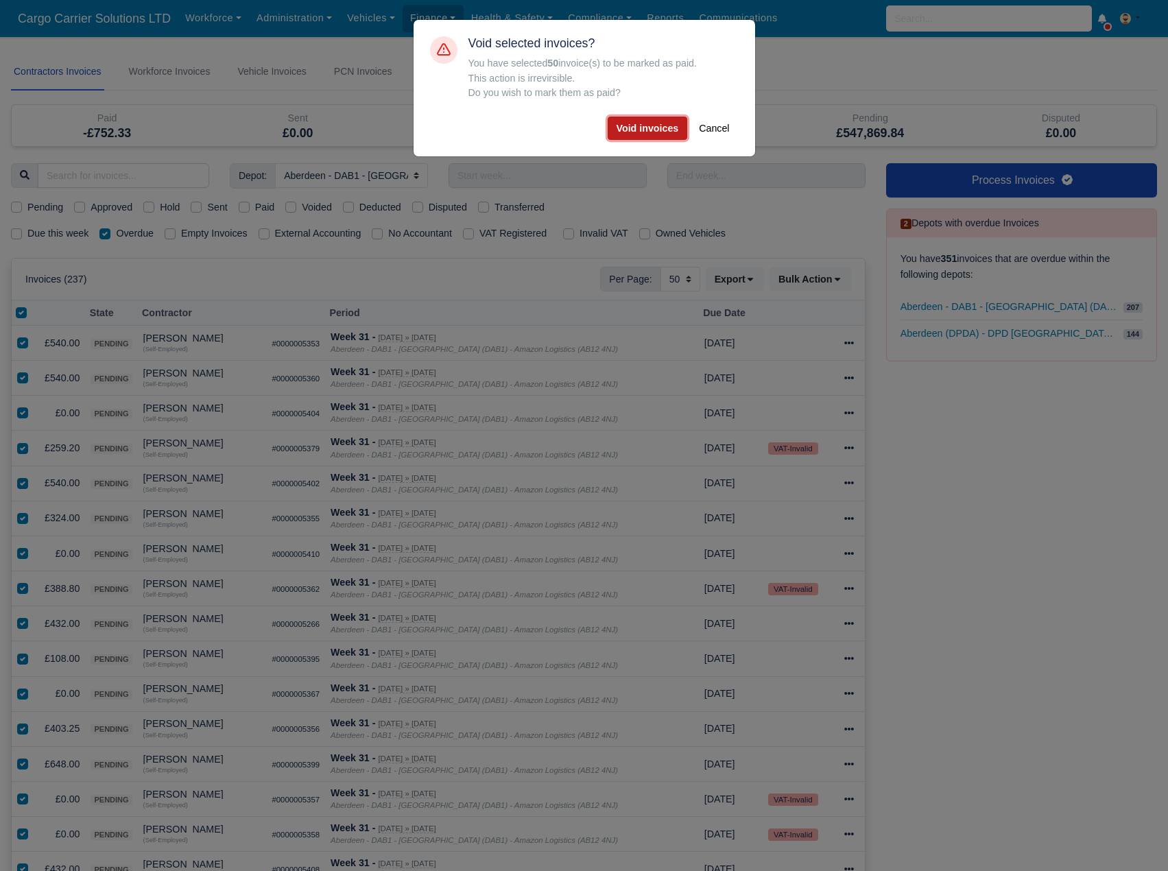
click at [661, 135] on button "Void invoices" at bounding box center [648, 128] width 80 height 23
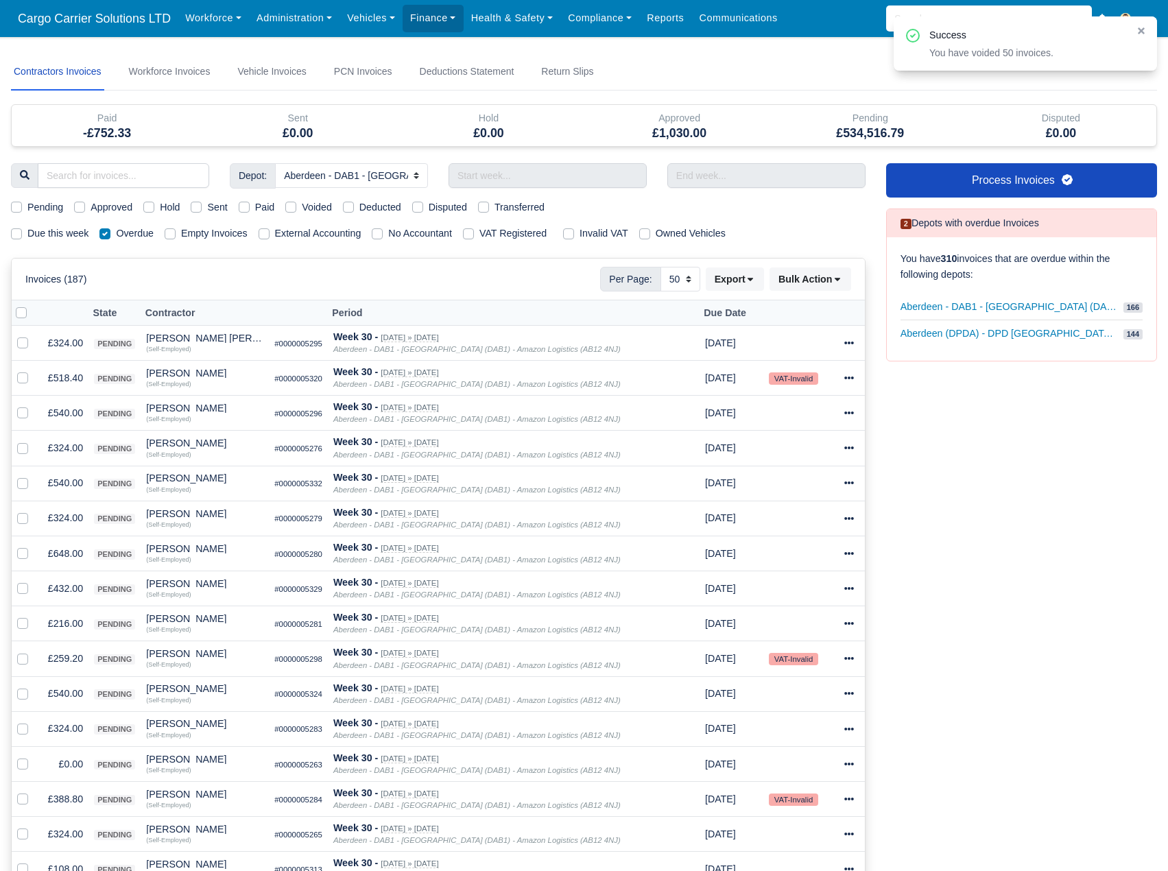
click at [20, 321] on div at bounding box center [25, 313] width 19 height 16
click at [32, 305] on label at bounding box center [32, 305] width 0 height 0
click at [23, 316] on input "checkbox" at bounding box center [21, 310] width 11 height 11
checkbox input "true"
click at [822, 283] on button "Bulk Action" at bounding box center [811, 279] width 82 height 23
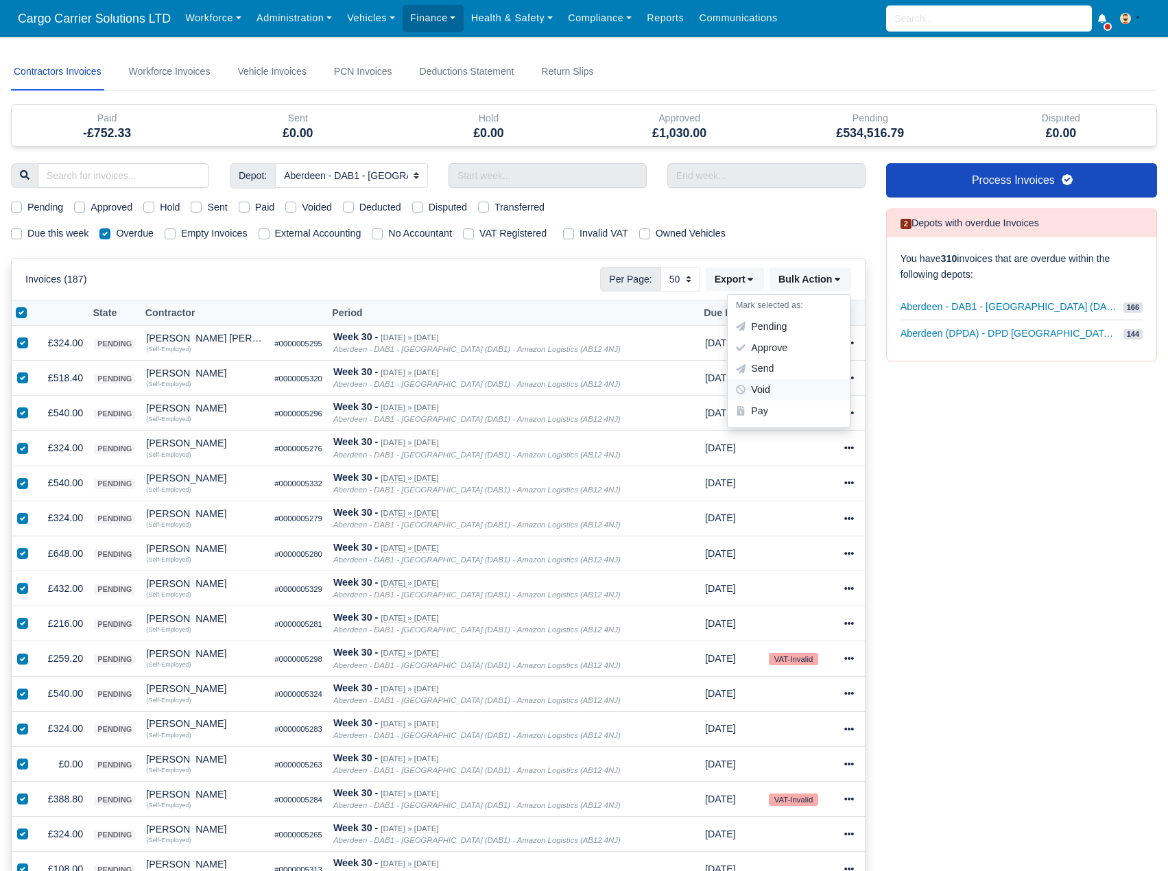
click at [781, 390] on div "Void" at bounding box center [789, 389] width 122 height 21
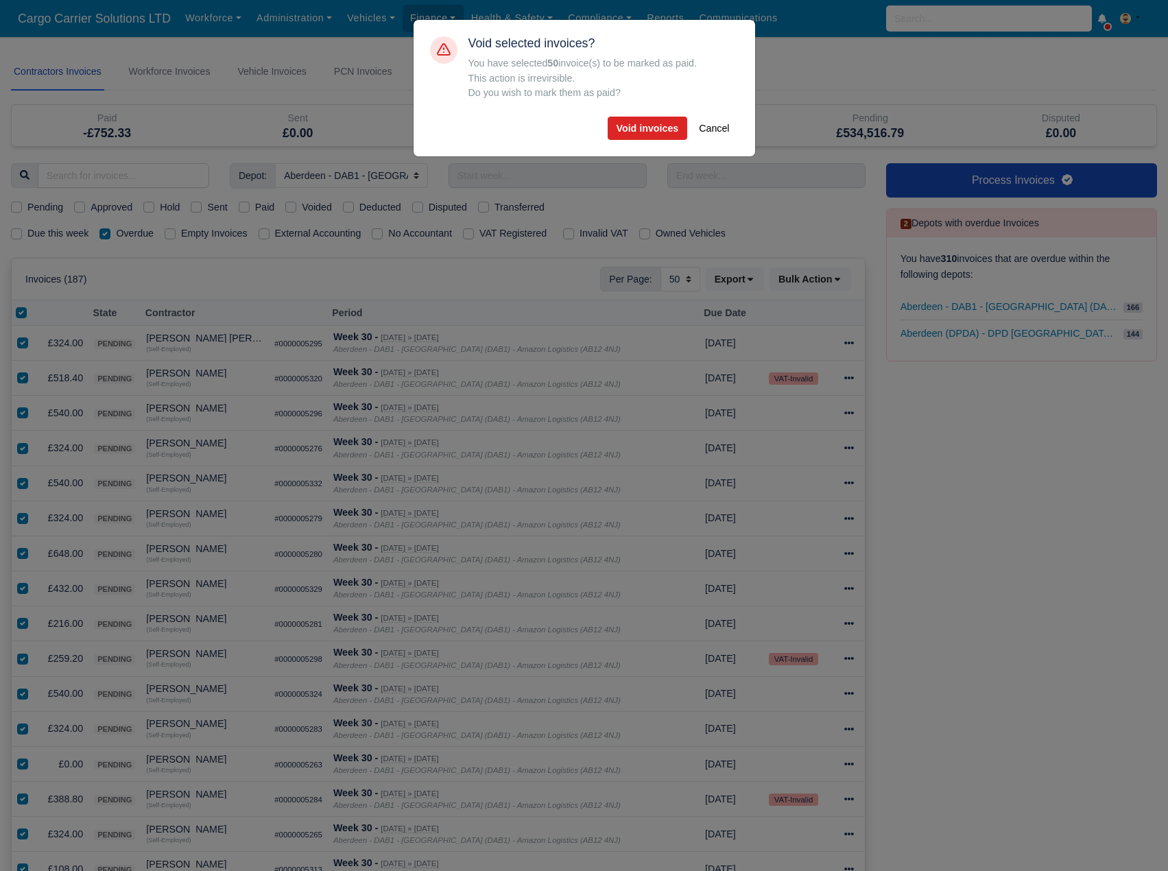
click at [651, 116] on div "Void selected invoices? You have selected 50 invoice(s) to be marked as paid. T…" at bounding box center [604, 88] width 270 height 104
click at [652, 119] on button "Void invoices" at bounding box center [648, 128] width 80 height 23
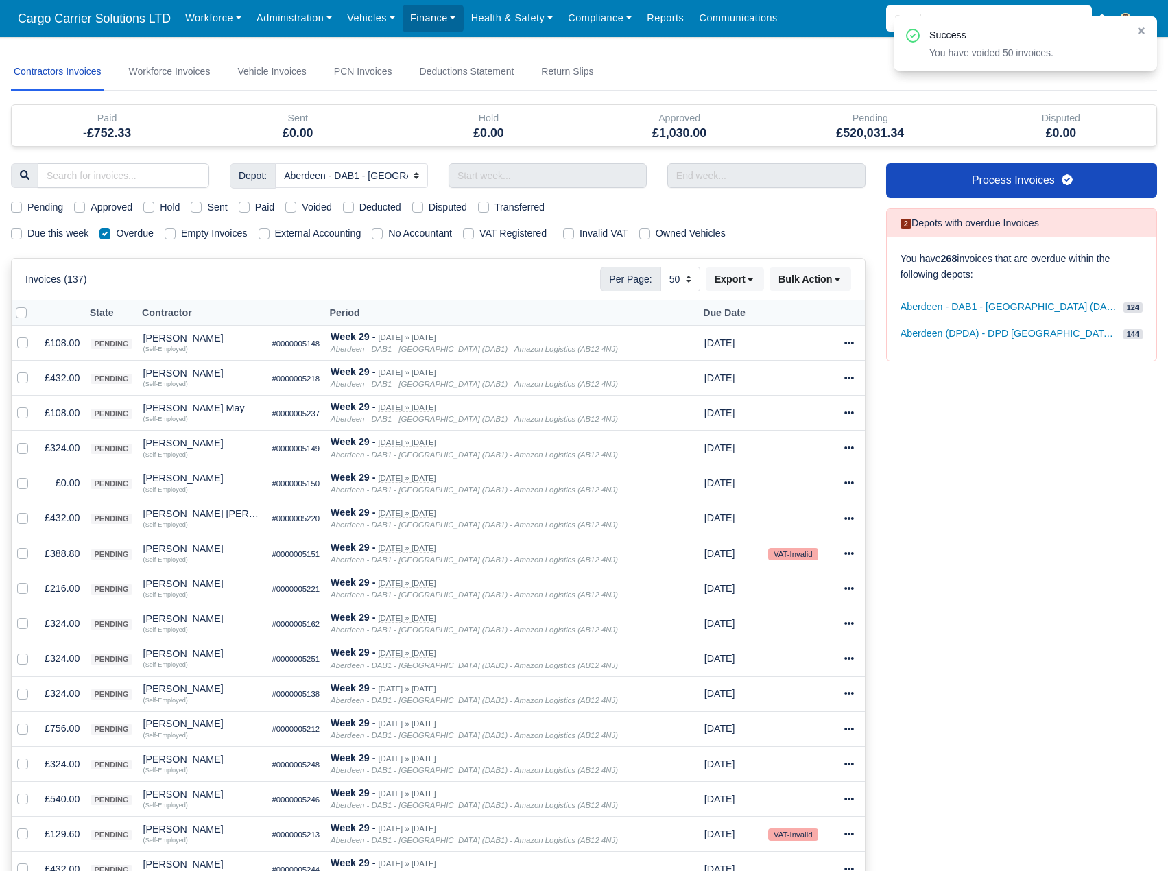
click at [32, 305] on label at bounding box center [32, 305] width 0 height 0
click at [20, 315] on input "checkbox" at bounding box center [21, 310] width 11 height 11
checkbox input "true"
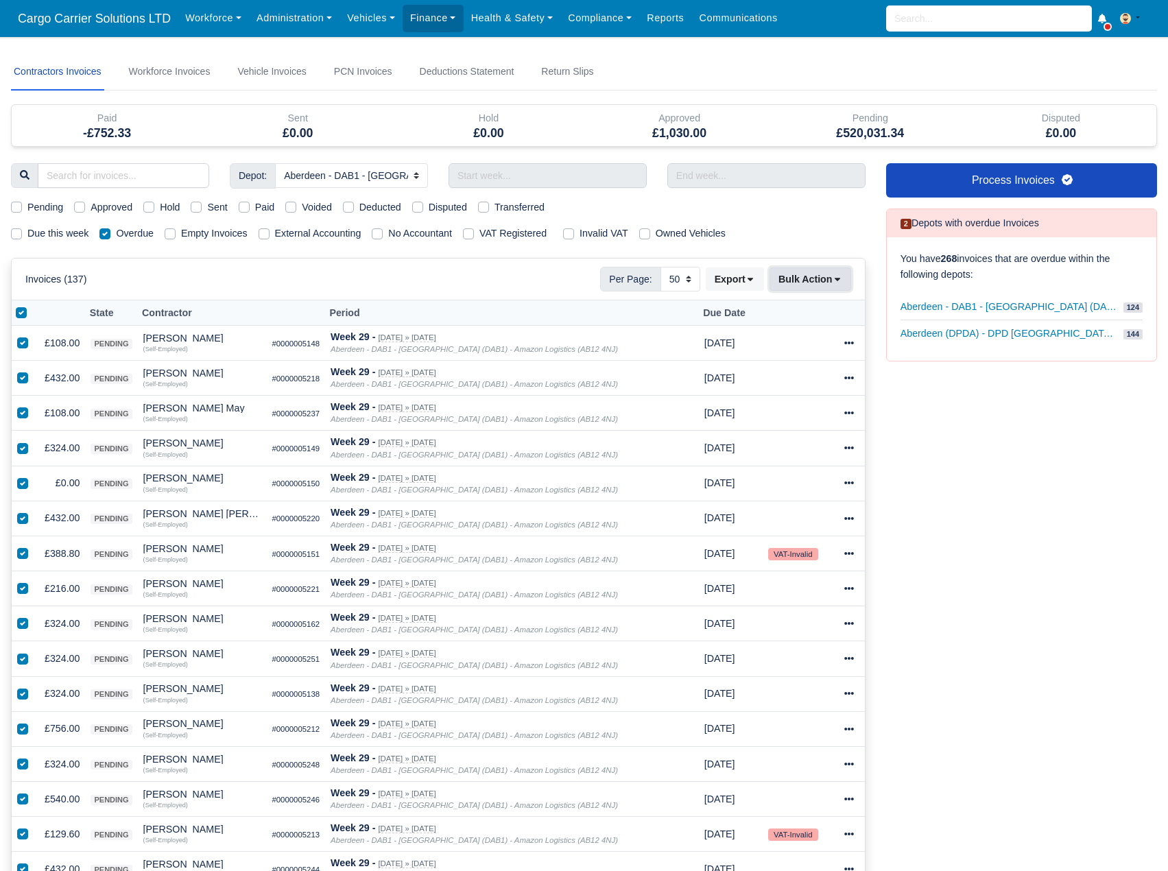
click at [819, 273] on button "Bulk Action" at bounding box center [811, 279] width 82 height 23
click at [775, 380] on div "Void" at bounding box center [789, 389] width 122 height 21
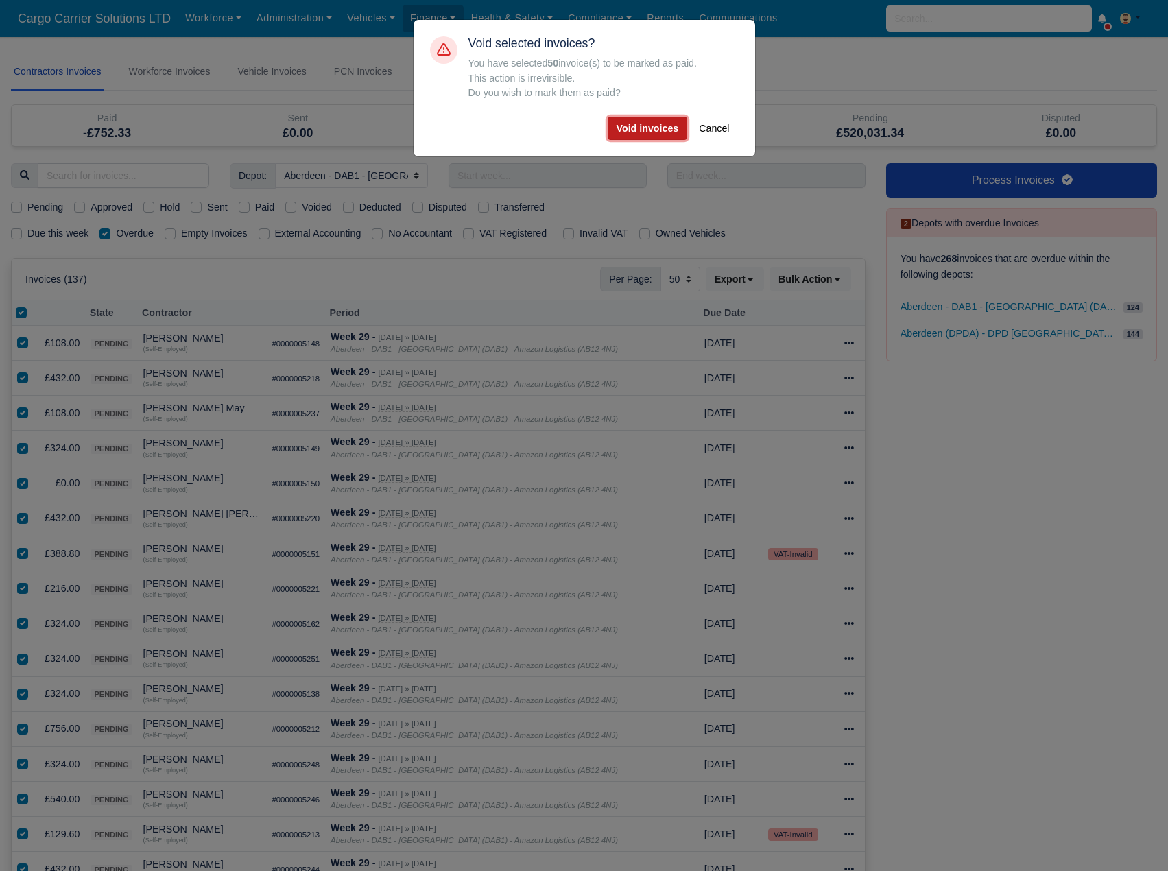
click at [631, 129] on button "Void invoices" at bounding box center [648, 128] width 80 height 23
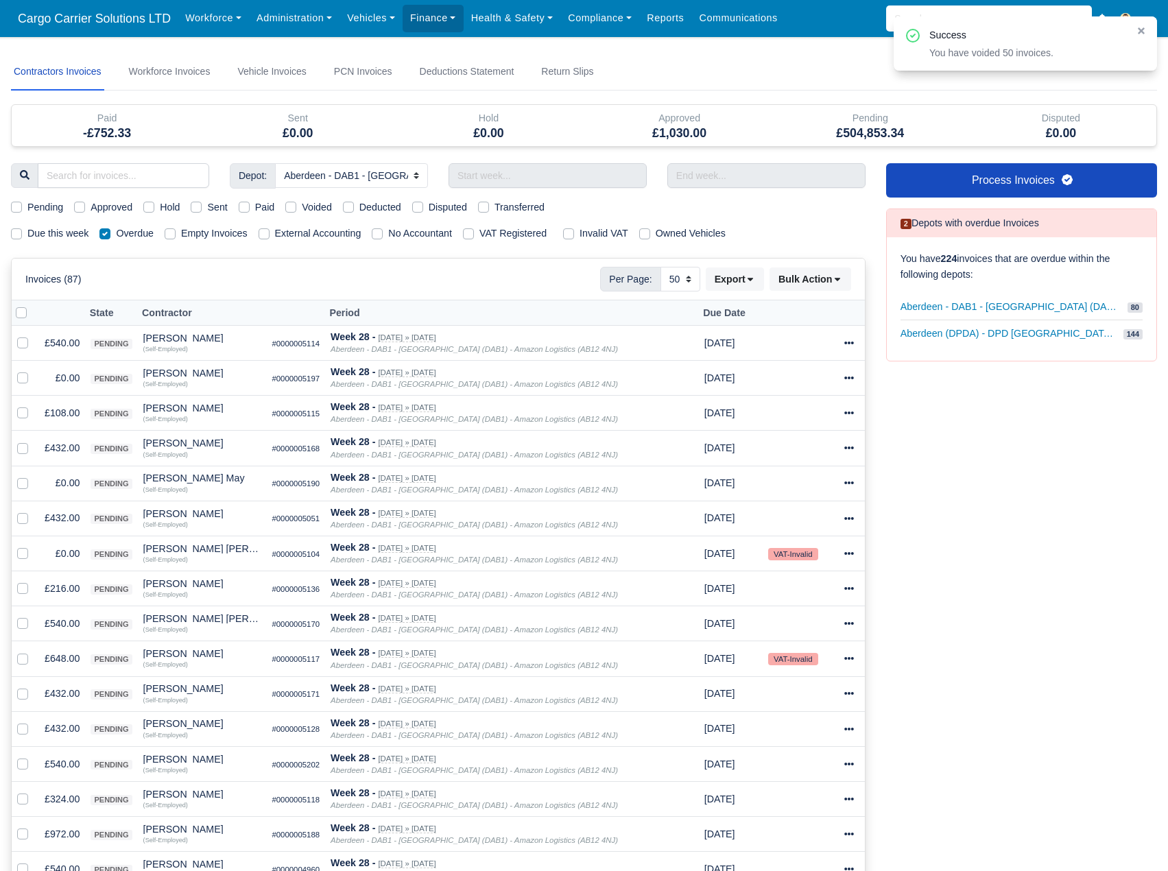
click at [32, 305] on label at bounding box center [32, 305] width 0 height 0
click at [20, 314] on input "checkbox" at bounding box center [21, 310] width 11 height 11
checkbox input "true"
click at [838, 287] on button "Bulk Action" at bounding box center [811, 279] width 82 height 23
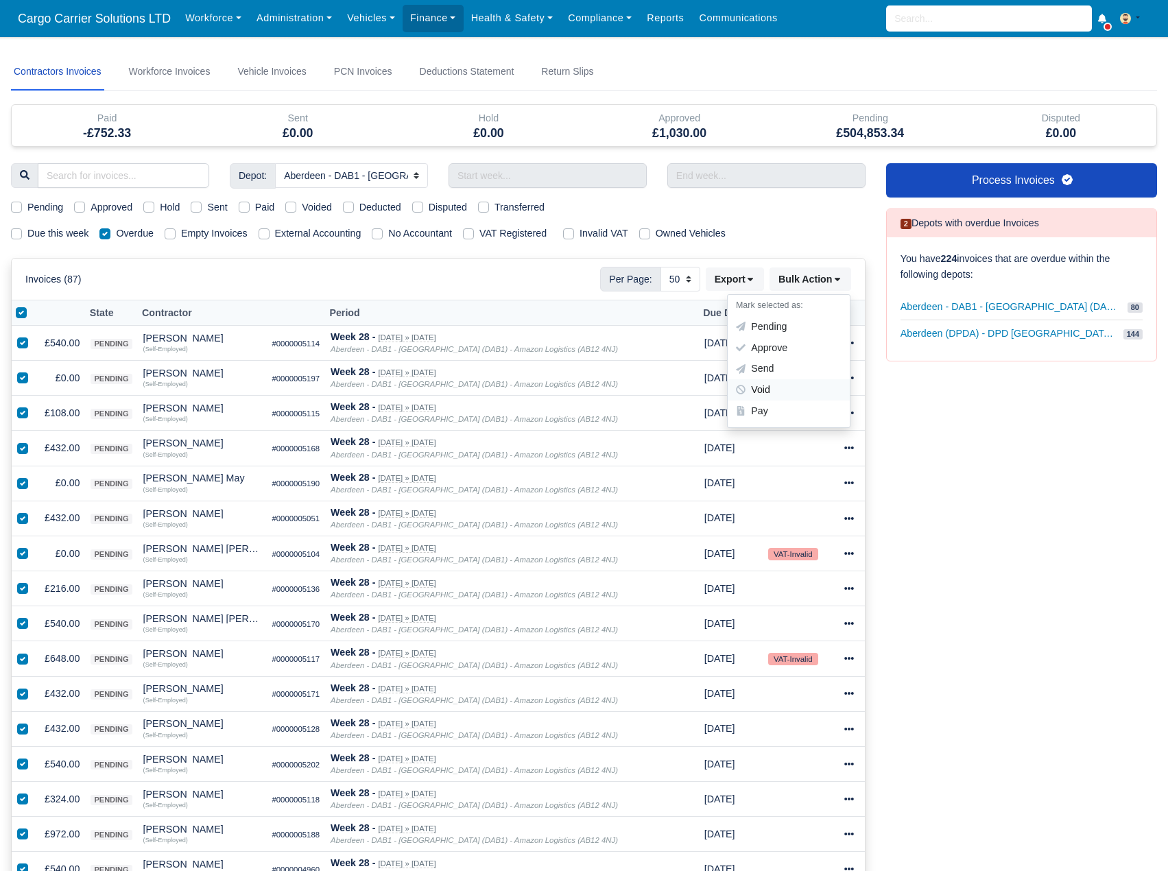
click at [799, 388] on div "Void" at bounding box center [789, 389] width 122 height 21
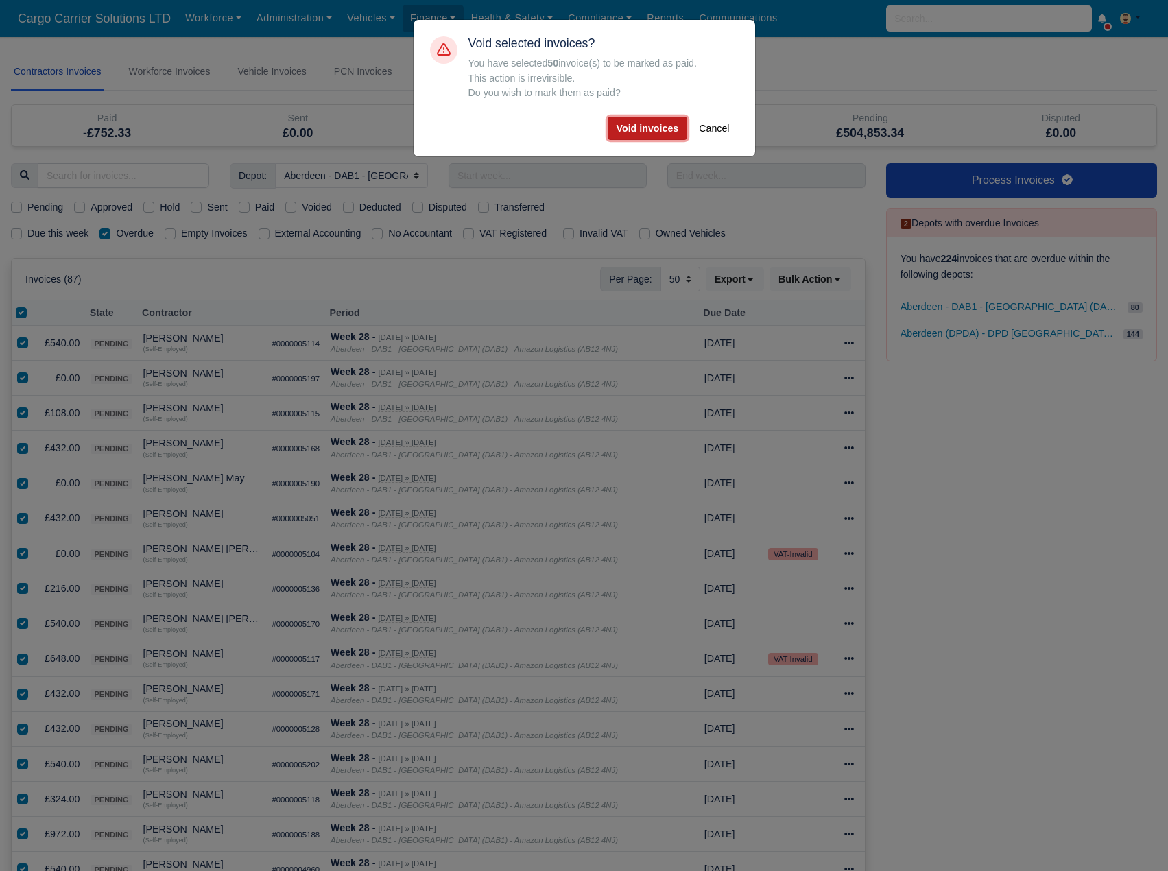
click at [646, 136] on button "Void invoices" at bounding box center [648, 128] width 80 height 23
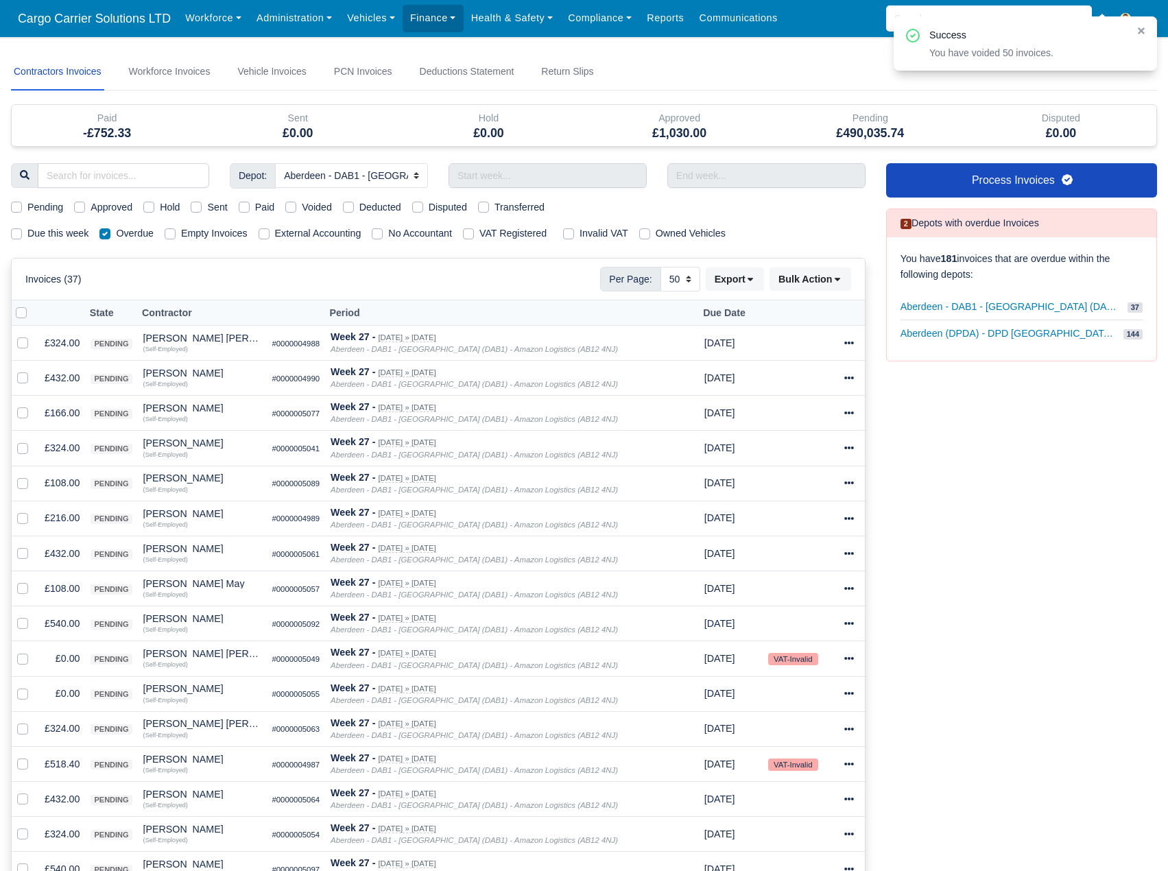
click at [15, 314] on th at bounding box center [25, 312] width 27 height 25
click at [32, 305] on label at bounding box center [32, 305] width 0 height 0
click at [23, 314] on input "checkbox" at bounding box center [21, 310] width 11 height 11
checkbox input "true"
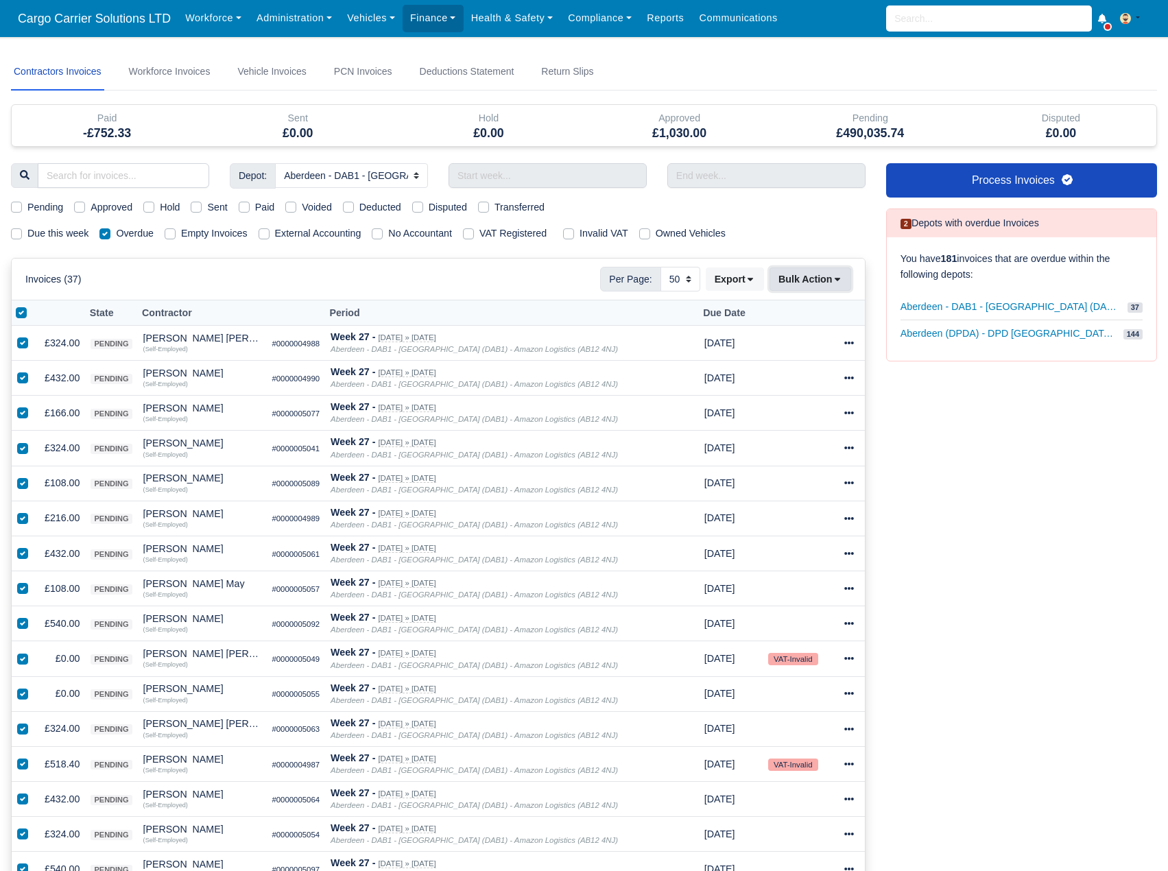
click at [804, 283] on button "Bulk Action" at bounding box center [811, 279] width 82 height 23
click at [789, 387] on div "Void" at bounding box center [789, 389] width 122 height 21
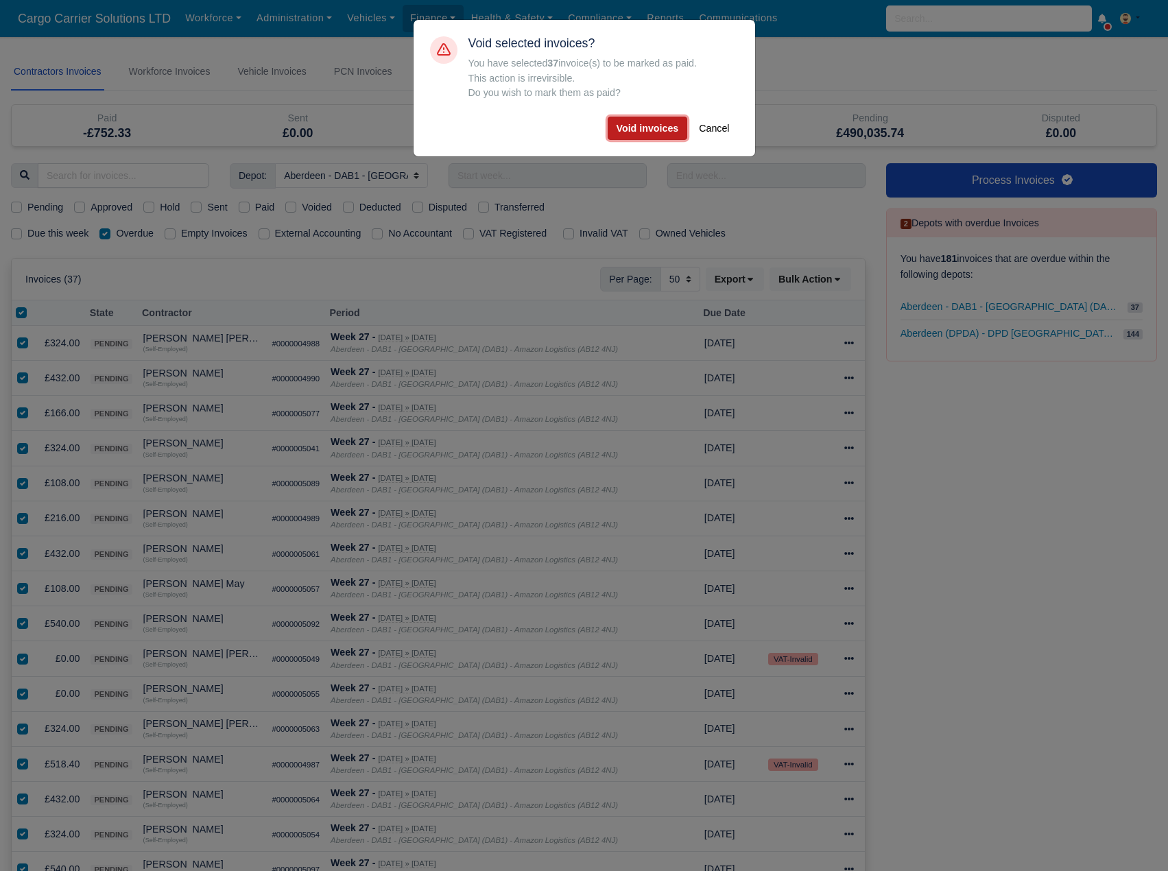
click at [645, 121] on button "Void invoices" at bounding box center [648, 128] width 80 height 23
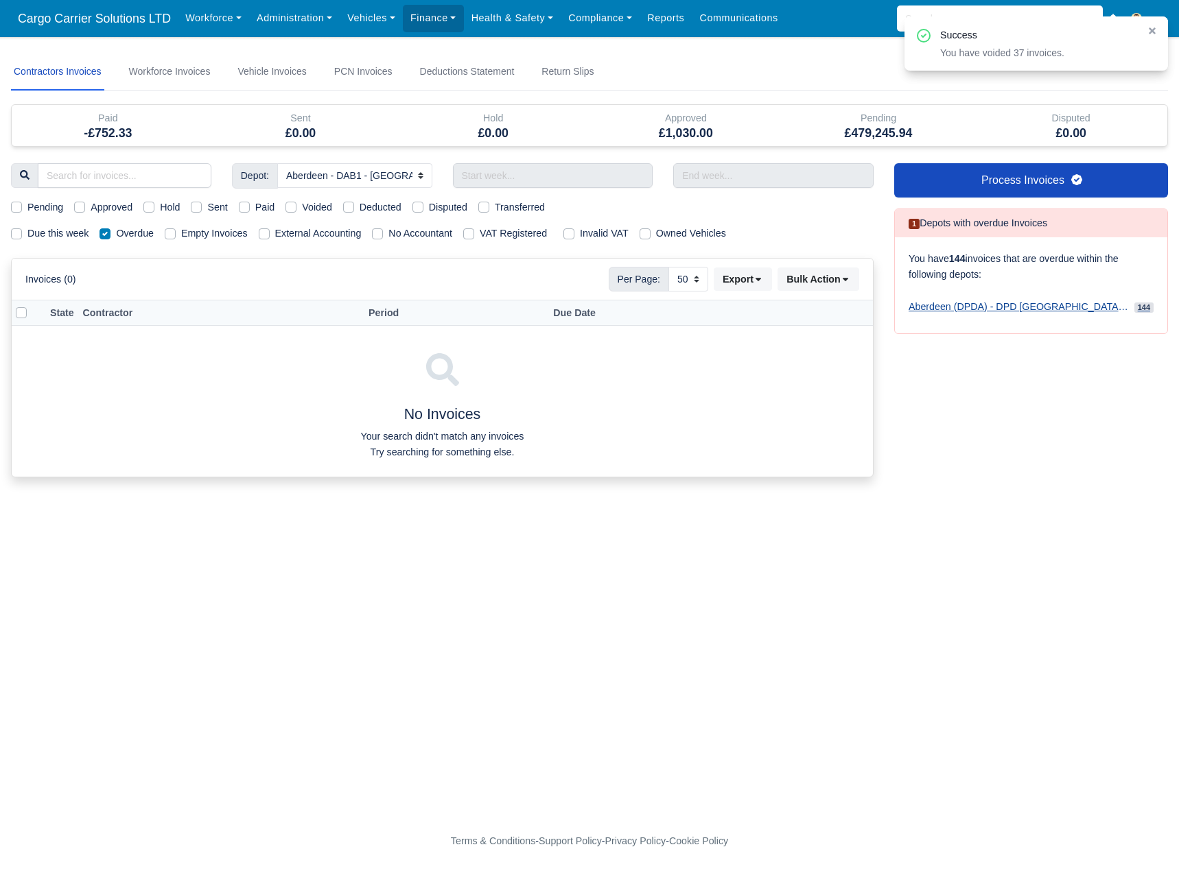
click at [1039, 306] on span "Aberdeen (DPDA) - DPD Aberdeen (AB12 4ZD)" at bounding box center [1018, 307] width 220 height 16
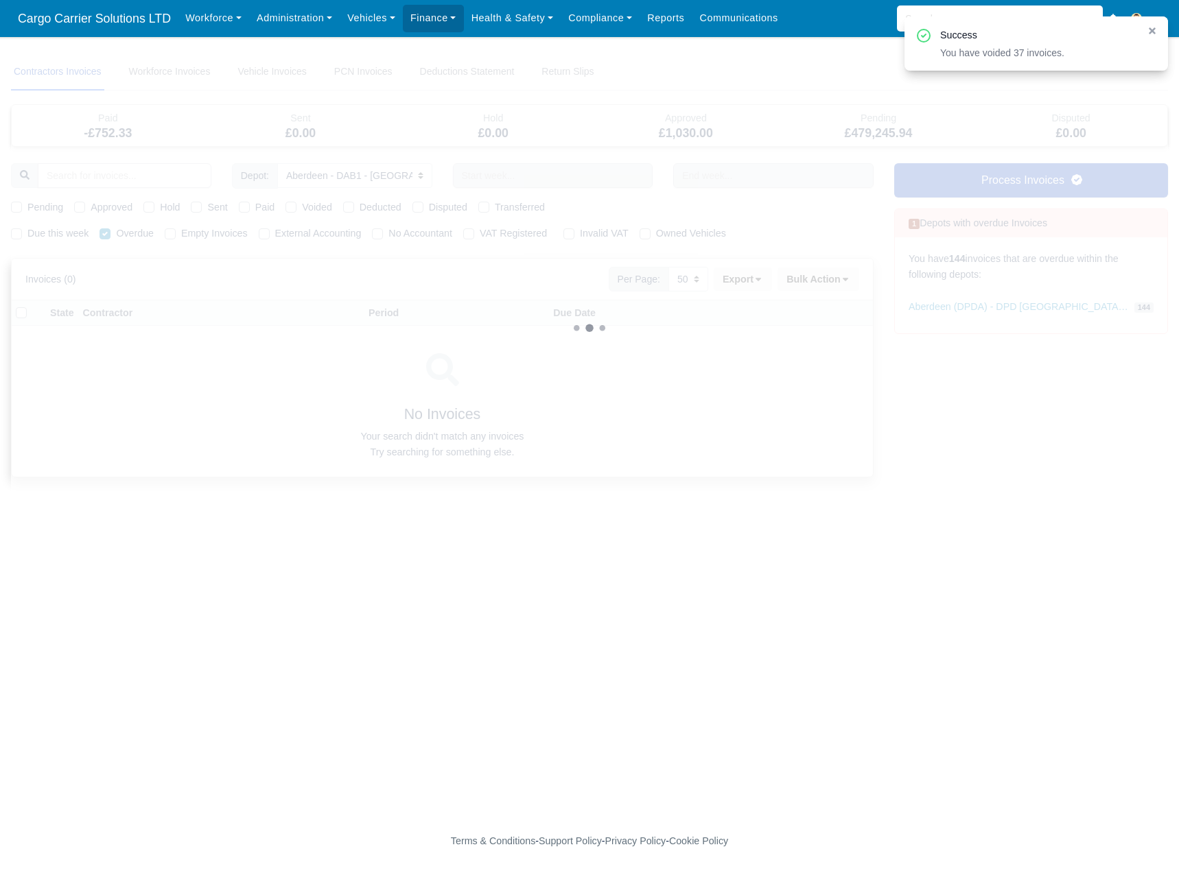
select select
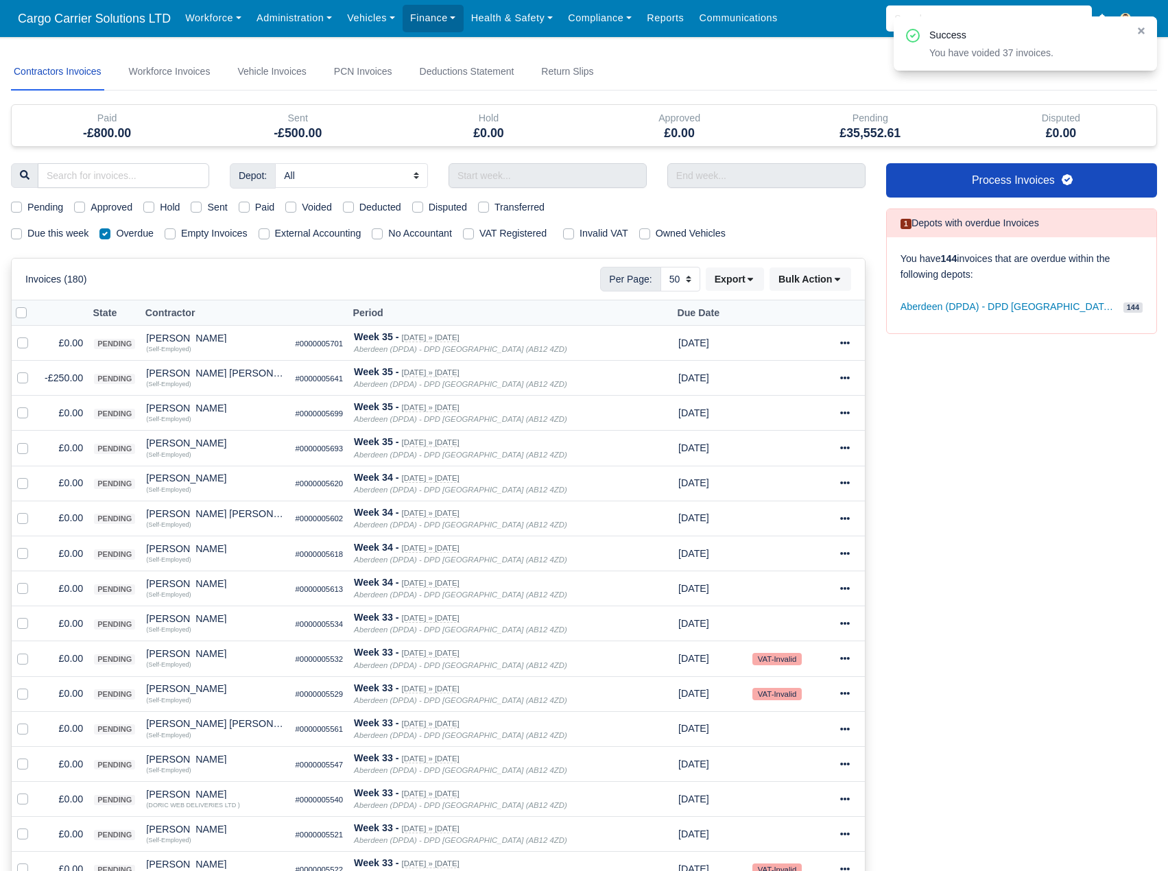
click at [21, 320] on div at bounding box center [25, 313] width 19 height 16
click at [32, 305] on label at bounding box center [32, 305] width 0 height 0
click at [19, 313] on input "checkbox" at bounding box center [21, 310] width 11 height 11
checkbox input "true"
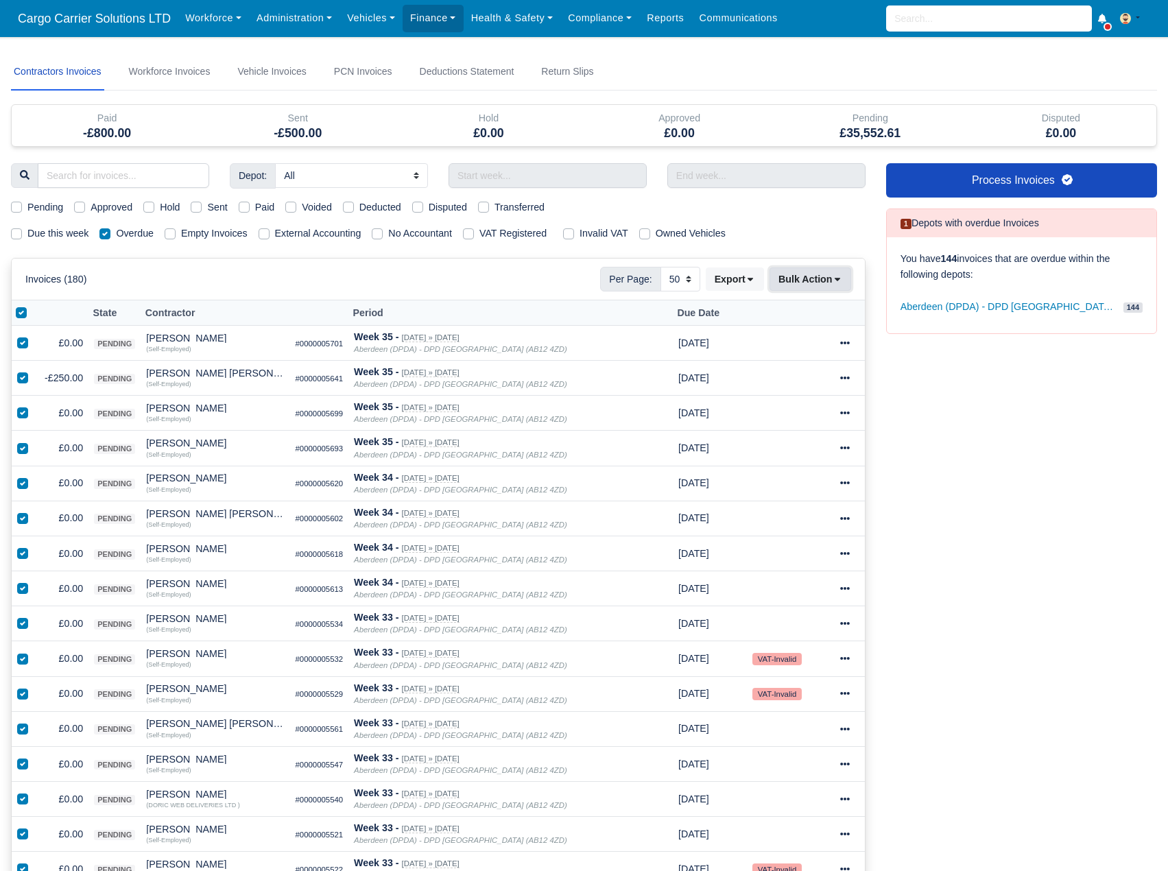
click at [825, 279] on button "Bulk Action" at bounding box center [811, 279] width 82 height 23
click at [776, 384] on div "Void" at bounding box center [789, 389] width 122 height 21
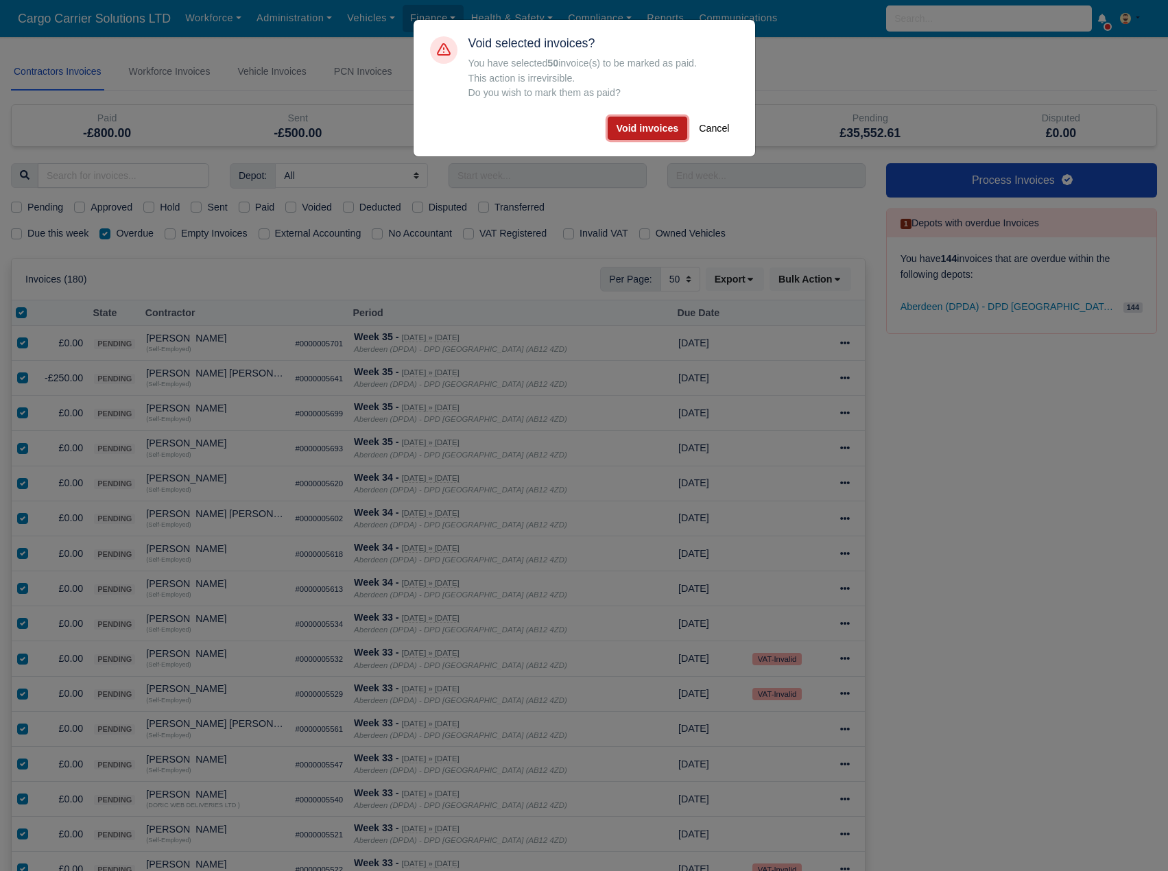
click at [649, 125] on button "Void invoices" at bounding box center [648, 128] width 80 height 23
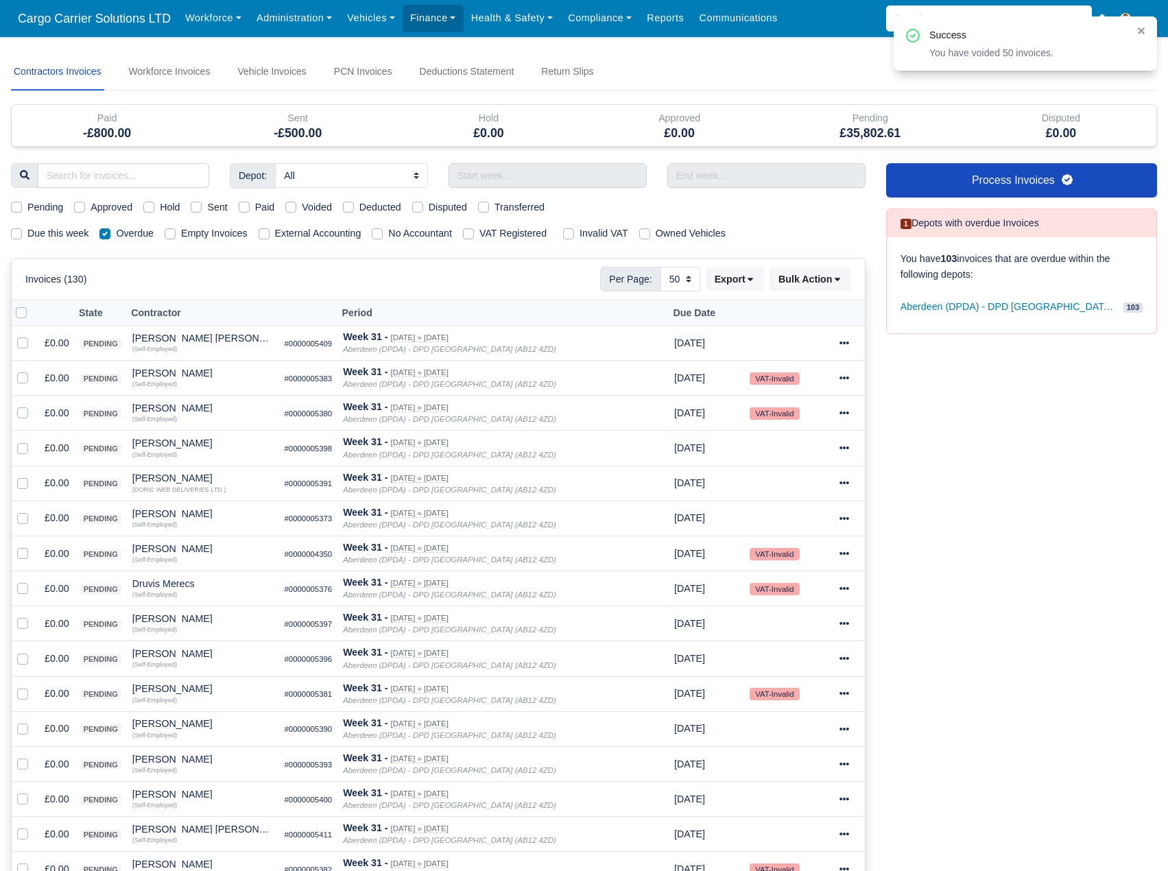
click at [32, 305] on label at bounding box center [32, 305] width 0 height 0
click at [18, 316] on input "checkbox" at bounding box center [21, 310] width 11 height 11
checkbox input "true"
click at [810, 272] on button "Bulk Action" at bounding box center [811, 279] width 82 height 23
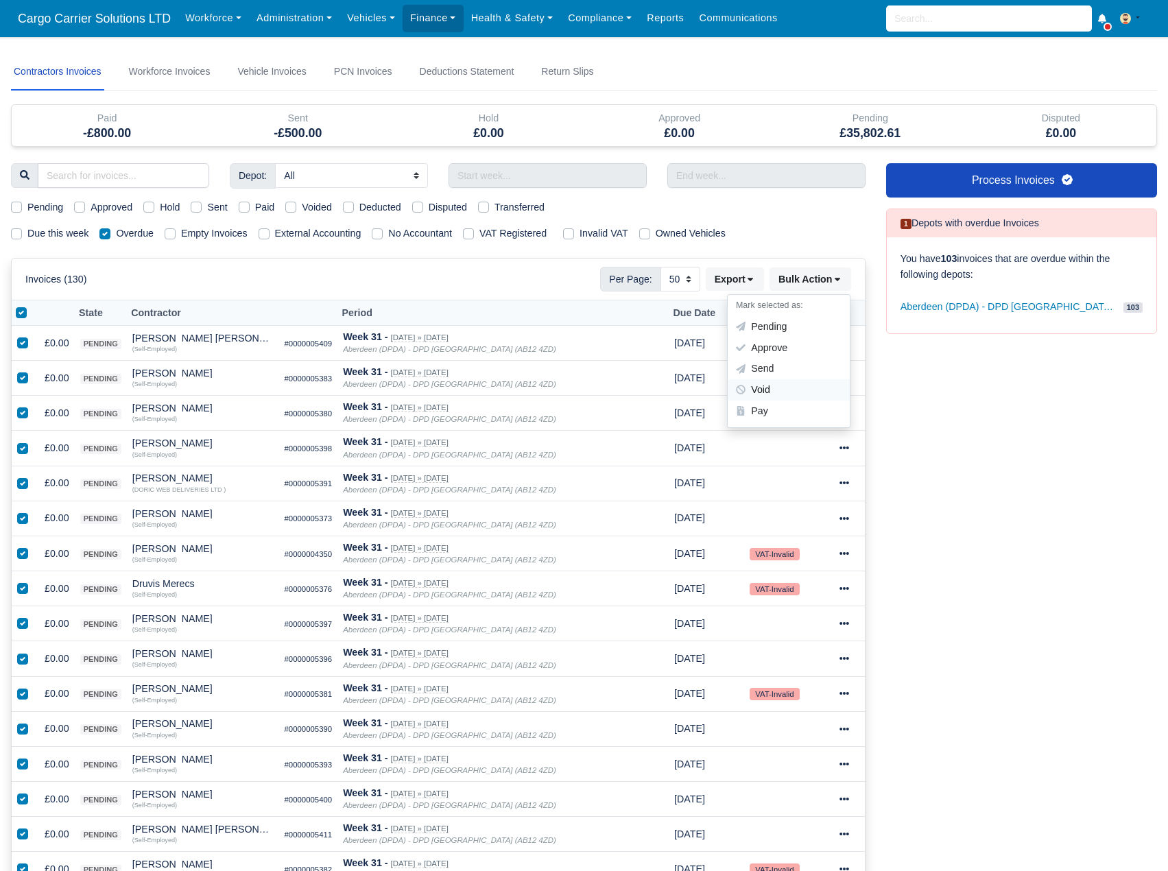
click at [779, 388] on div "Void" at bounding box center [789, 389] width 122 height 21
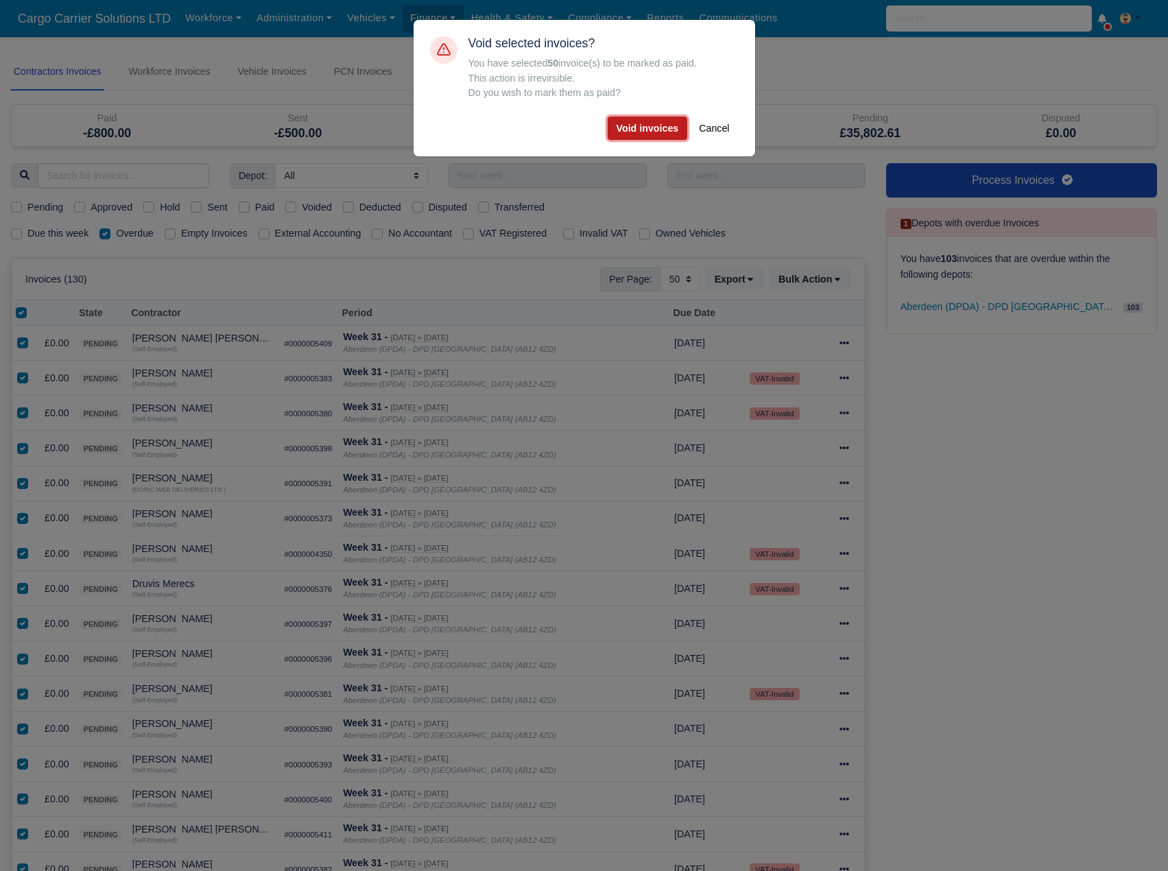
click at [650, 128] on button "Void invoices" at bounding box center [648, 128] width 80 height 23
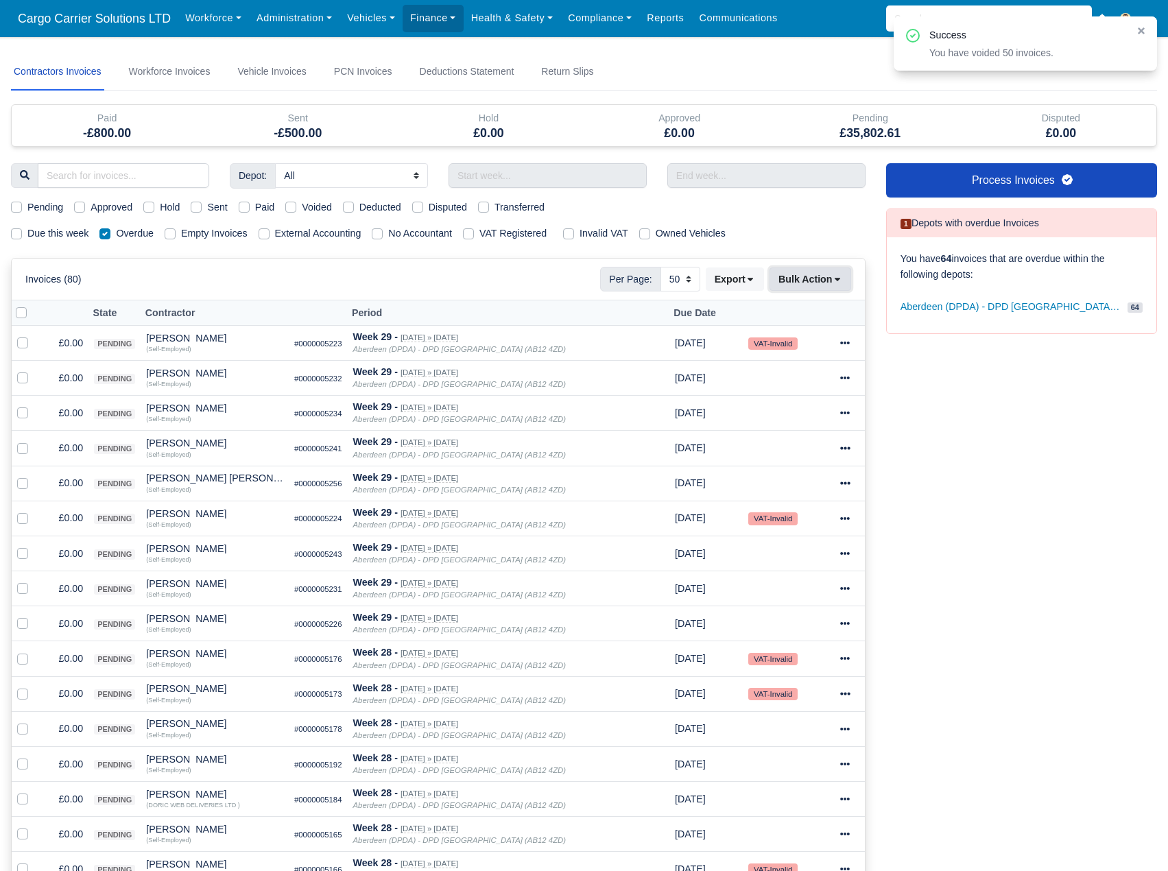
click at [827, 283] on button "Bulk Action" at bounding box center [811, 279] width 82 height 23
click at [764, 390] on div "Void" at bounding box center [789, 389] width 122 height 21
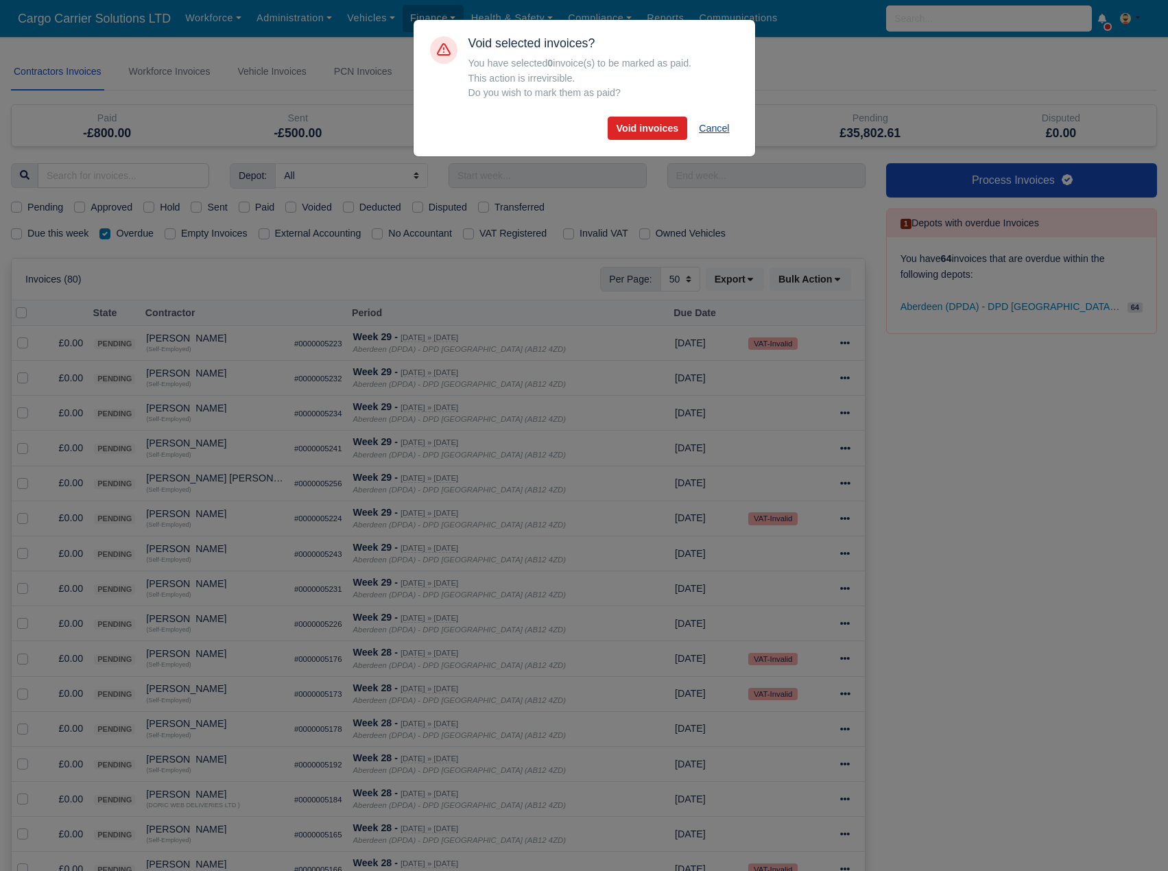
click at [704, 137] on button "Cancel" at bounding box center [714, 128] width 48 height 23
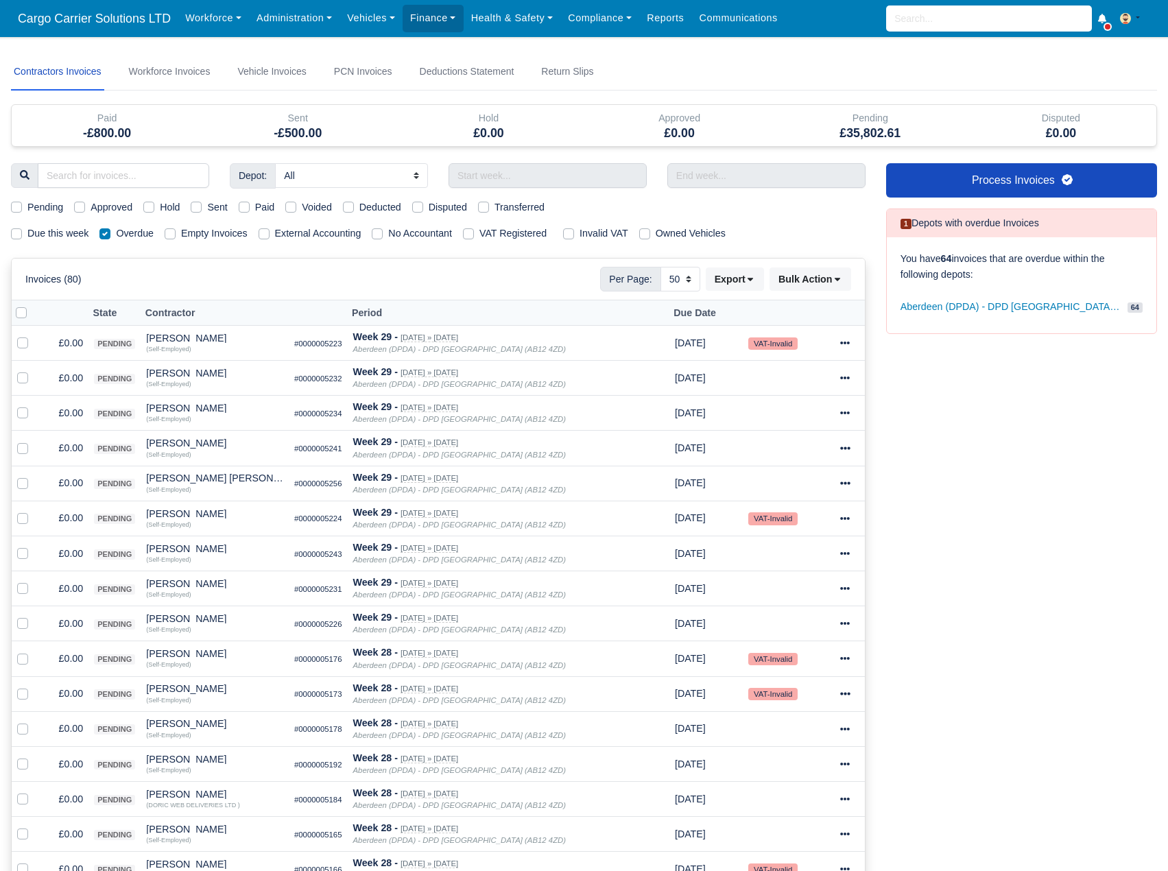
click at [32, 305] on label at bounding box center [32, 305] width 0 height 0
click at [25, 313] on input "checkbox" at bounding box center [21, 310] width 11 height 11
checkbox input "true"
click at [815, 280] on button "Bulk Action" at bounding box center [811, 279] width 82 height 23
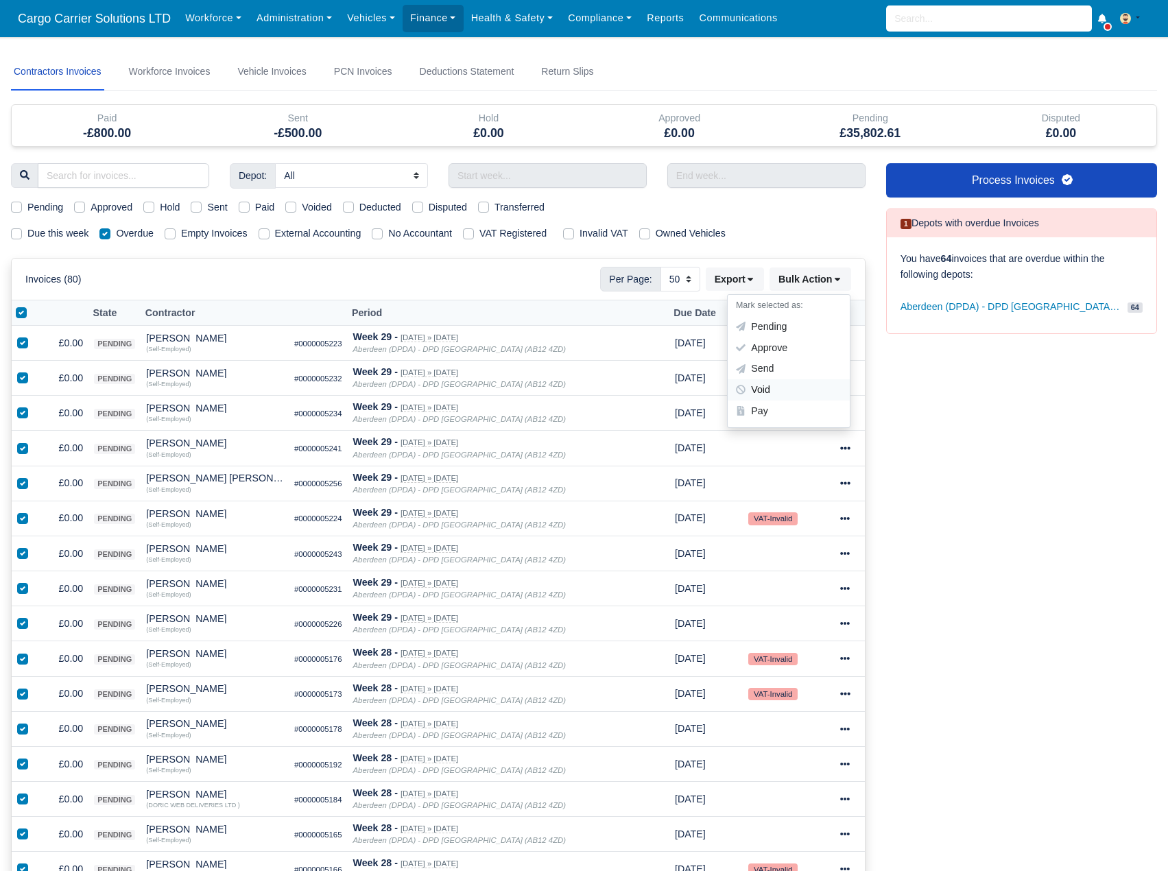
click at [775, 392] on div "Void" at bounding box center [789, 389] width 122 height 21
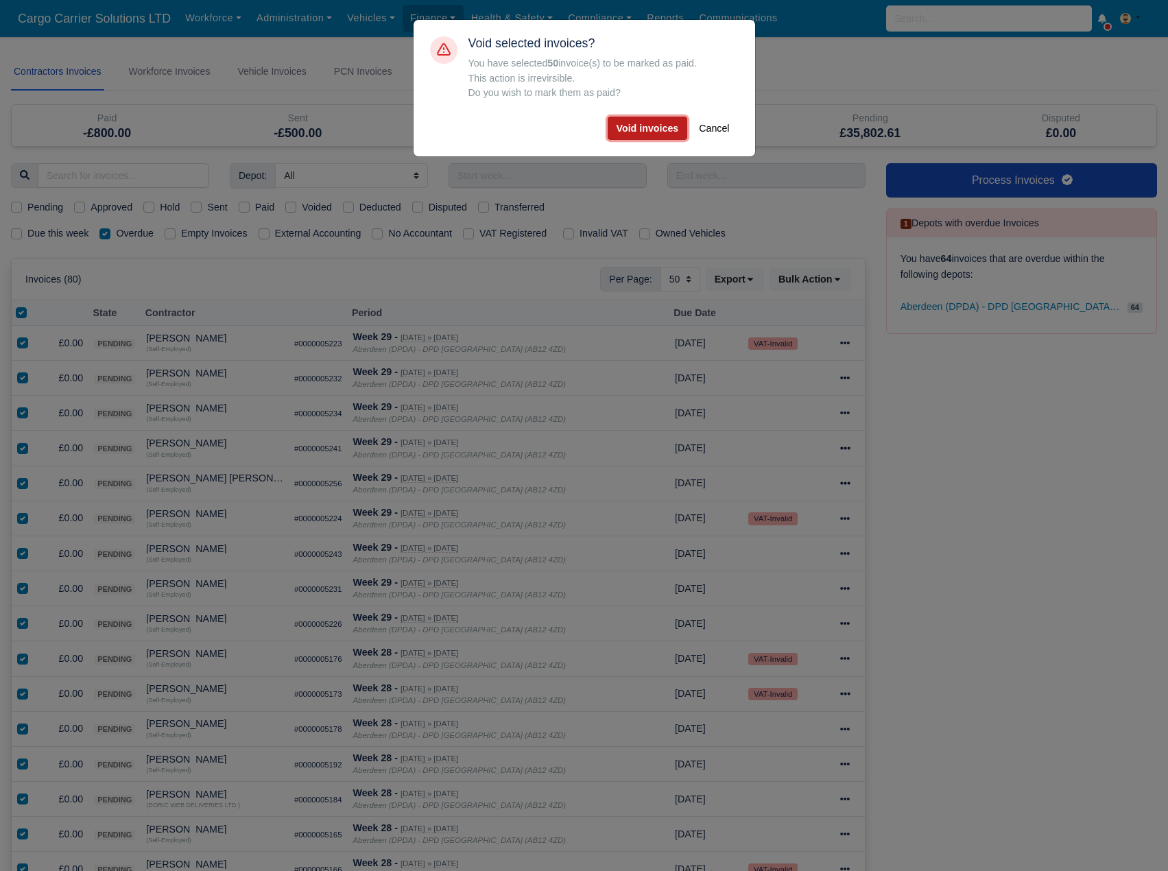
click at [660, 126] on button "Void invoices" at bounding box center [648, 128] width 80 height 23
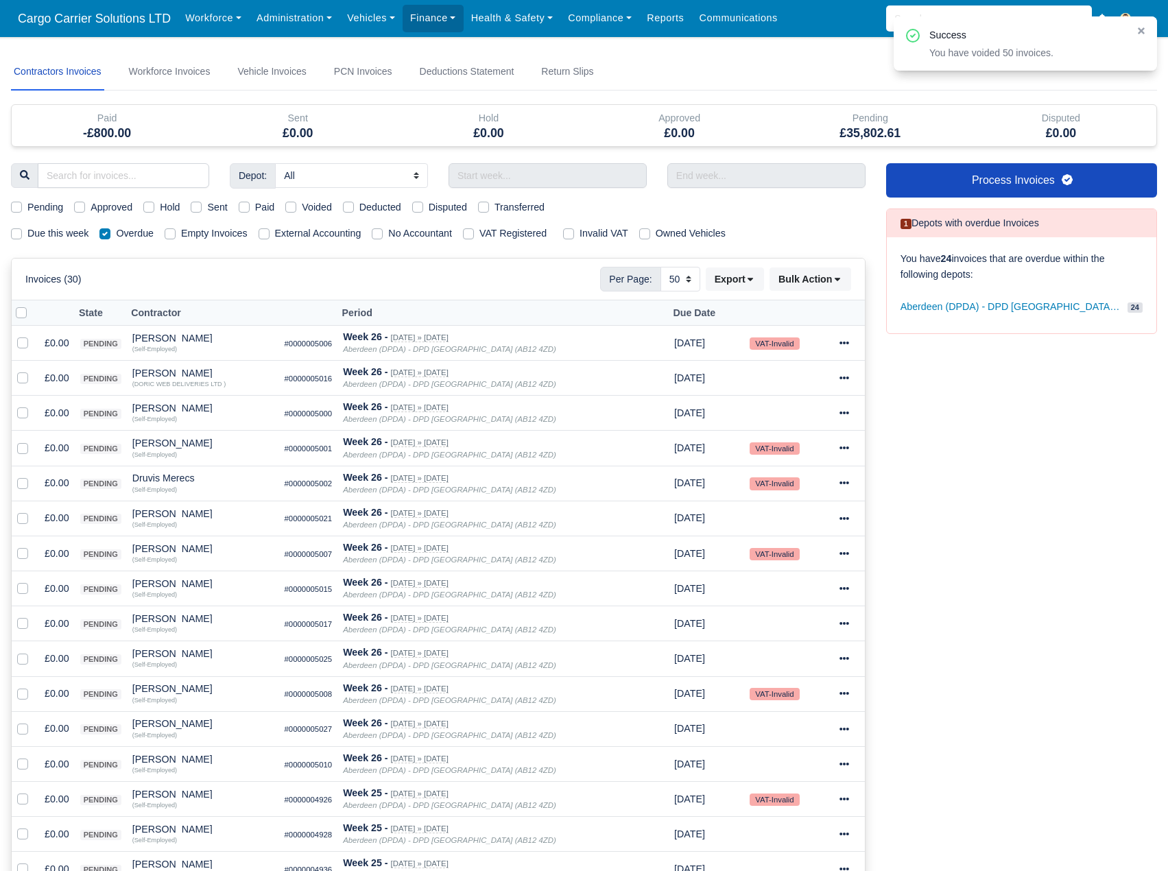
click at [32, 305] on label at bounding box center [32, 305] width 0 height 0
click at [23, 314] on input "checkbox" at bounding box center [21, 310] width 11 height 11
checkbox input "true"
click at [826, 272] on button "Bulk Action" at bounding box center [811, 279] width 82 height 23
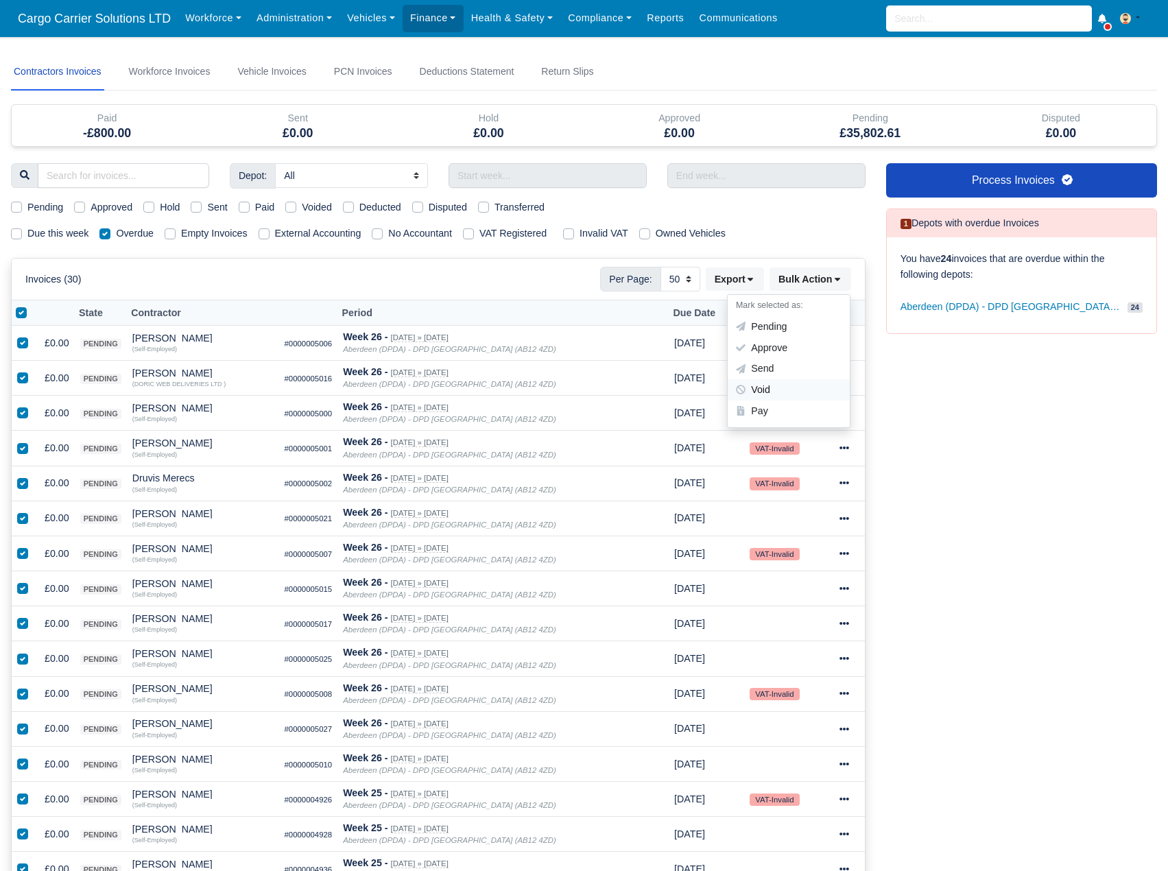
click at [766, 387] on div "Void" at bounding box center [789, 389] width 122 height 21
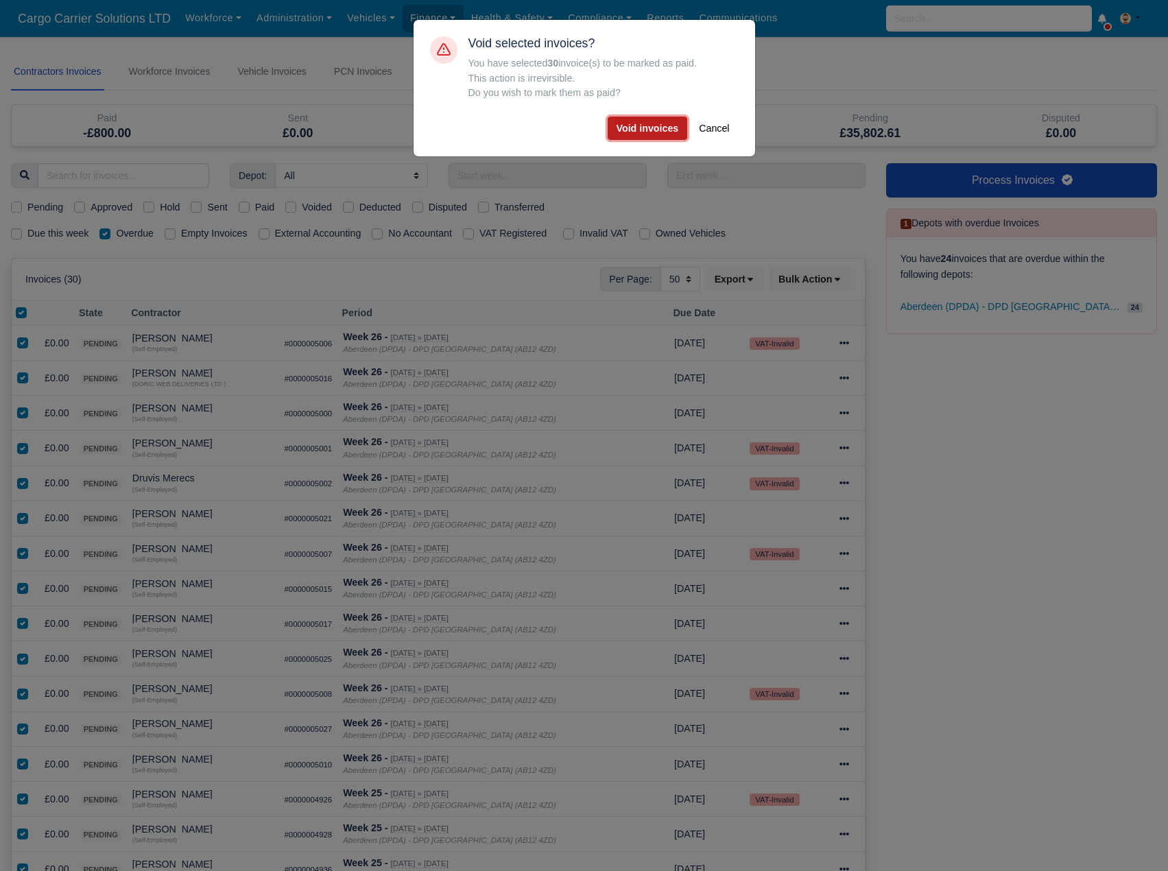
click at [646, 127] on button "Void invoices" at bounding box center [648, 128] width 80 height 23
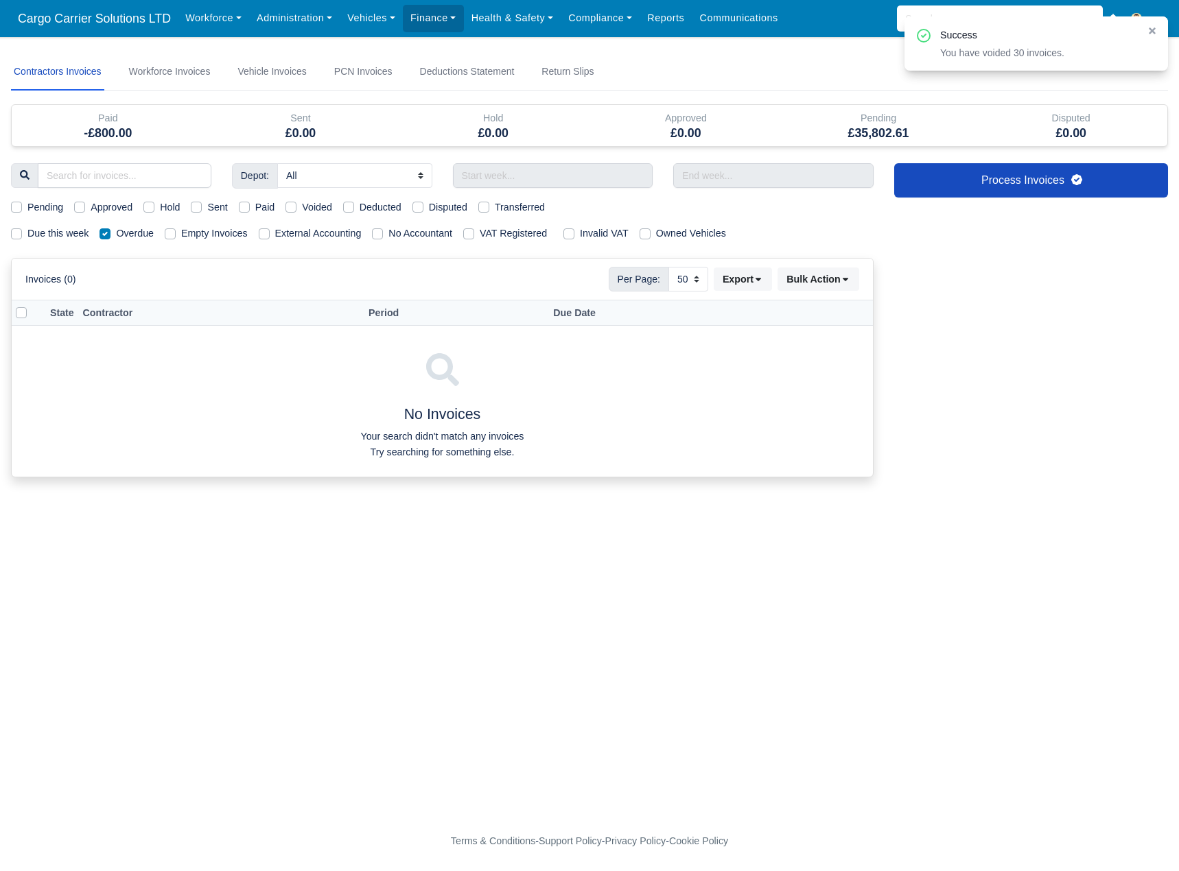
click at [883, 134] on h5 "£35,802.61" at bounding box center [878, 133] width 172 height 14
click at [168, 72] on link "Workforce Invoices" at bounding box center [169, 72] width 87 height 37
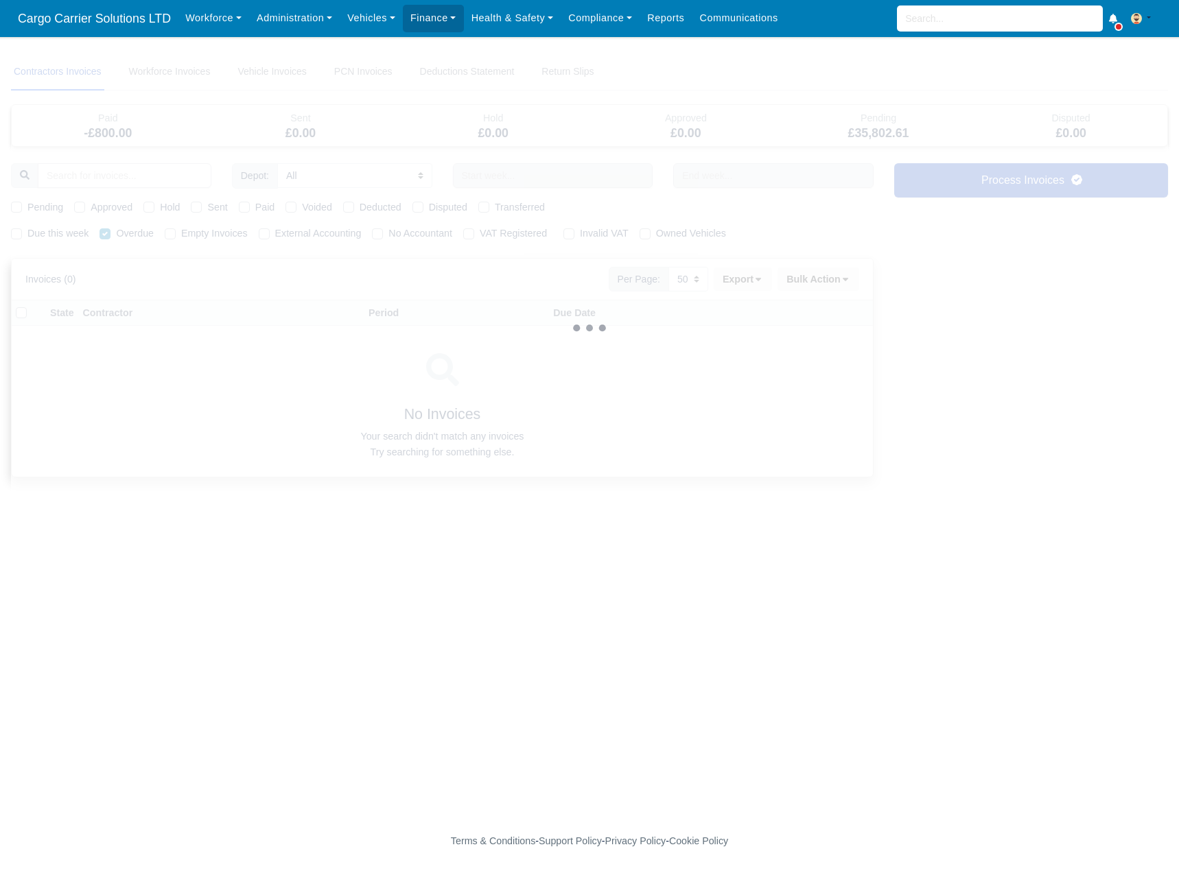
select select
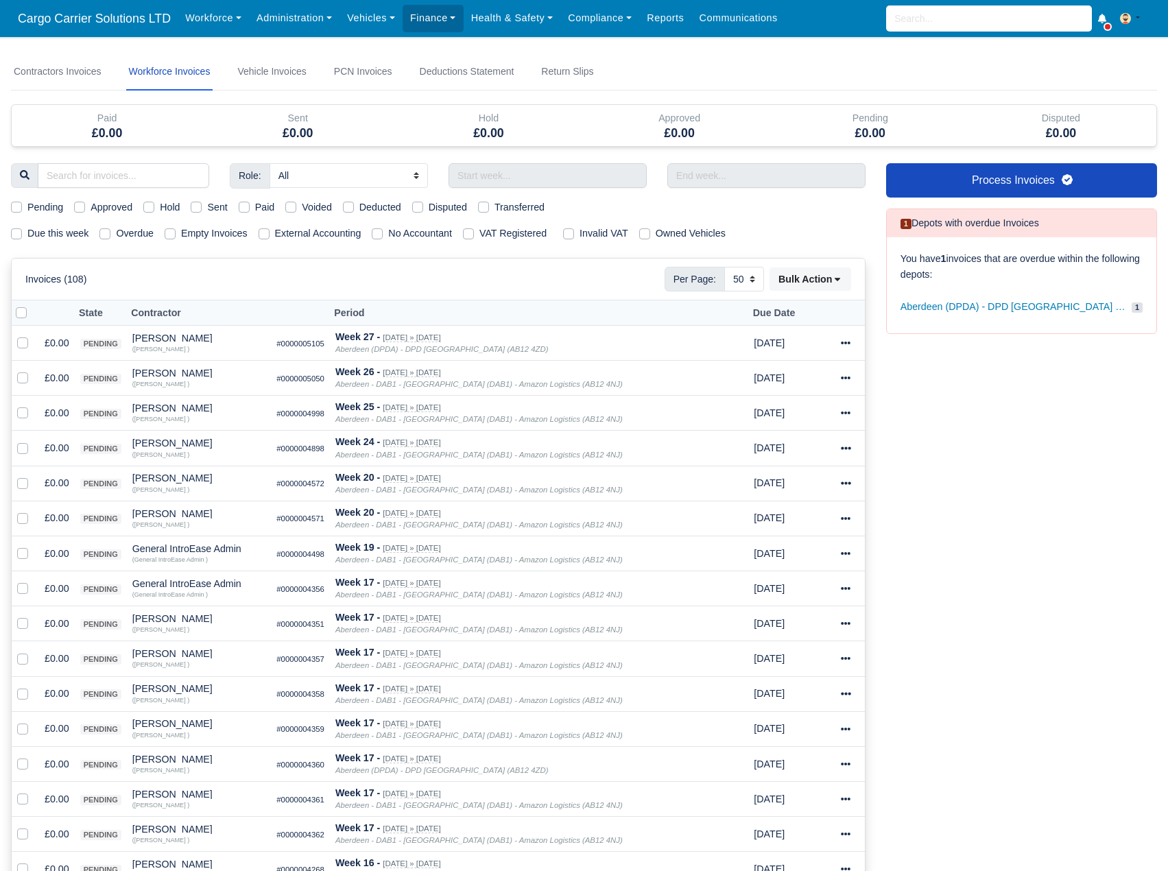
click at [32, 305] on label at bounding box center [32, 305] width 0 height 0
click at [25, 314] on input "checkbox" at bounding box center [21, 310] width 11 height 11
checkbox input "true"
click at [831, 284] on button "Bulk Action" at bounding box center [811, 279] width 82 height 23
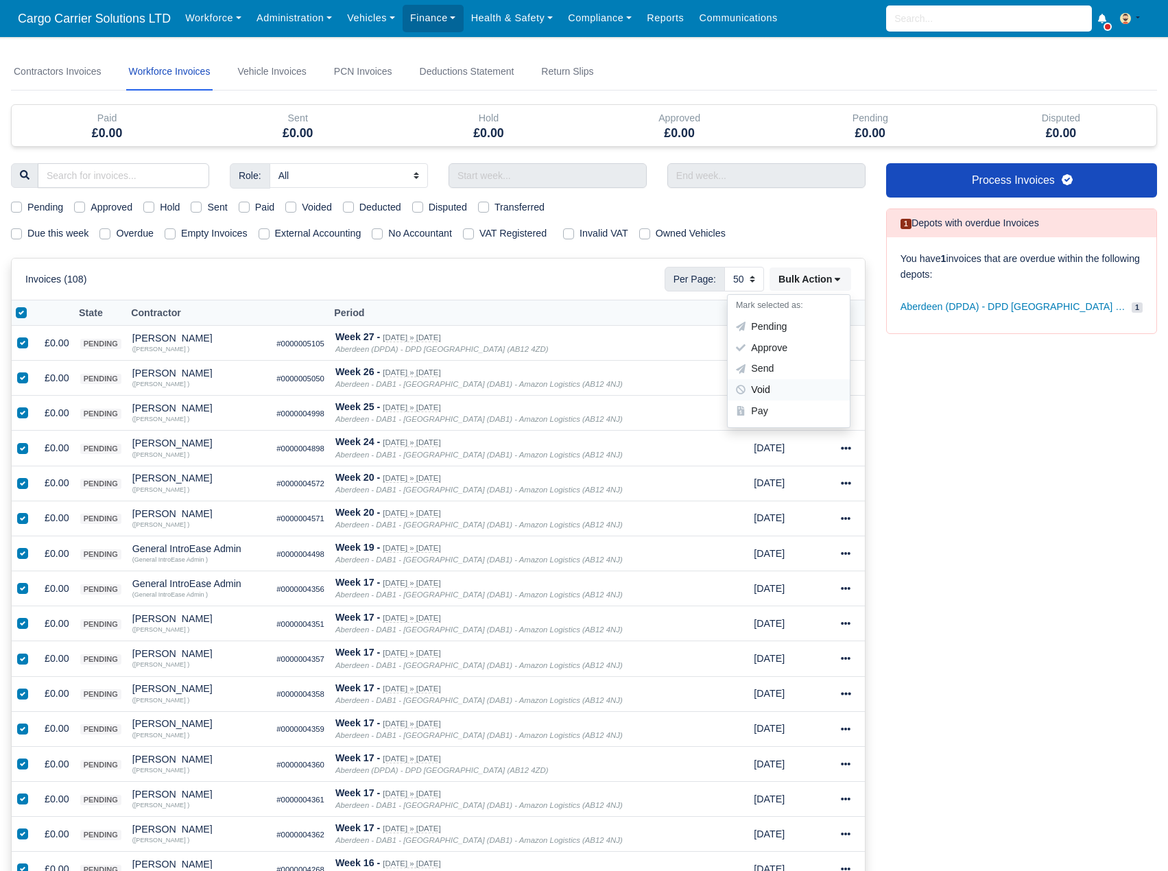
click at [790, 395] on div "Void" at bounding box center [789, 389] width 122 height 21
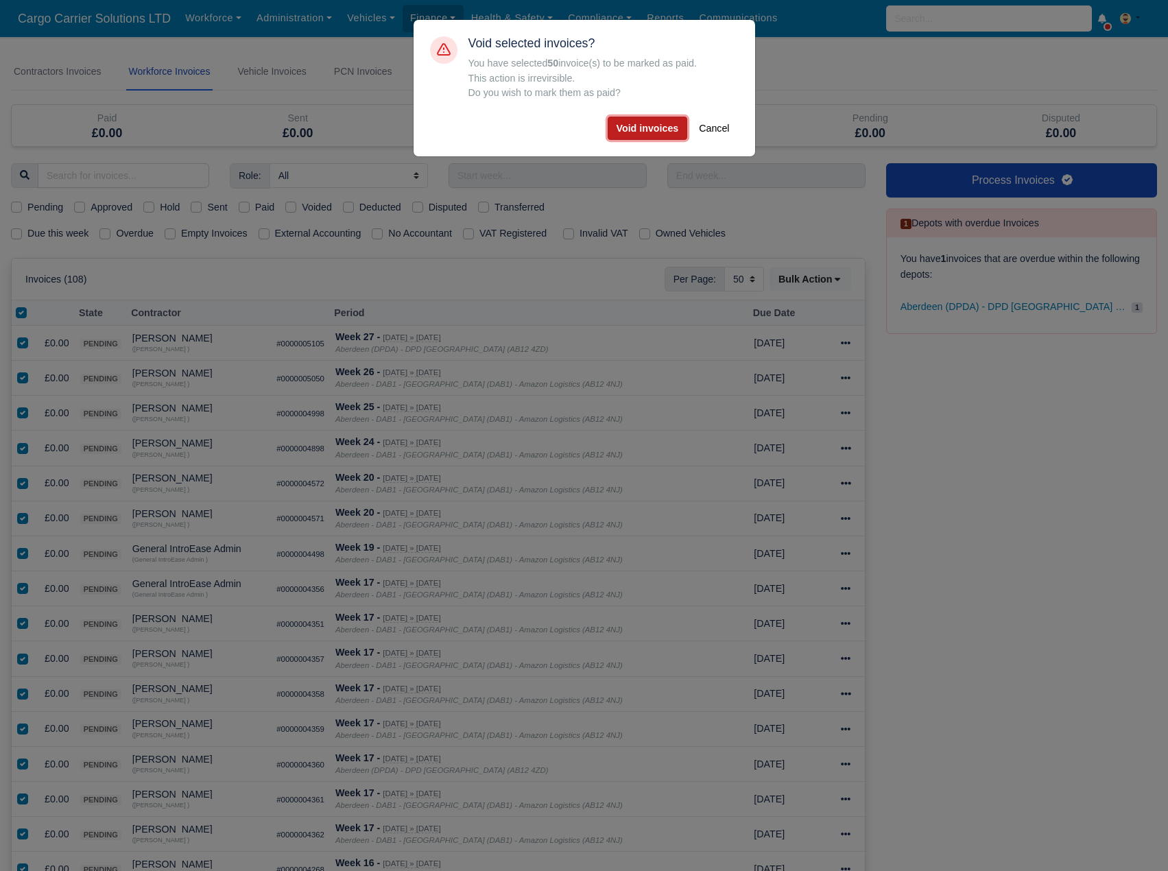
click at [652, 130] on button "Void invoices" at bounding box center [648, 128] width 80 height 23
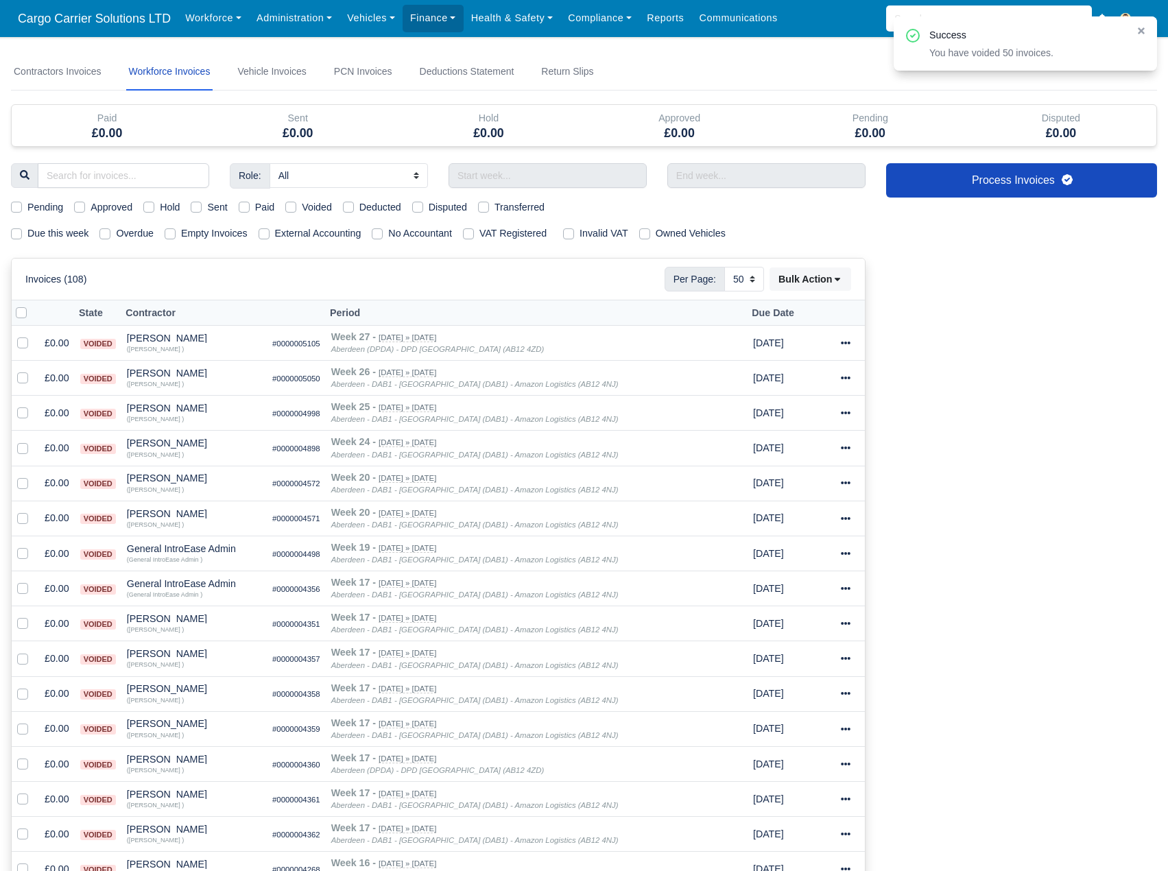
click at [32, 305] on label at bounding box center [32, 305] width 0 height 0
click at [25, 310] on input "checkbox" at bounding box center [21, 310] width 11 height 11
checkbox input "true"
click at [838, 291] on button "Bulk Action" at bounding box center [811, 279] width 82 height 23
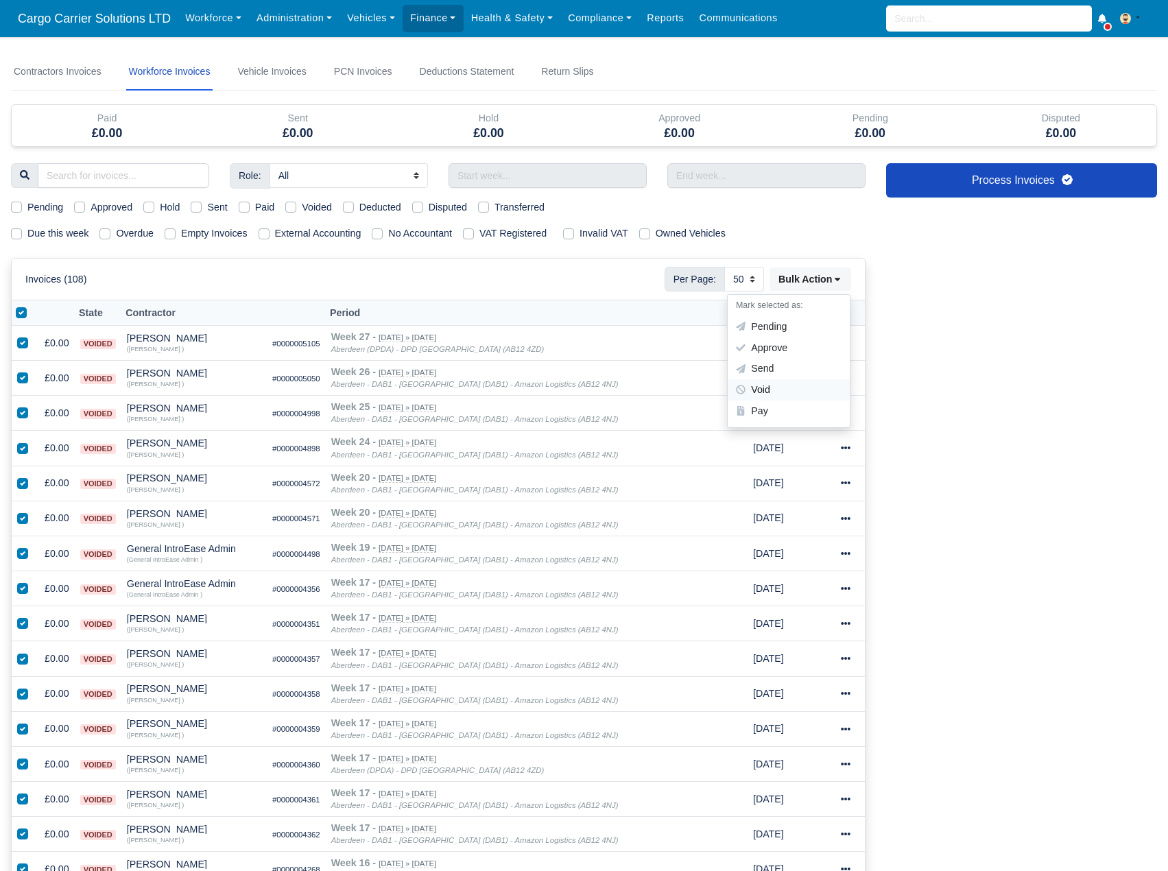
click at [779, 387] on div "Void" at bounding box center [789, 389] width 122 height 21
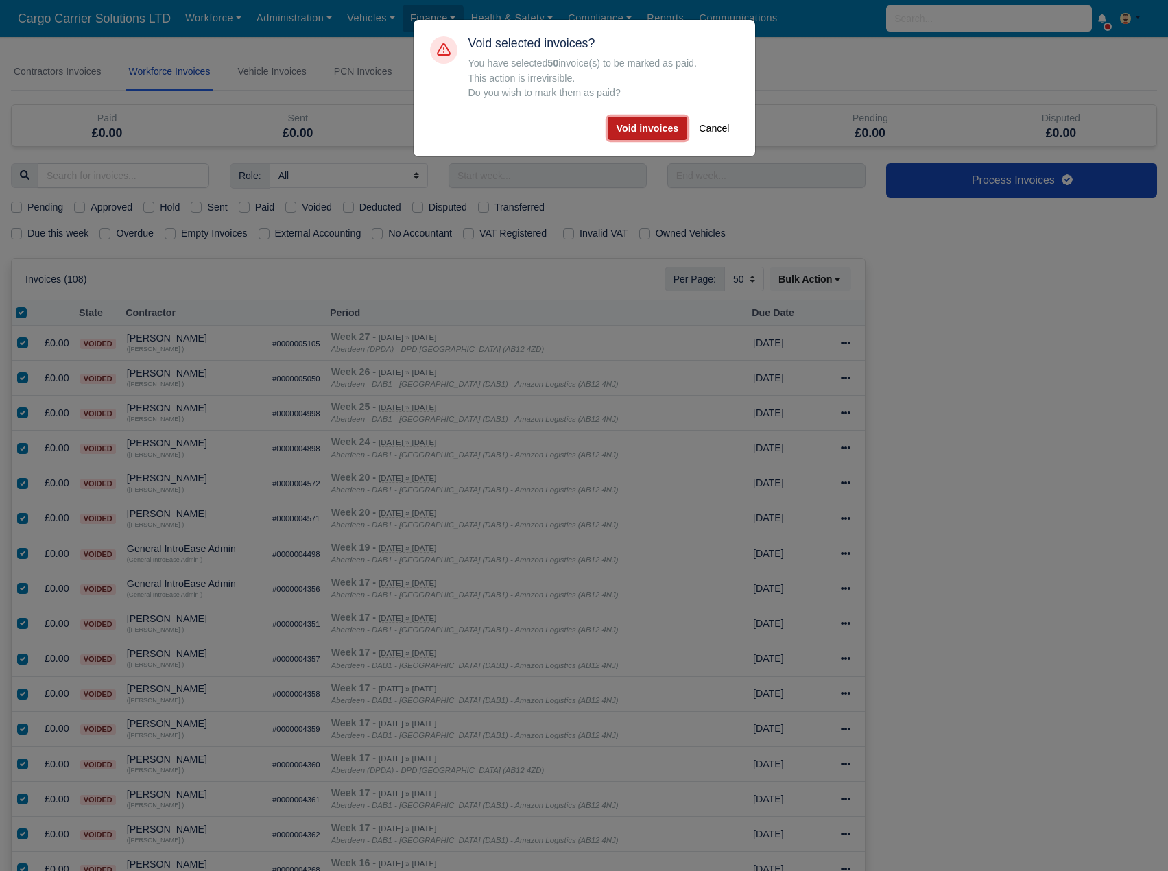
click at [645, 135] on button "Void invoices" at bounding box center [648, 128] width 80 height 23
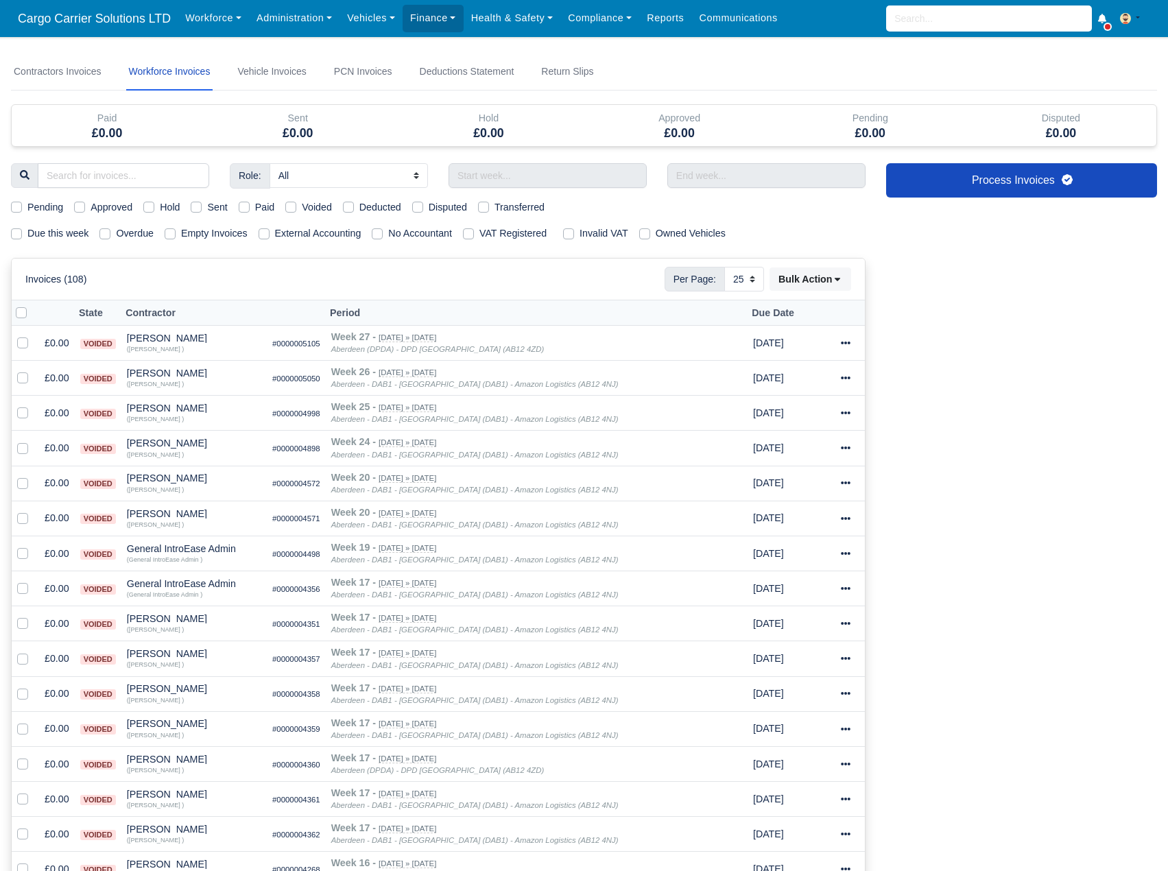
select select "25"
click at [32, 305] on label at bounding box center [32, 305] width 0 height 0
click at [27, 316] on input "checkbox" at bounding box center [21, 310] width 11 height 11
checkbox input "true"
click at [819, 282] on button "Bulk Action" at bounding box center [811, 279] width 82 height 23
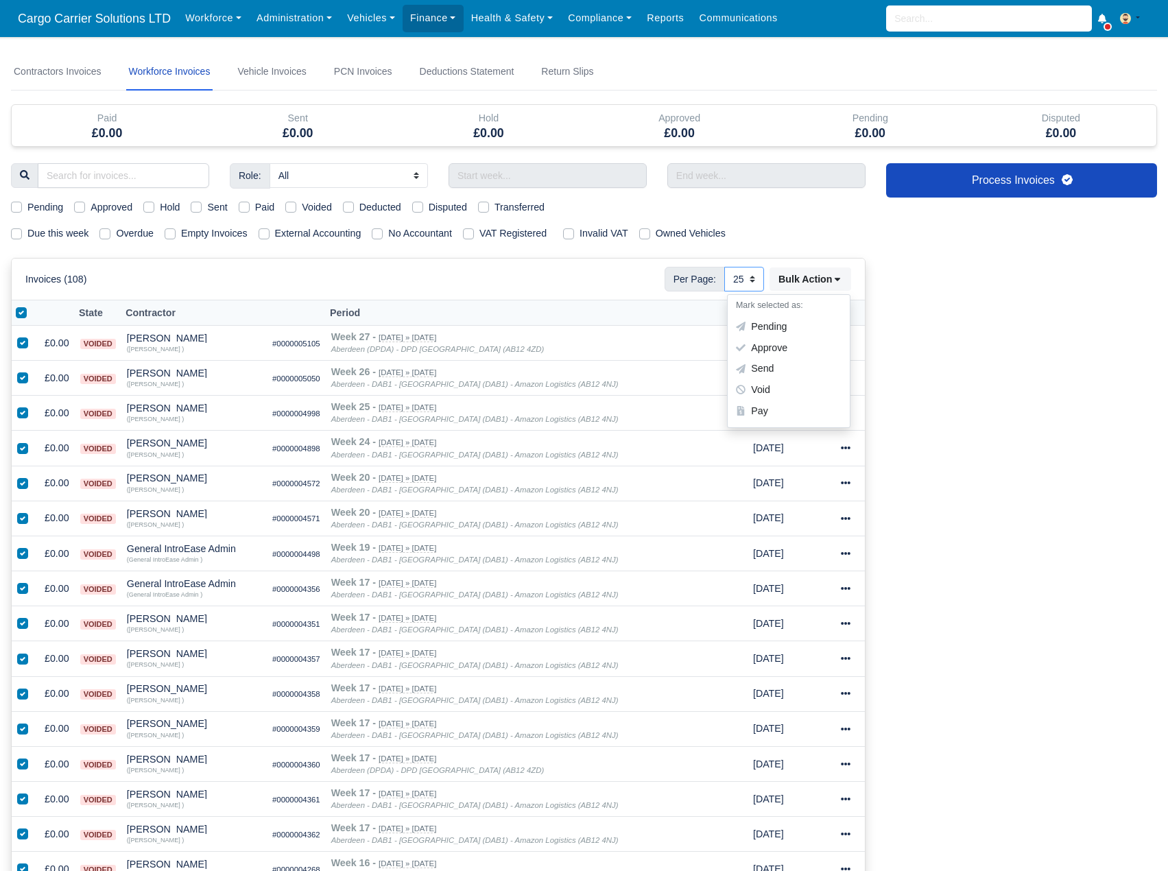
click at [745, 282] on select "10 25 50" at bounding box center [744, 279] width 40 height 25
select select "50"
click at [724, 267] on select "10 25 50" at bounding box center [744, 279] width 40 height 25
click at [32, 305] on label at bounding box center [32, 305] width 0 height 0
click at [22, 314] on input "checkbox" at bounding box center [21, 310] width 11 height 11
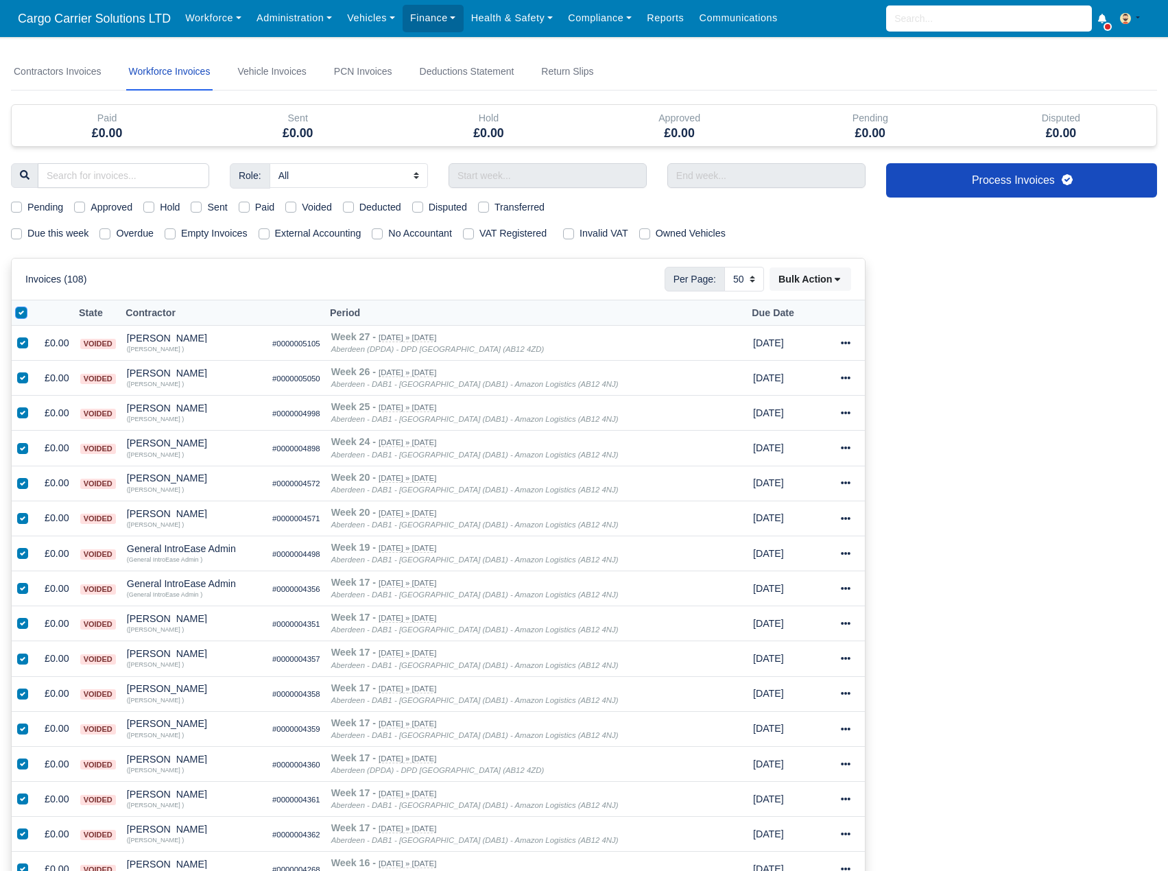
checkbox input "false"
click at [32, 305] on label at bounding box center [32, 305] width 0 height 0
click at [22, 314] on input "checkbox" at bounding box center [21, 310] width 11 height 11
checkbox input "true"
click at [824, 277] on button "Bulk Action" at bounding box center [811, 279] width 82 height 23
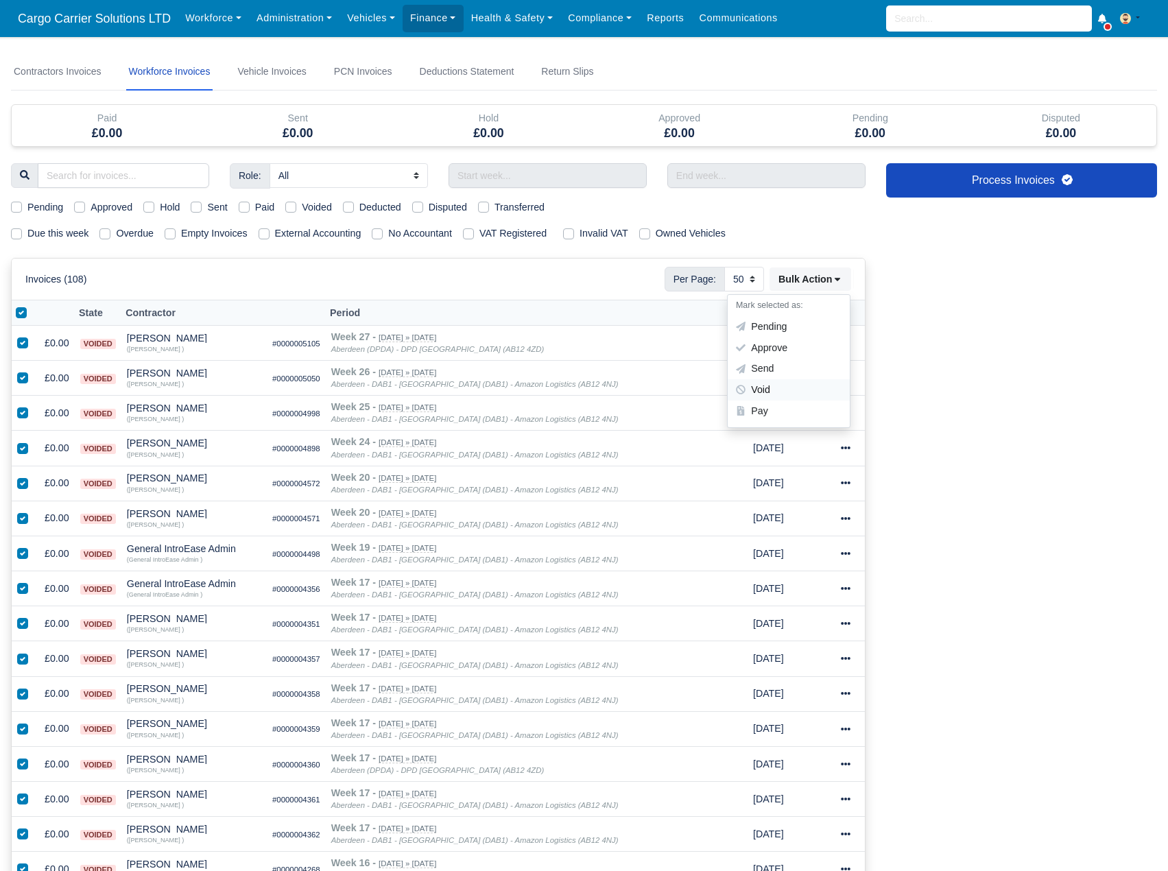
click at [779, 389] on div "Void" at bounding box center [789, 389] width 122 height 21
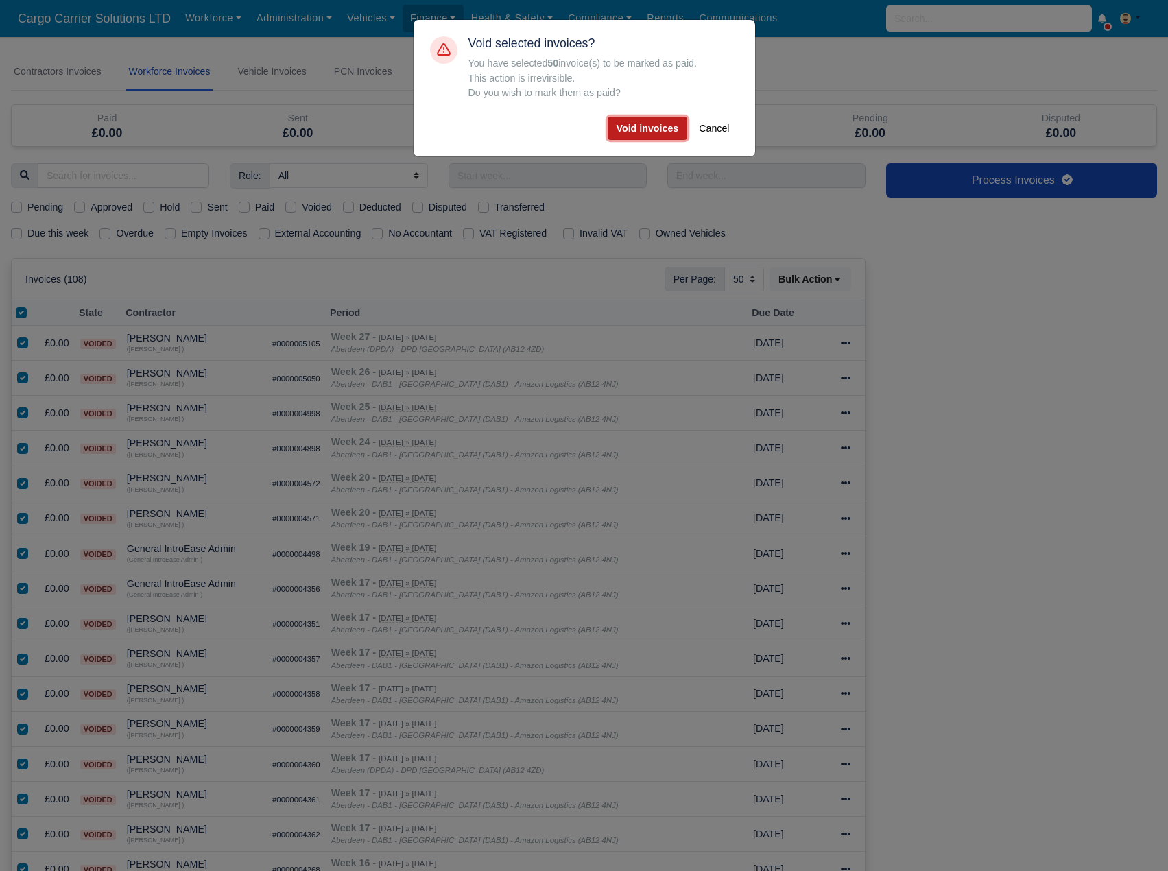
click at [648, 132] on button "Void invoices" at bounding box center [648, 128] width 80 height 23
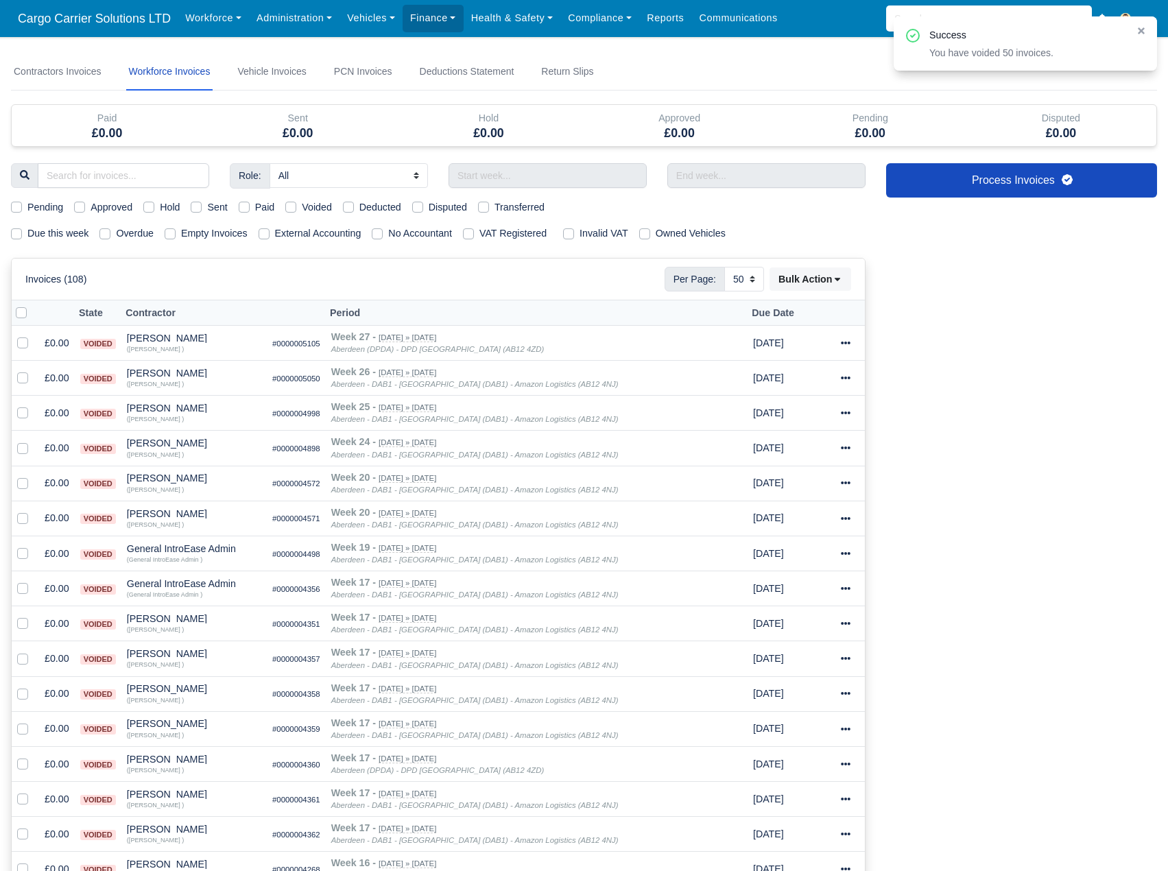
click at [32, 305] on label at bounding box center [32, 305] width 0 height 0
click at [19, 316] on input "checkbox" at bounding box center [21, 310] width 11 height 11
checkbox input "true"
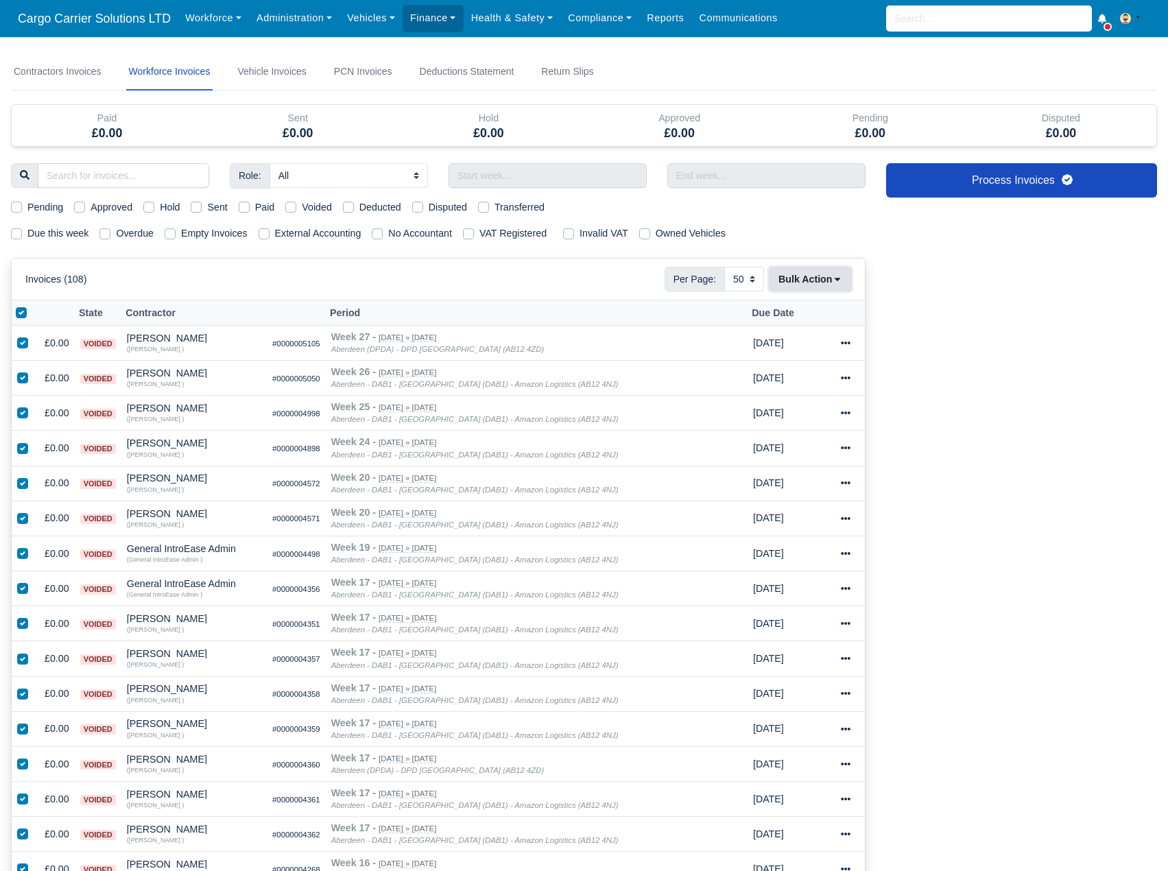
click at [803, 276] on button "Bulk Action" at bounding box center [811, 279] width 82 height 23
click at [778, 388] on div "Void" at bounding box center [789, 389] width 122 height 21
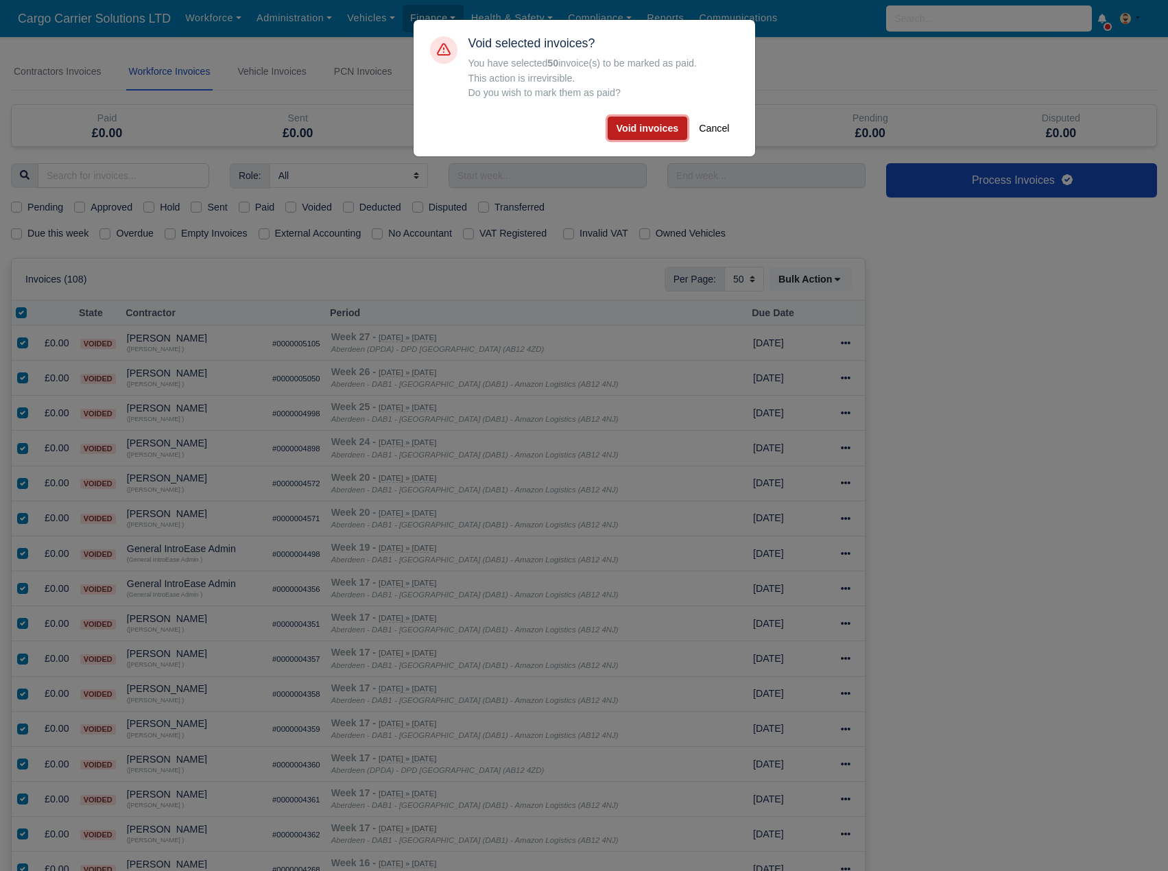
click at [659, 128] on button "Void invoices" at bounding box center [648, 128] width 80 height 23
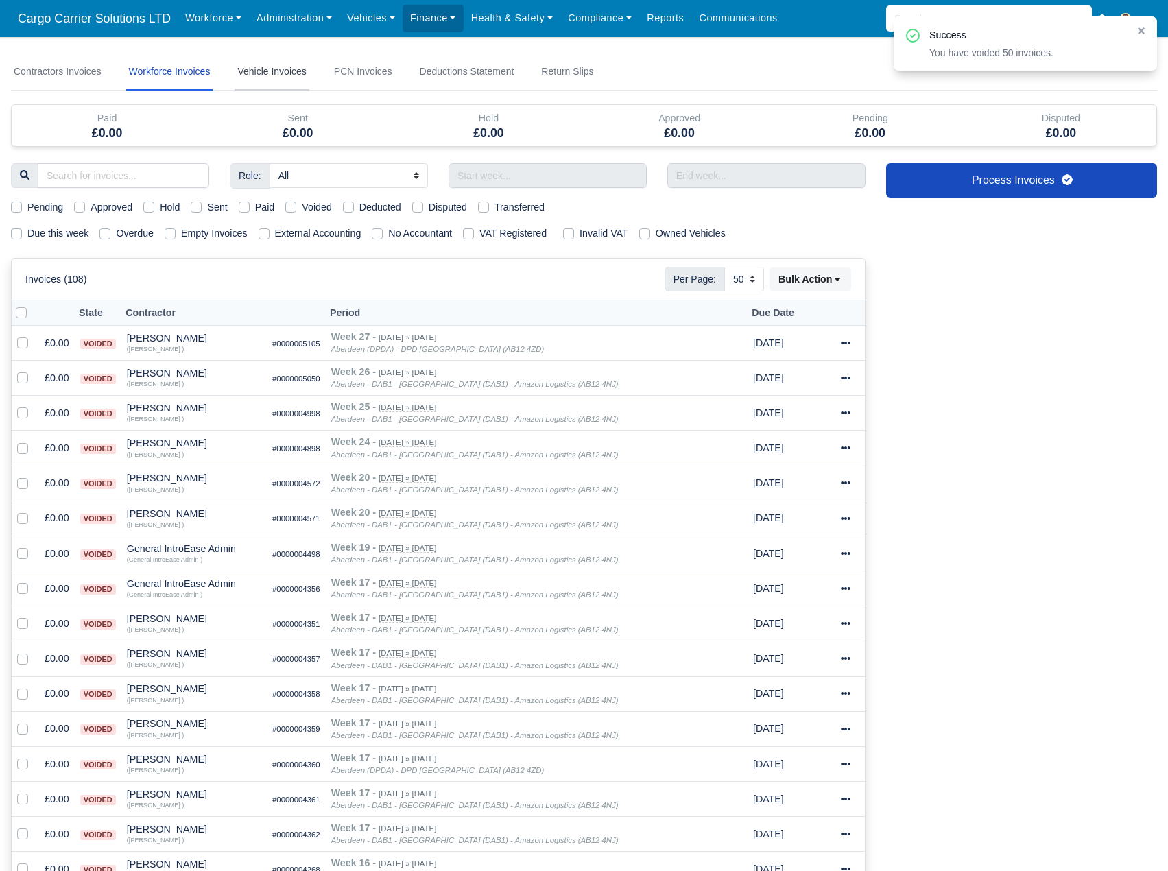
click at [271, 75] on link "Vehicle Invoices" at bounding box center [272, 72] width 74 height 37
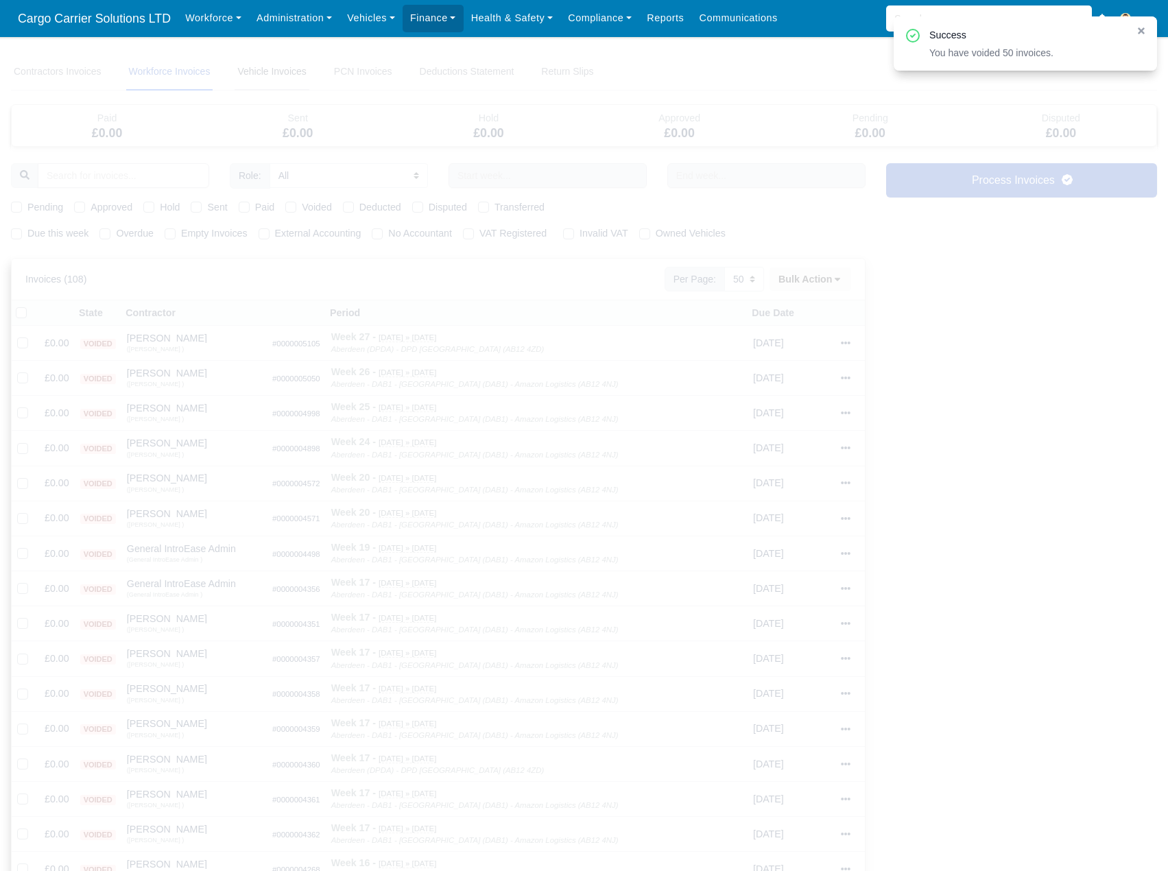
select select
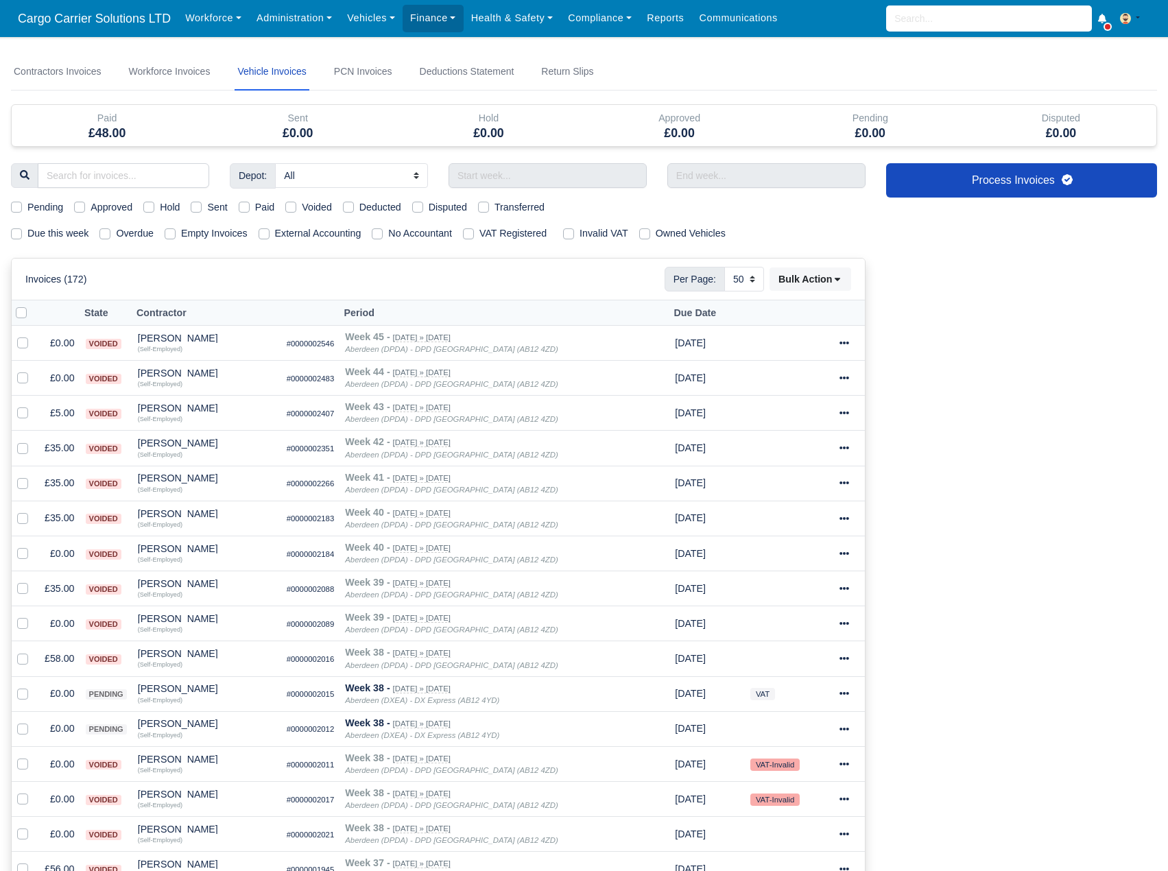
click at [32, 305] on label at bounding box center [32, 305] width 0 height 0
click at [21, 312] on input "checkbox" at bounding box center [21, 310] width 11 height 11
checkbox input "true"
click at [848, 279] on button "Bulk Action" at bounding box center [811, 279] width 82 height 23
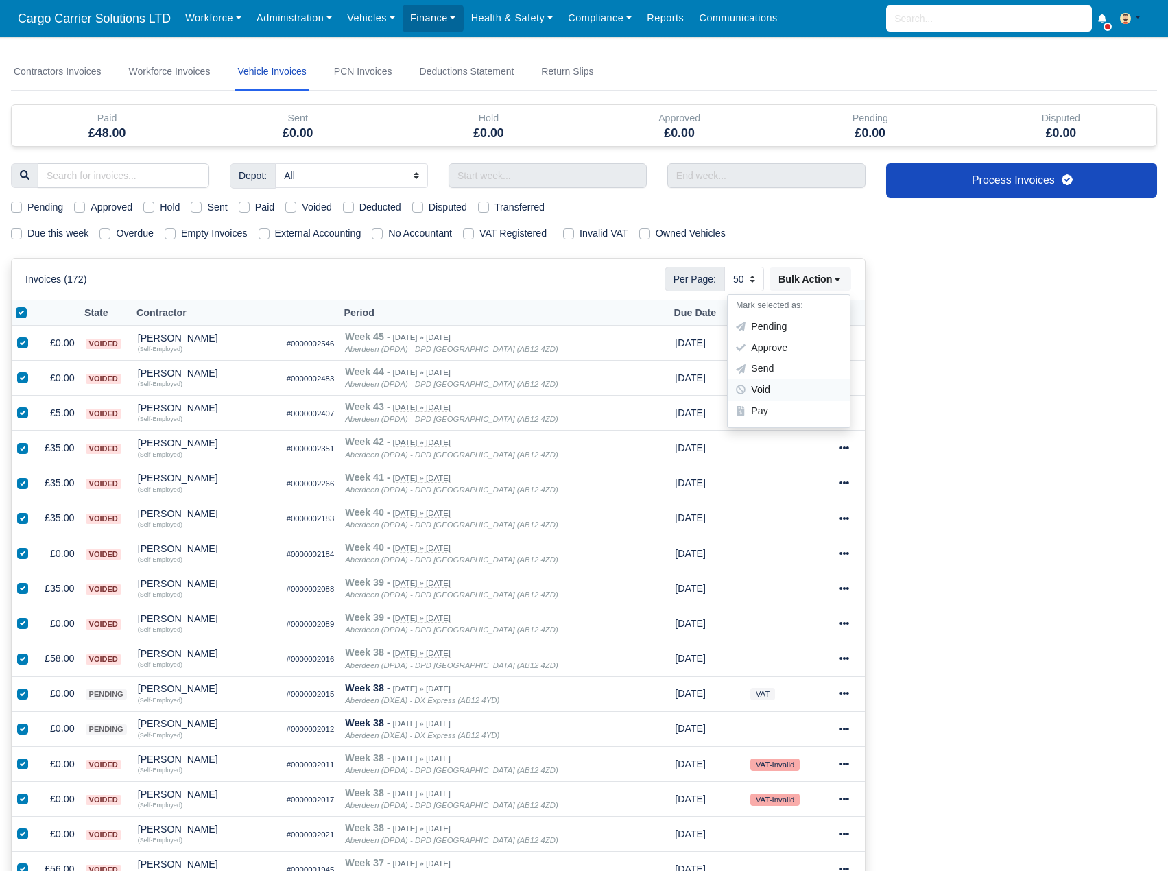
click at [785, 386] on div "Void" at bounding box center [789, 389] width 122 height 21
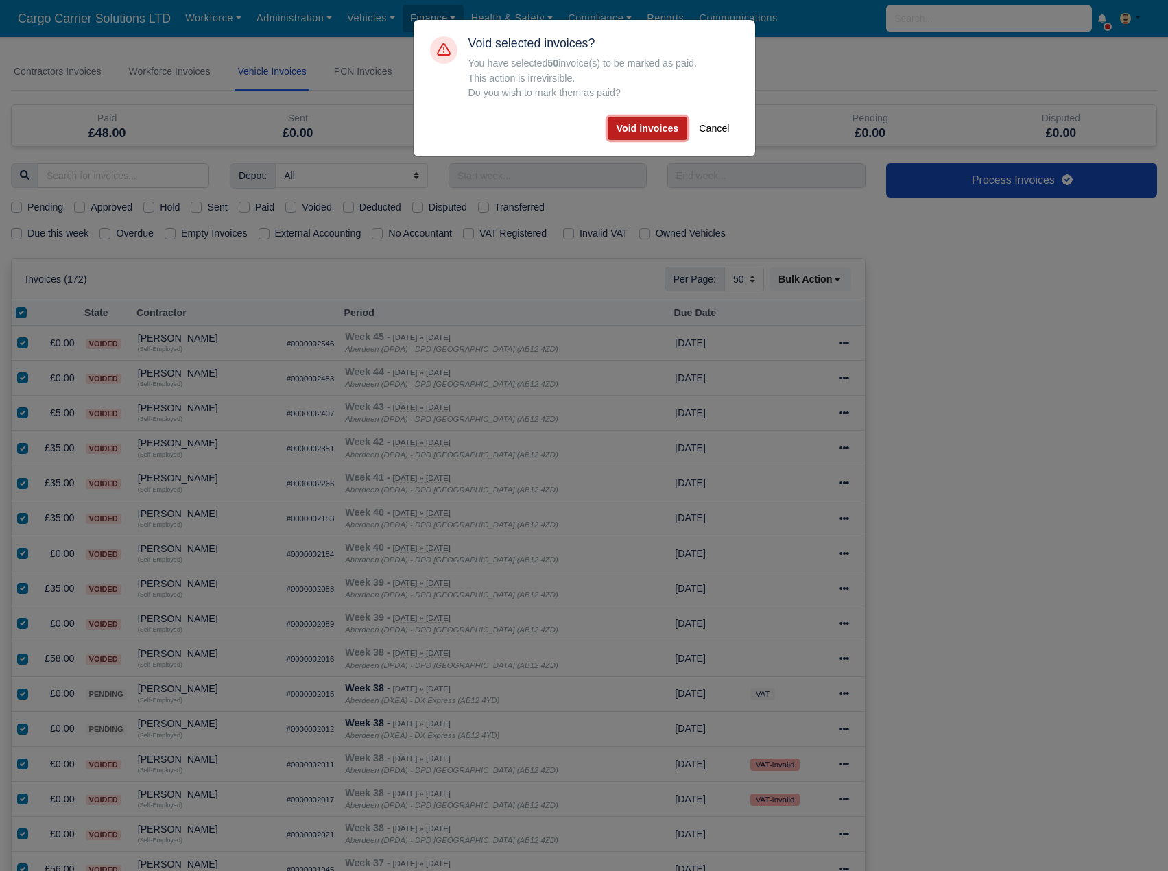
click at [654, 132] on button "Void invoices" at bounding box center [648, 128] width 80 height 23
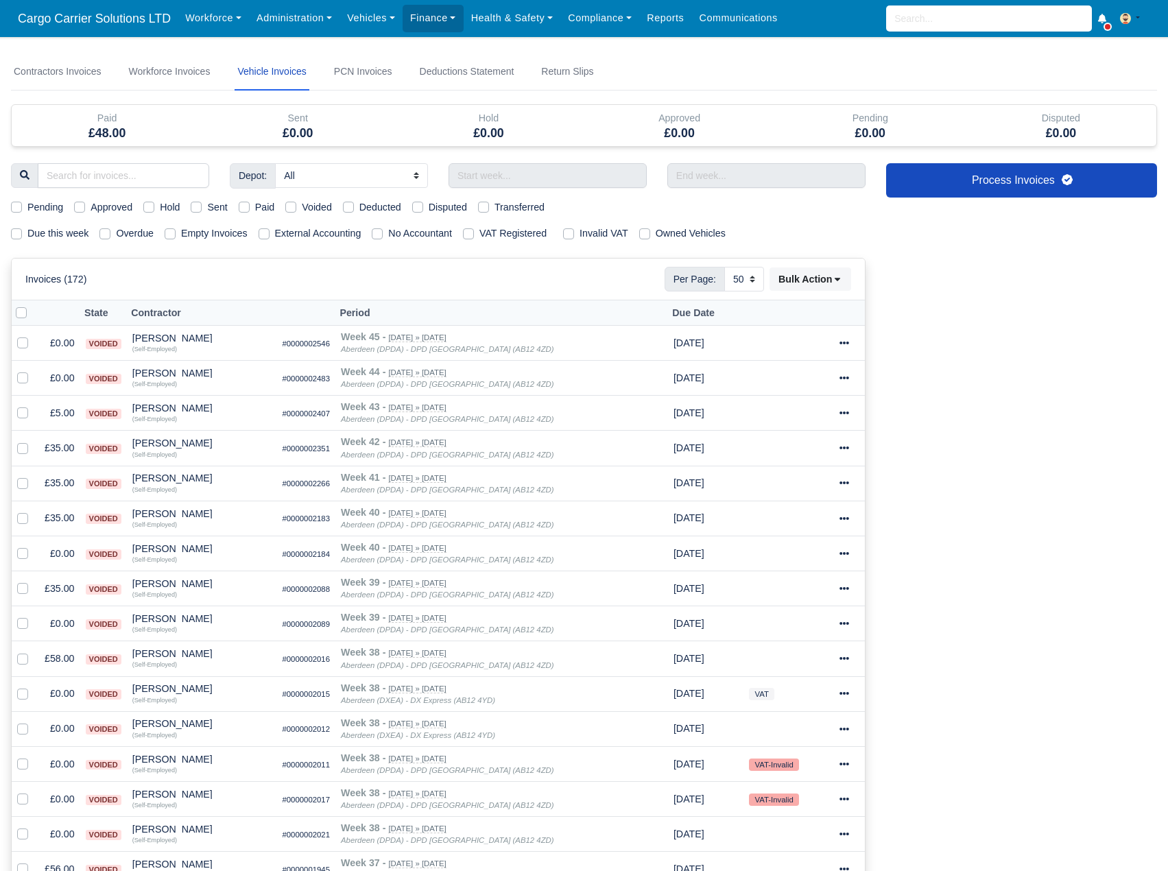
click at [27, 208] on label "Pending" at bounding box center [45, 208] width 36 height 16
click at [19, 208] on input "Pending" at bounding box center [16, 205] width 11 height 11
checkbox input "true"
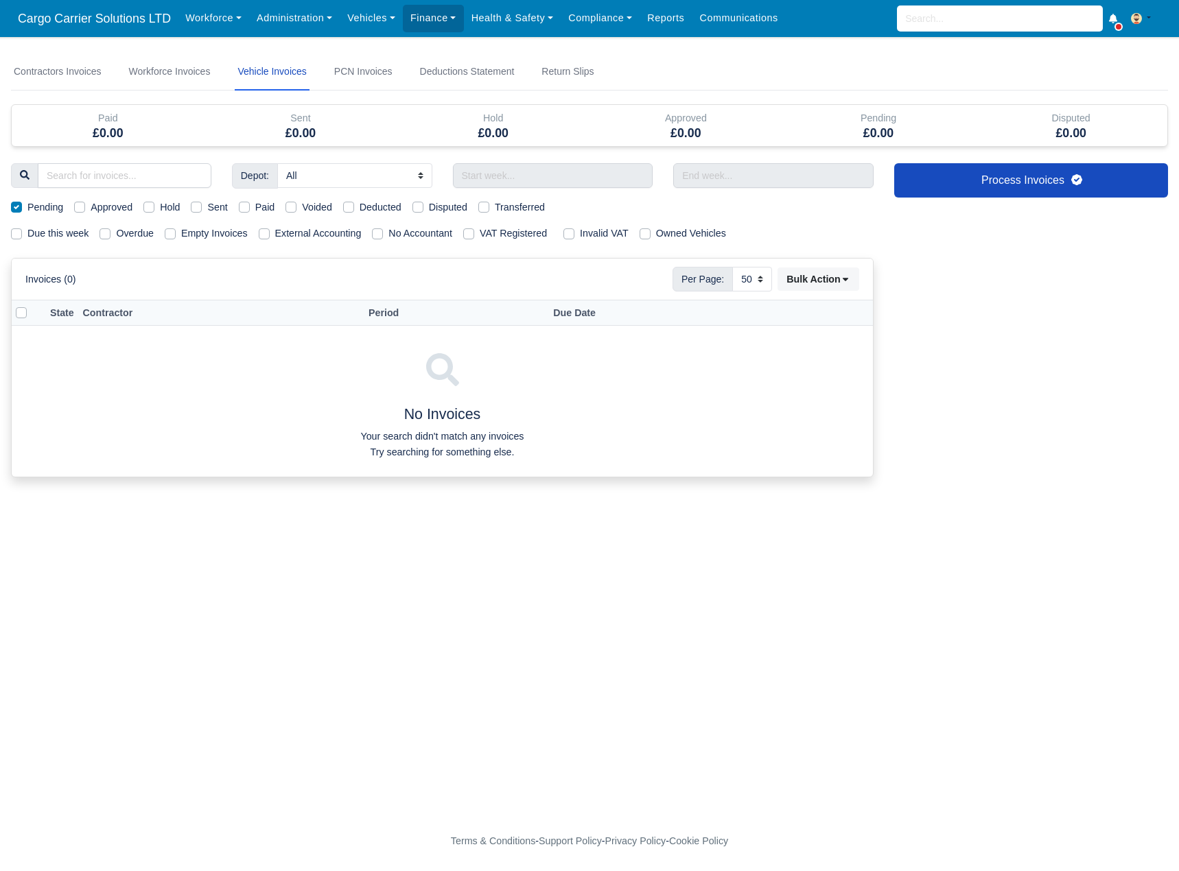
click at [27, 209] on label "Pending" at bounding box center [45, 208] width 36 height 16
click at [21, 209] on input "Pending" at bounding box center [16, 205] width 11 height 11
checkbox input "false"
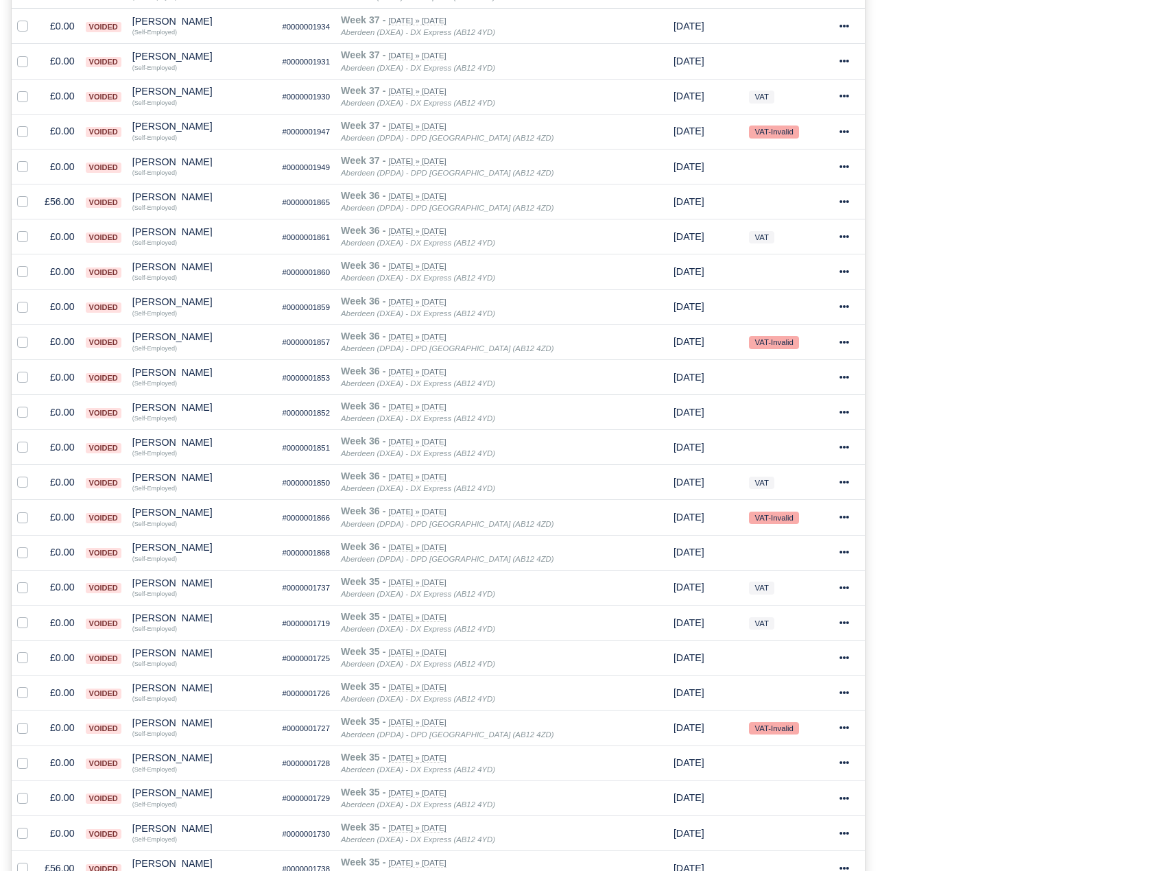
scroll to position [1372, 0]
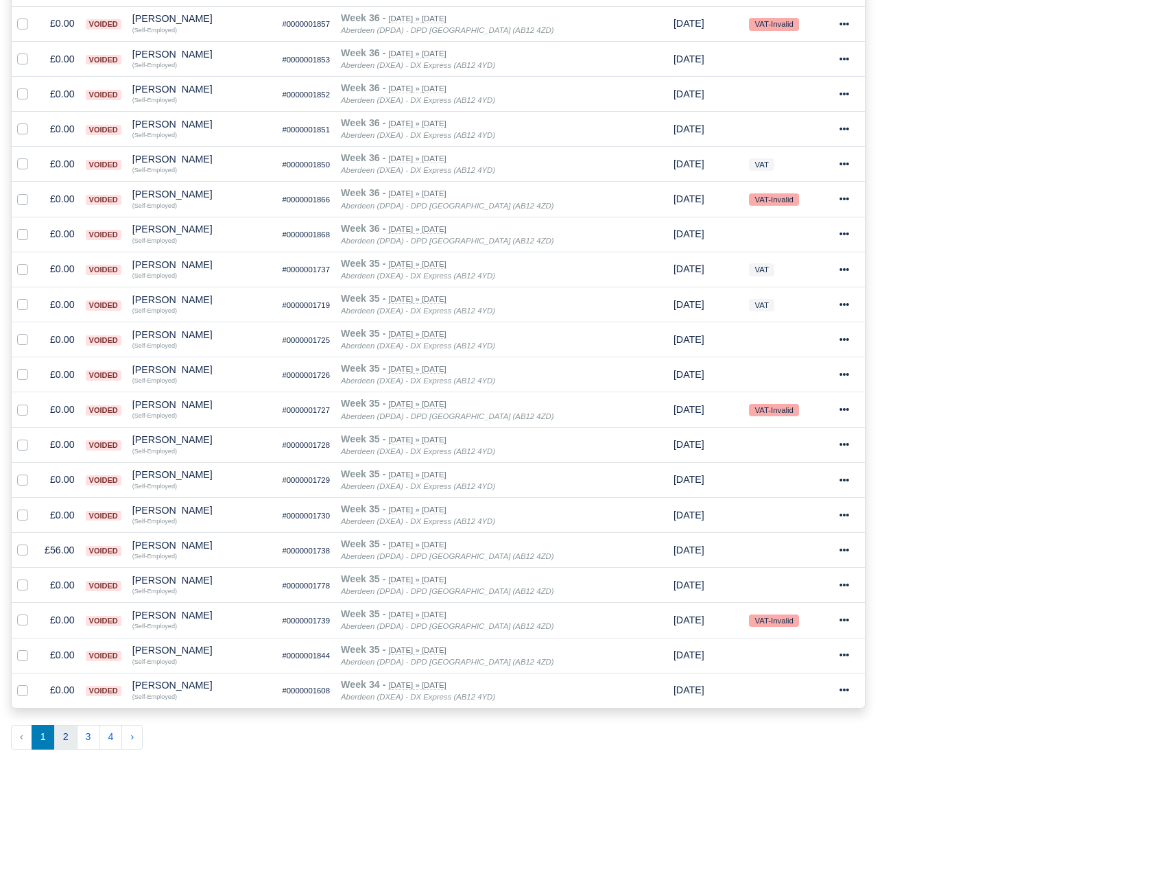
click at [60, 741] on button "2" at bounding box center [65, 737] width 23 height 25
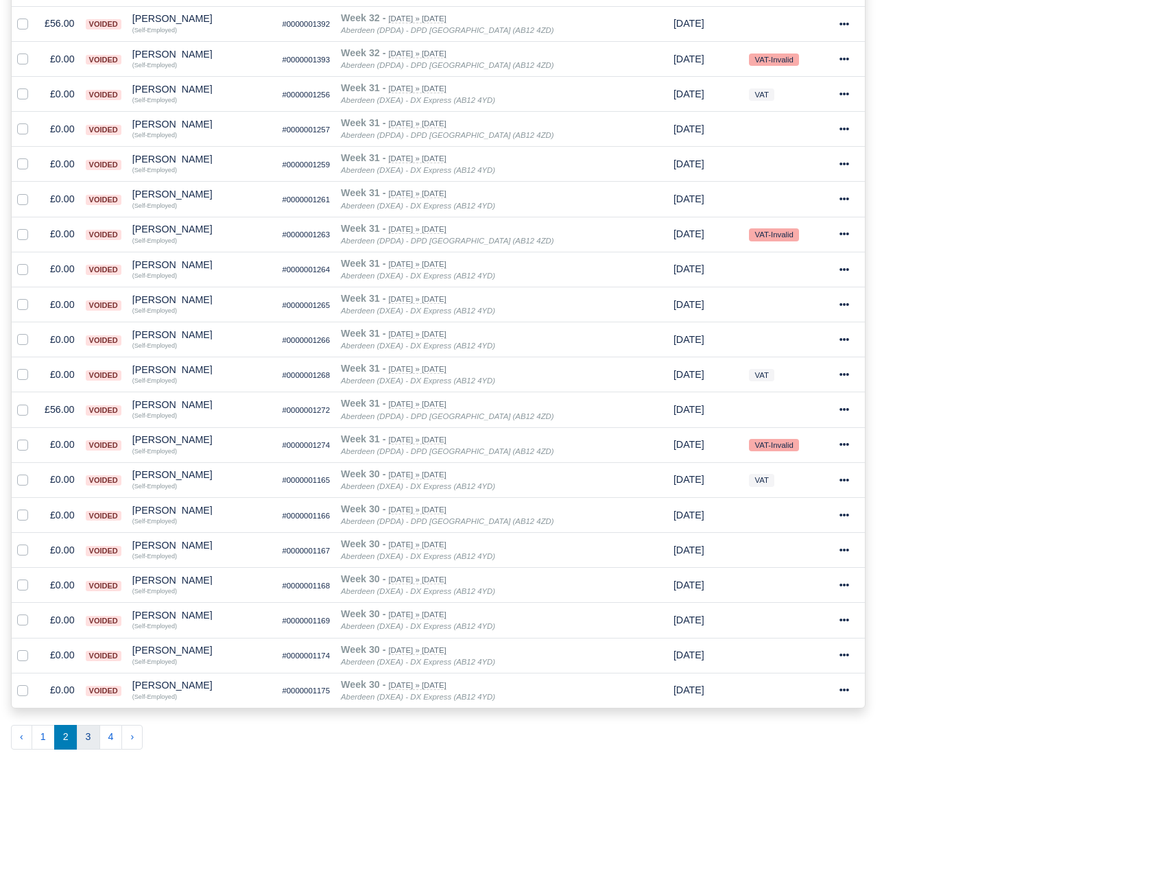
click at [84, 733] on button "3" at bounding box center [88, 737] width 23 height 25
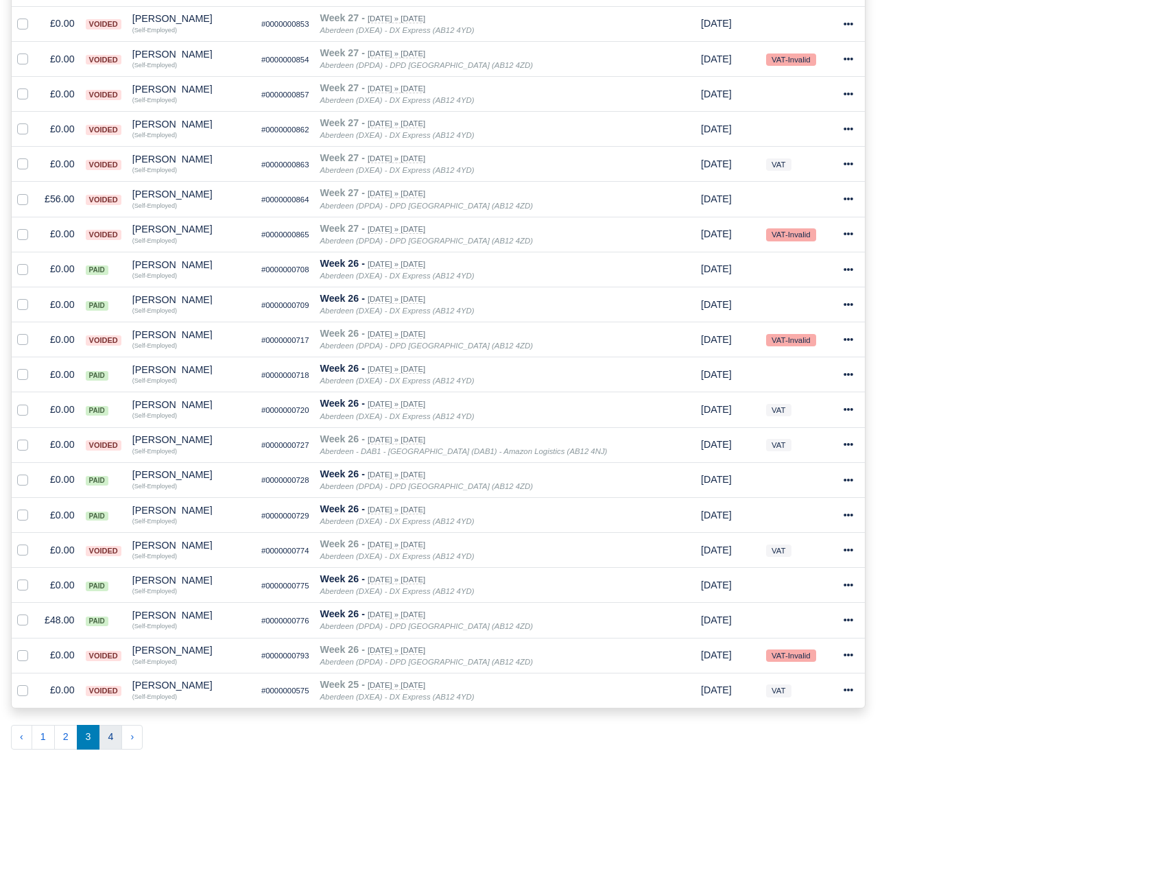
click at [109, 733] on button "4" at bounding box center [110, 737] width 23 height 25
click at [0, 0] on div at bounding box center [0, 0] width 0 height 0
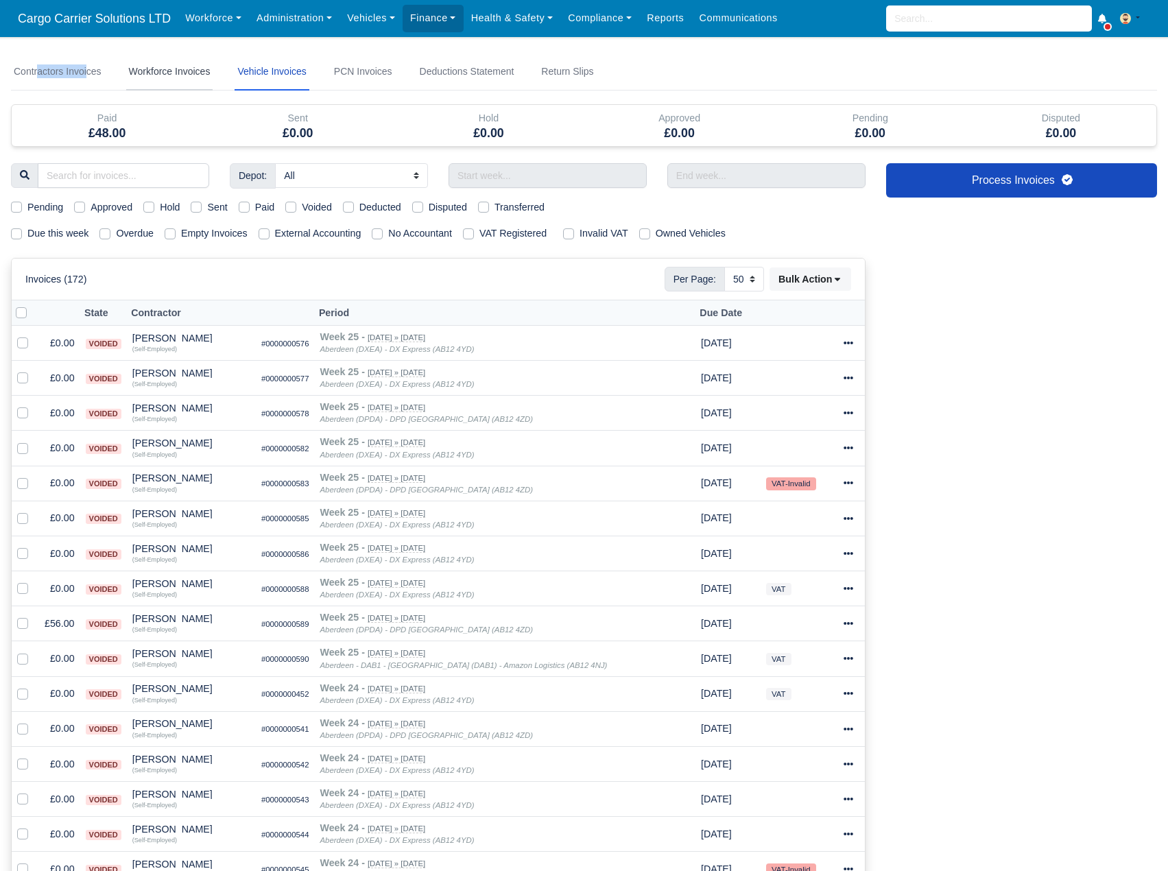
click at [182, 74] on link "Workforce Invoices" at bounding box center [169, 72] width 87 height 37
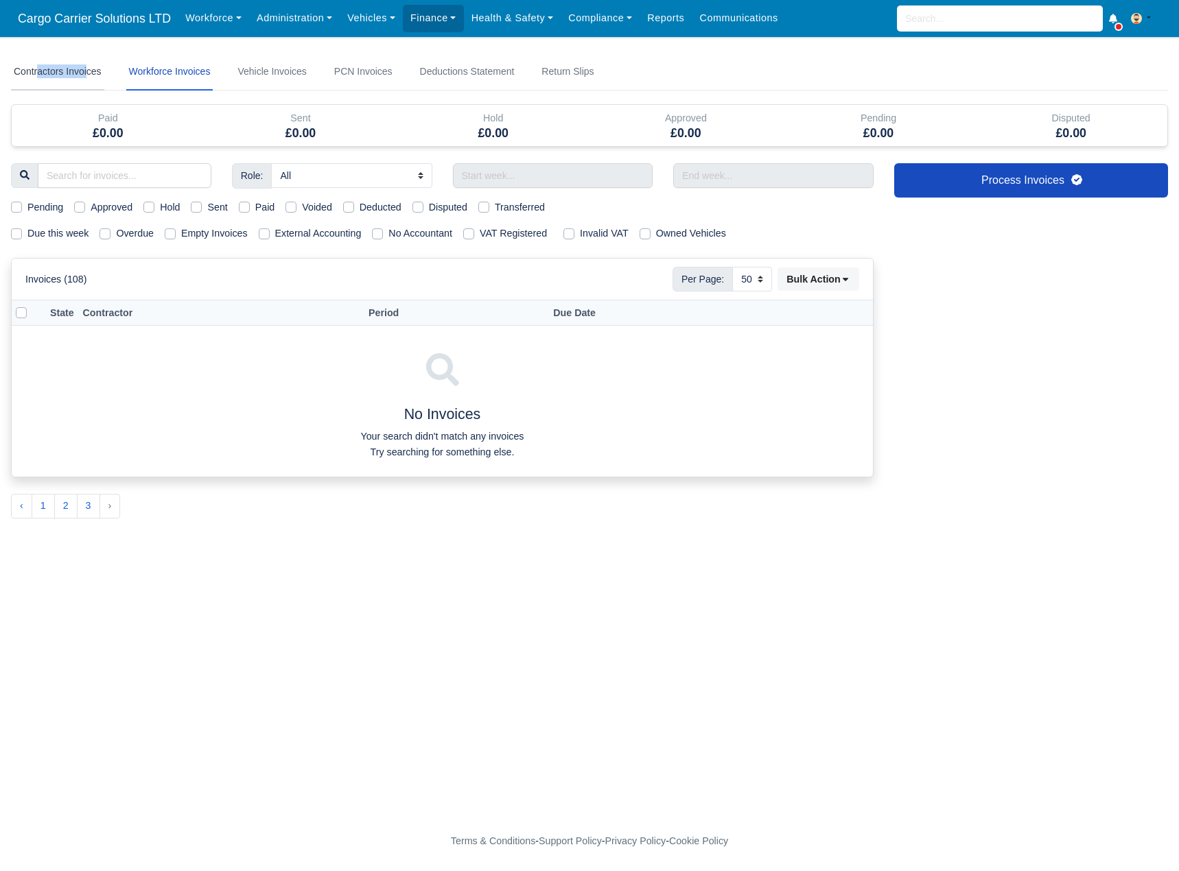
click at [88, 73] on link "Contractors Invoices" at bounding box center [57, 72] width 93 height 37
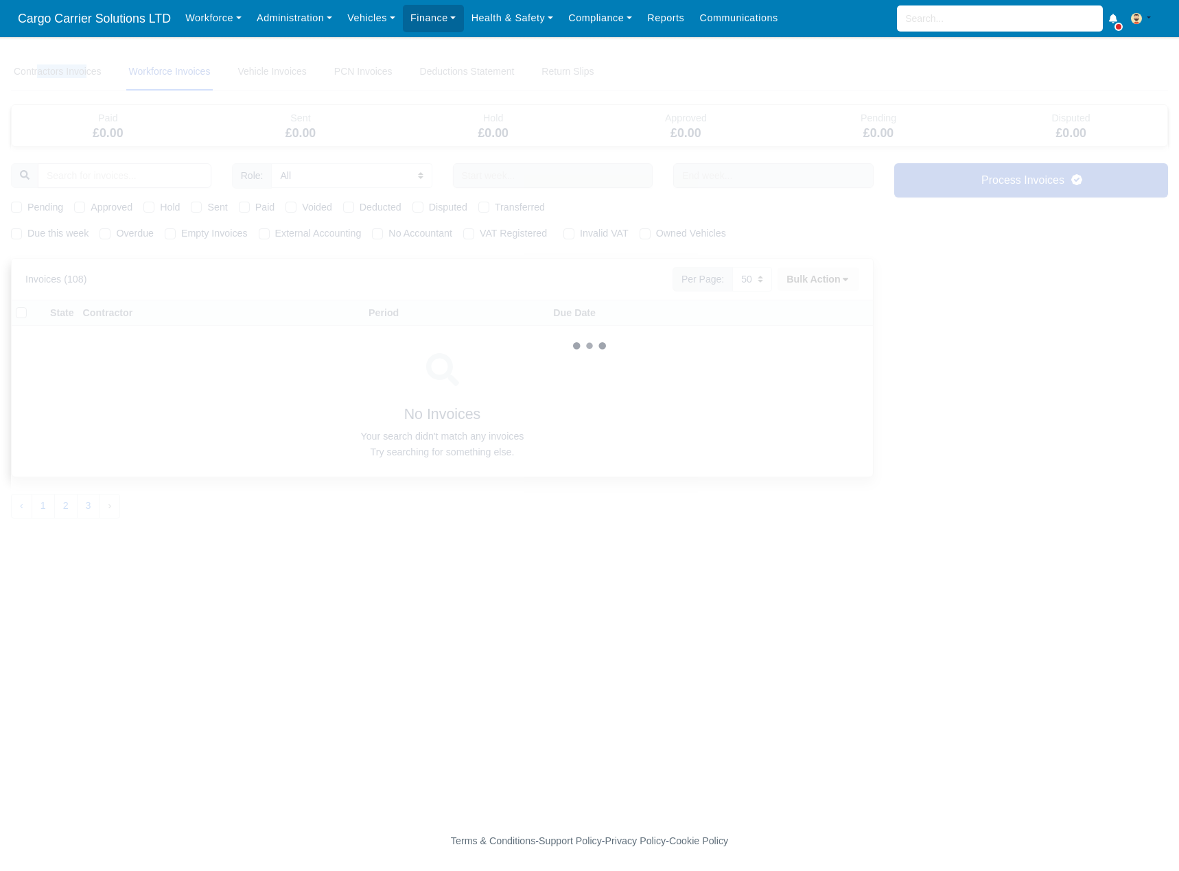
select select
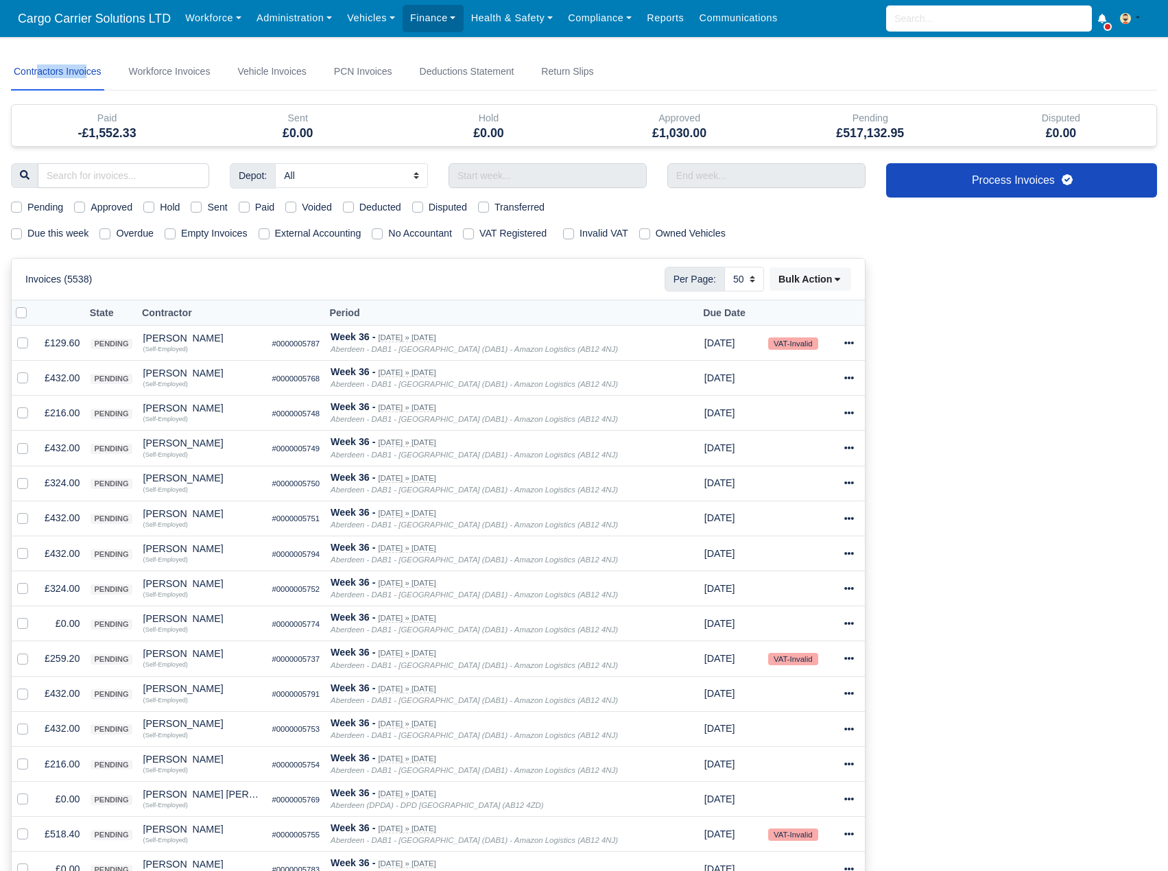
click at [81, 73] on link "Contractors Invoices" at bounding box center [57, 72] width 93 height 37
click at [59, 55] on link "Contractors Invoices" at bounding box center [57, 72] width 93 height 37
click at [498, 23] on link "Health & Safety" at bounding box center [512, 18] width 97 height 27
click at [515, 131] on link "Incidents" at bounding box center [525, 134] width 111 height 29
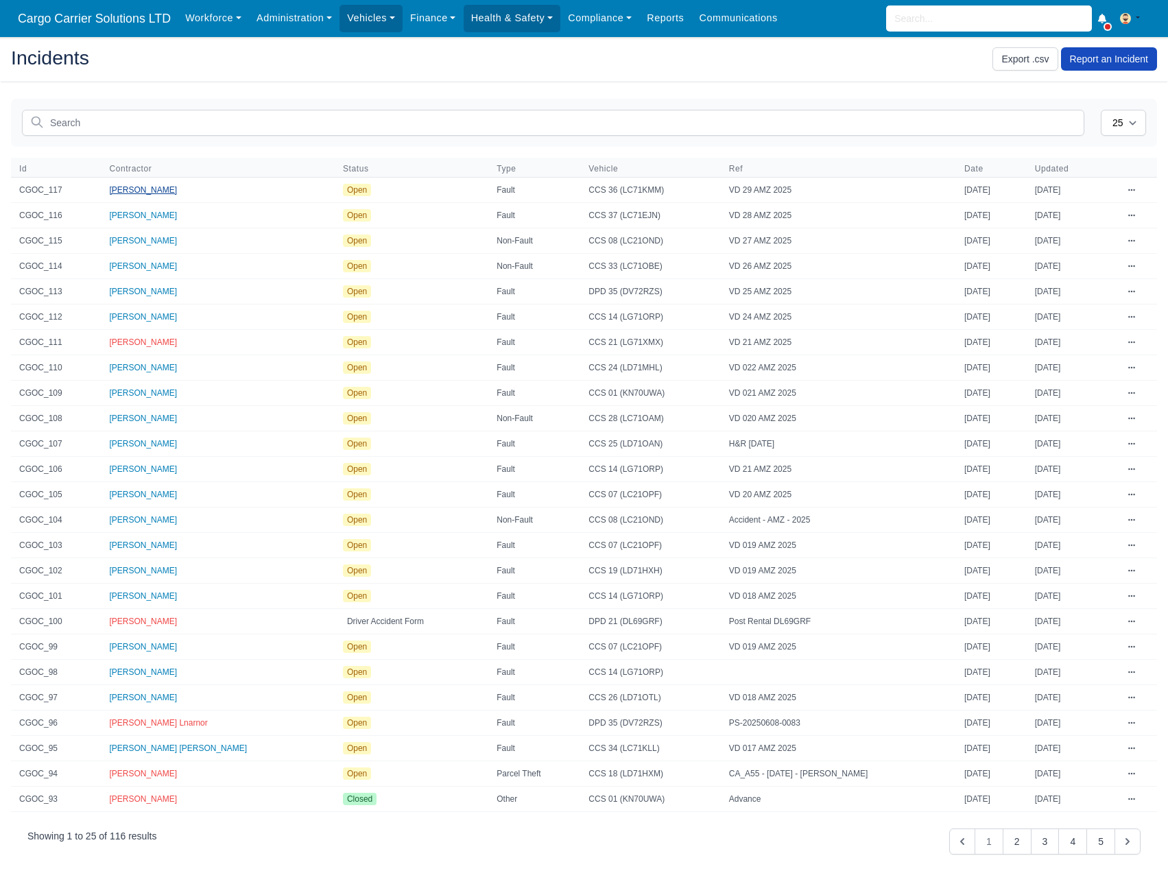
click at [138, 194] on span "[PERSON_NAME]" at bounding box center [143, 190] width 68 height 10
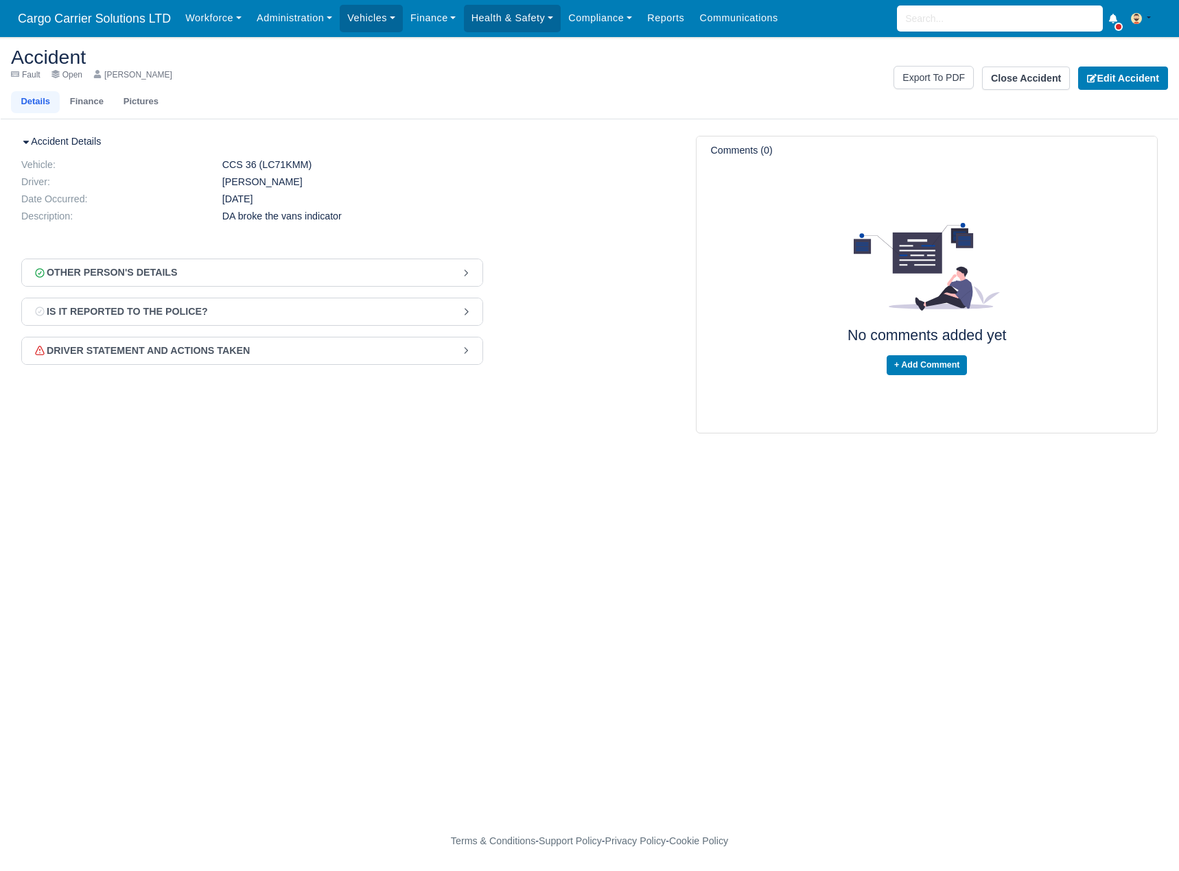
click at [159, 270] on div "Other Person's Details" at bounding box center [105, 273] width 145 height 16
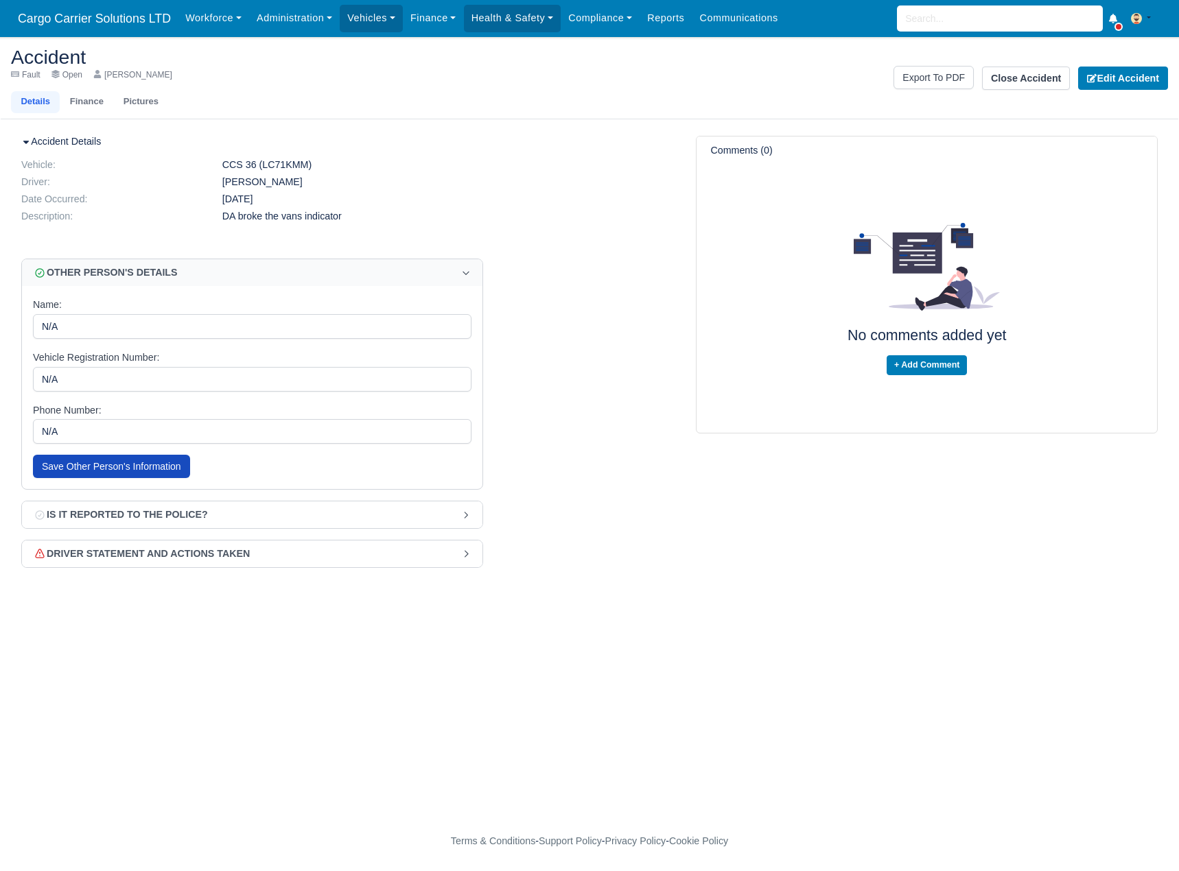
click at [143, 507] on div "Is it reported to the police?" at bounding box center [120, 515] width 175 height 16
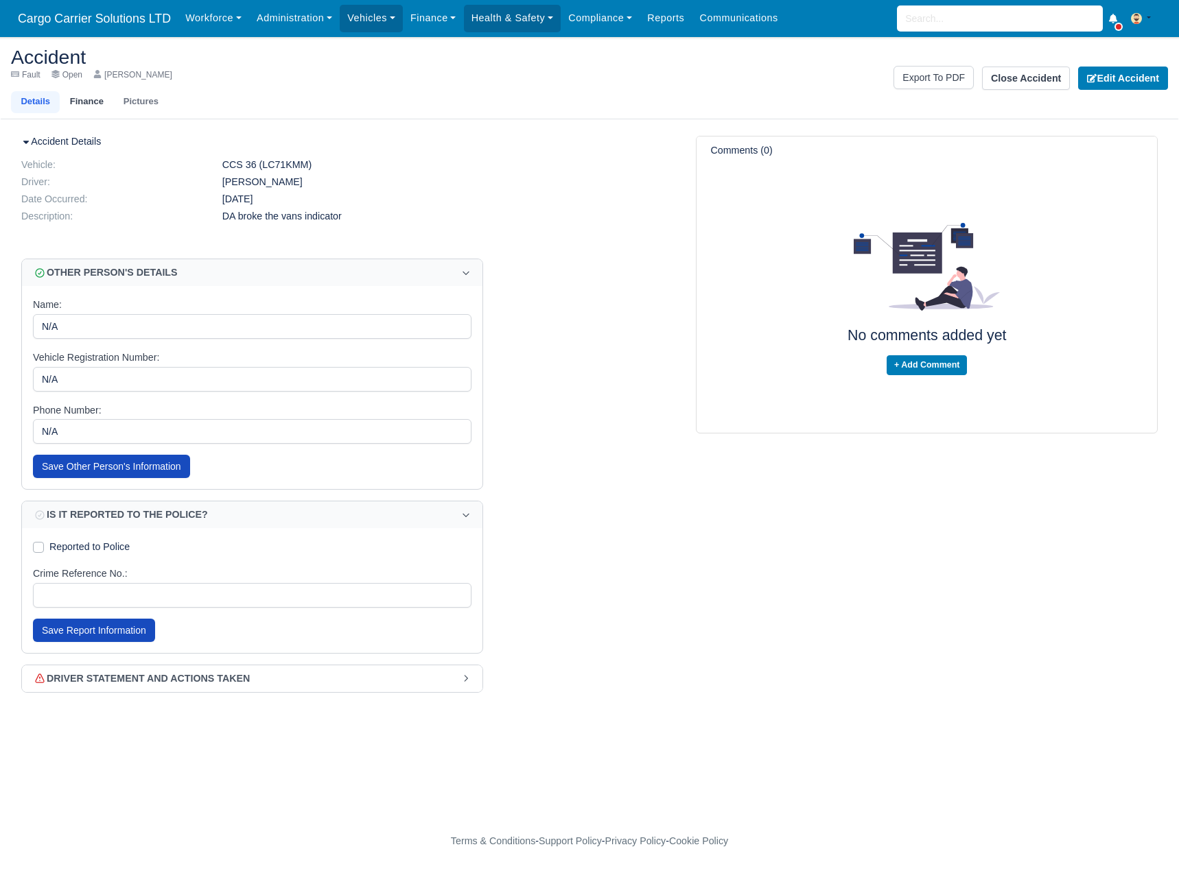
click at [89, 94] on link "Finance" at bounding box center [87, 102] width 54 height 22
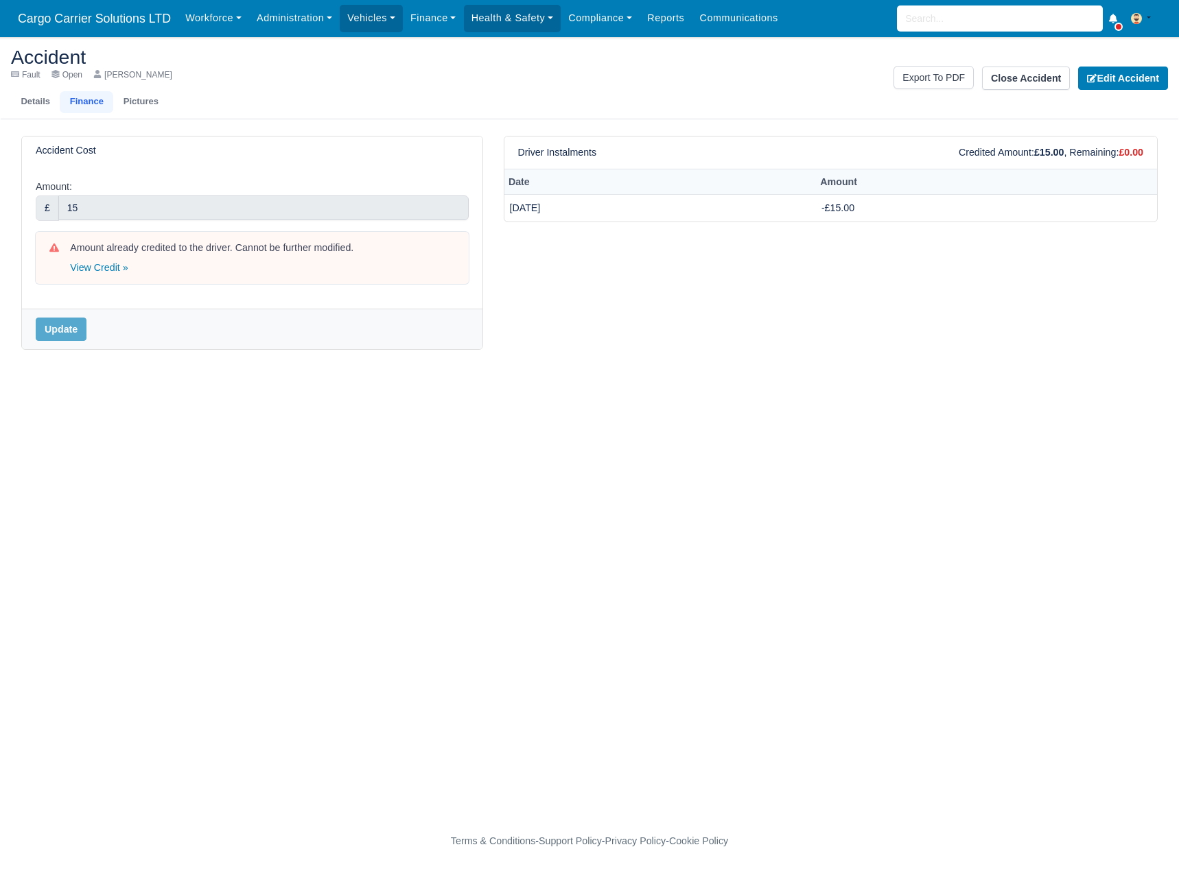
click at [90, 257] on div "Amount already credited to the driver. Cannot be further modified. View Credit »" at bounding box center [262, 258] width 384 height 34
click at [93, 271] on link "View Credit »" at bounding box center [99, 267] width 58 height 11
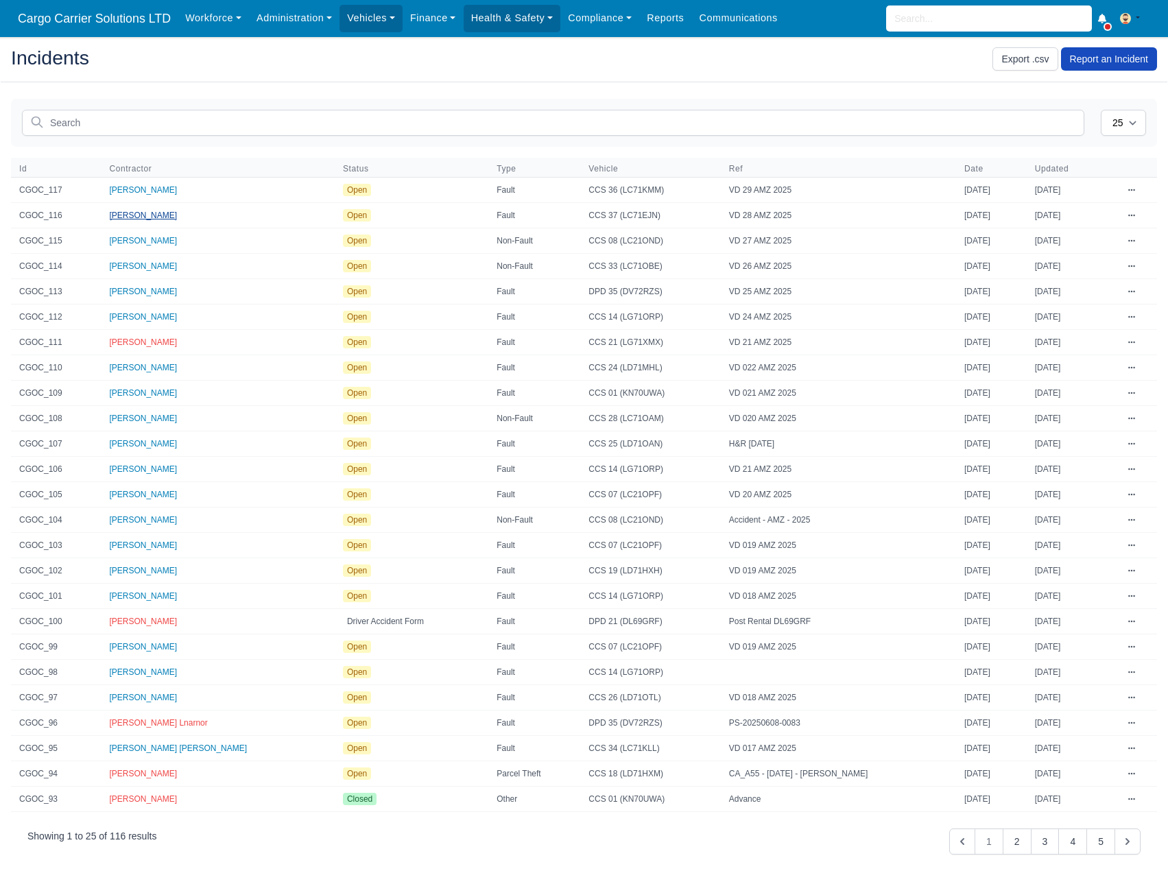
click at [162, 215] on span "[PERSON_NAME]" at bounding box center [143, 216] width 68 height 10
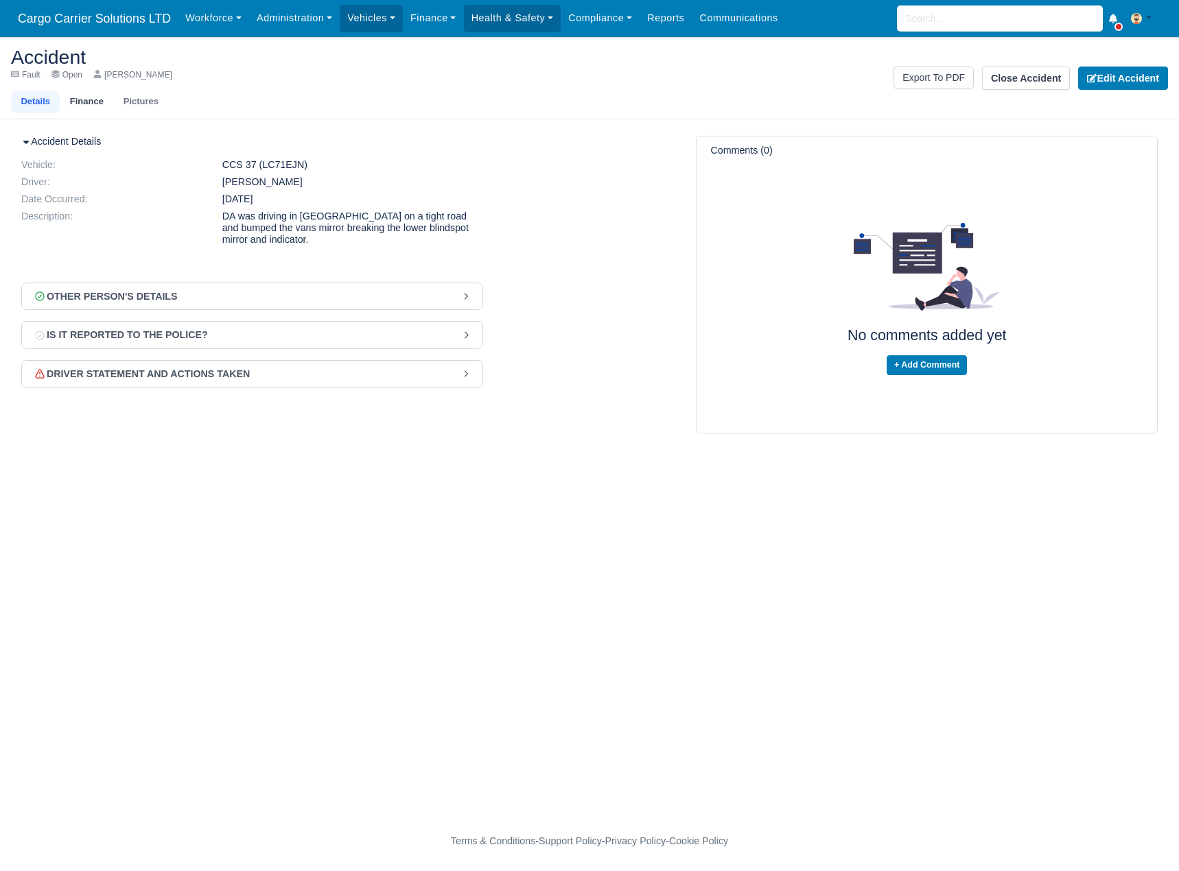
click at [80, 97] on link "Finance" at bounding box center [87, 102] width 54 height 22
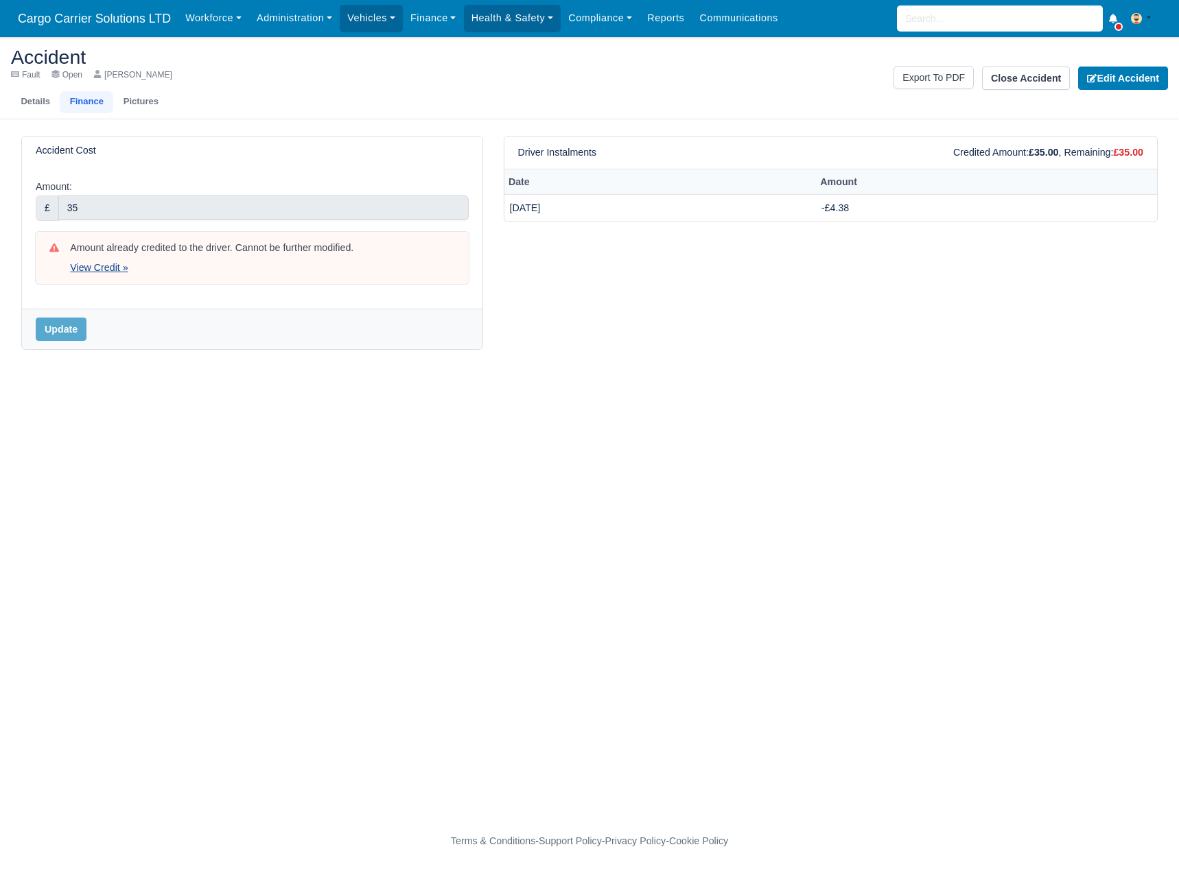
click at [100, 268] on link "View Credit »" at bounding box center [99, 267] width 58 height 11
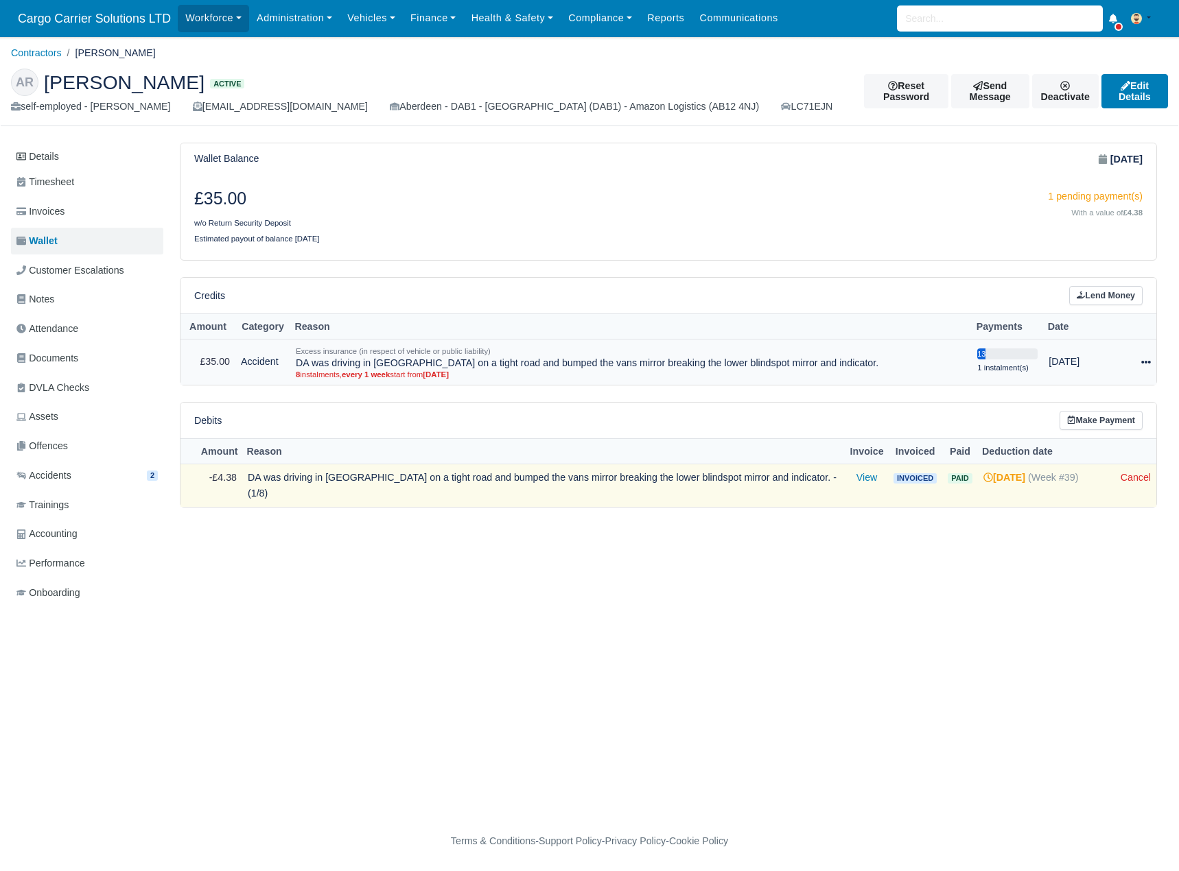
click at [1144, 356] on div at bounding box center [1143, 362] width 13 height 16
drag, startPoint x: 840, startPoint y: 364, endPoint x: 294, endPoint y: 358, distance: 545.4
click at [294, 358] on td "Excess insurance (in respect of vehicle or public liability) DA was driving in …" at bounding box center [630, 361] width 681 height 45
copy td "DA was driving in Rosemount on a tight road and bumped the vans mirror breaking…"
drag, startPoint x: 814, startPoint y: 476, endPoint x: 250, endPoint y: 477, distance: 563.9
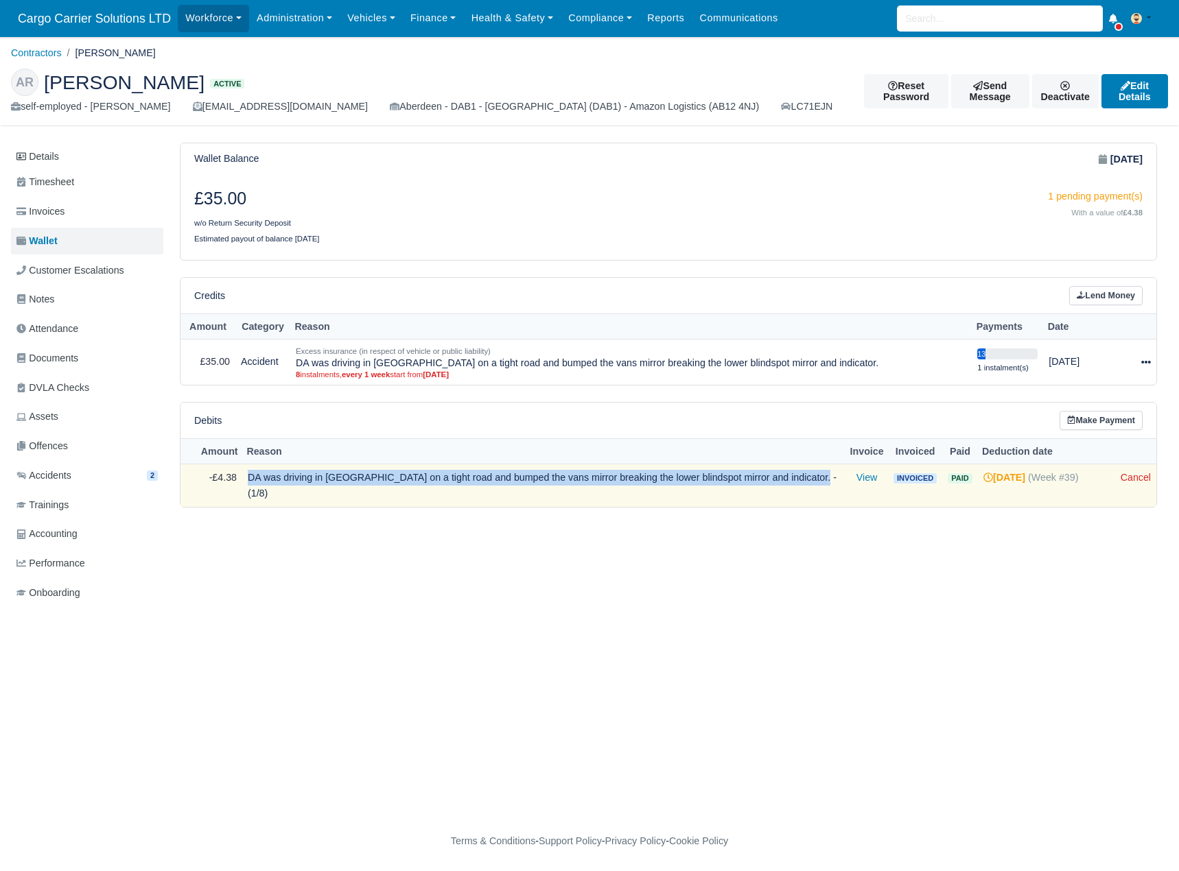
click at [250, 477] on td "DA was driving in Rosemount on a tight road and bumped the vans mirror breaking…" at bounding box center [543, 485] width 603 height 43
copy td "DA was driving in Rosemount on a tight road and bumped the vans mirror breaking…"
click at [1110, 418] on link "Make Payment" at bounding box center [1100, 421] width 83 height 20
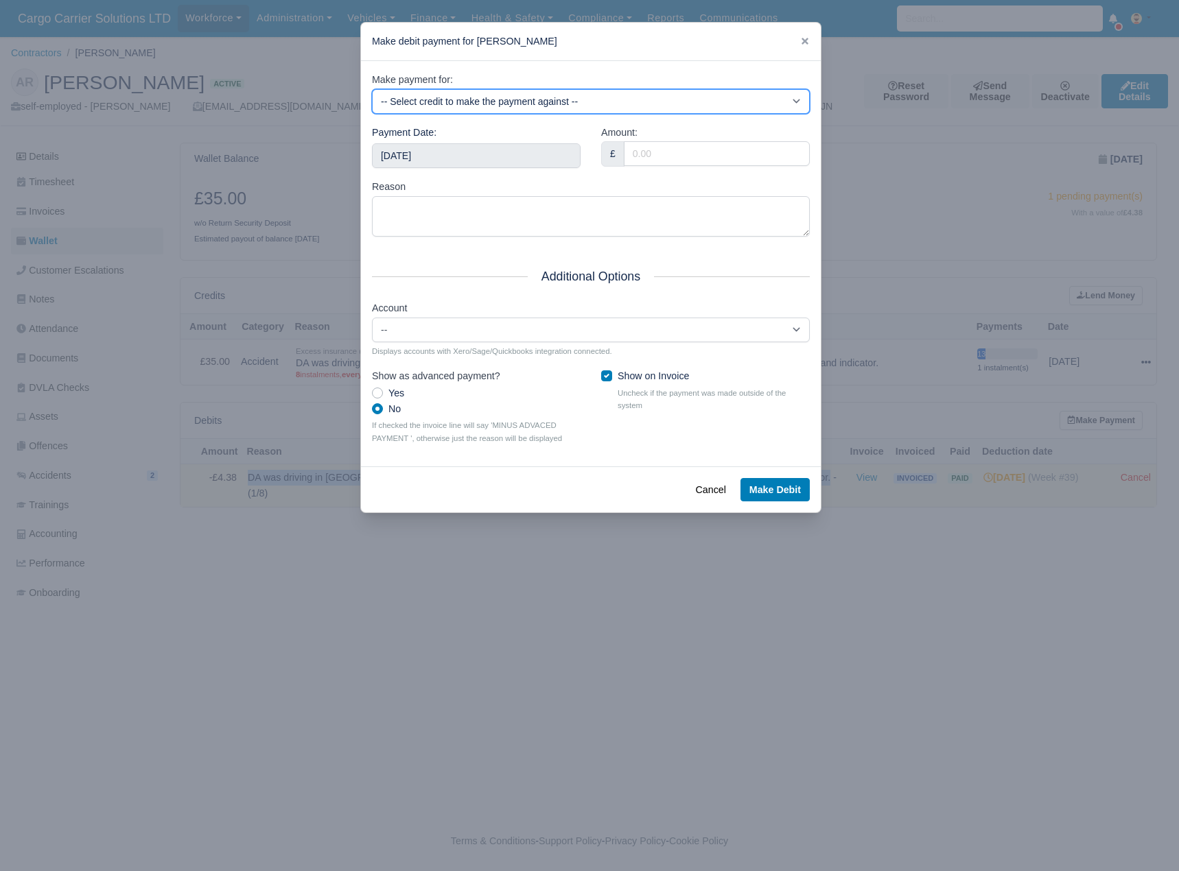
click at [620, 97] on select "-- Select credit to make the payment against -- DA was driving in Rosemount on …" at bounding box center [591, 101] width 438 height 25
select select "628"
click at [372, 89] on select "-- Select credit to make the payment against -- DA was driving in Rosemount on …" at bounding box center [591, 101] width 438 height 25
type input "2025-09-20T23:59:59+01:00"
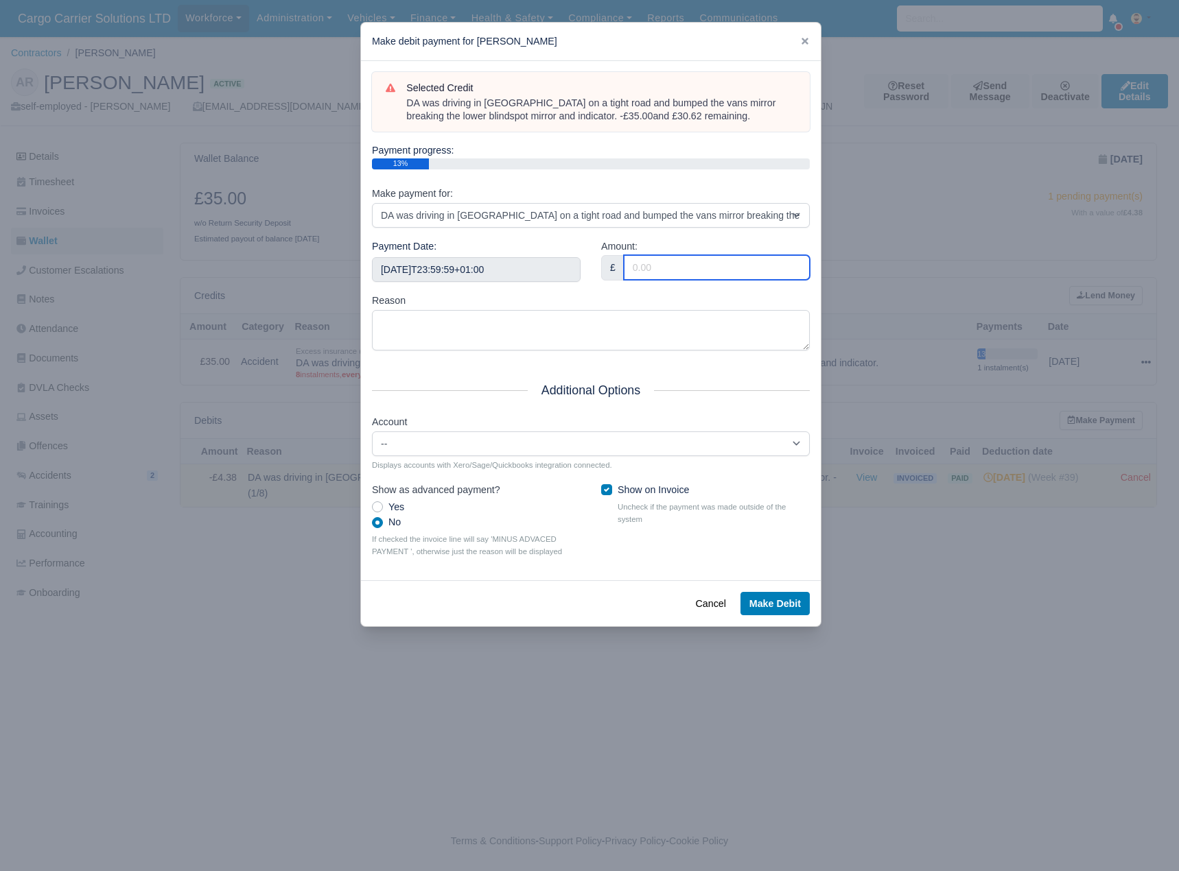
click at [669, 271] on input "Amount:" at bounding box center [717, 267] width 186 height 25
type input "30.62"
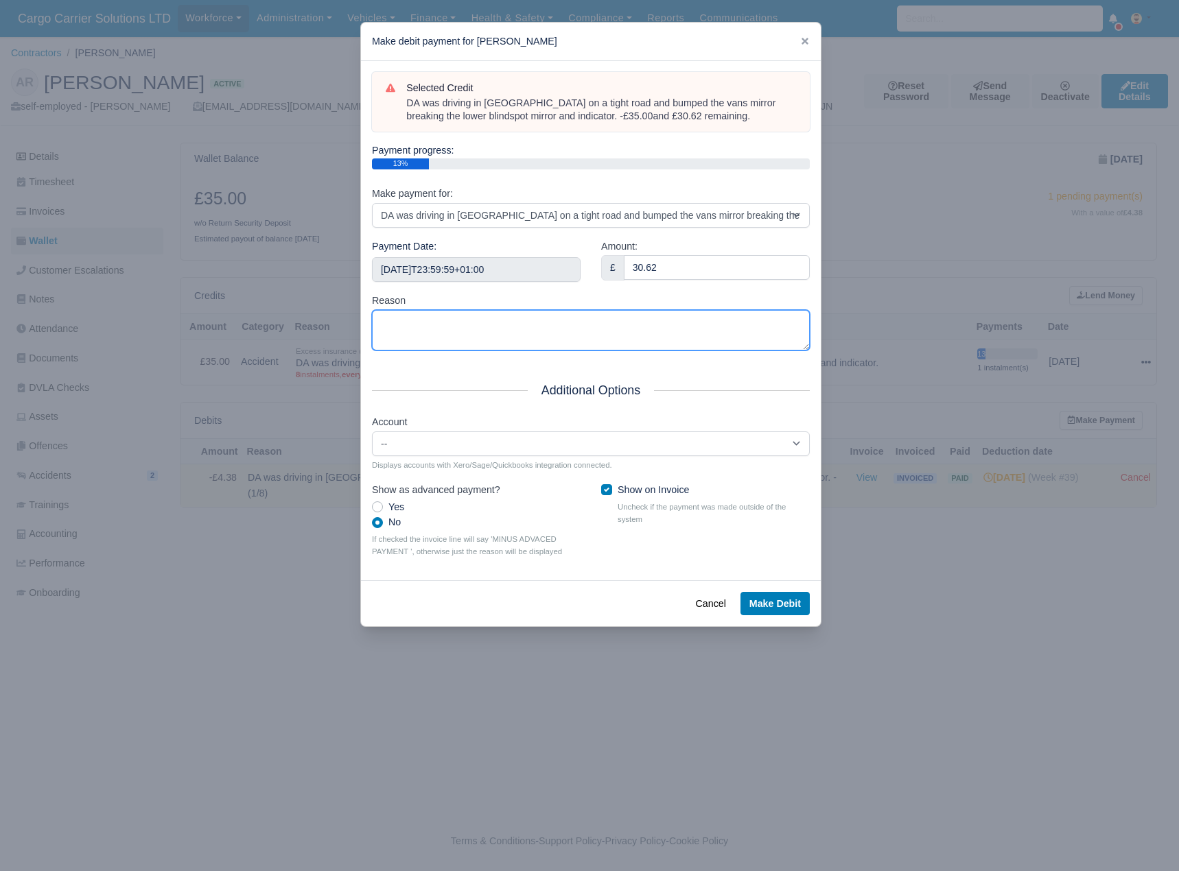
click at [440, 320] on textarea "Reason" at bounding box center [591, 330] width 438 height 40
type textarea "Full Payment"
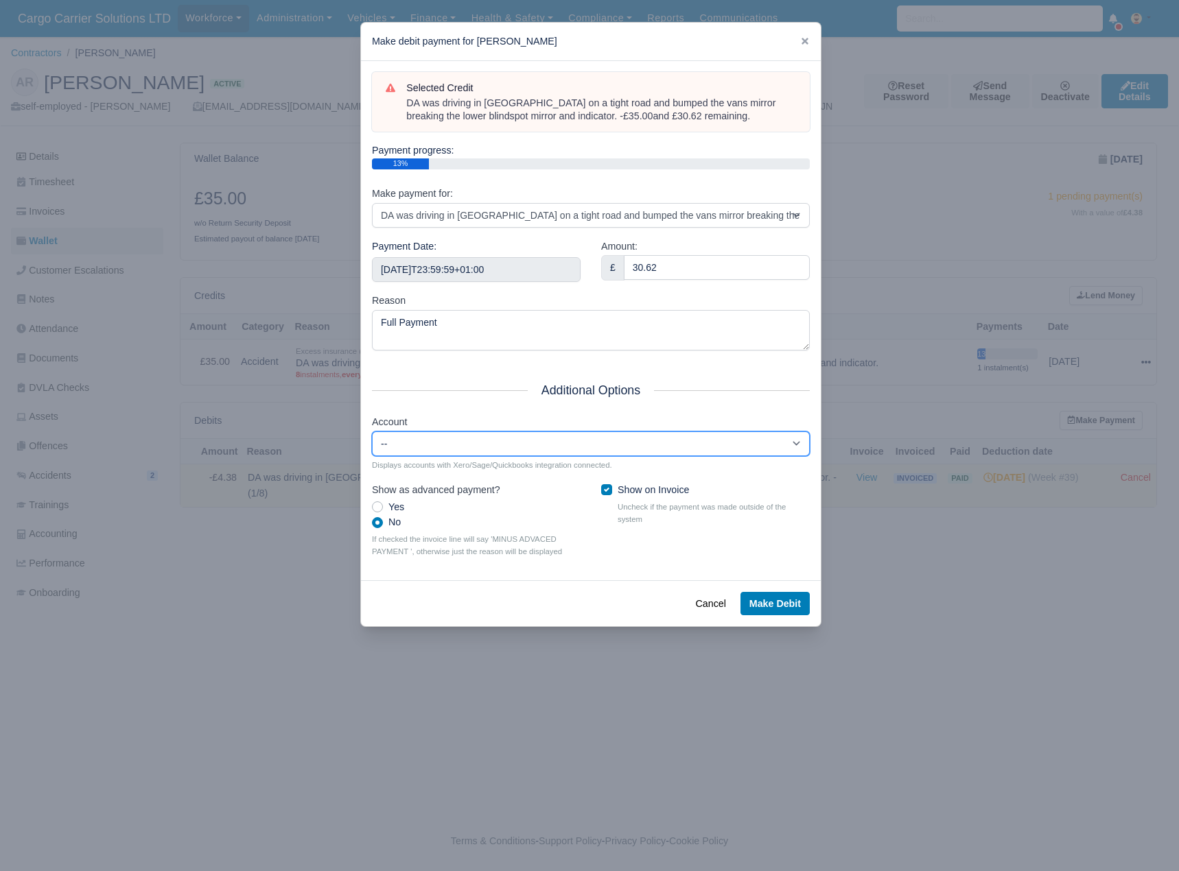
click at [560, 449] on select "--" at bounding box center [591, 444] width 438 height 25
click at [774, 610] on button "Make Debit" at bounding box center [774, 603] width 69 height 23
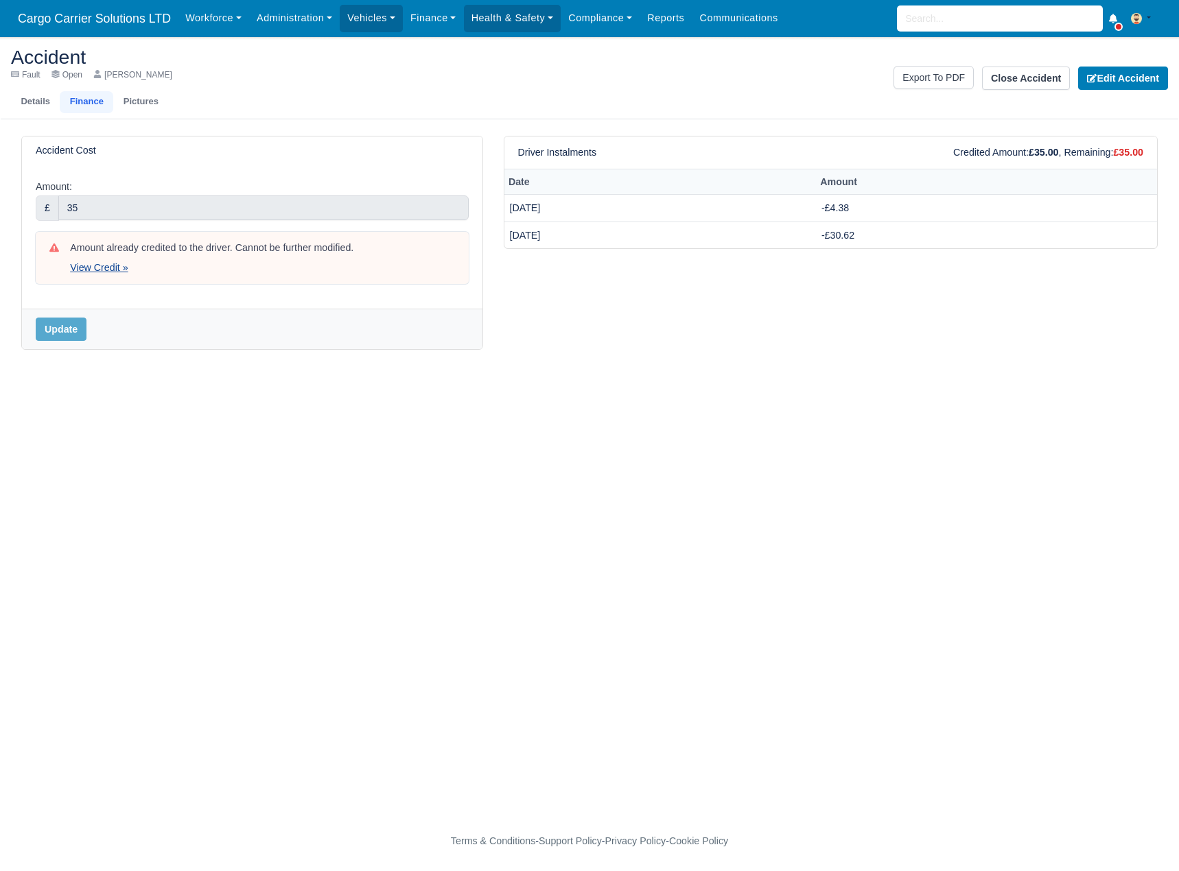
click at [86, 262] on link "View Credit »" at bounding box center [99, 267] width 58 height 11
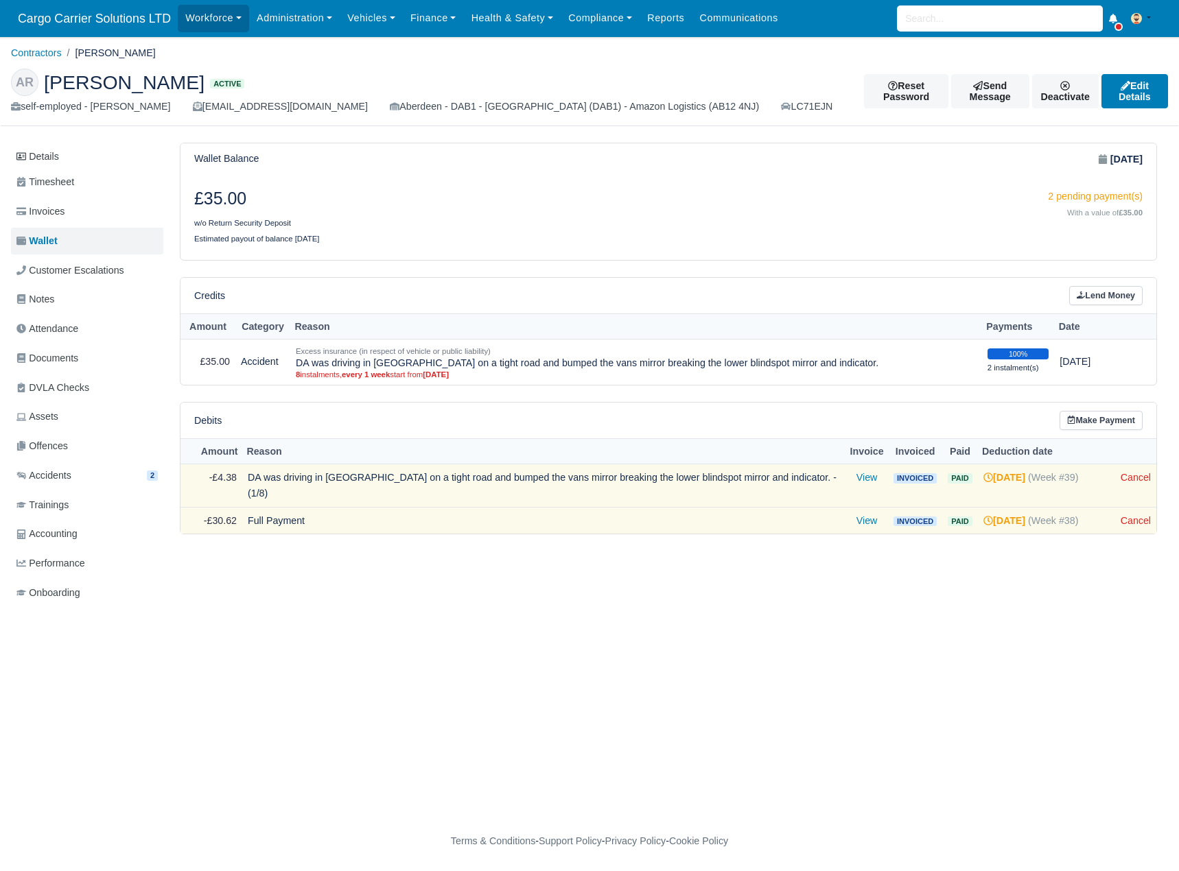
click at [397, 478] on td "DA was driving in [GEOGRAPHIC_DATA] on a tight road and bumped the vans mirror …" at bounding box center [543, 485] width 603 height 43
drag, startPoint x: 816, startPoint y: 476, endPoint x: 248, endPoint y: 482, distance: 568.7
click at [248, 482] on td "DA was driving in [GEOGRAPHIC_DATA] on a tight road and bumped the vans mirror …" at bounding box center [543, 485] width 603 height 43
copy td "DA was driving in Rosemount on a tight road and bumped the vans mirror breaking…"
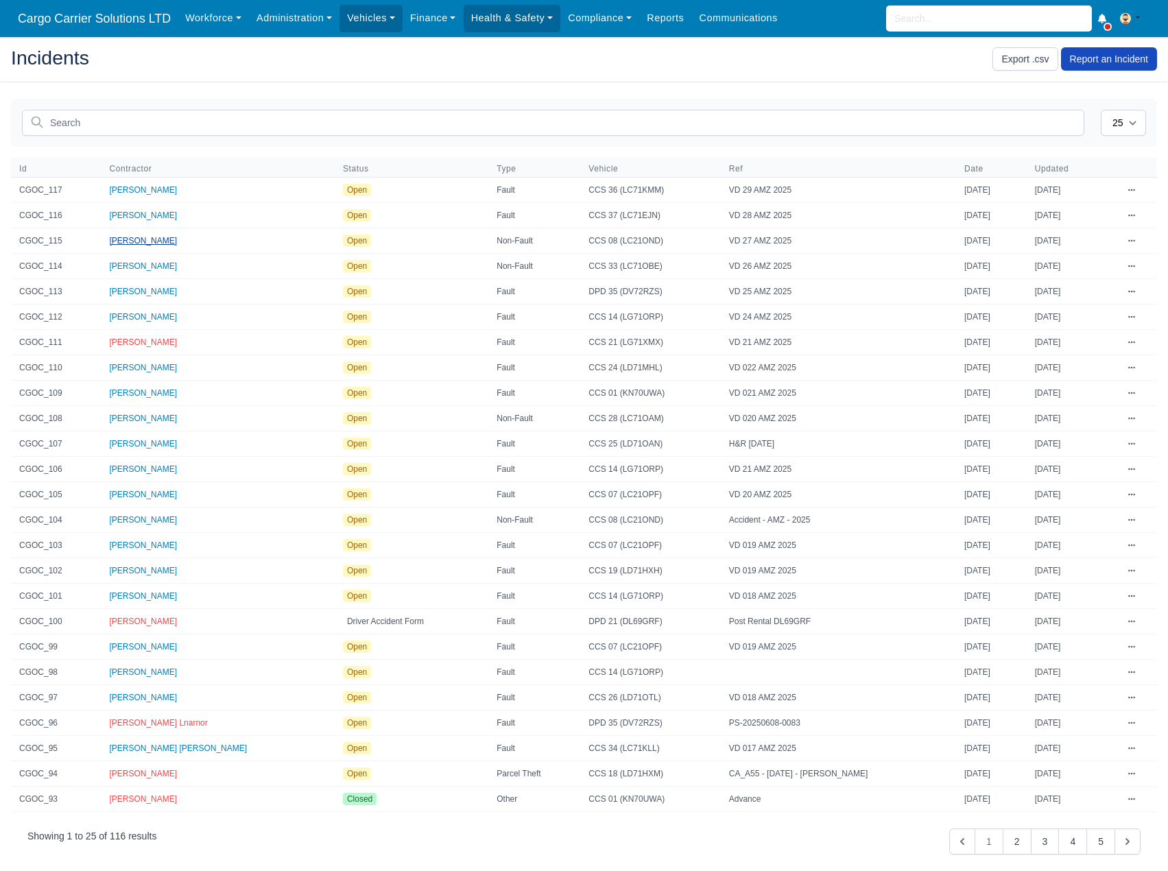
click at [131, 241] on span "[PERSON_NAME]" at bounding box center [143, 241] width 68 height 10
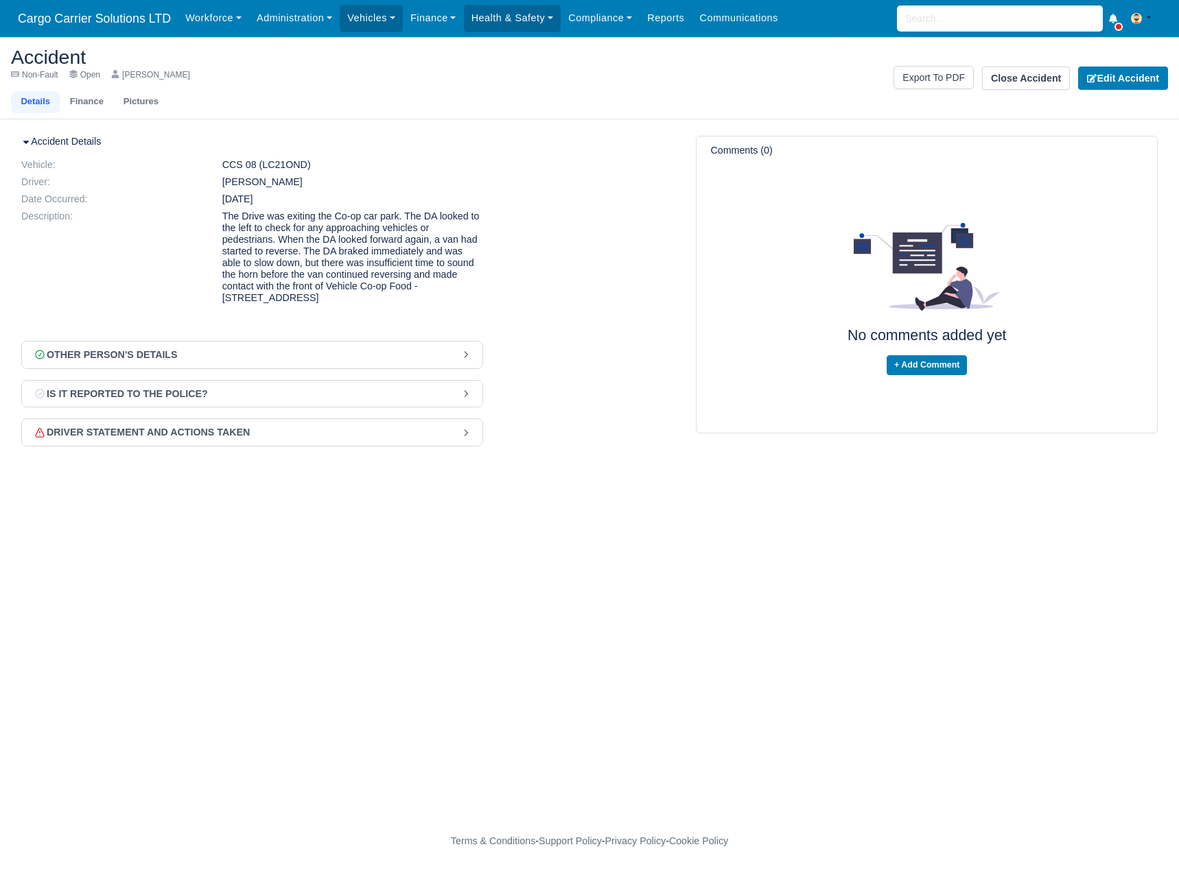
click at [163, 363] on div "Other Person's Details" at bounding box center [105, 355] width 145 height 16
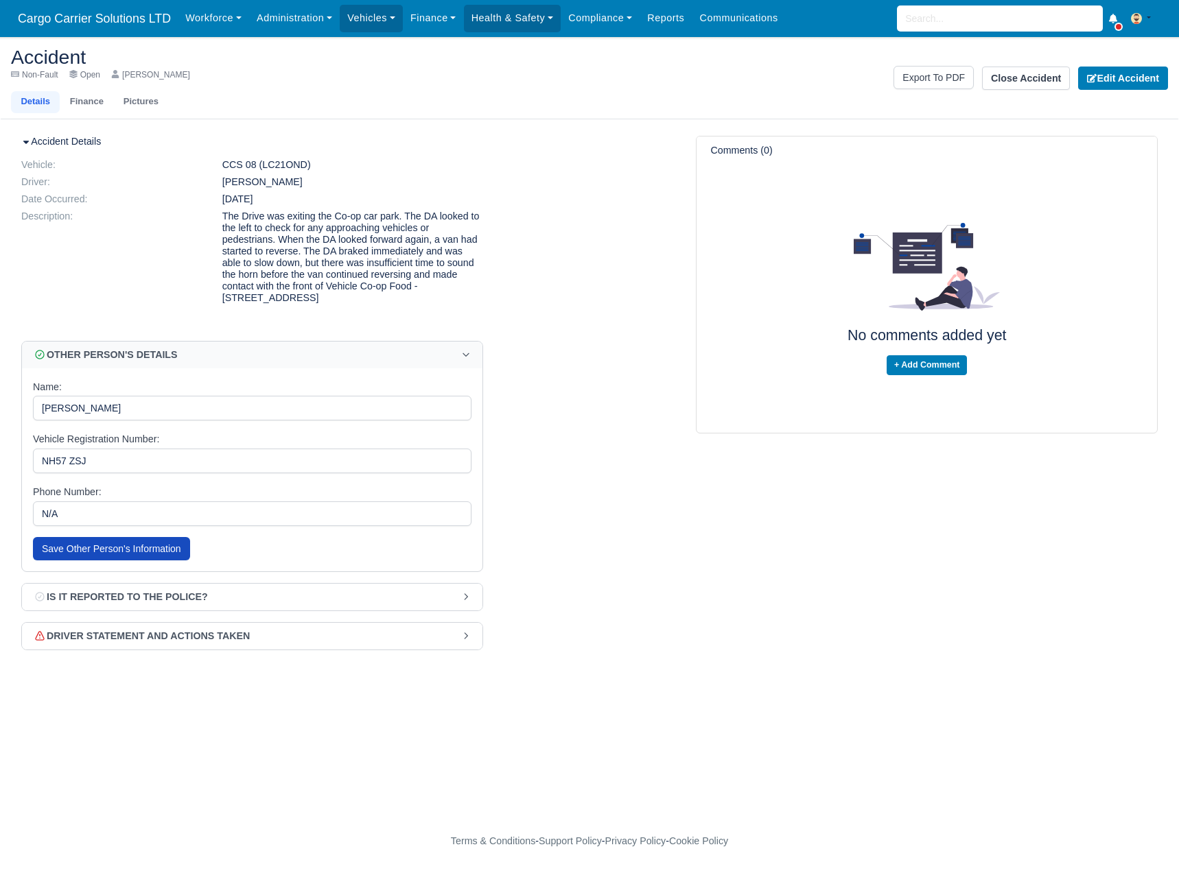
click at [195, 611] on button "Is it reported to the police?" at bounding box center [252, 597] width 460 height 27
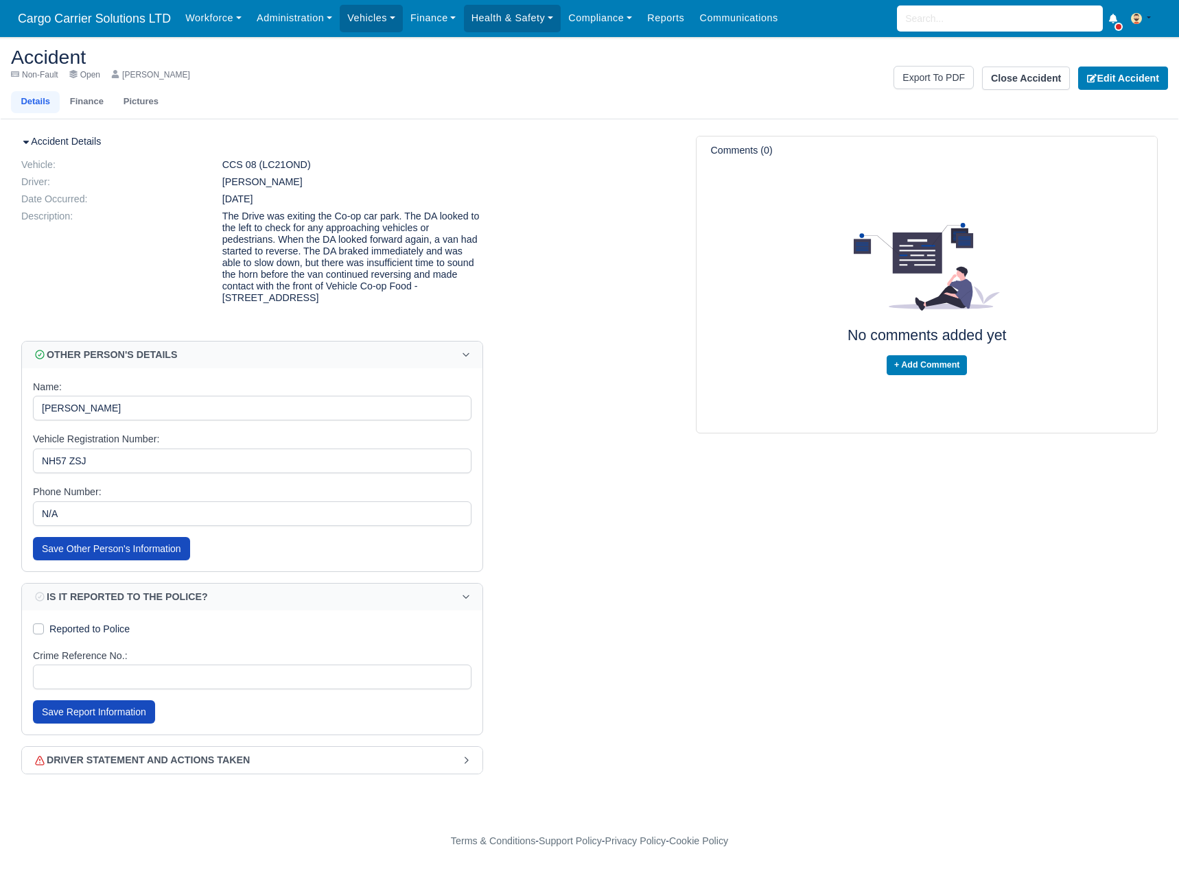
click at [199, 768] on div "Driver statement and Actions Taken" at bounding box center [141, 761] width 217 height 16
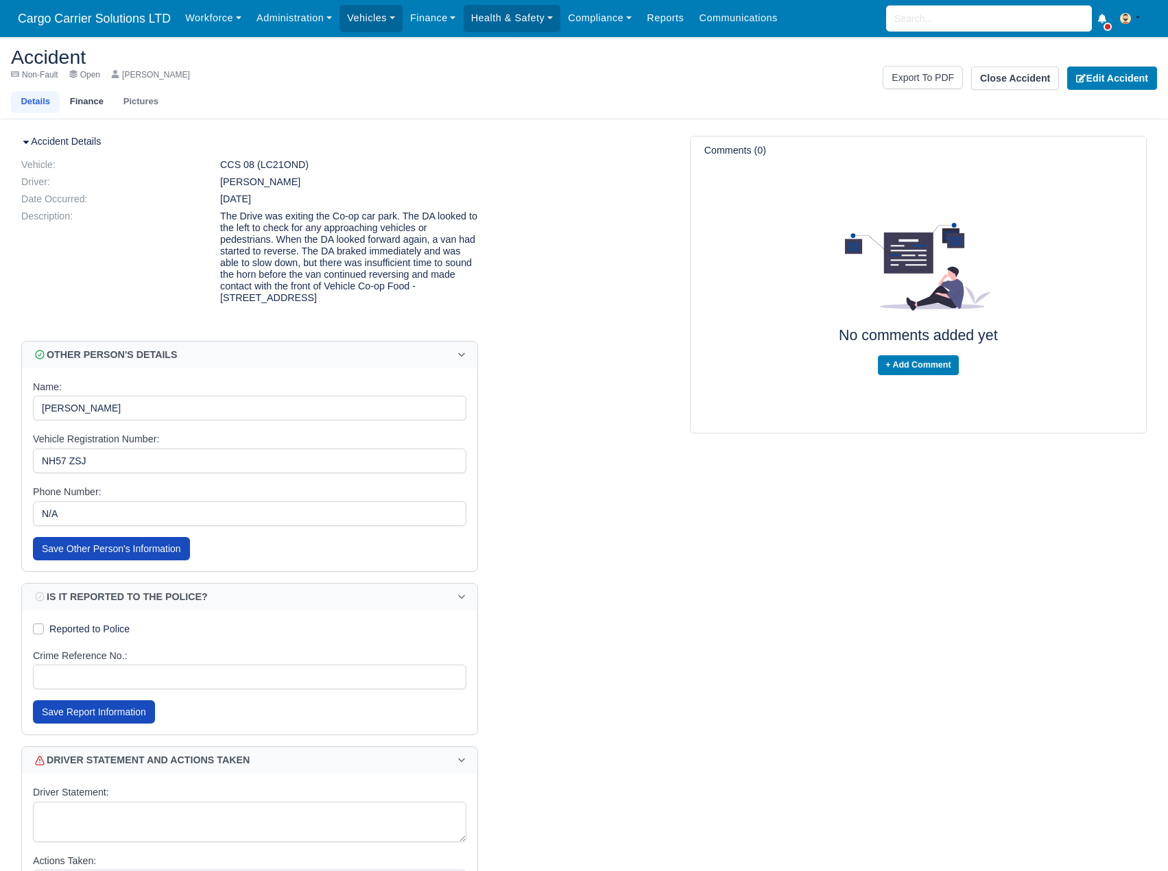
click at [84, 95] on link "Finance" at bounding box center [87, 102] width 54 height 22
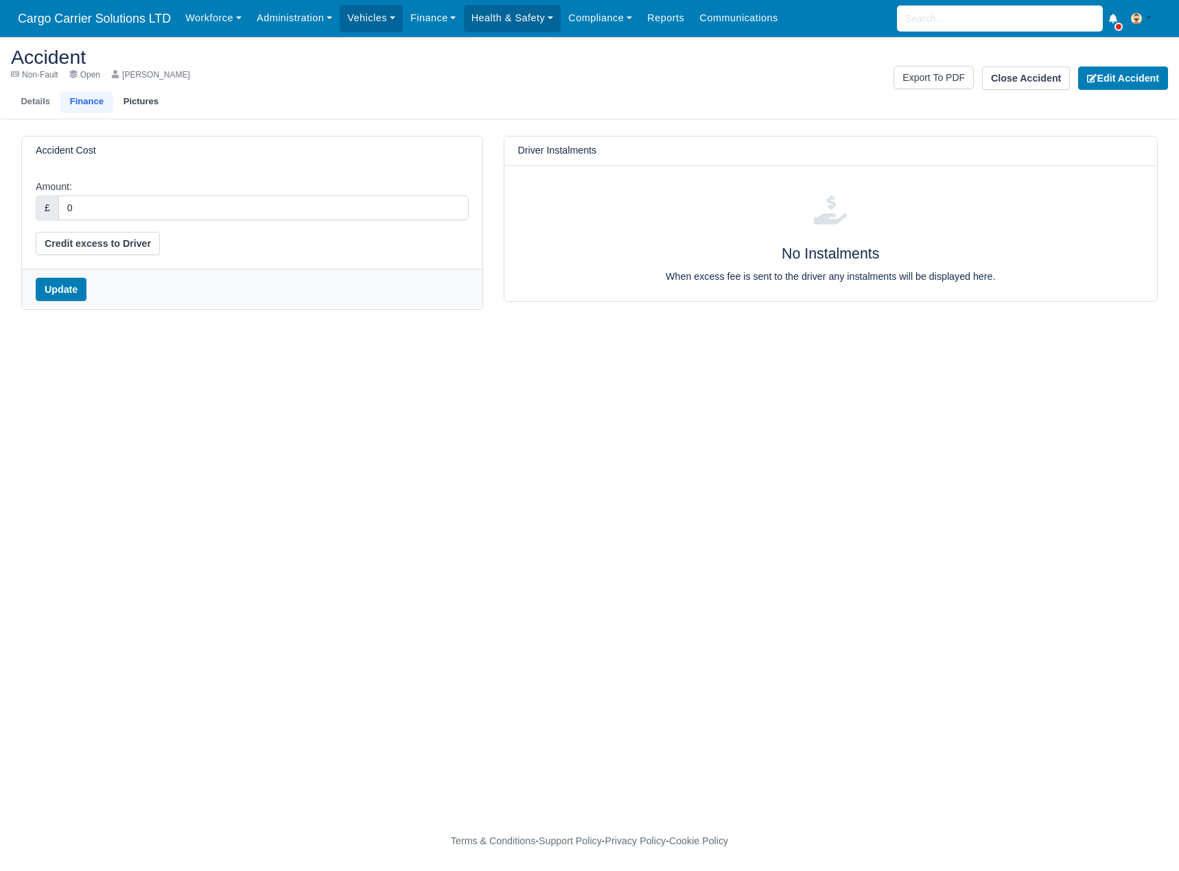
click at [141, 101] on link "Pictures" at bounding box center [140, 102] width 55 height 22
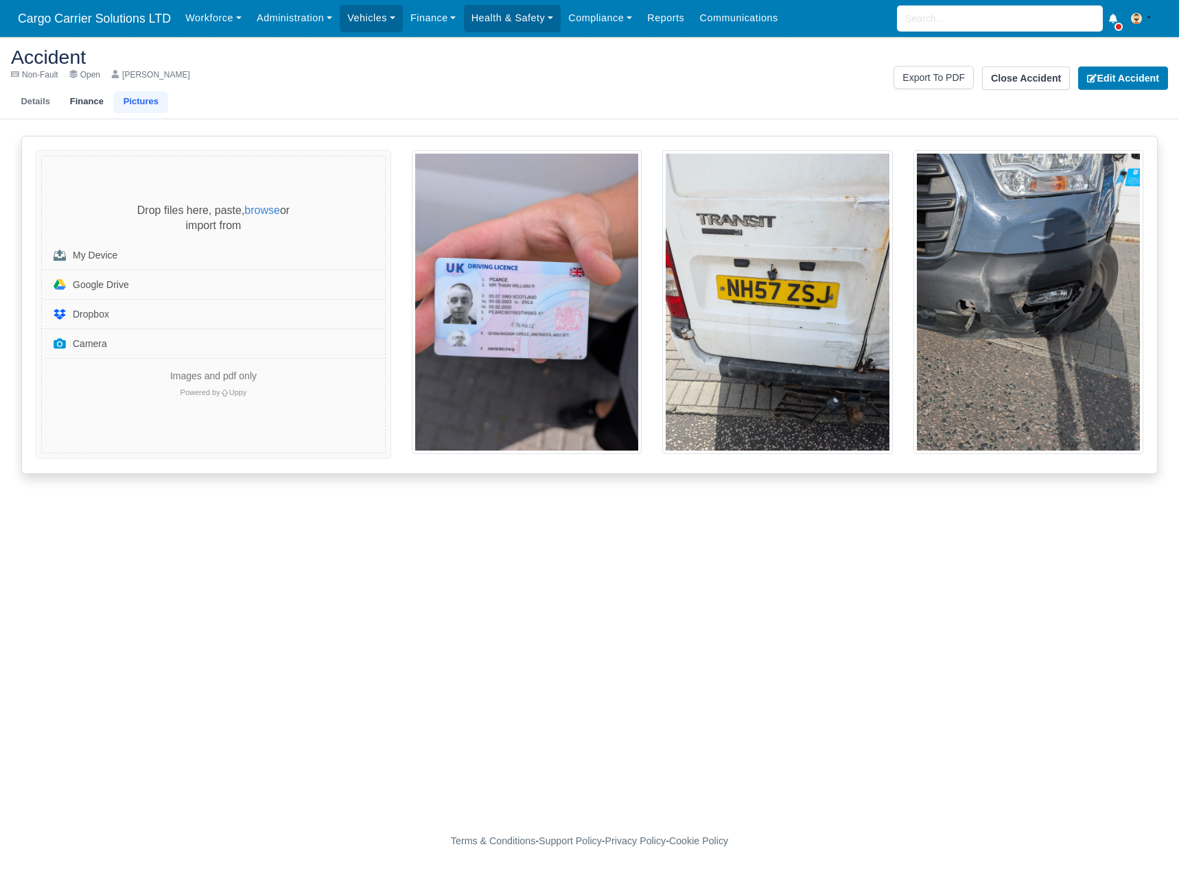
click at [75, 106] on link "Finance" at bounding box center [87, 102] width 54 height 22
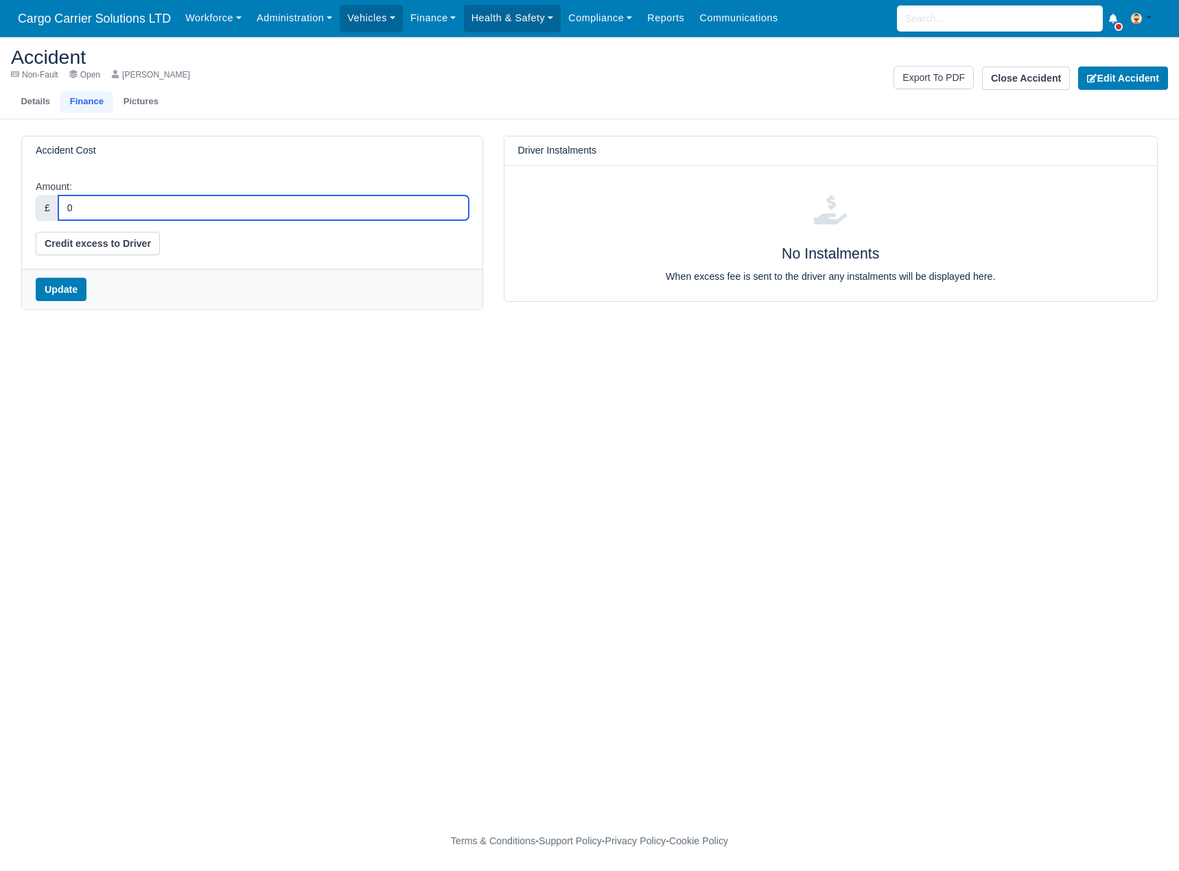
drag, startPoint x: 84, startPoint y: 203, endPoint x: 52, endPoint y: 203, distance: 32.2
click at [52, 203] on div "£ 0" at bounding box center [252, 208] width 433 height 25
type input "200"
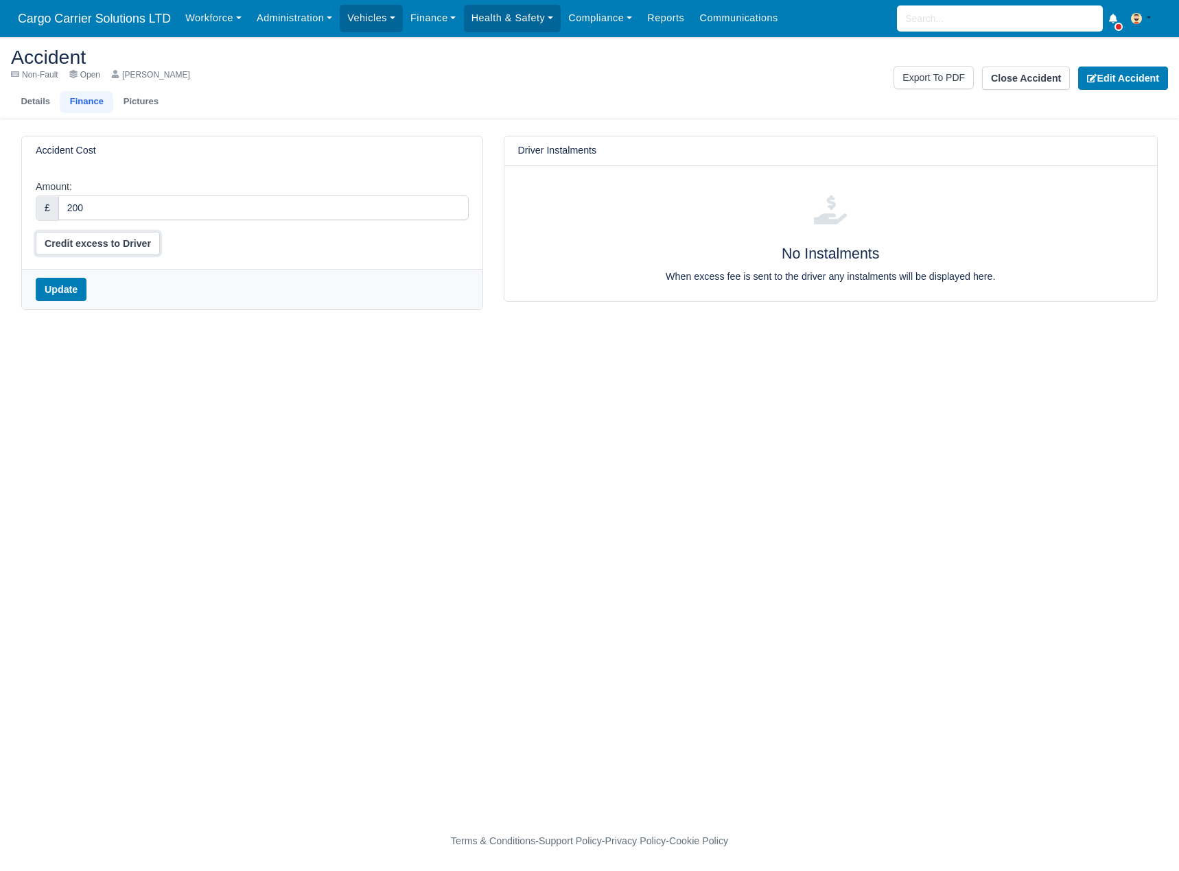
click at [82, 248] on button "Credit excess to Driver" at bounding box center [98, 243] width 124 height 23
select select "excess_liability"
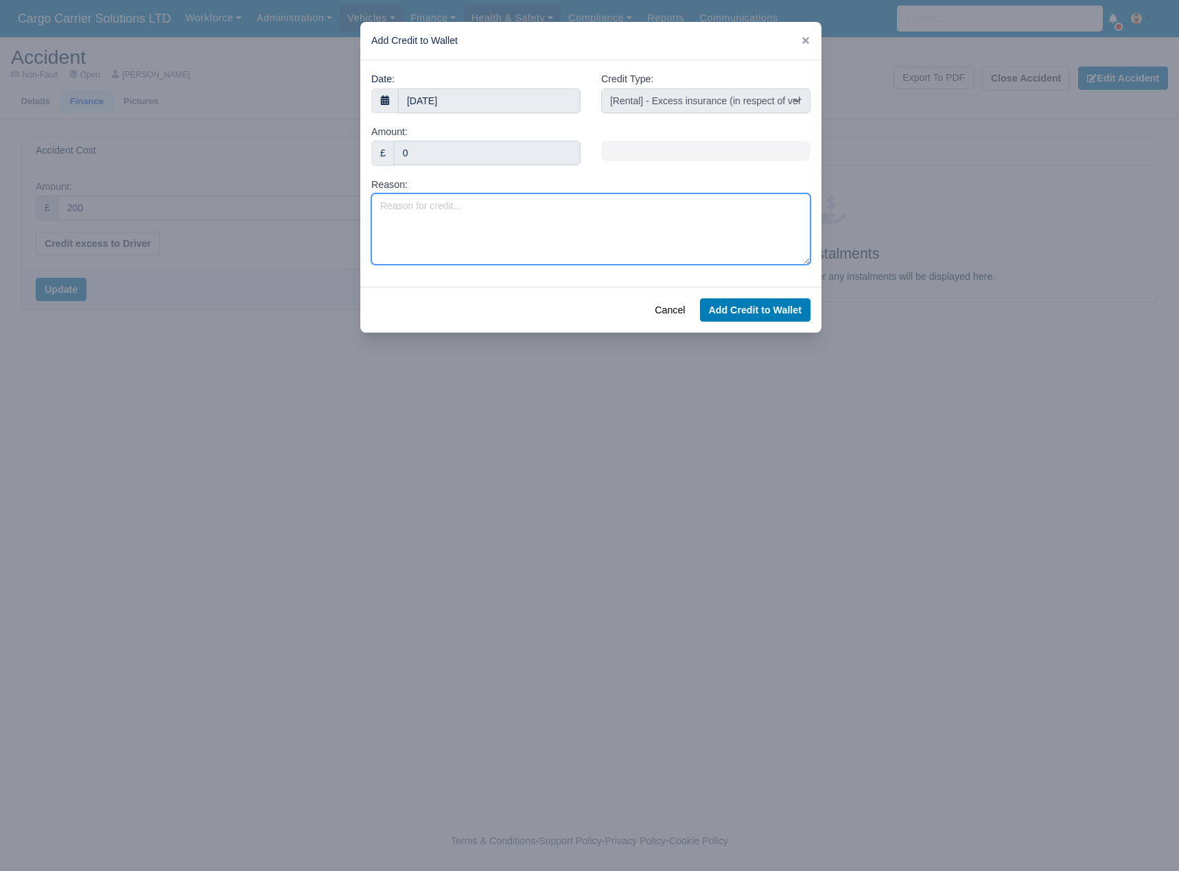
click at [469, 208] on textarea "Reason:" at bounding box center [590, 228] width 439 height 71
click at [354, 147] on div "​ Add Credit to Wallet Date: [DATE] Credit Type: [Self-Billed] - Other [Self-Bi…" at bounding box center [589, 435] width 1179 height 871
click at [677, 306] on button "Cancel" at bounding box center [670, 309] width 48 height 23
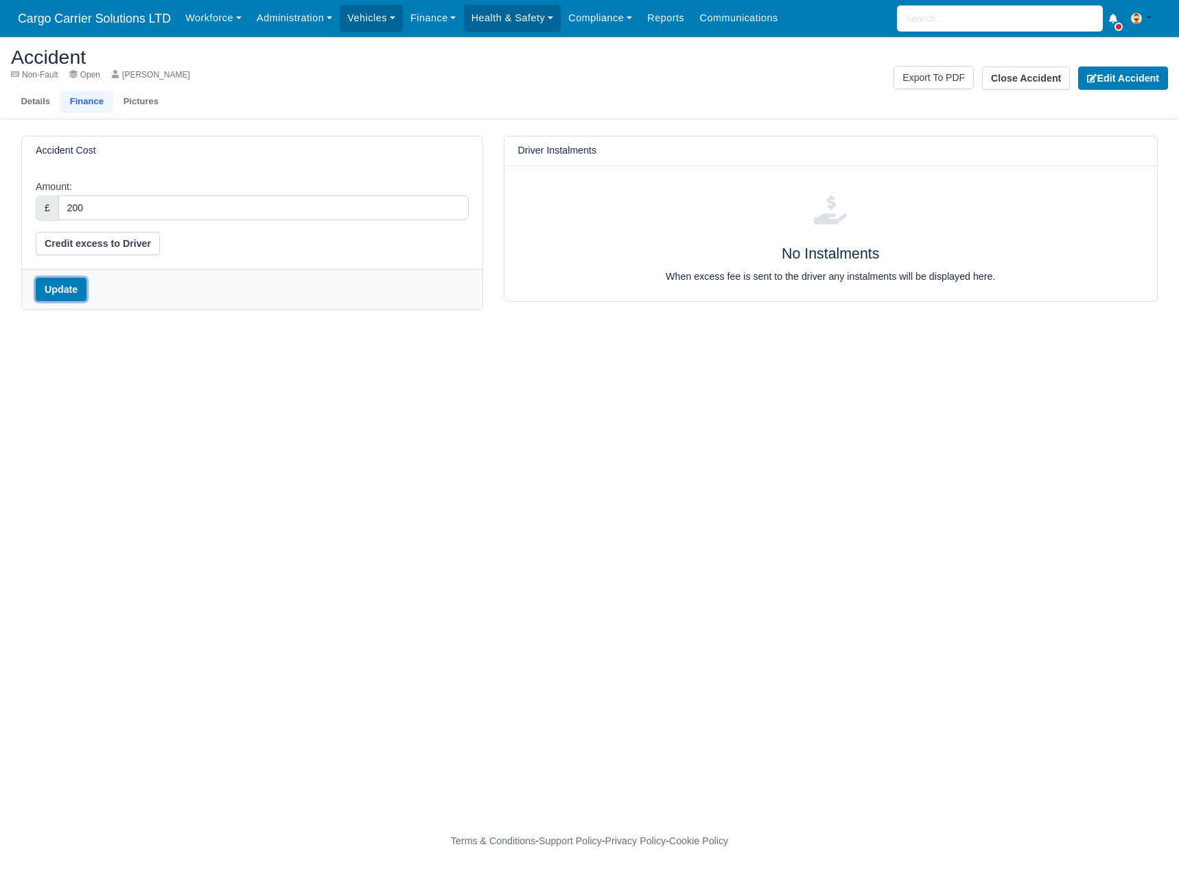
click at [45, 288] on button "Update" at bounding box center [61, 289] width 51 height 23
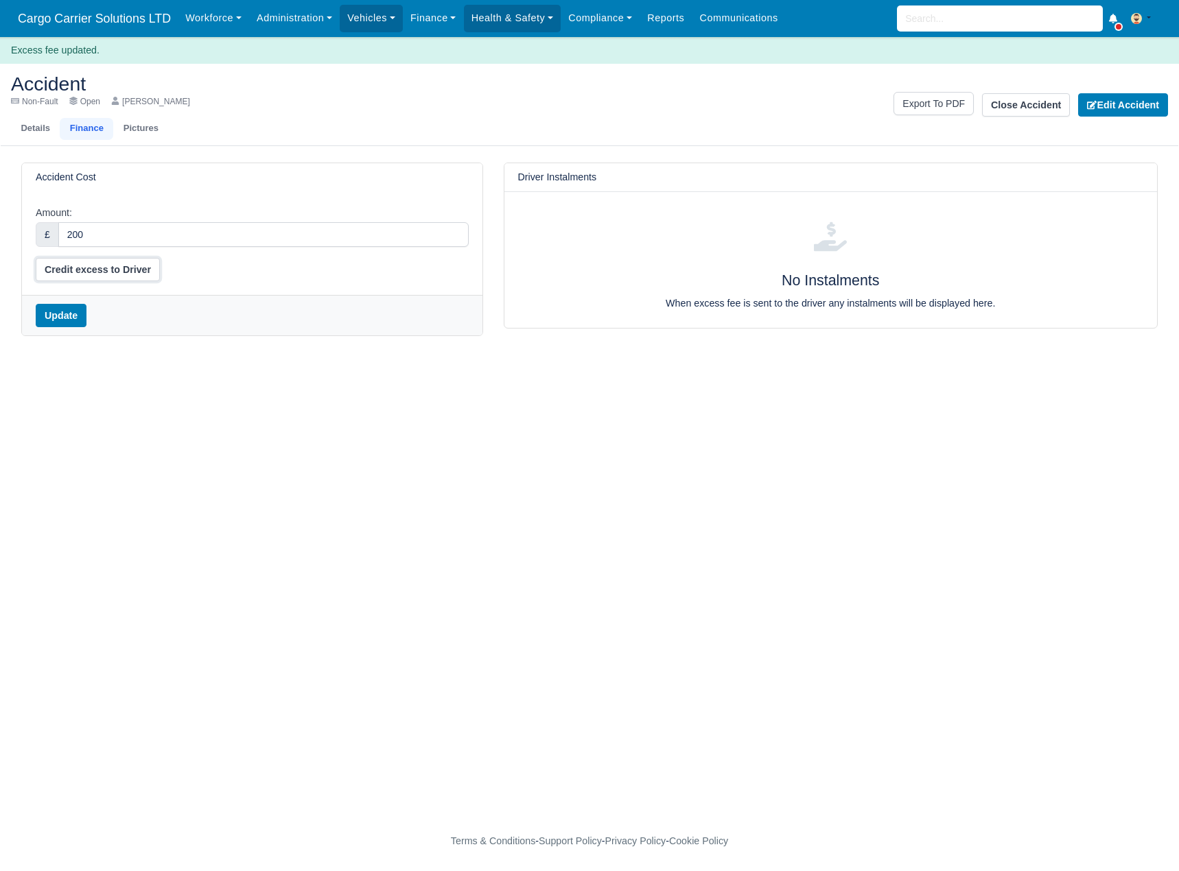
click at [95, 266] on button "Credit excess to Driver" at bounding box center [98, 269] width 124 height 23
select select "excess_liability"
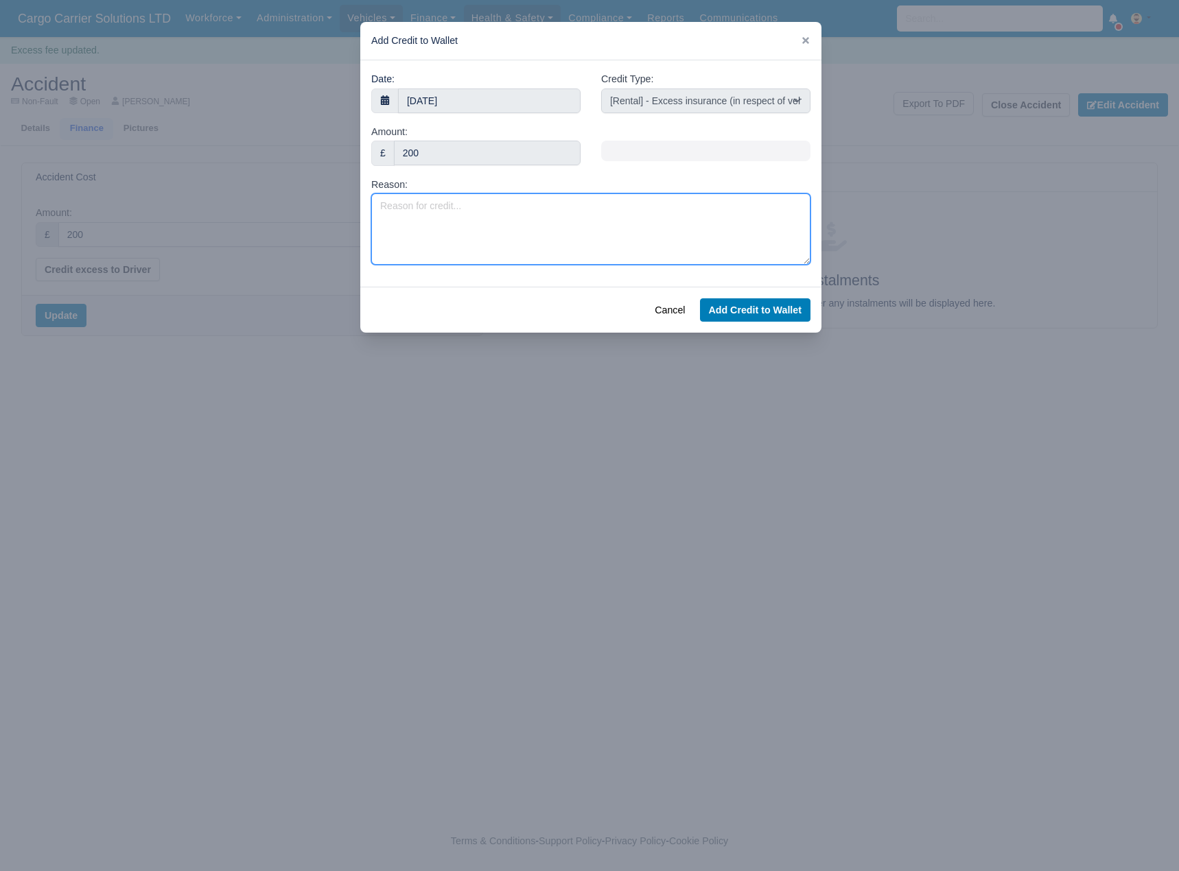
click at [465, 211] on textarea "Reason:" at bounding box center [590, 228] width 439 height 71
type textarea "C"
type textarea "Damage Charges"
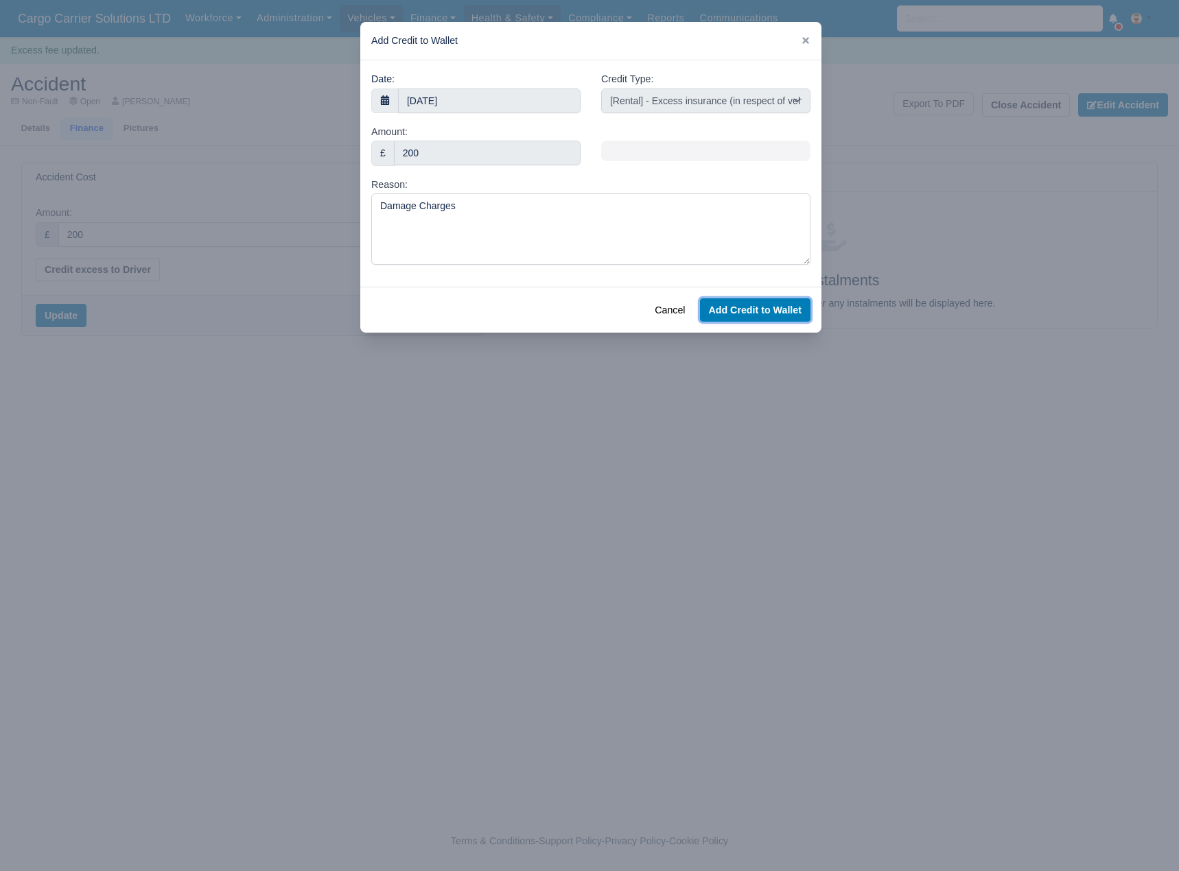
click at [737, 312] on button "Add Credit to Wallet" at bounding box center [755, 309] width 110 height 23
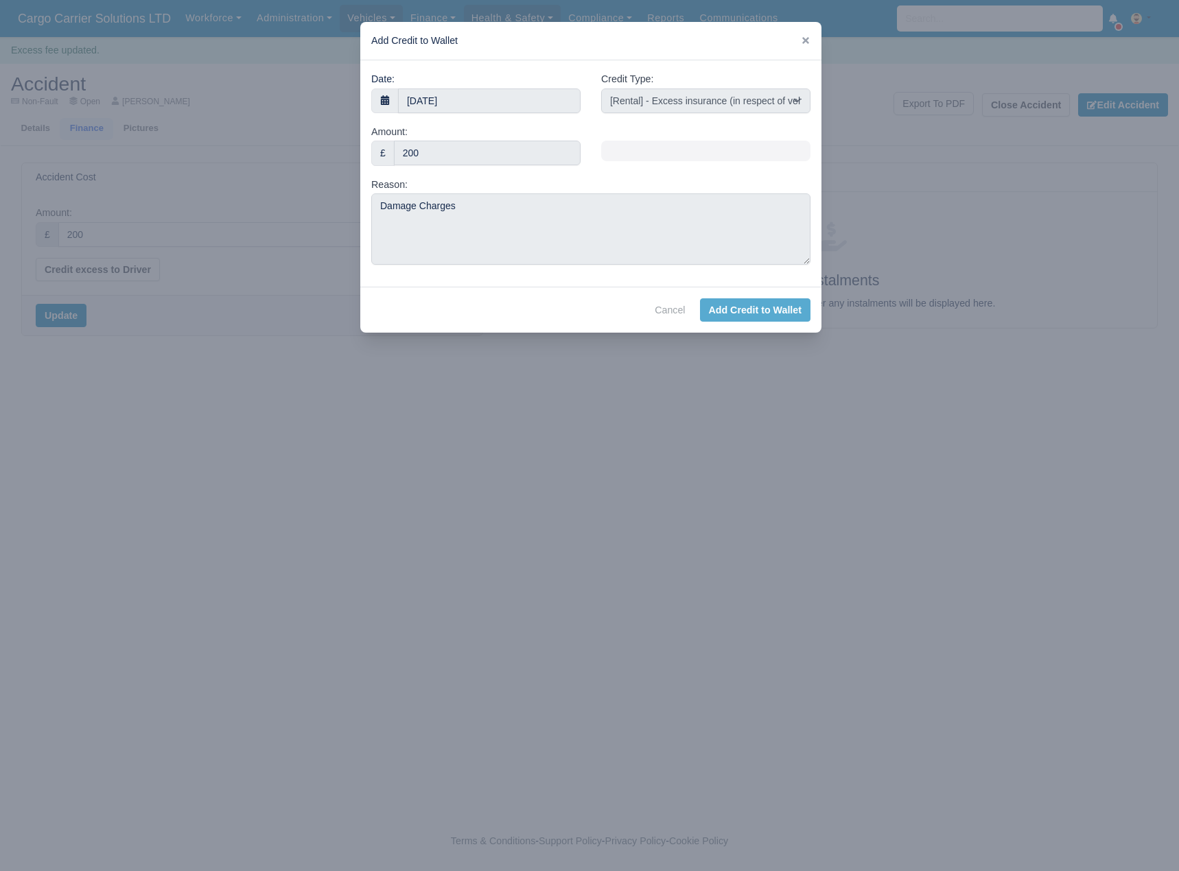
select select "other"
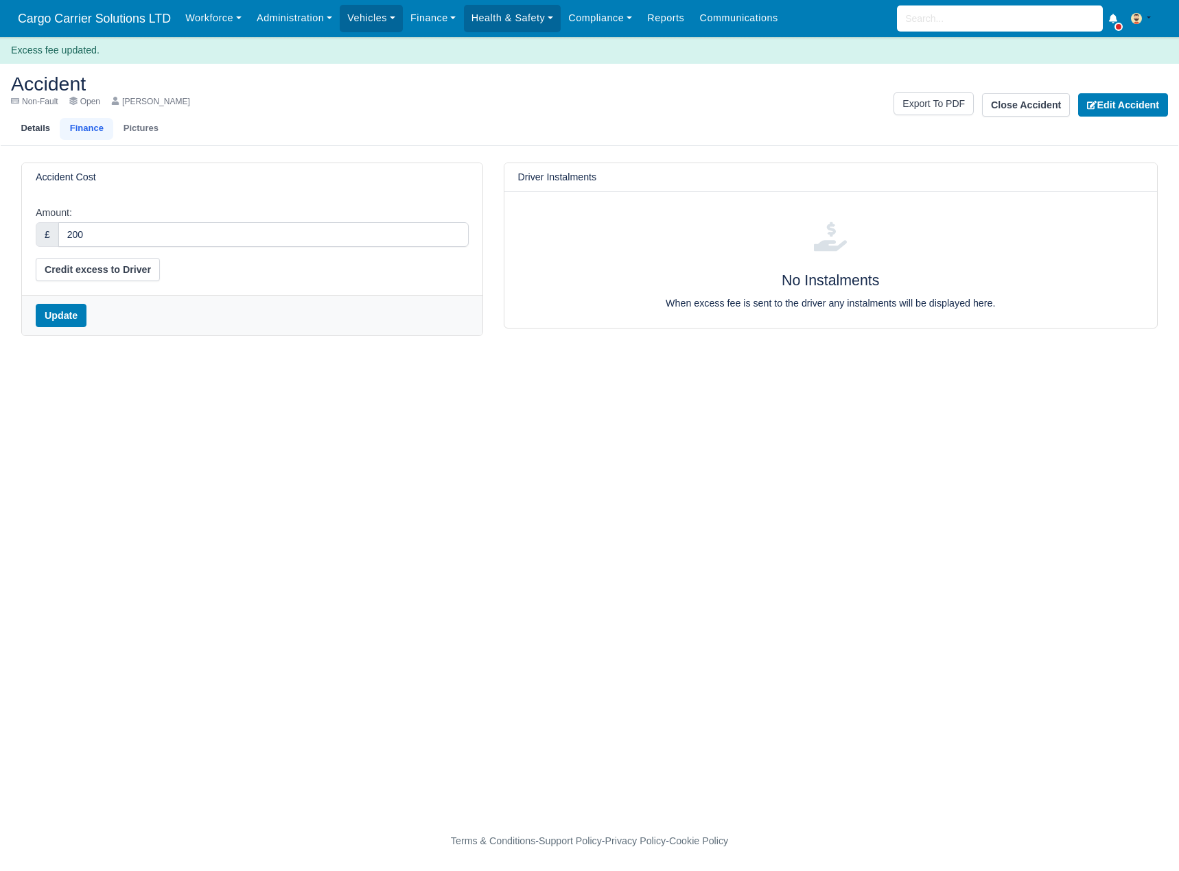
click at [40, 127] on link "Details" at bounding box center [35, 129] width 49 height 22
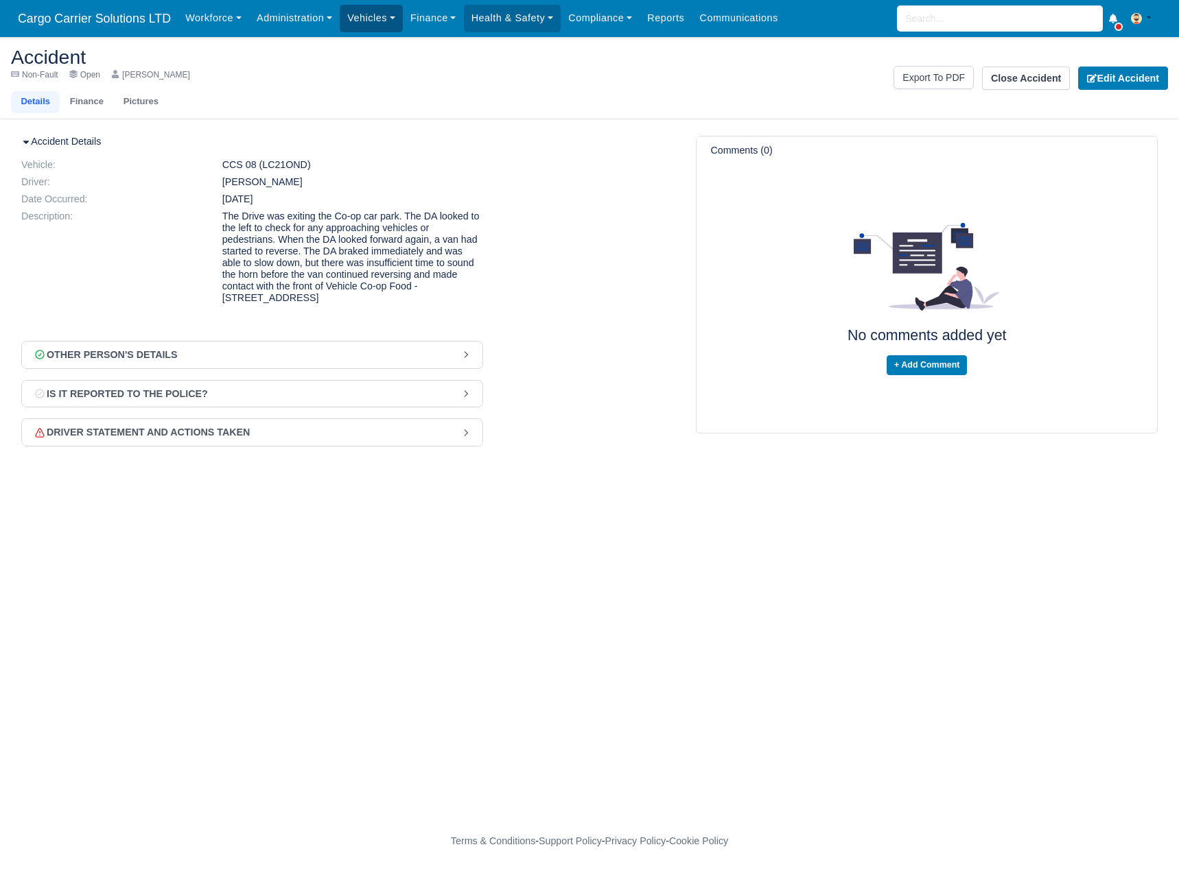
click at [375, 16] on link "Vehicles" at bounding box center [371, 18] width 63 height 27
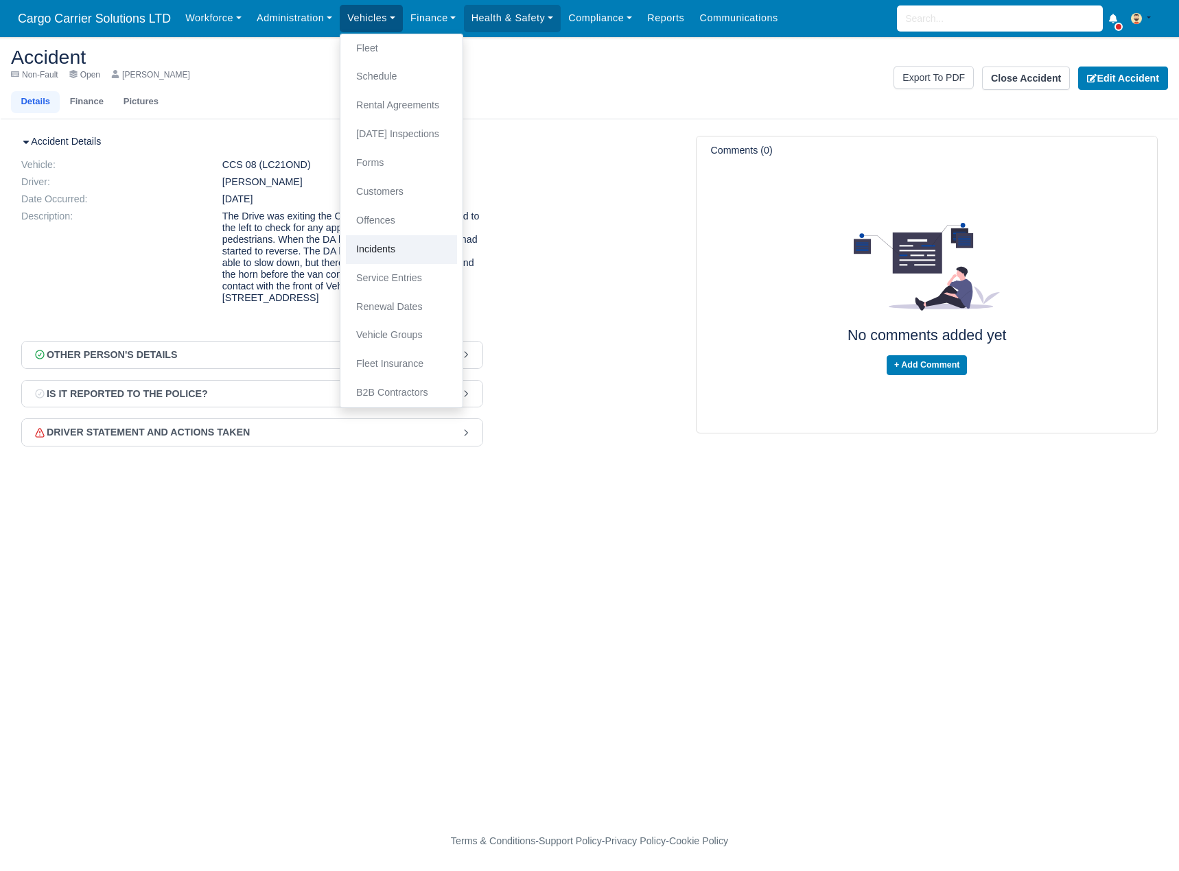
click at [386, 238] on link "Incidents" at bounding box center [401, 249] width 111 height 29
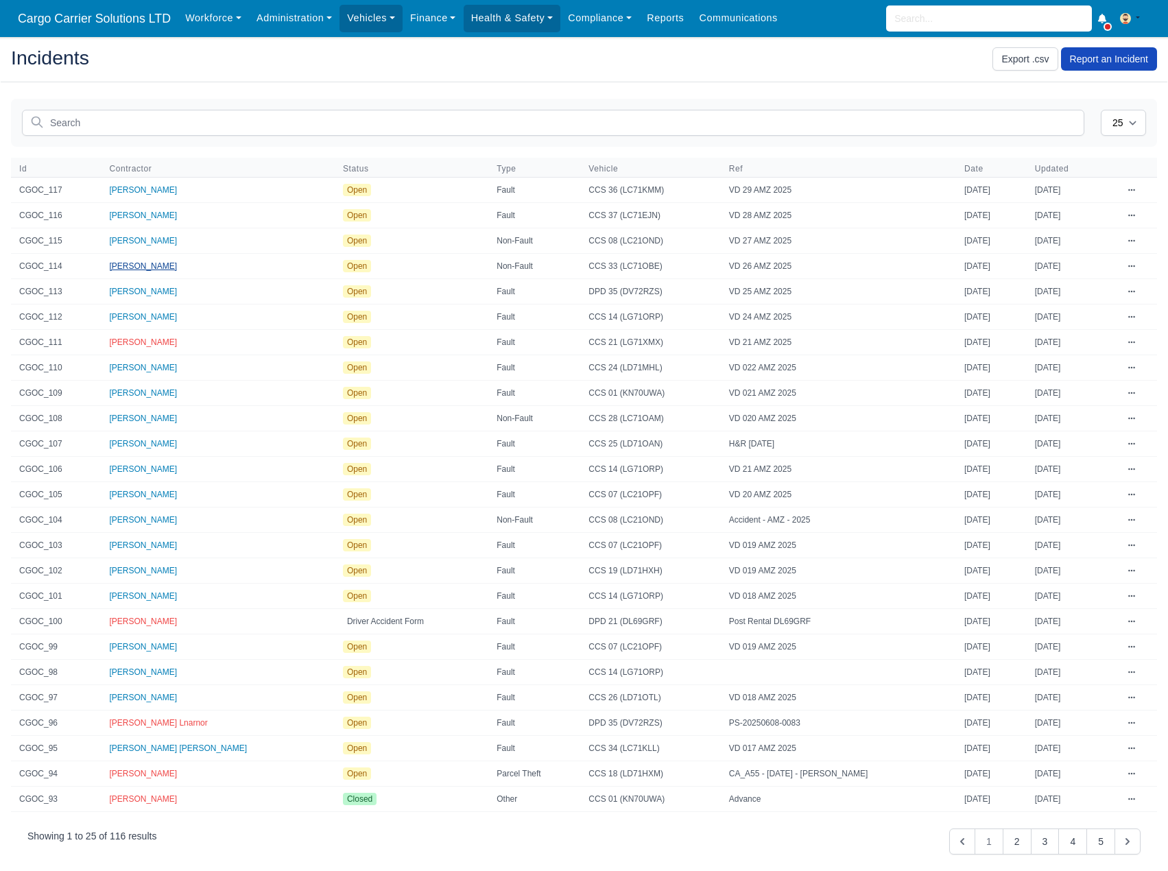
click at [132, 261] on span "[PERSON_NAME]" at bounding box center [143, 266] width 68 height 10
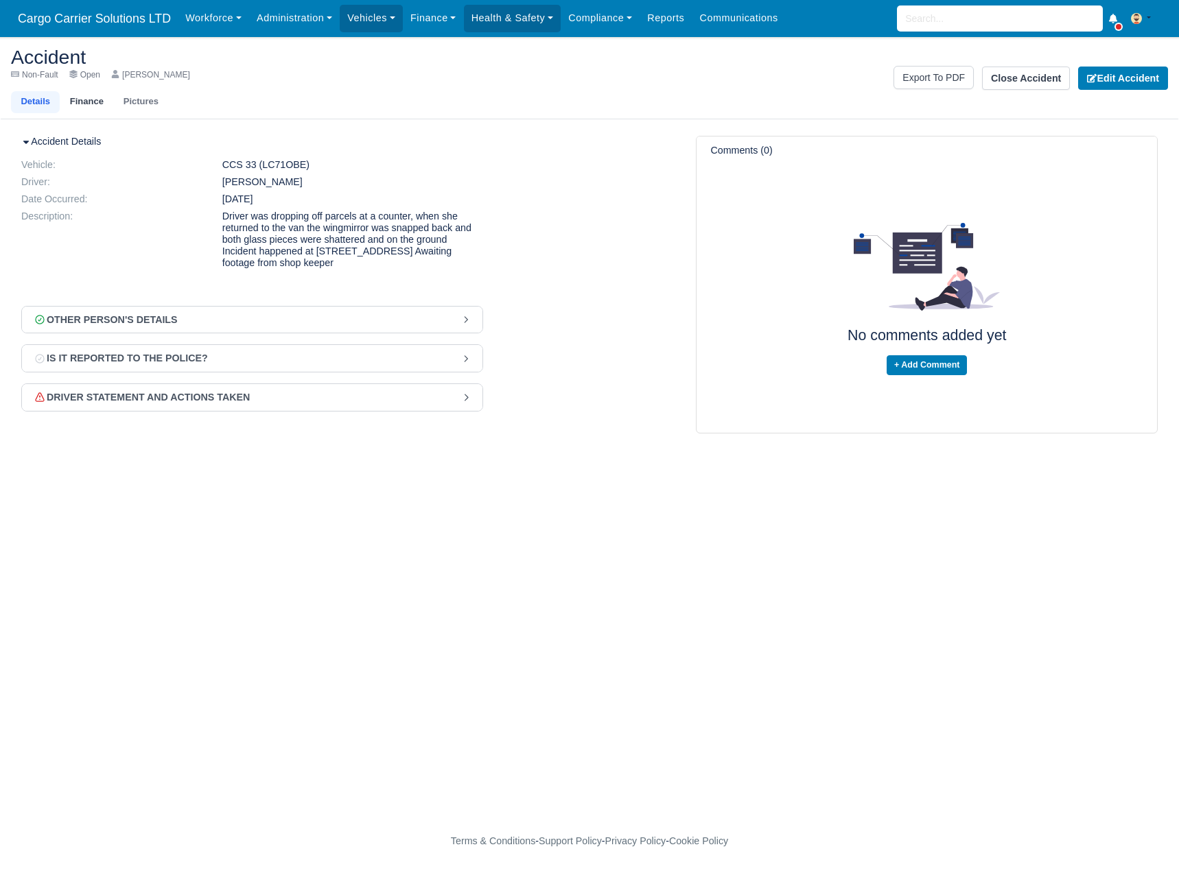
click at [82, 104] on link "Finance" at bounding box center [87, 102] width 54 height 22
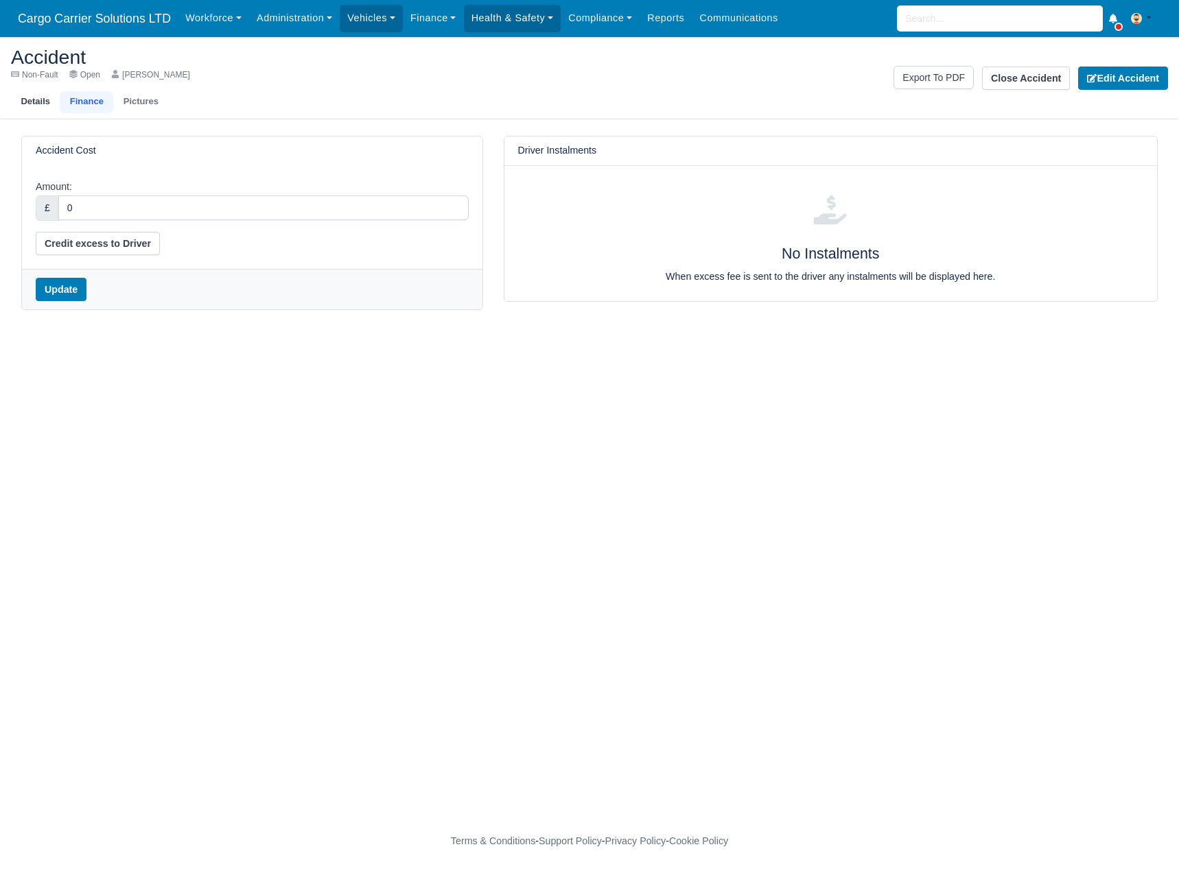
click at [38, 101] on link "Details" at bounding box center [35, 102] width 49 height 22
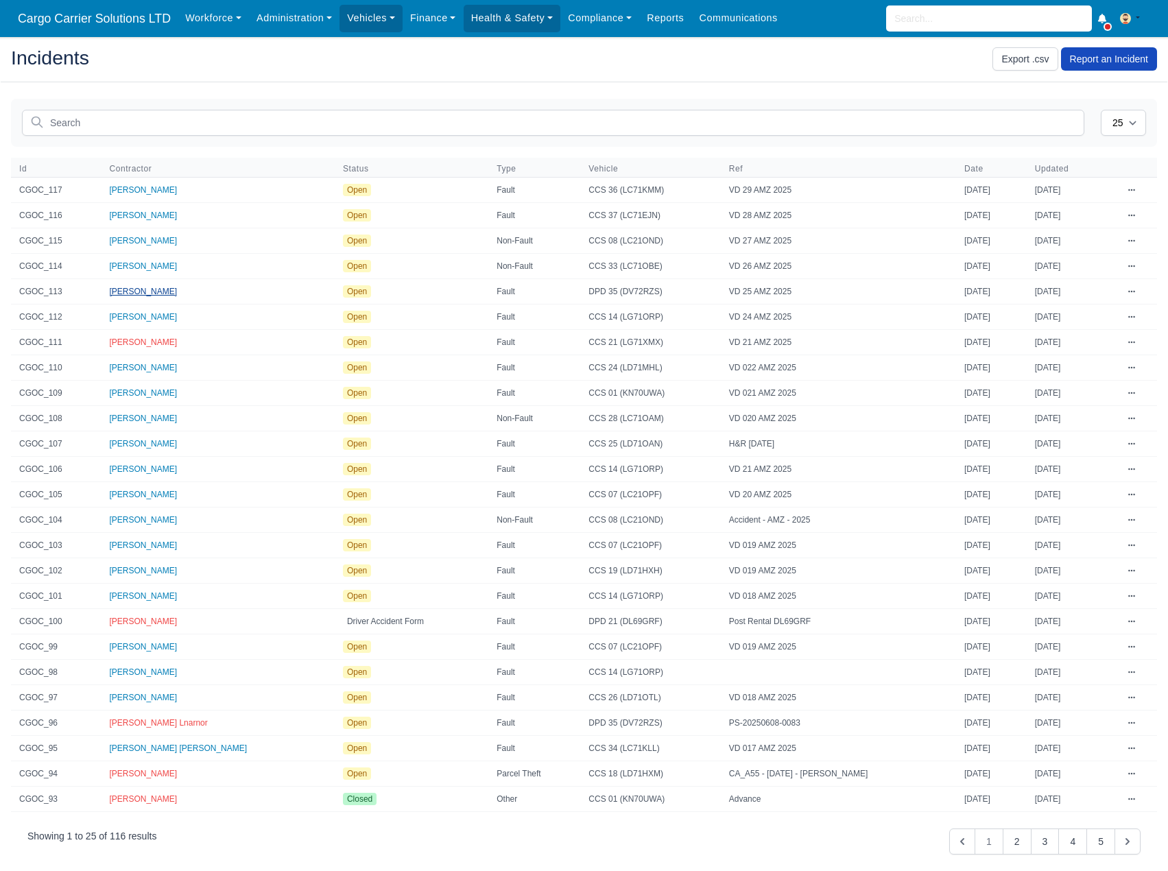
click at [135, 292] on span "[PERSON_NAME]" at bounding box center [143, 292] width 68 height 10
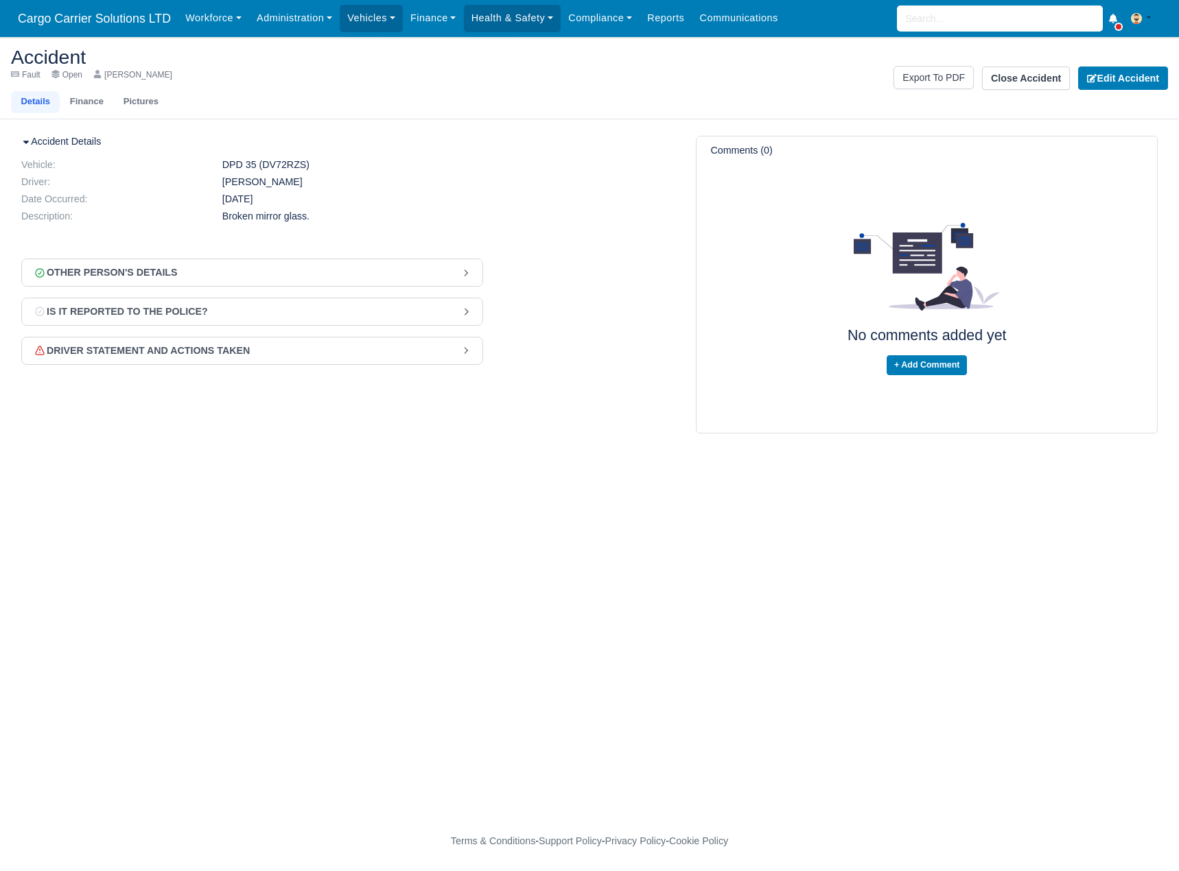
click at [150, 272] on div "Other Person's Details" at bounding box center [105, 273] width 145 height 16
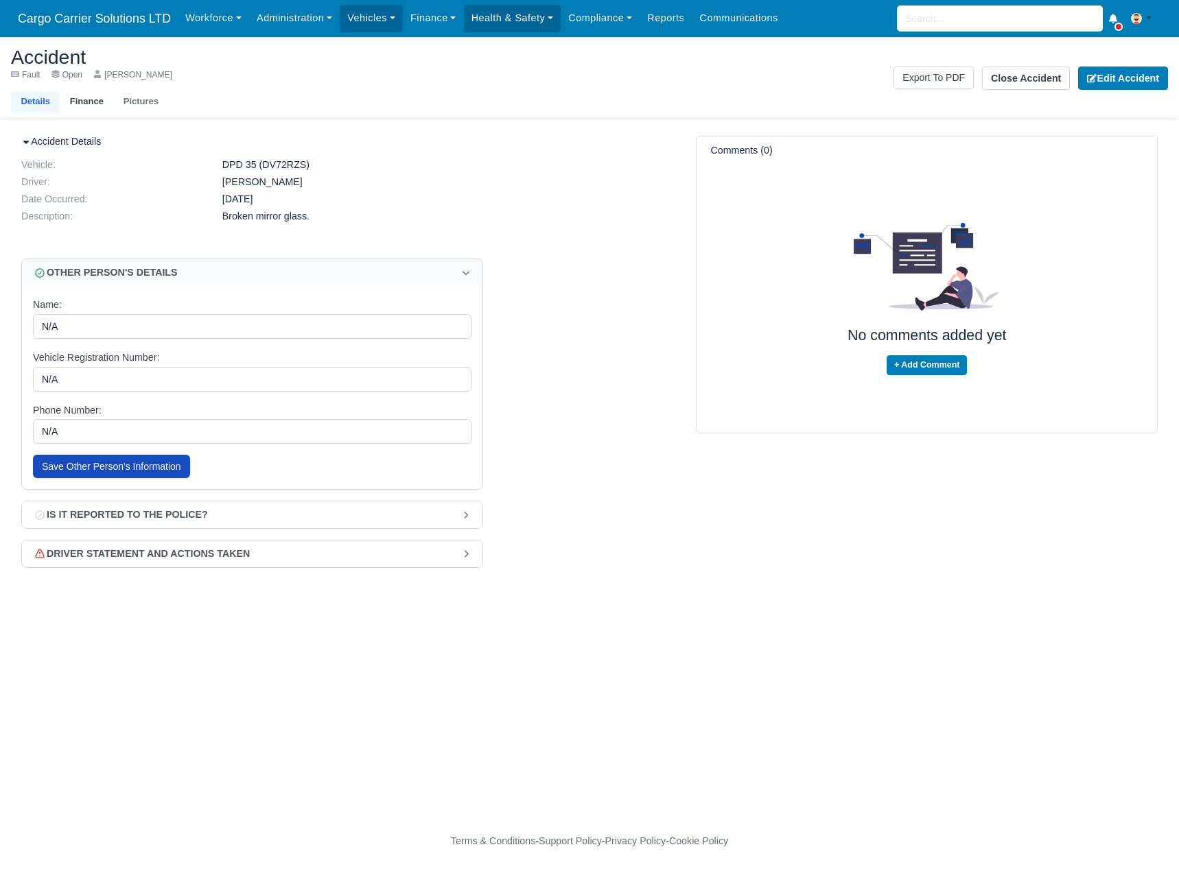
click at [78, 99] on link "Finance" at bounding box center [87, 102] width 54 height 22
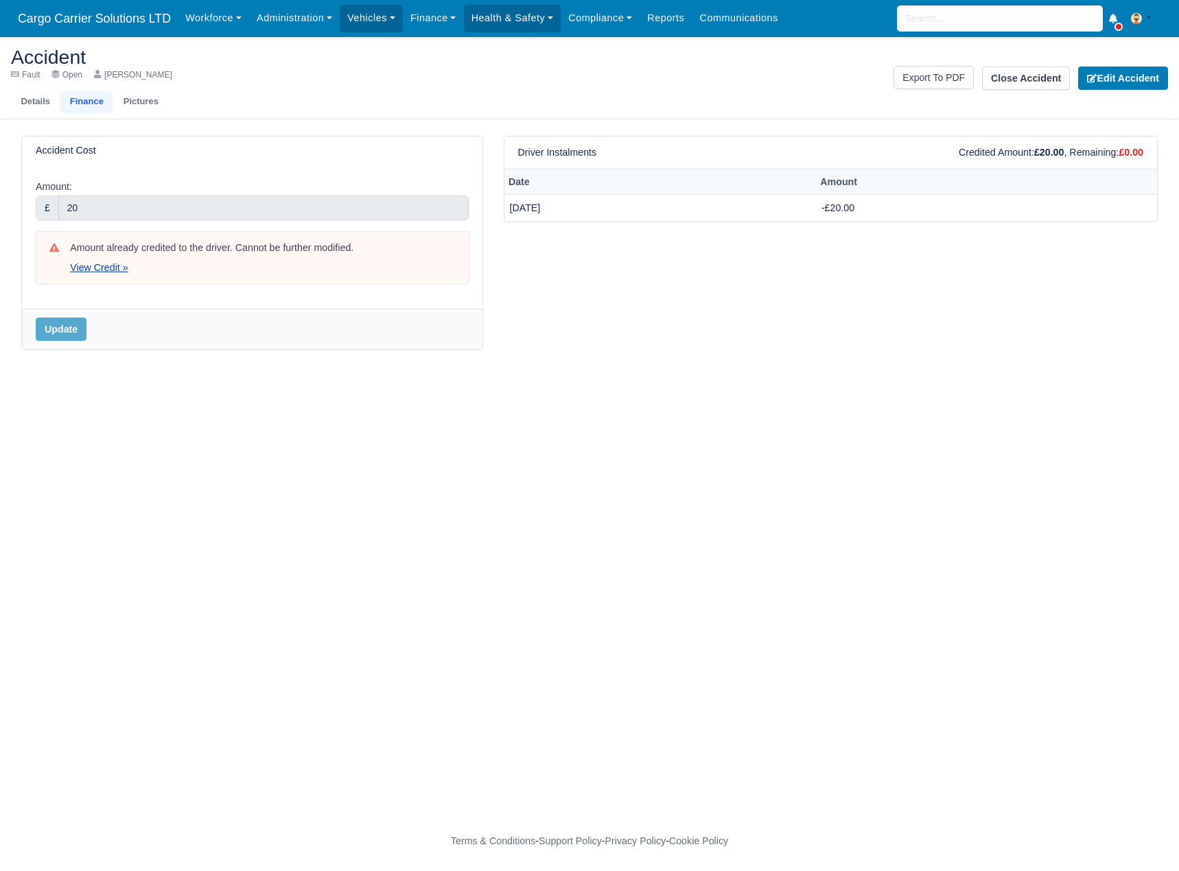
click at [91, 270] on link "View Credit »" at bounding box center [99, 267] width 58 height 11
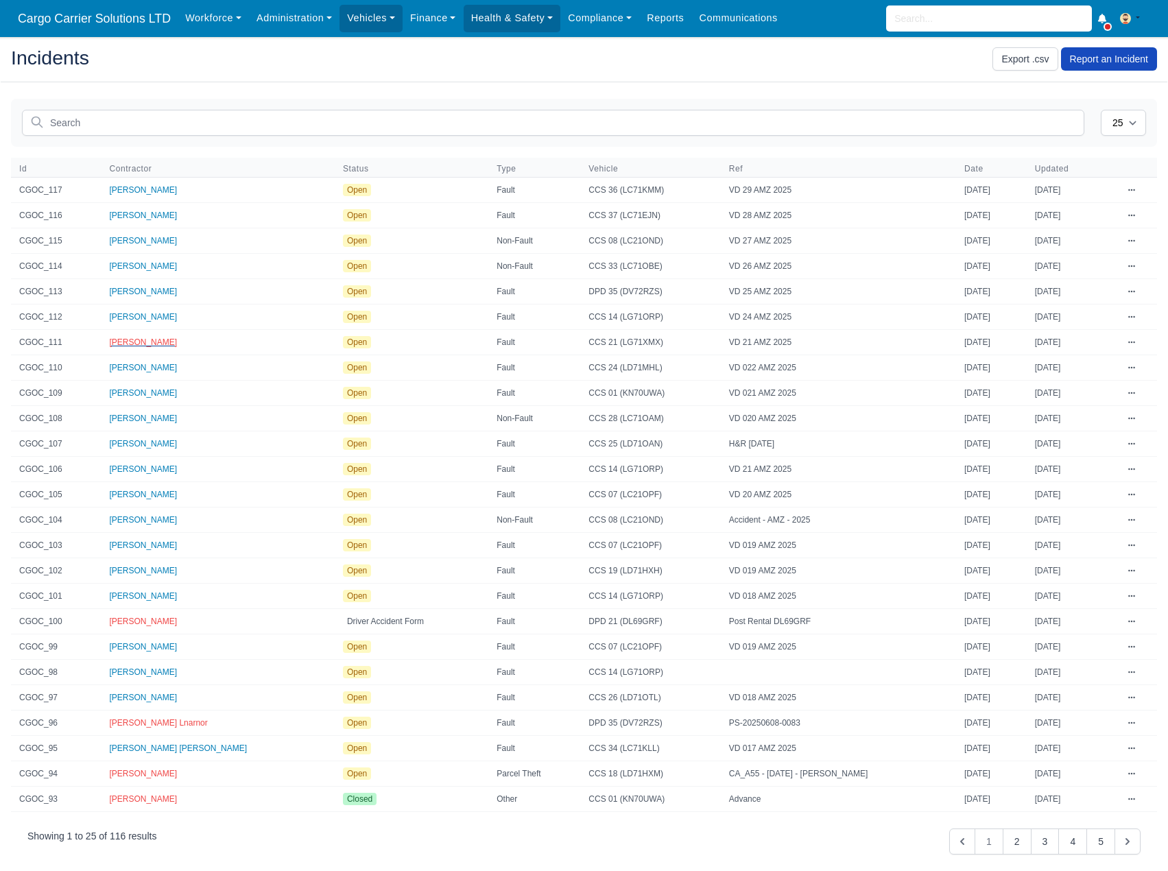
click at [143, 343] on span "[PERSON_NAME]" at bounding box center [143, 343] width 68 height 10
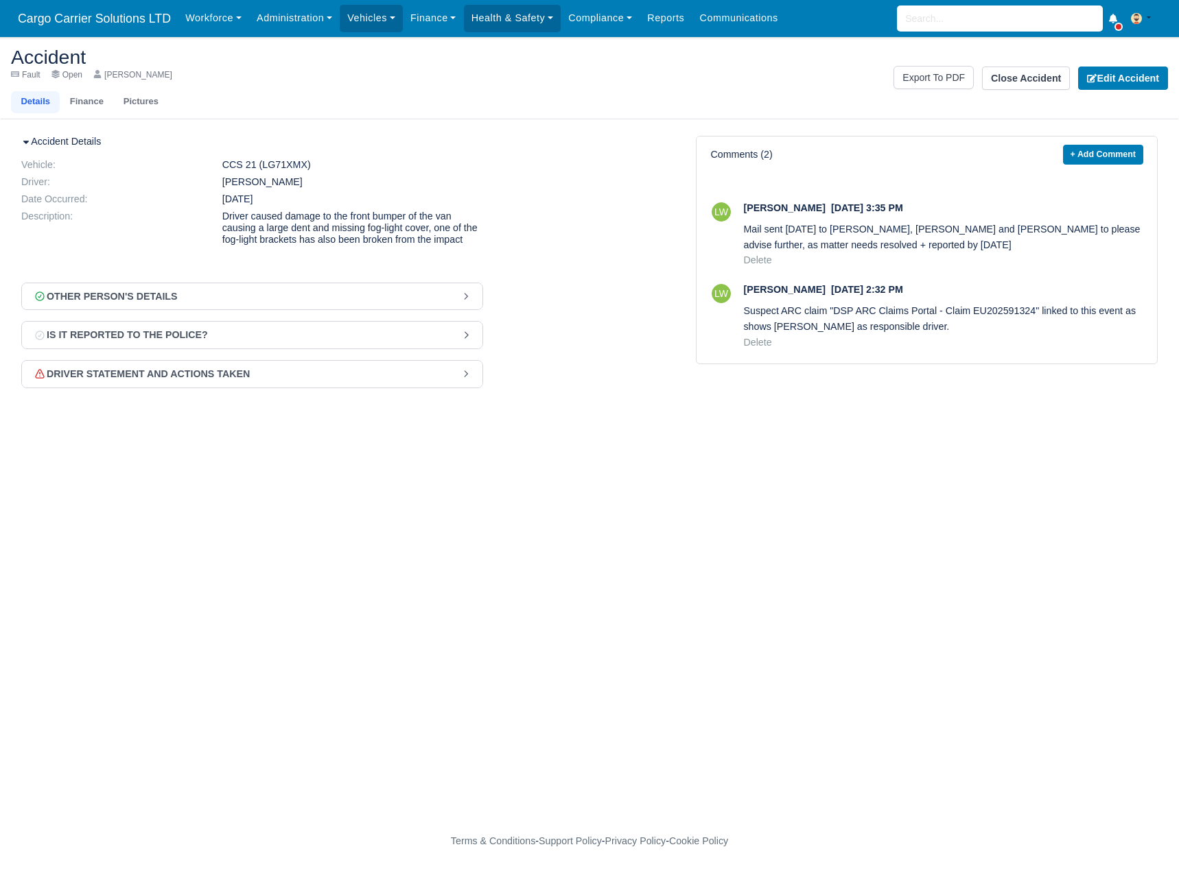
click at [178, 310] on button "Other Person's Details" at bounding box center [252, 296] width 460 height 27
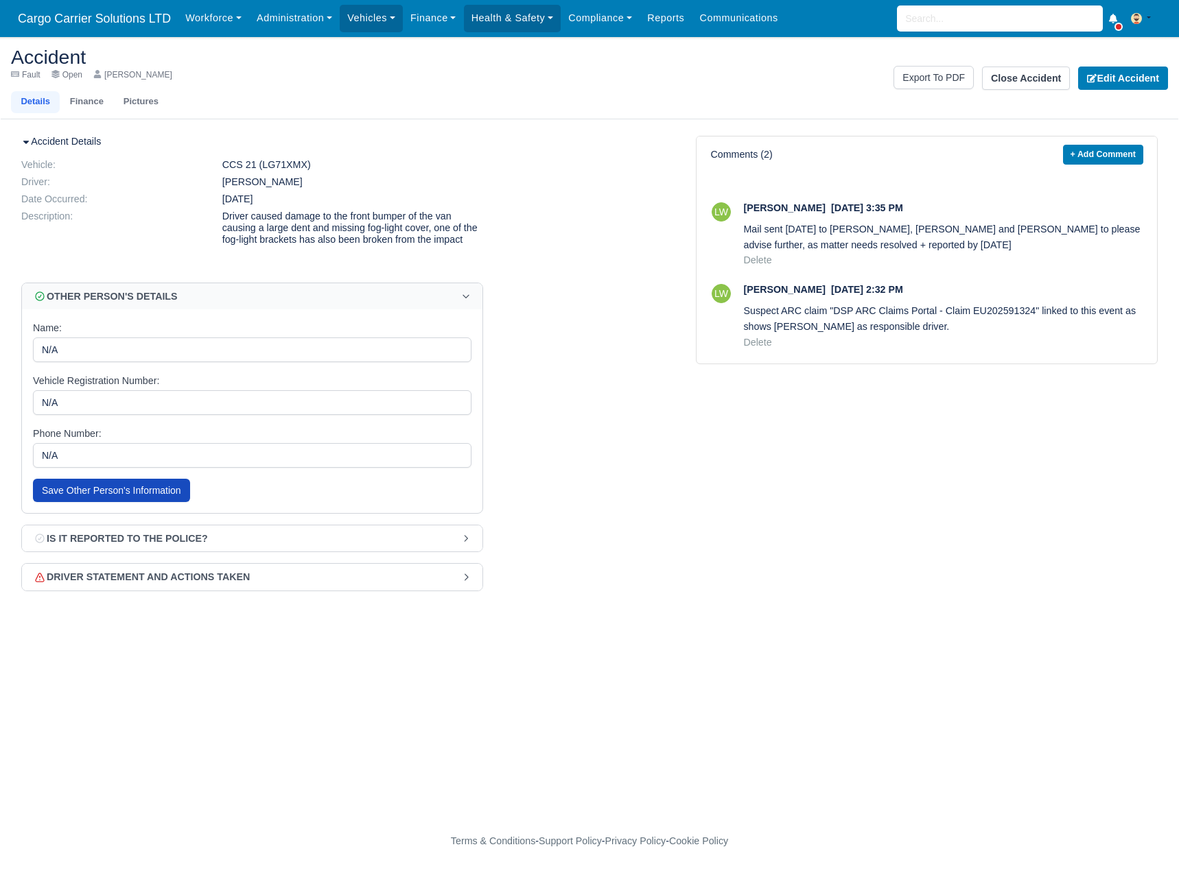
click at [198, 552] on button "Is it reported to the police?" at bounding box center [252, 538] width 460 height 27
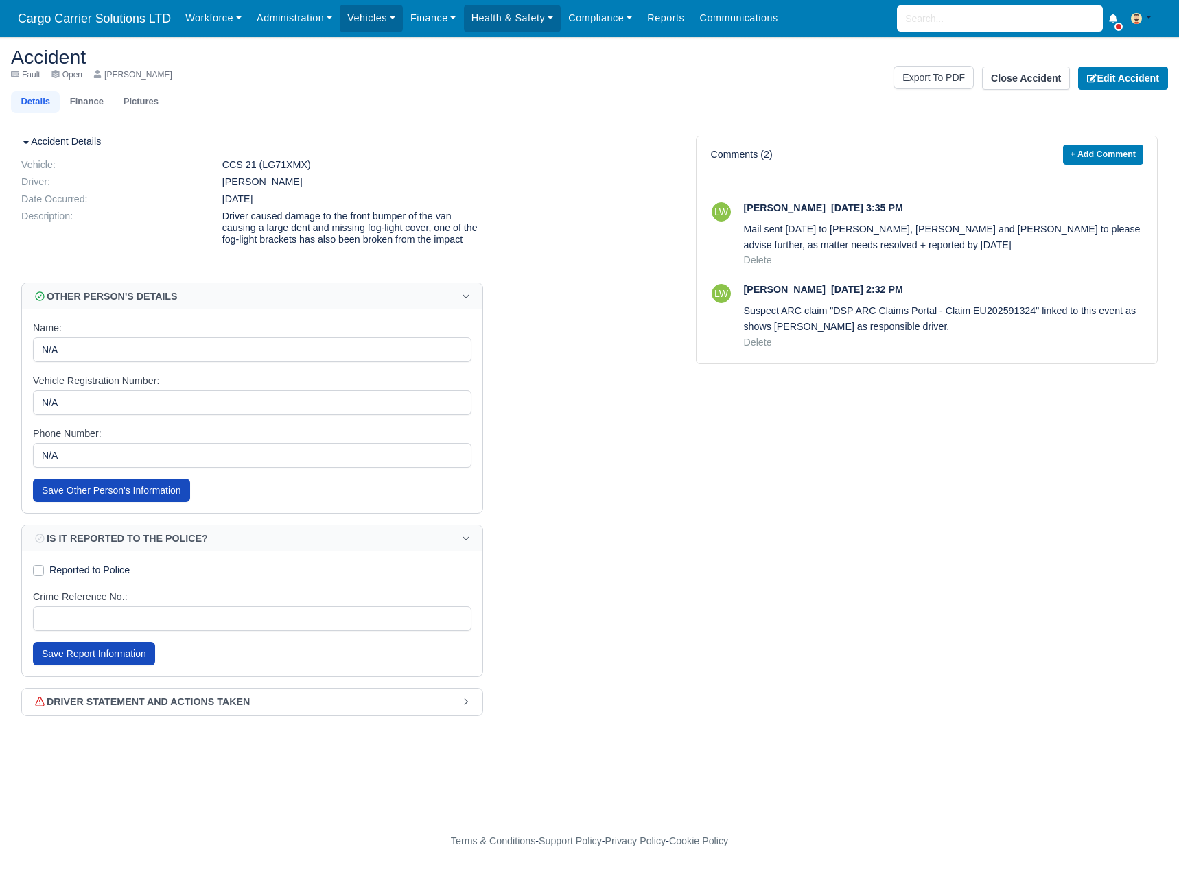
click at [259, 713] on button "Driver statement and Actions Taken" at bounding box center [252, 702] width 460 height 27
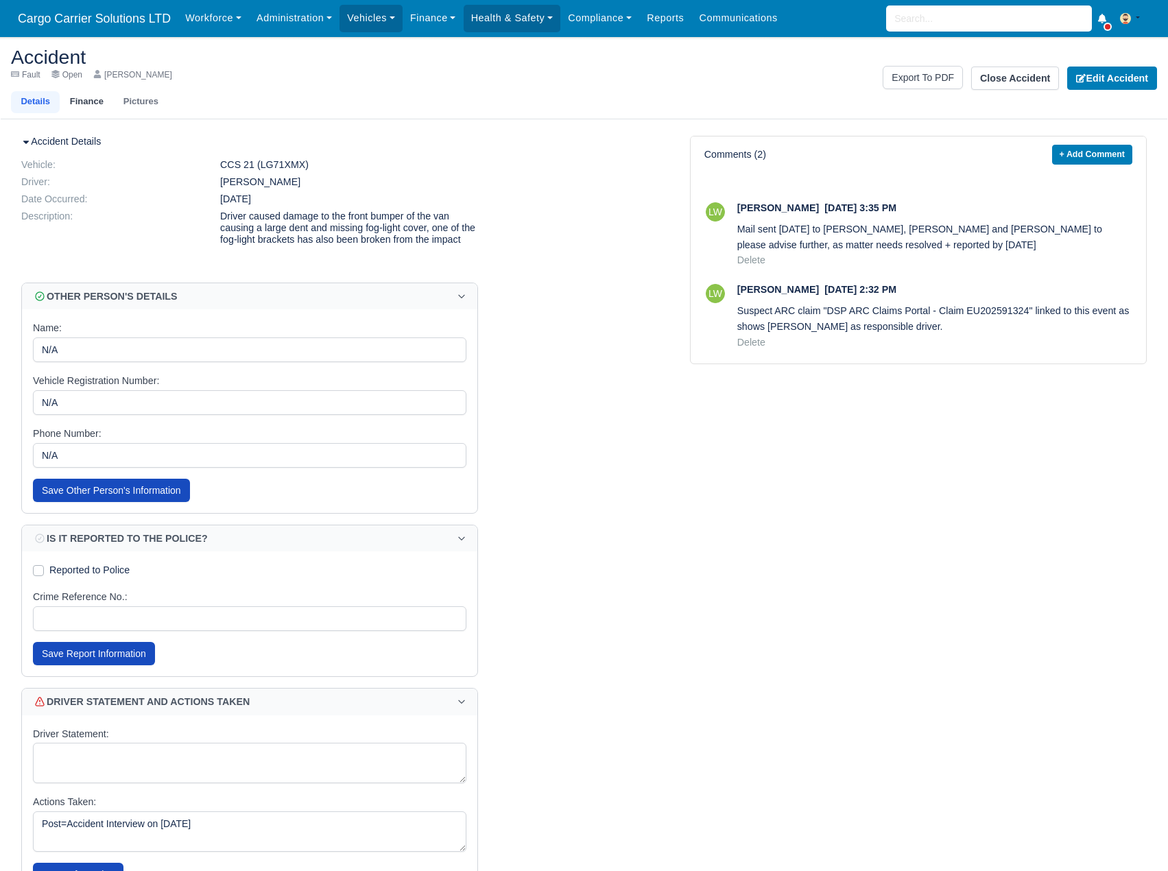
click at [78, 102] on link "Finance" at bounding box center [87, 102] width 54 height 22
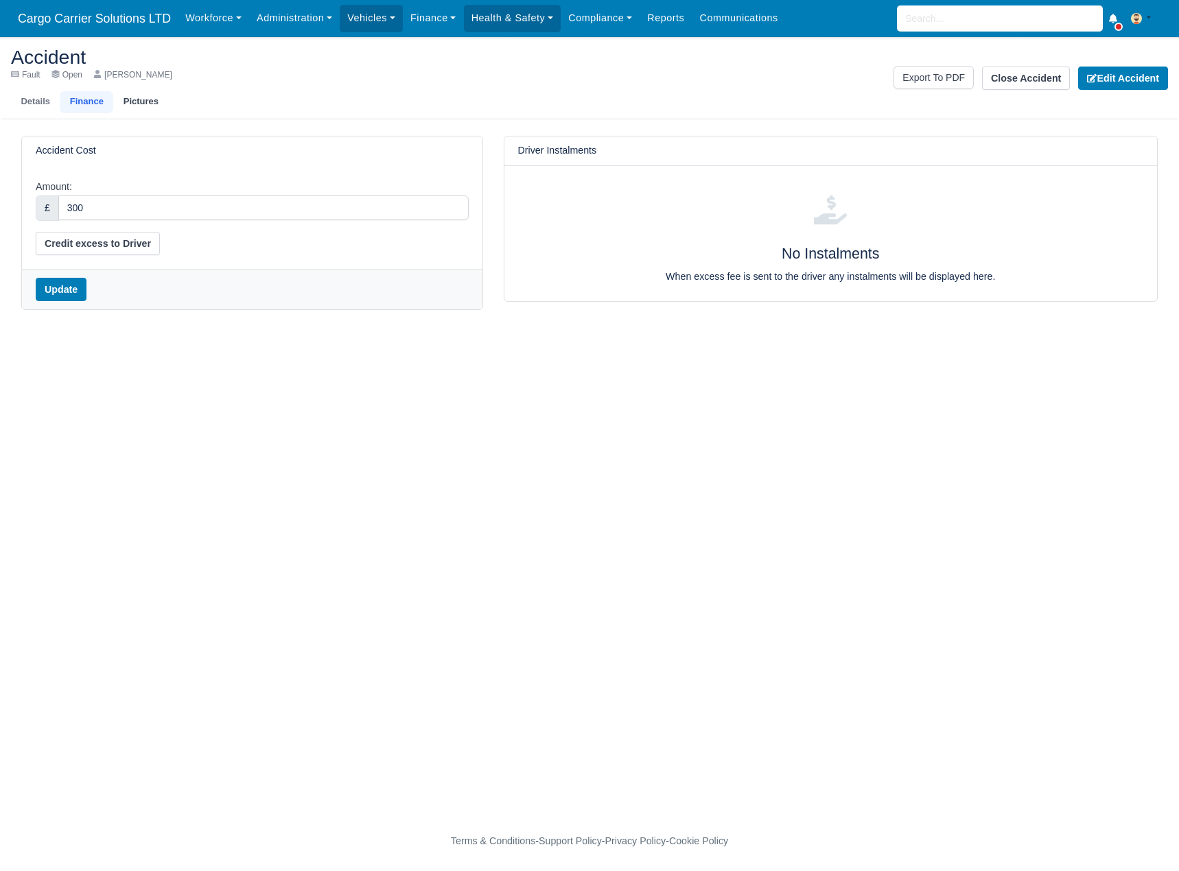
click at [127, 102] on link "Pictures" at bounding box center [140, 102] width 55 height 22
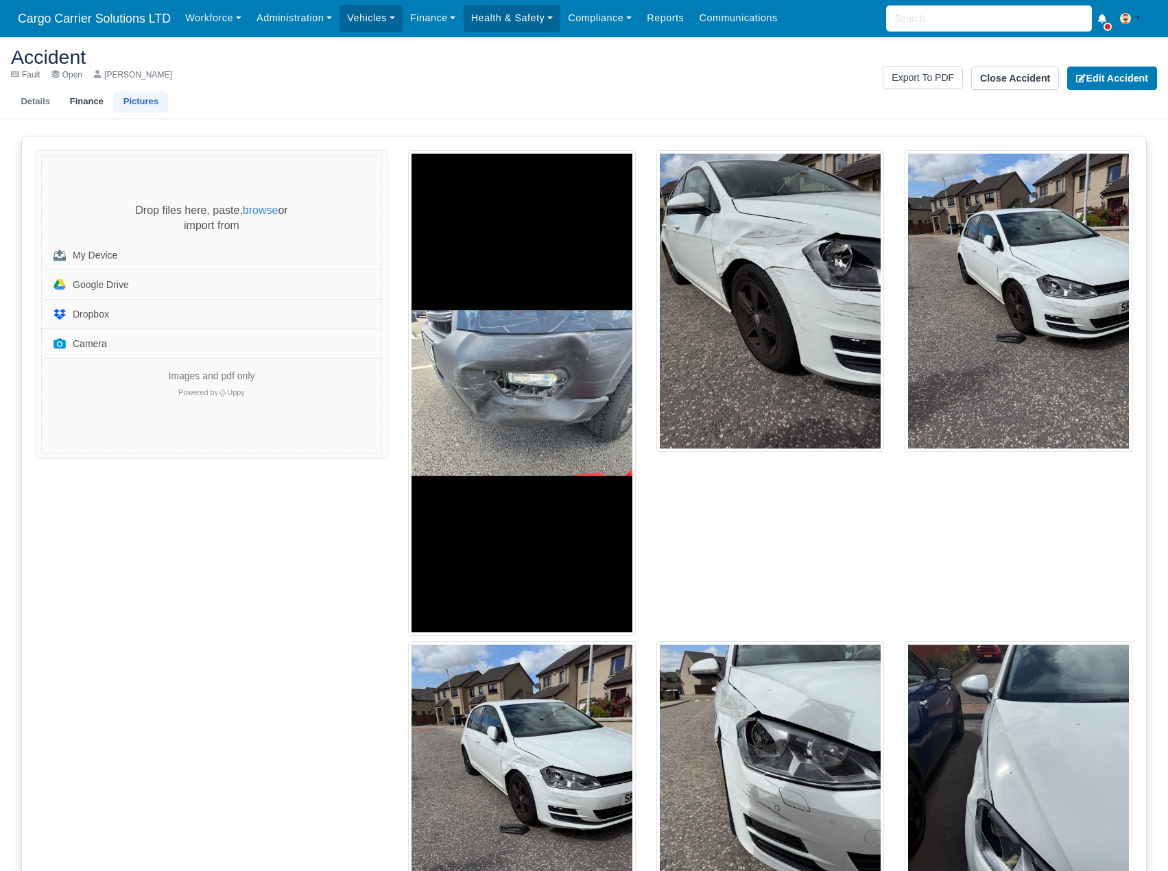
click at [92, 98] on link "Finance" at bounding box center [87, 102] width 54 height 22
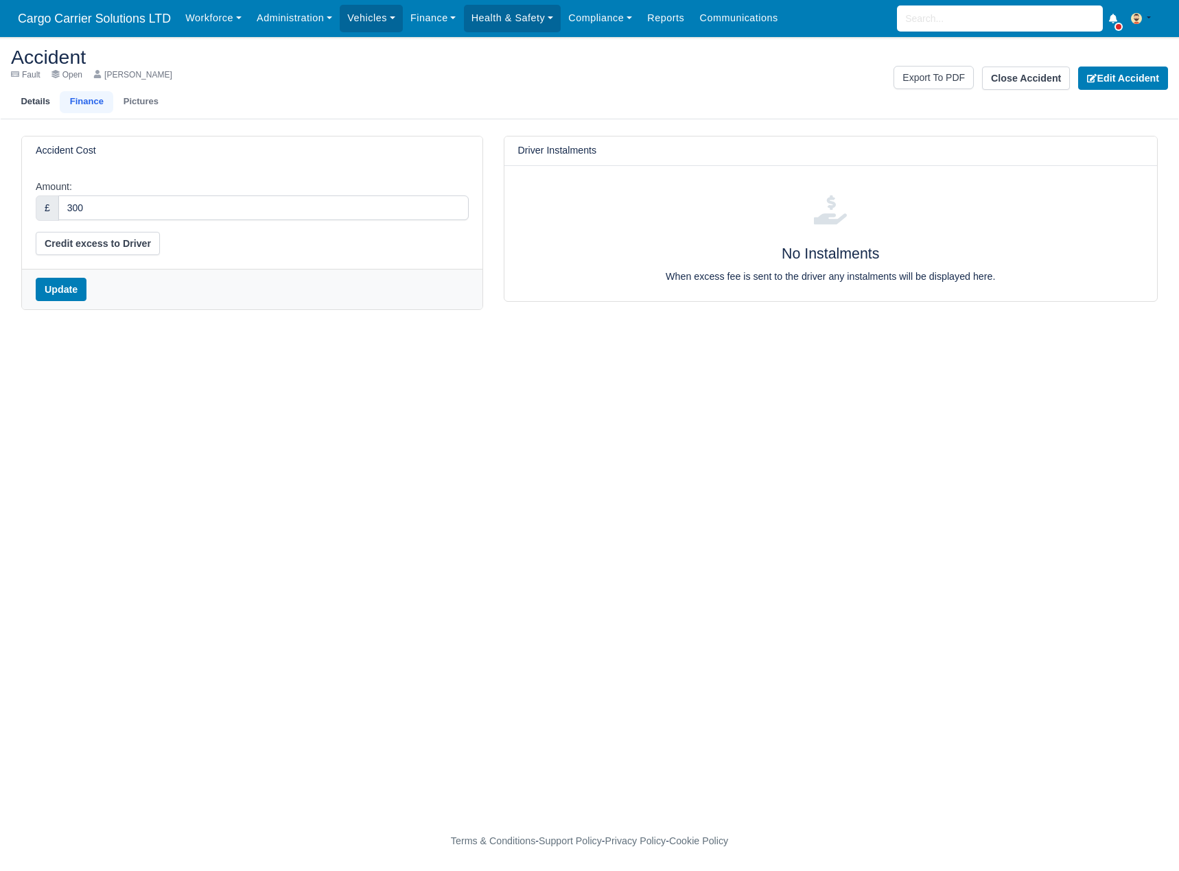
click at [28, 100] on link "Details" at bounding box center [35, 102] width 49 height 22
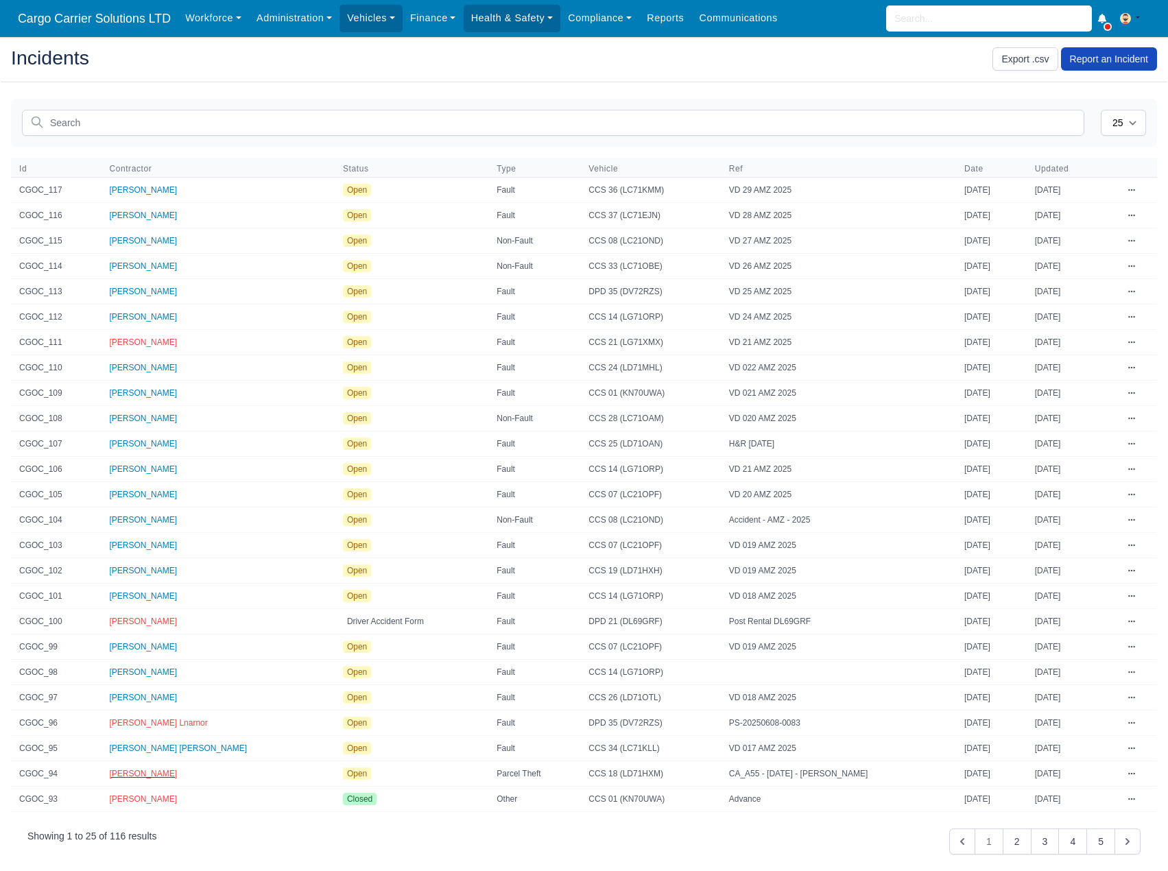
click at [148, 774] on span "Frazer Huntley" at bounding box center [143, 774] width 68 height 10
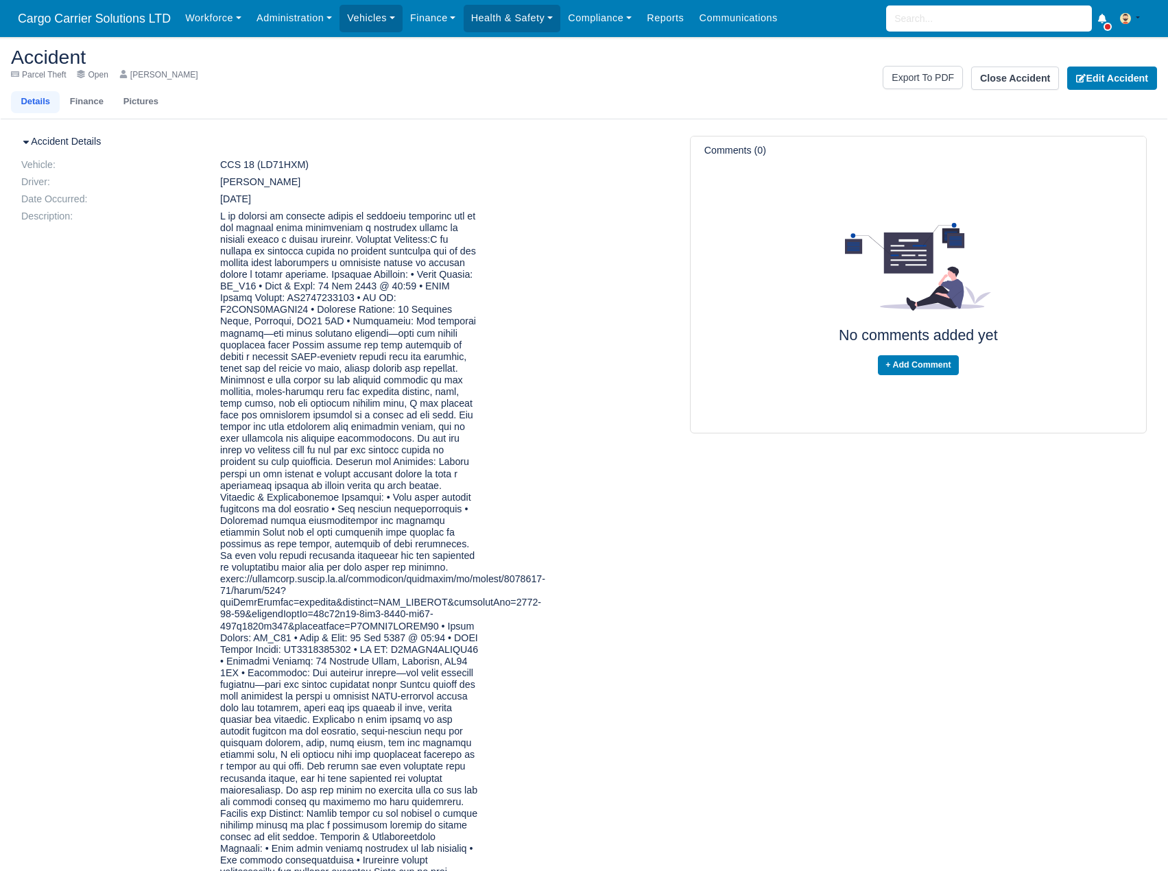
drag, startPoint x: 450, startPoint y: 769, endPoint x: 217, endPoint y: 215, distance: 600.5
click at [217, 215] on dd at bounding box center [349, 597] width 279 height 773
copy dd "L ip dolorsi am consecte adipis el seddoeiu temporinc utl et dol magnaal enima …"
click at [945, 11] on input "search" at bounding box center [989, 18] width 206 height 26
type input "wam"
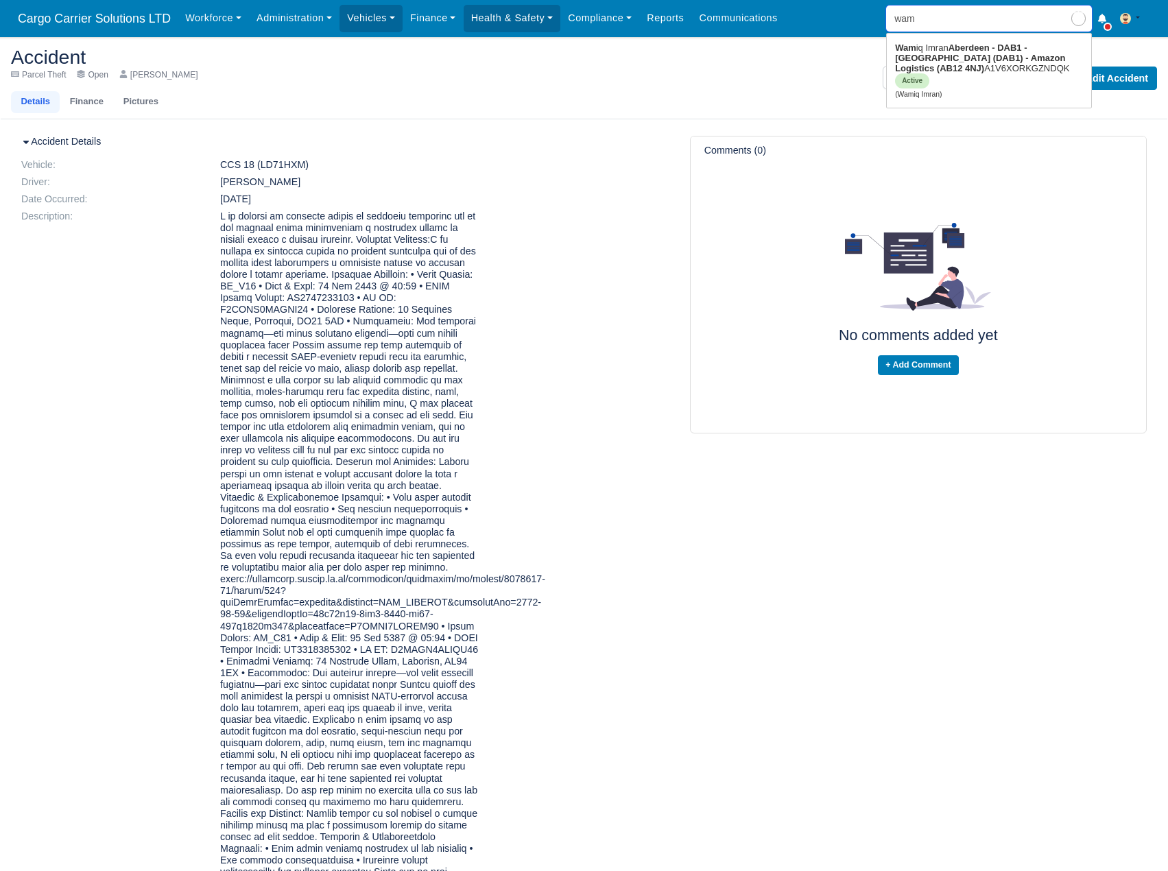
type input "wamiq Imran"
click at [953, 56] on strong "Aberdeen - DAB1 - [GEOGRAPHIC_DATA] (DAB1) - Amazon Logistics (AB12 4NJ)" at bounding box center [980, 58] width 170 height 31
type input "Wamiq Imran"
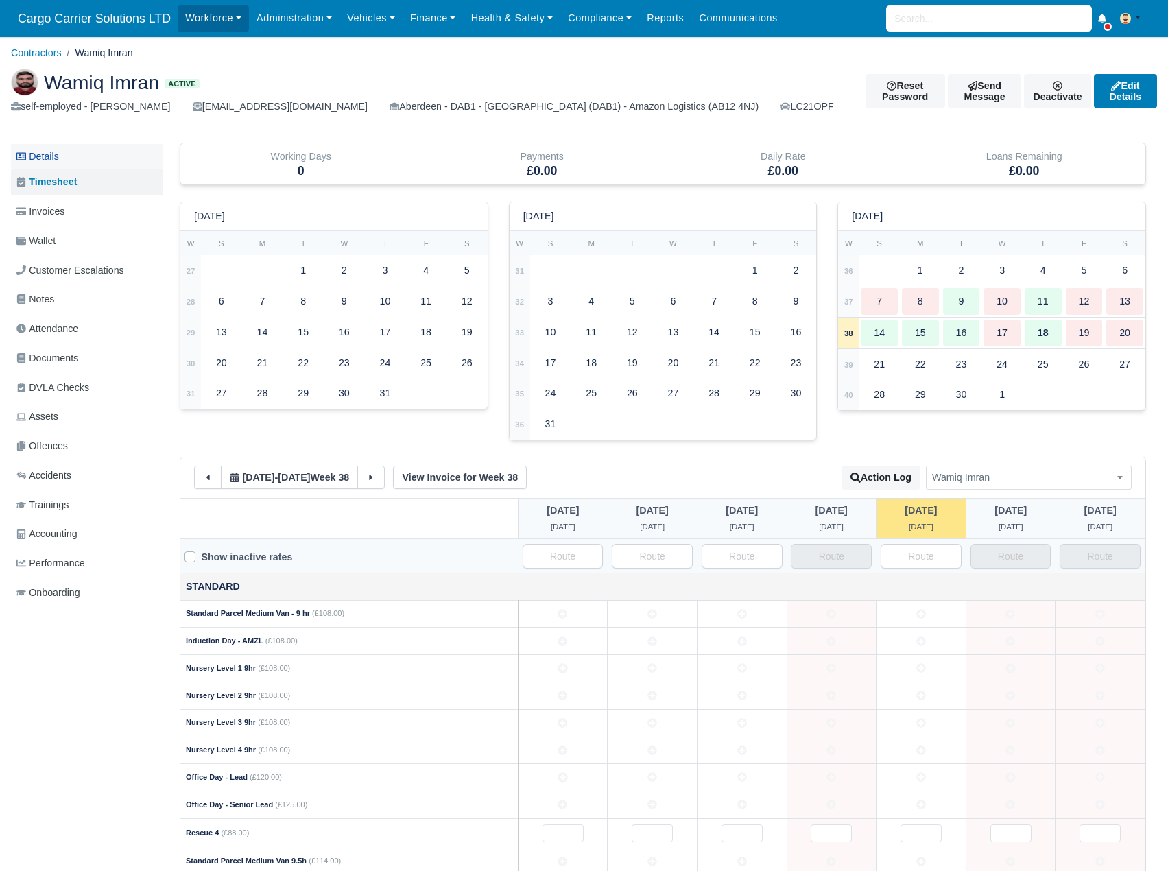
click at [58, 156] on link "Details" at bounding box center [87, 156] width 152 height 25
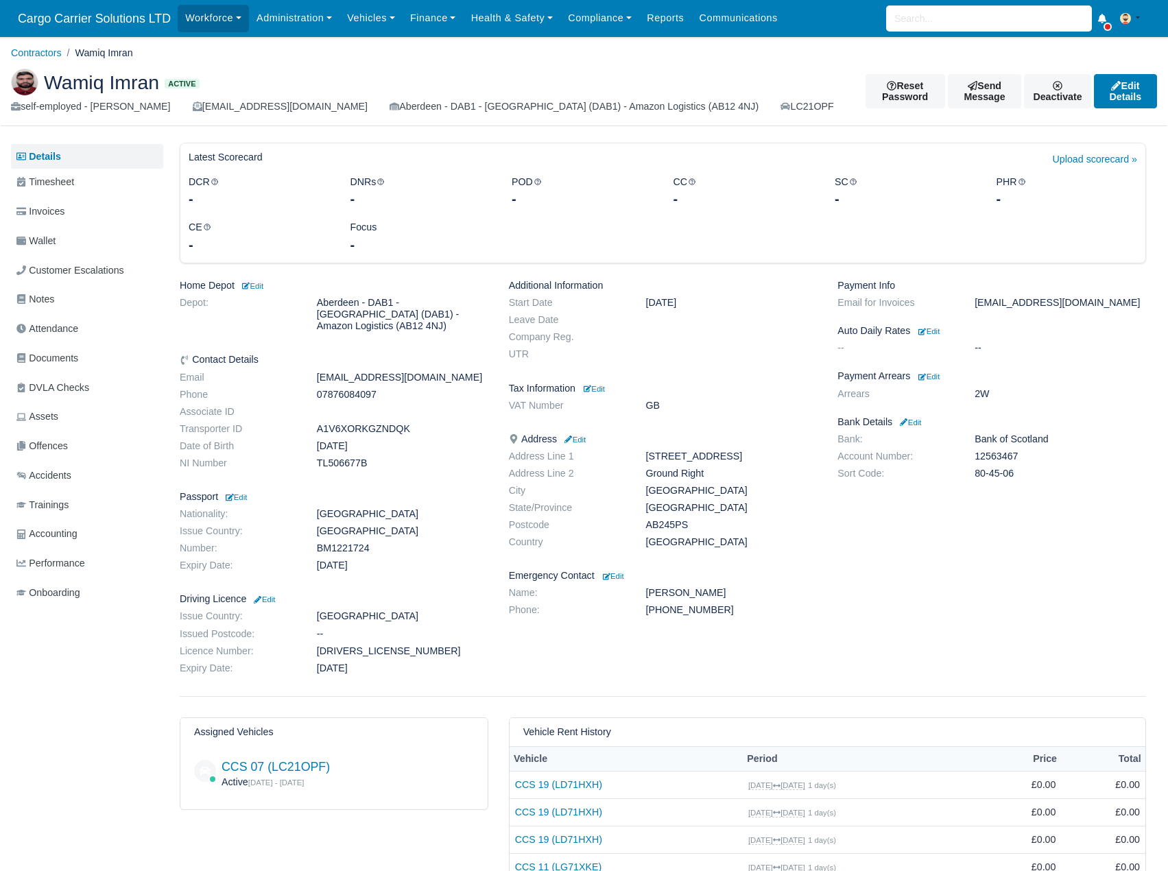
click at [349, 423] on dd "A1V6XORKGZNDQK" at bounding box center [403, 429] width 192 height 12
copy dd "A1V6XORKGZNDQK"
click at [331, 458] on dd "TL506677B" at bounding box center [403, 464] width 192 height 12
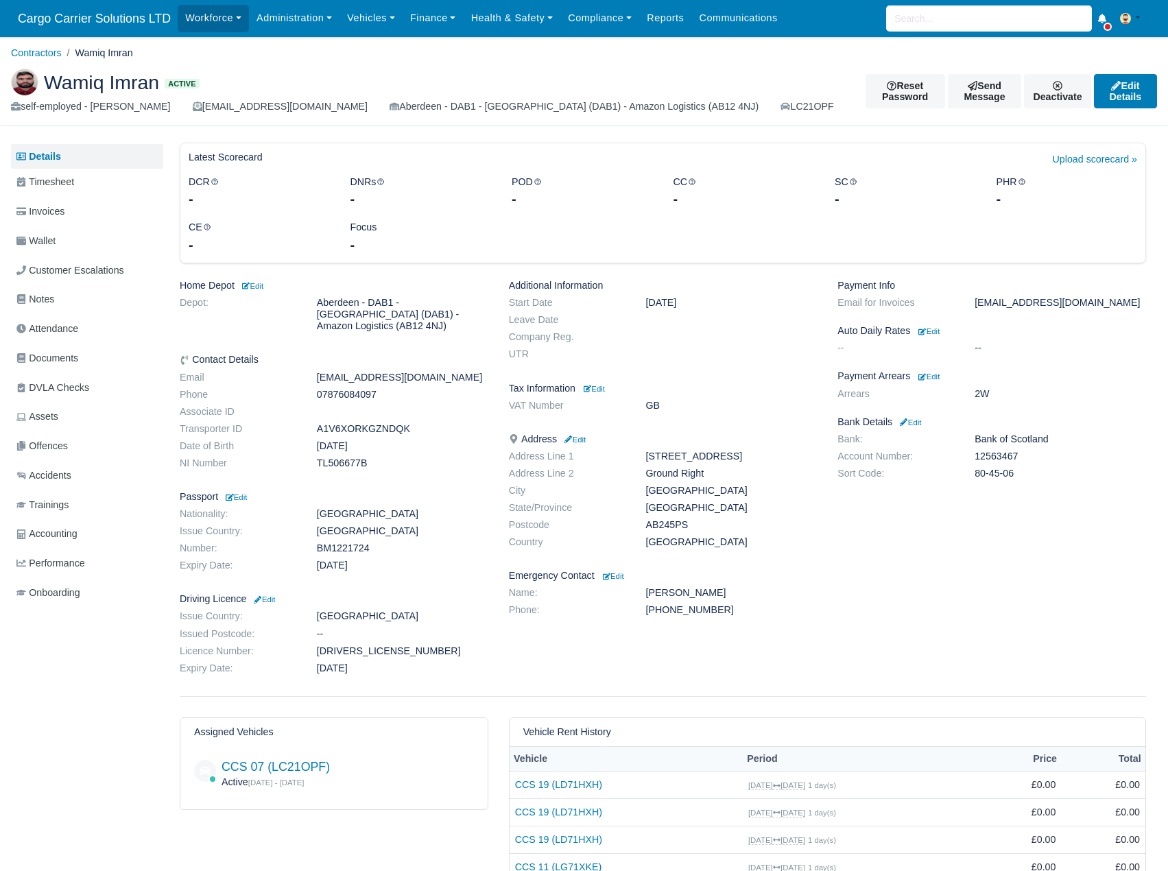
copy dd "TL506677B"
drag, startPoint x: 314, startPoint y: 106, endPoint x: 189, endPoint y: 103, distance: 125.6
click at [193, 103] on div "[EMAIL_ADDRESS][DOMAIN_NAME]" at bounding box center [280, 107] width 175 height 16
copy div "[EMAIL_ADDRESS][DOMAIN_NAME]"
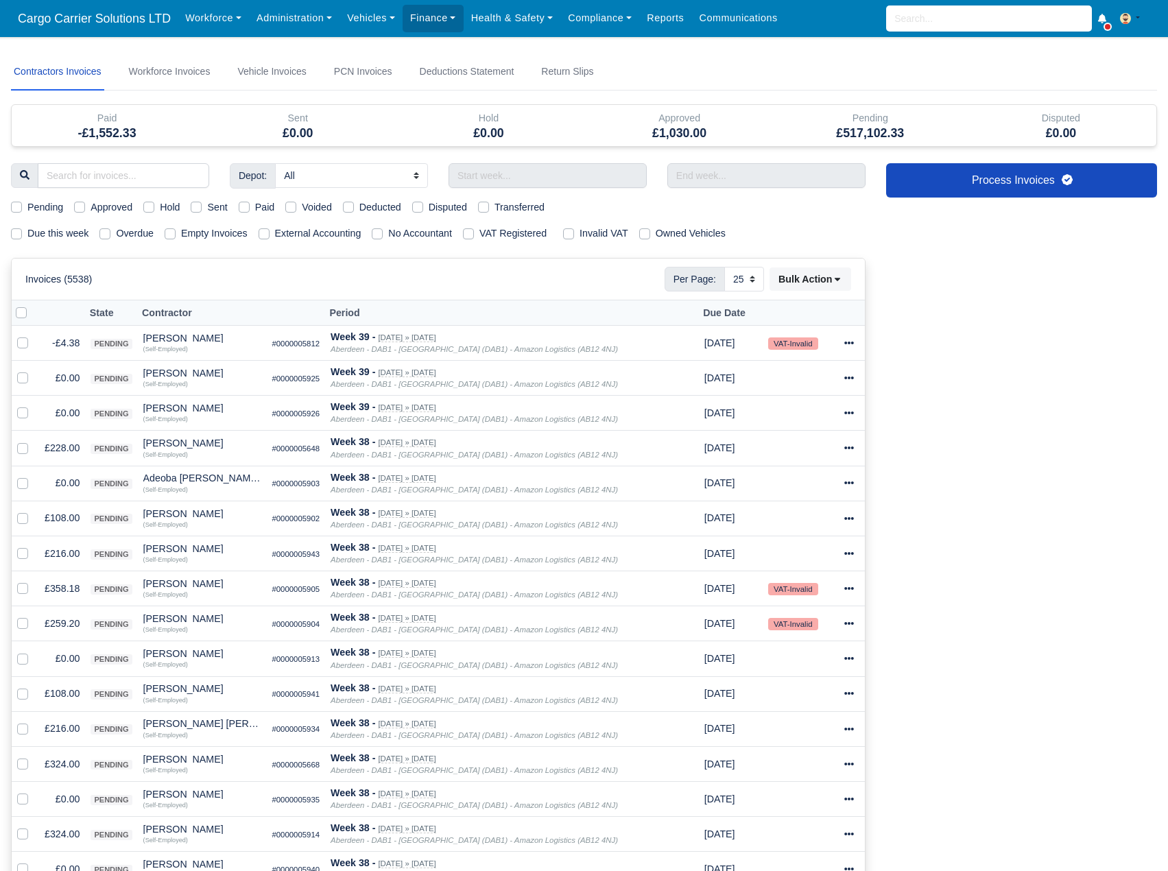
select select "25"
